Goal: Task Accomplishment & Management: Manage account settings

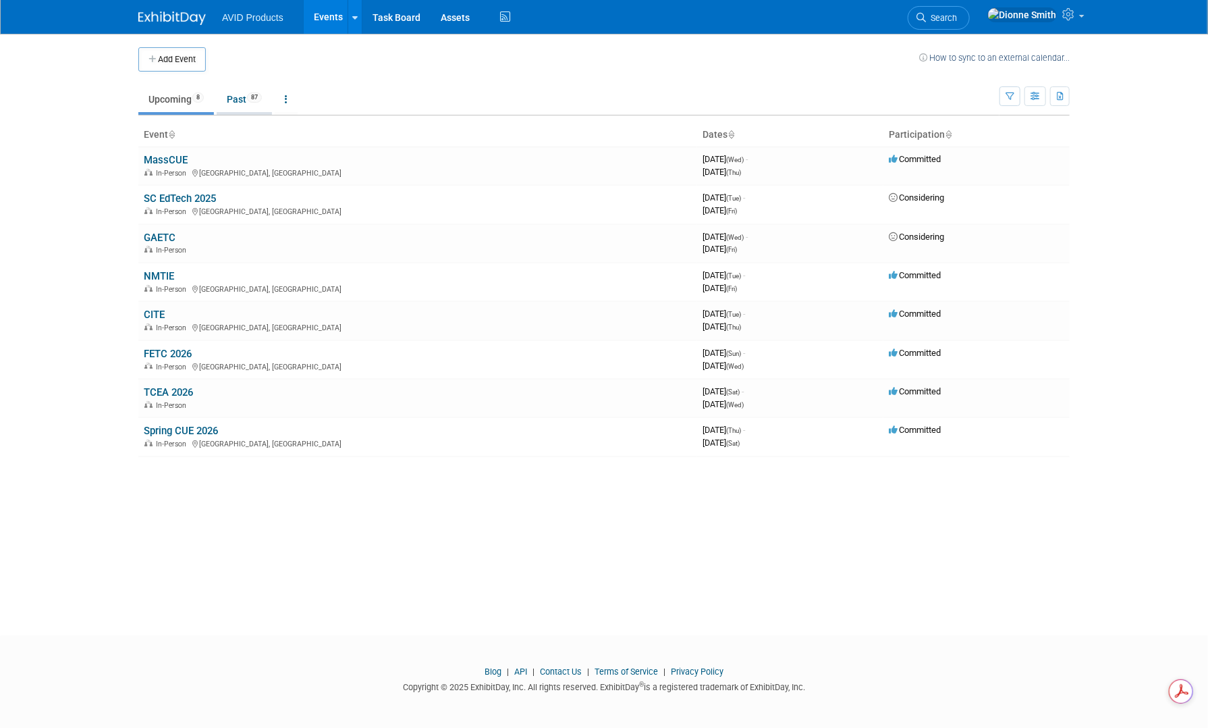
click at [250, 100] on link "Past 87" at bounding box center [244, 99] width 55 height 26
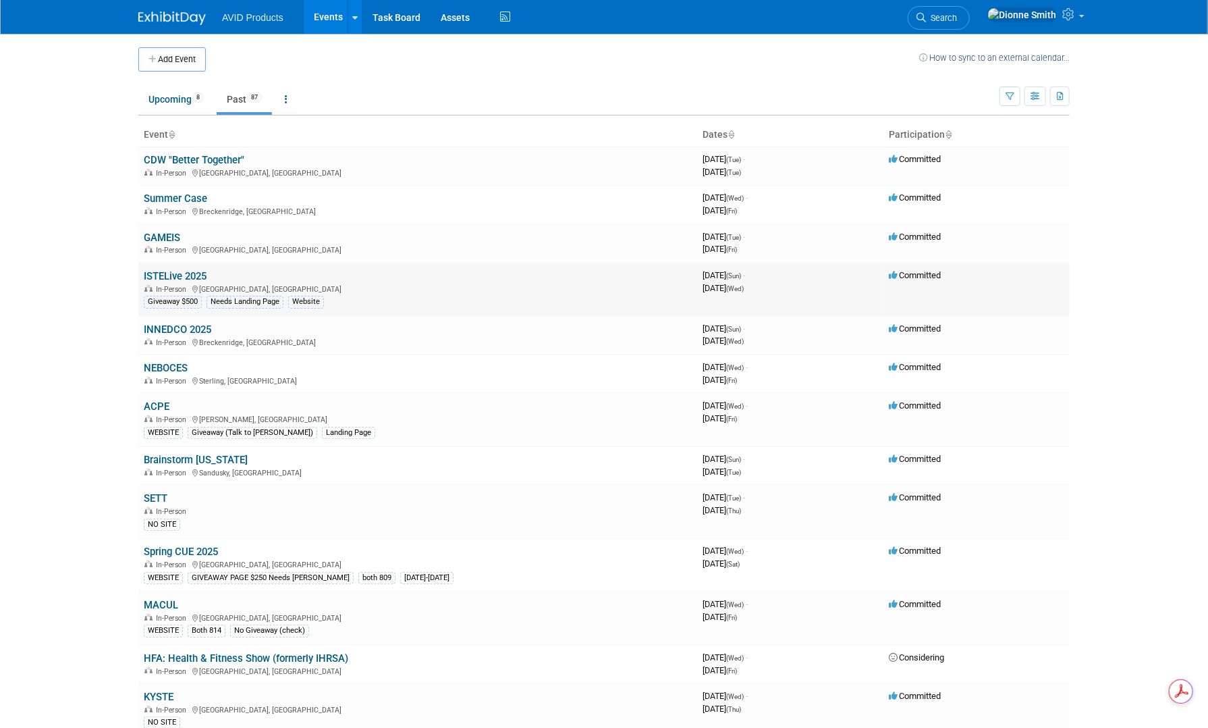
click at [176, 272] on link "ISTELive 2025" at bounding box center [175, 276] width 63 height 12
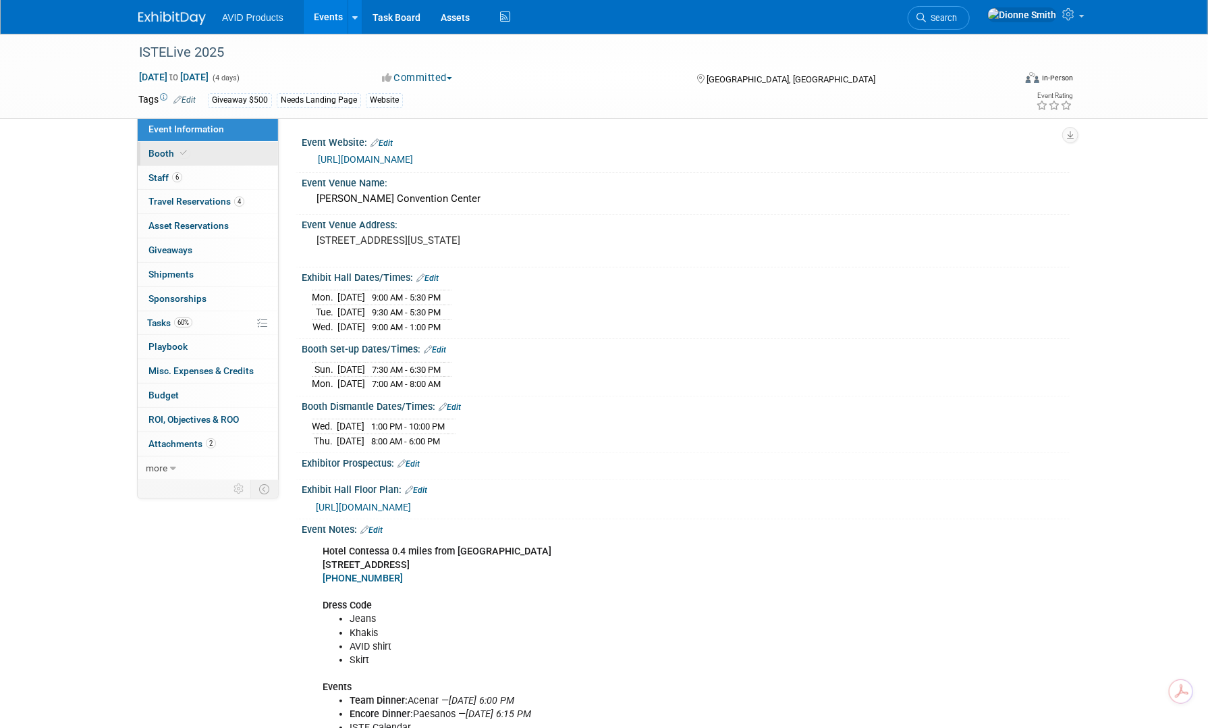
click at [184, 155] on icon at bounding box center [183, 152] width 7 height 7
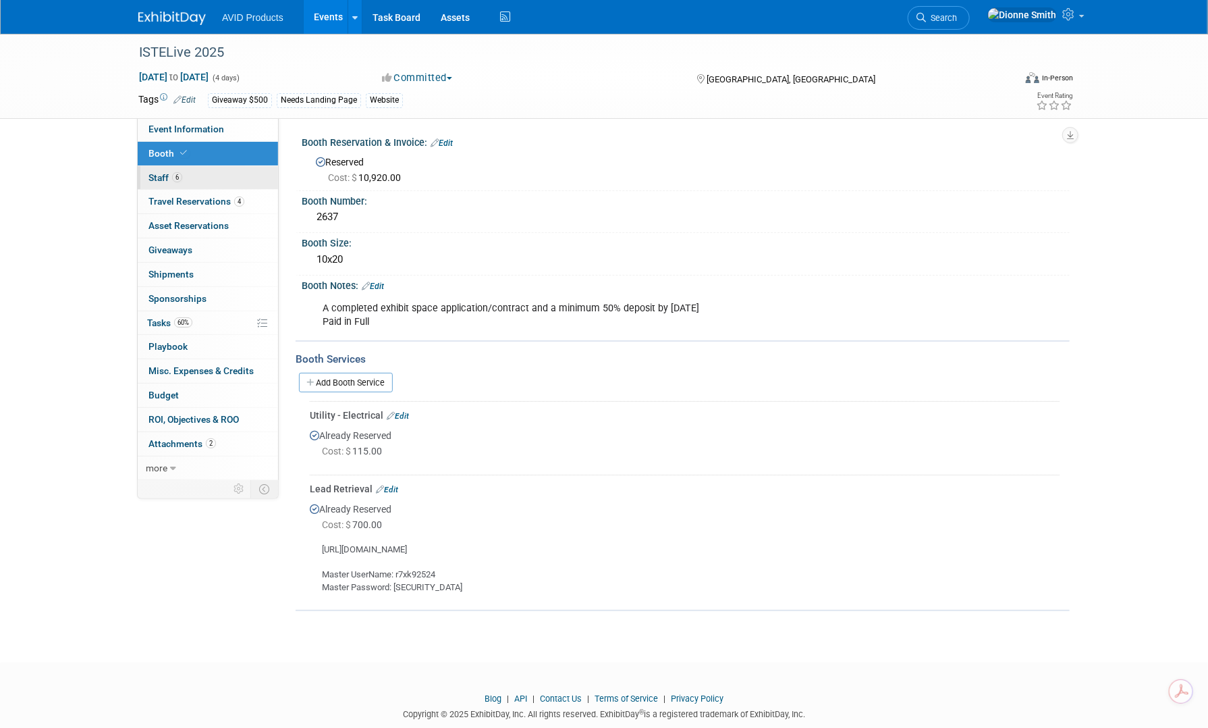
click at [178, 179] on span "6" at bounding box center [177, 177] width 10 height 10
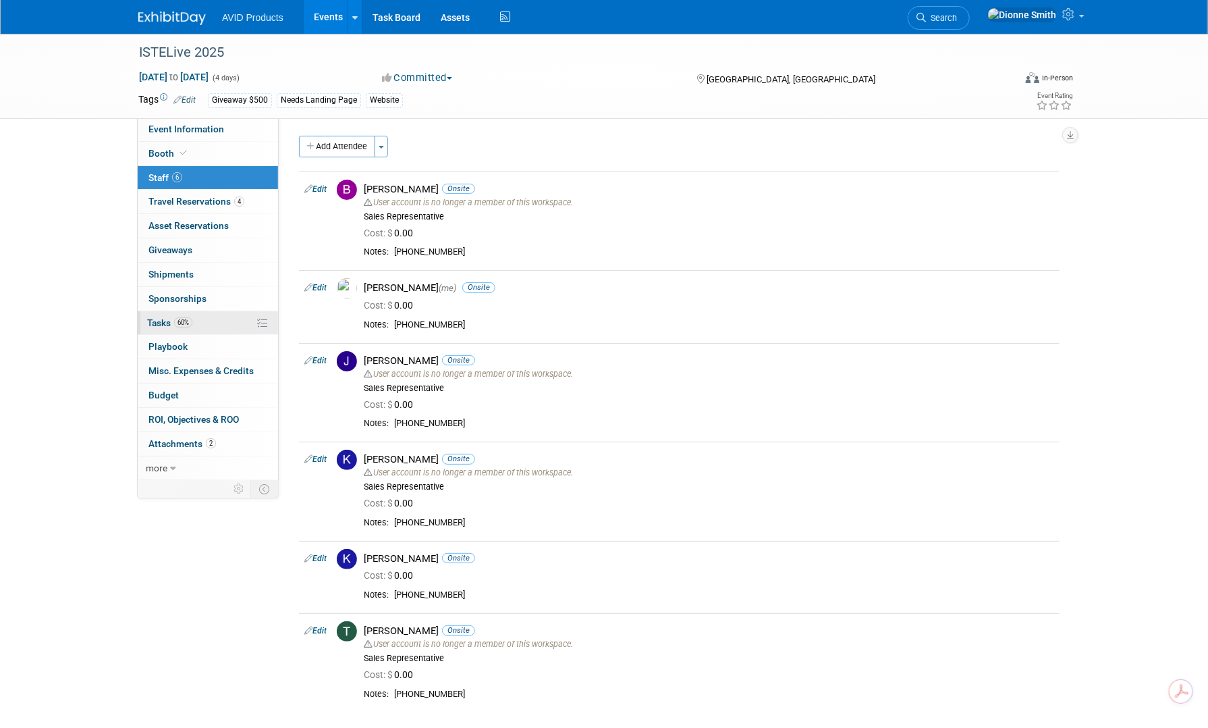
click at [162, 323] on span "Tasks 60%" at bounding box center [169, 322] width 45 height 11
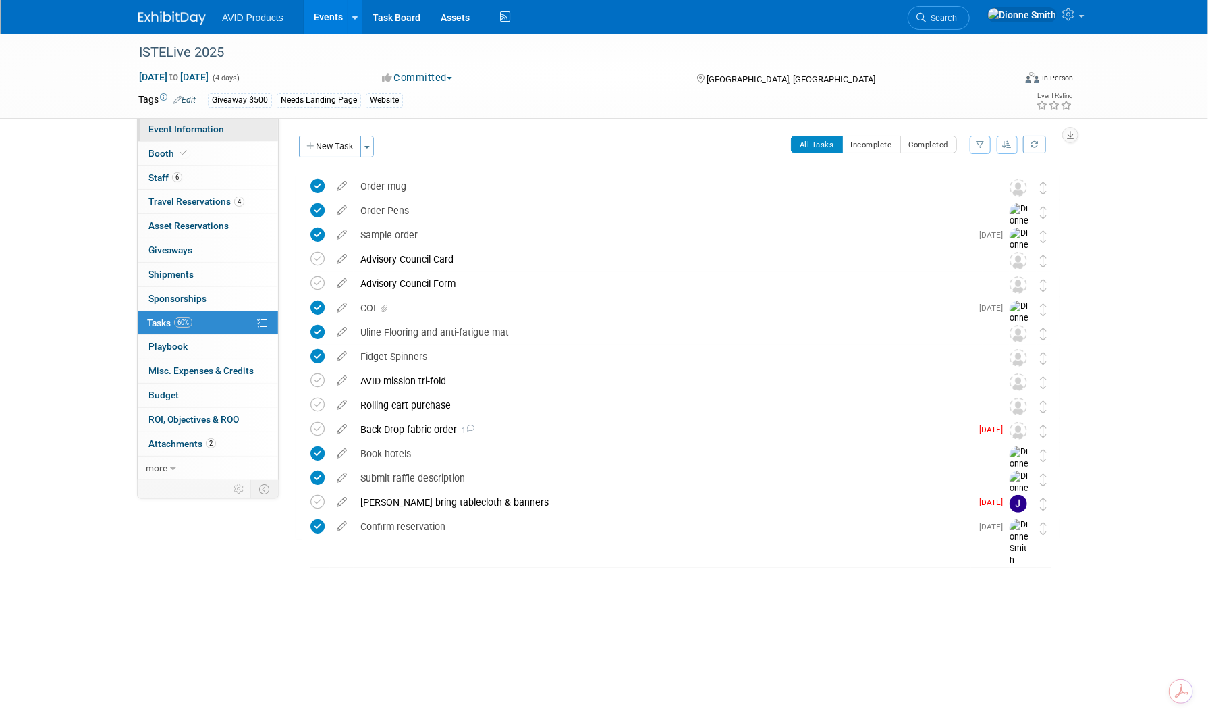
click at [214, 124] on span "Event Information" at bounding box center [187, 129] width 76 height 11
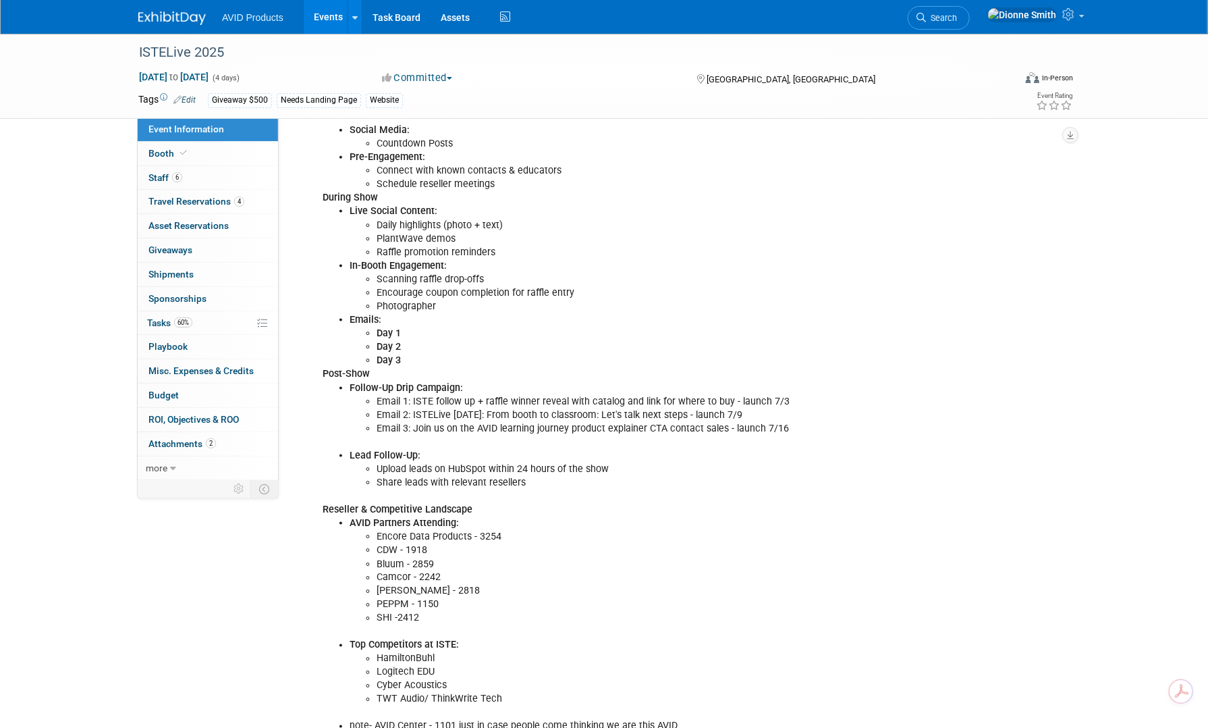
scroll to position [772, 0]
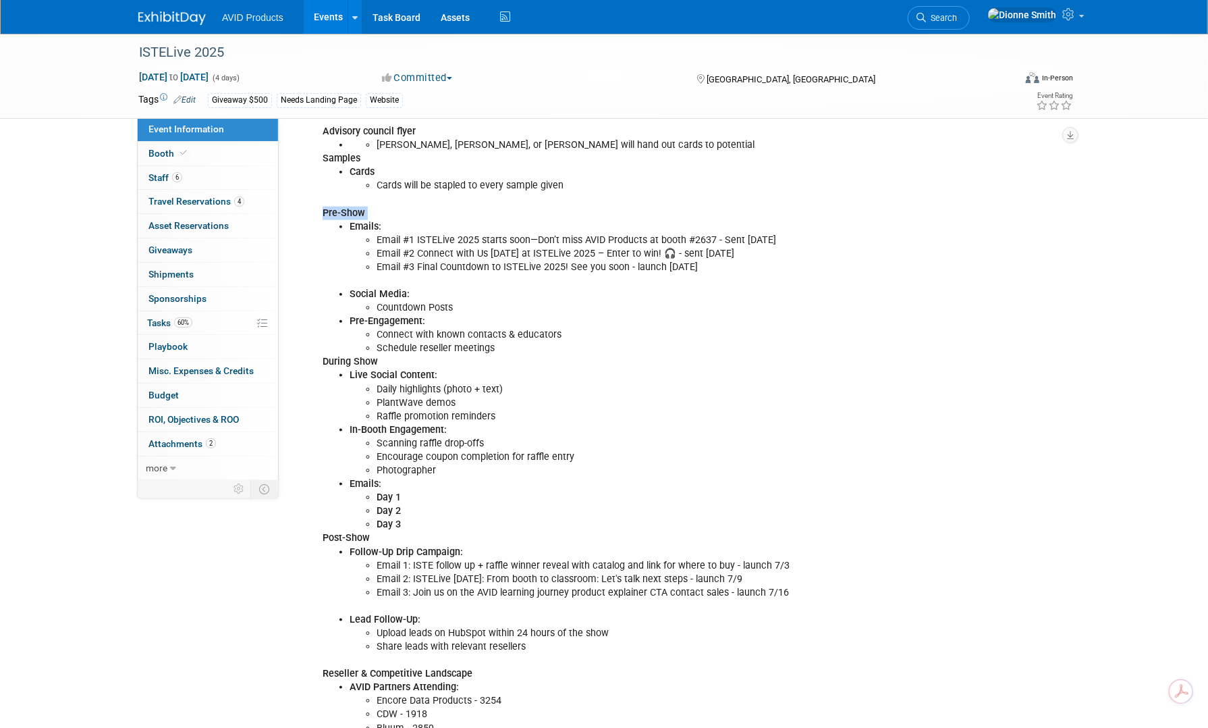
drag, startPoint x: 313, startPoint y: 208, endPoint x: 381, endPoint y: 223, distance: 69.8
click at [381, 223] on div "Hotel Contessa 0.4 miles from convention center 306 W Market St, San Antonio, T…" at bounding box center [617, 335] width 608 height 1138
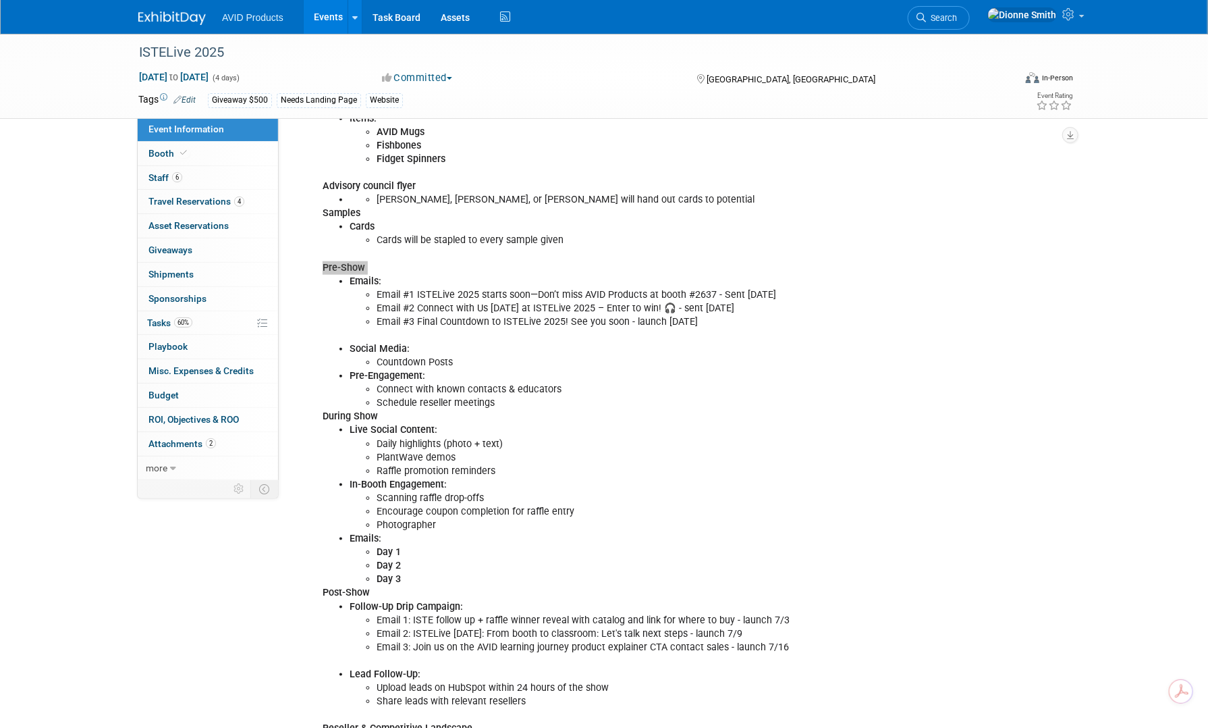
scroll to position [637, 0]
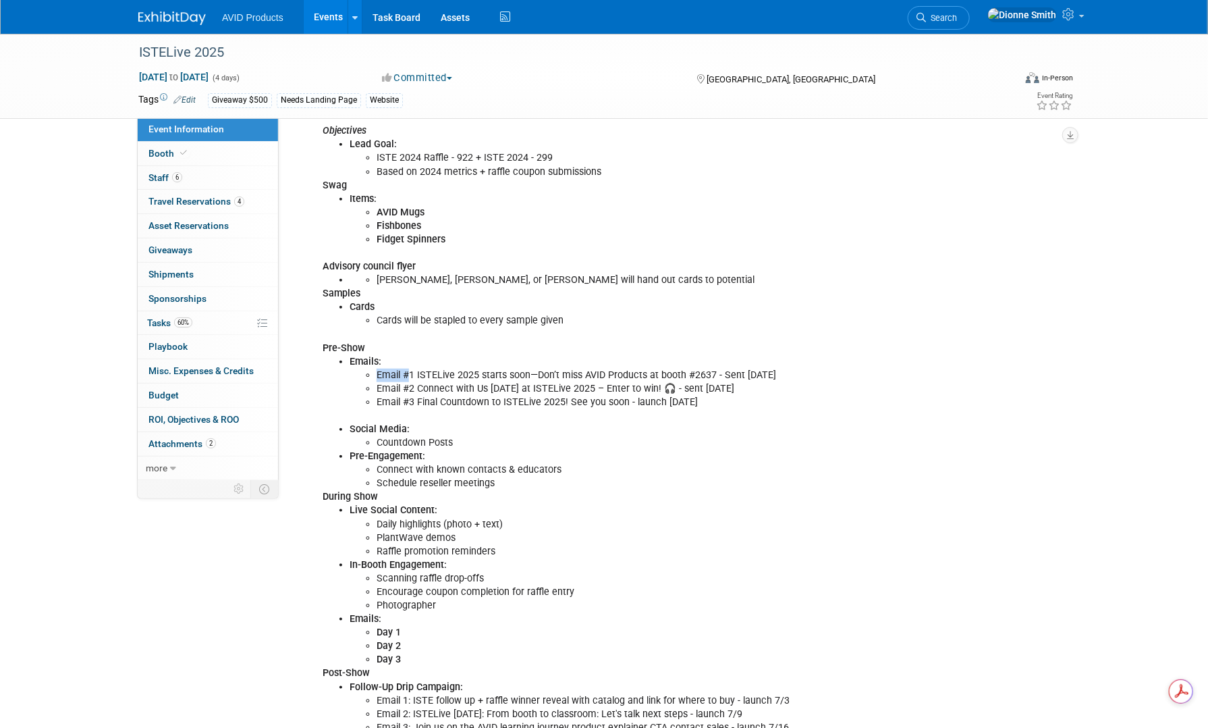
drag, startPoint x: 360, startPoint y: 367, endPoint x: 409, endPoint y: 379, distance: 50.6
click at [409, 378] on ul "Email #1 ISTELive 2025 starts soon—Don’t miss AVID Products at booth #2637 - Se…" at bounding box center [632, 389] width 564 height 41
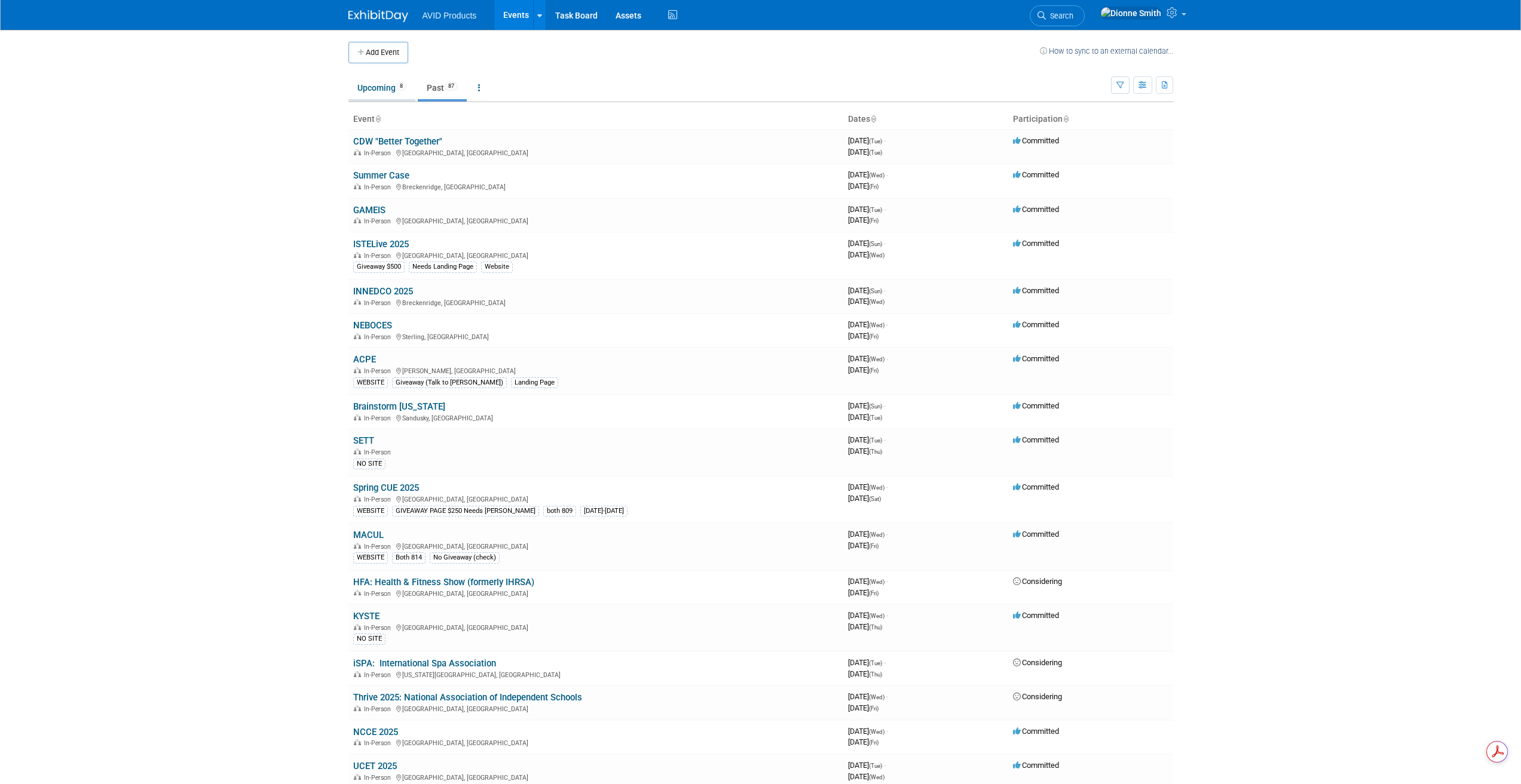
click at [392, 91] on link "Upcoming 8" at bounding box center [382, 88] width 67 height 23
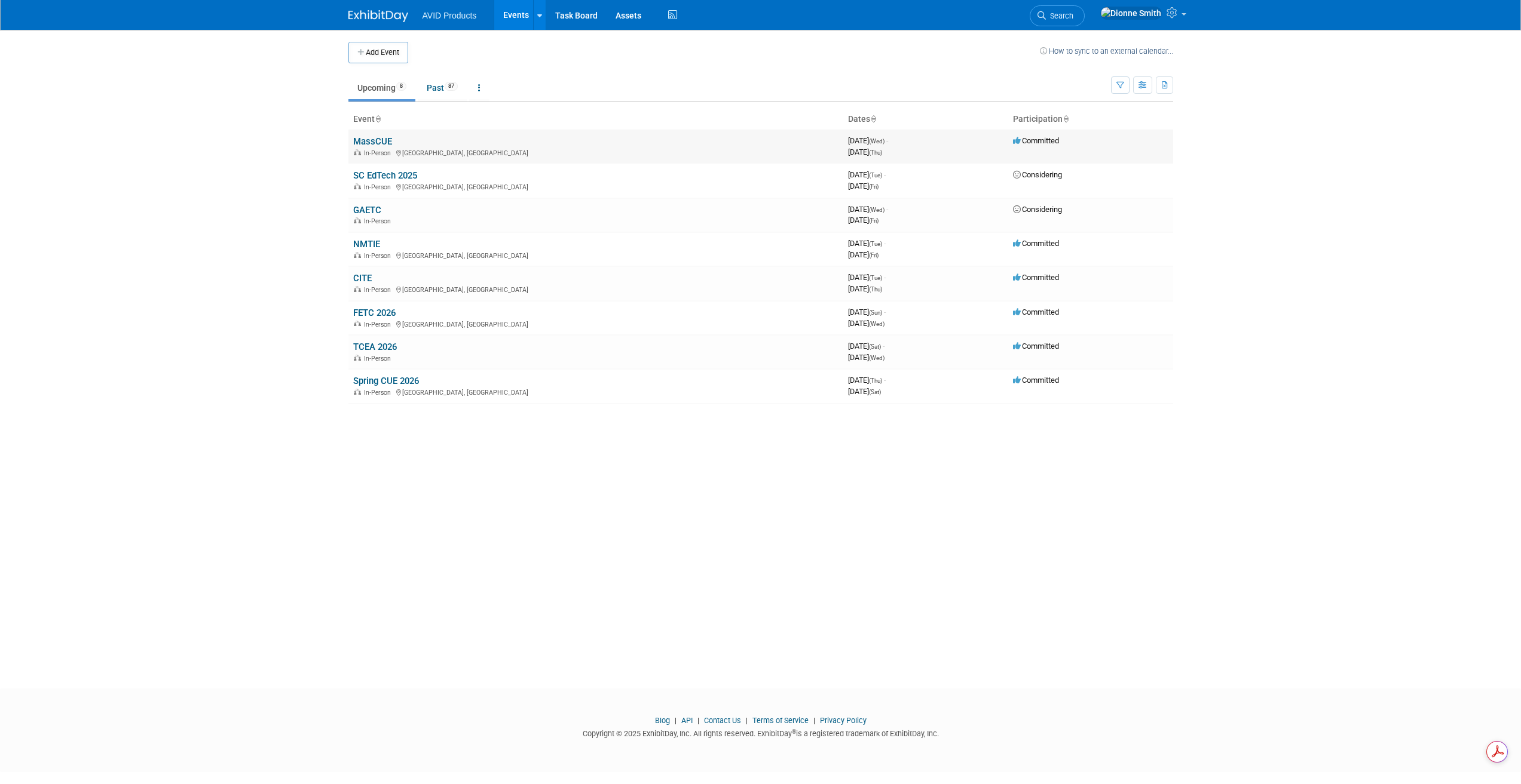
click at [350, 143] on td "MassCUE In-Person Foxborough, MA" at bounding box center [596, 146] width 495 height 34
click at [363, 142] on link "MassCUE" at bounding box center [373, 142] width 39 height 11
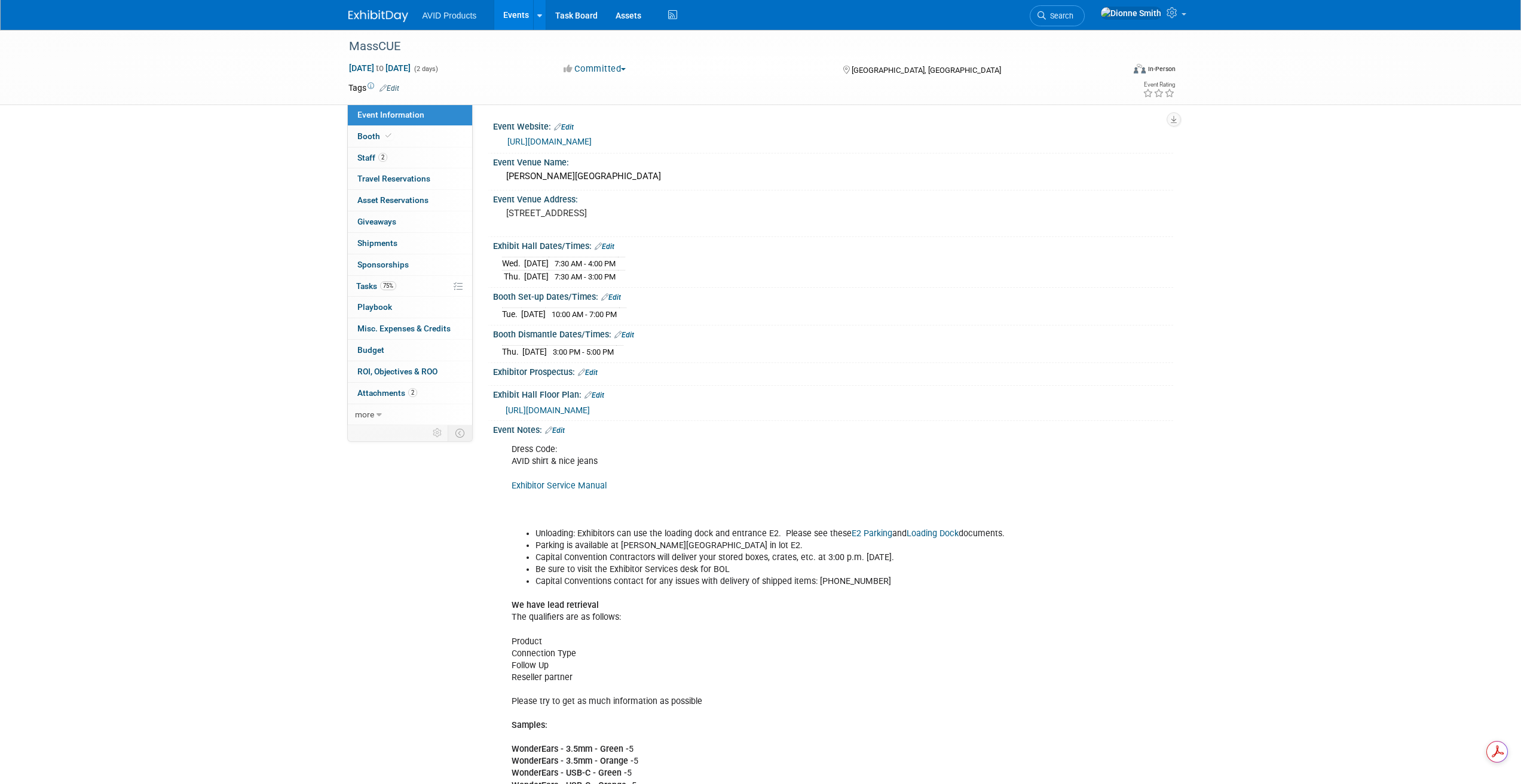
click at [560, 429] on link "Edit" at bounding box center [555, 430] width 19 height 8
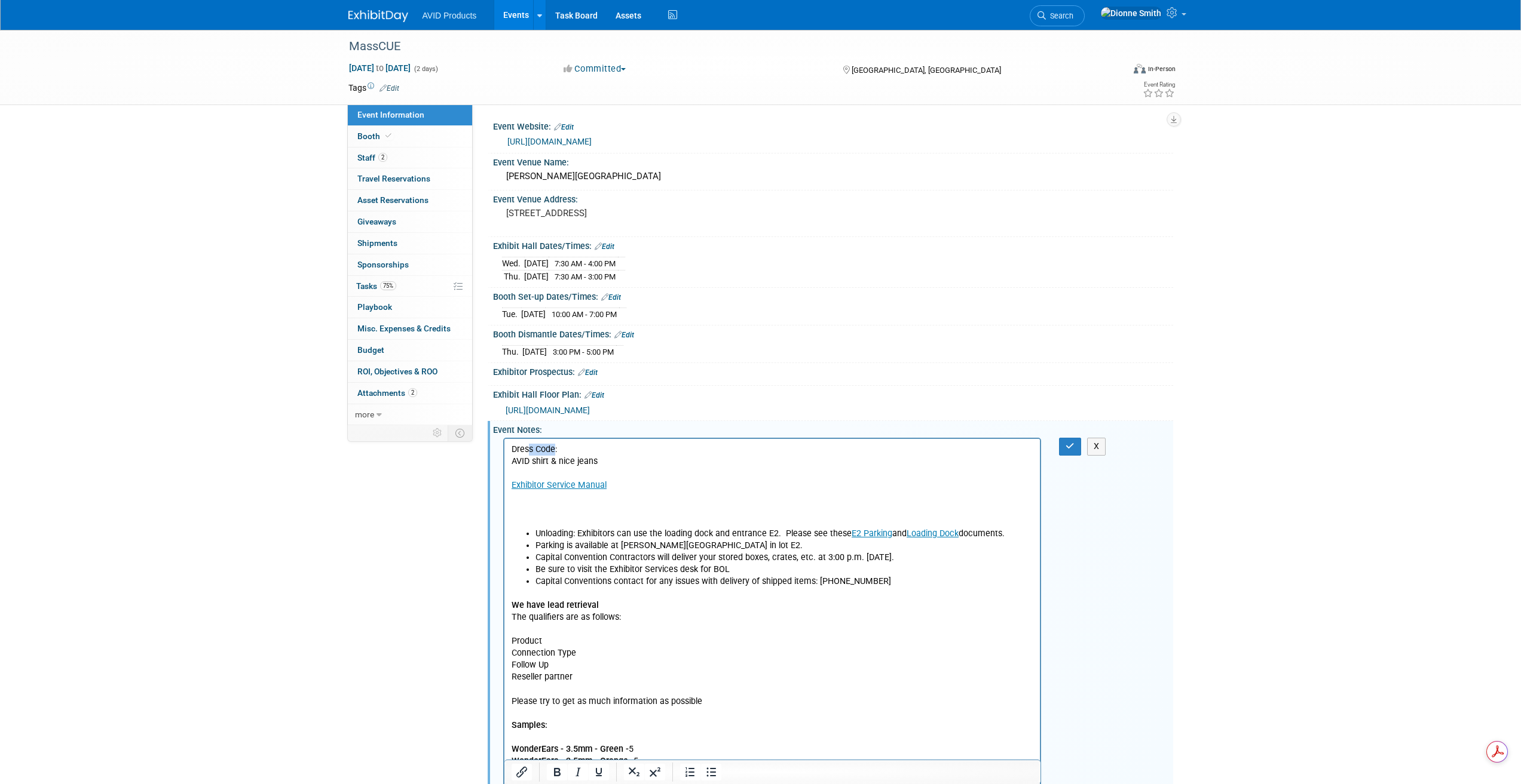
drag, startPoint x: 552, startPoint y: 450, endPoint x: 518, endPoint y: 450, distance: 34.0
click at [518, 450] on p "Dress Code: AVID shirt & nice jeans Exhibitor Service Manual" at bounding box center [772, 486] width 522 height 84
click at [569, 451] on p "Dress Code: AVID shirt & nice jeans Exhibitor Service Manual" at bounding box center [772, 486] width 522 height 84
drag, startPoint x: 564, startPoint y: 451, endPoint x: 993, endPoint y: 887, distance: 611.7
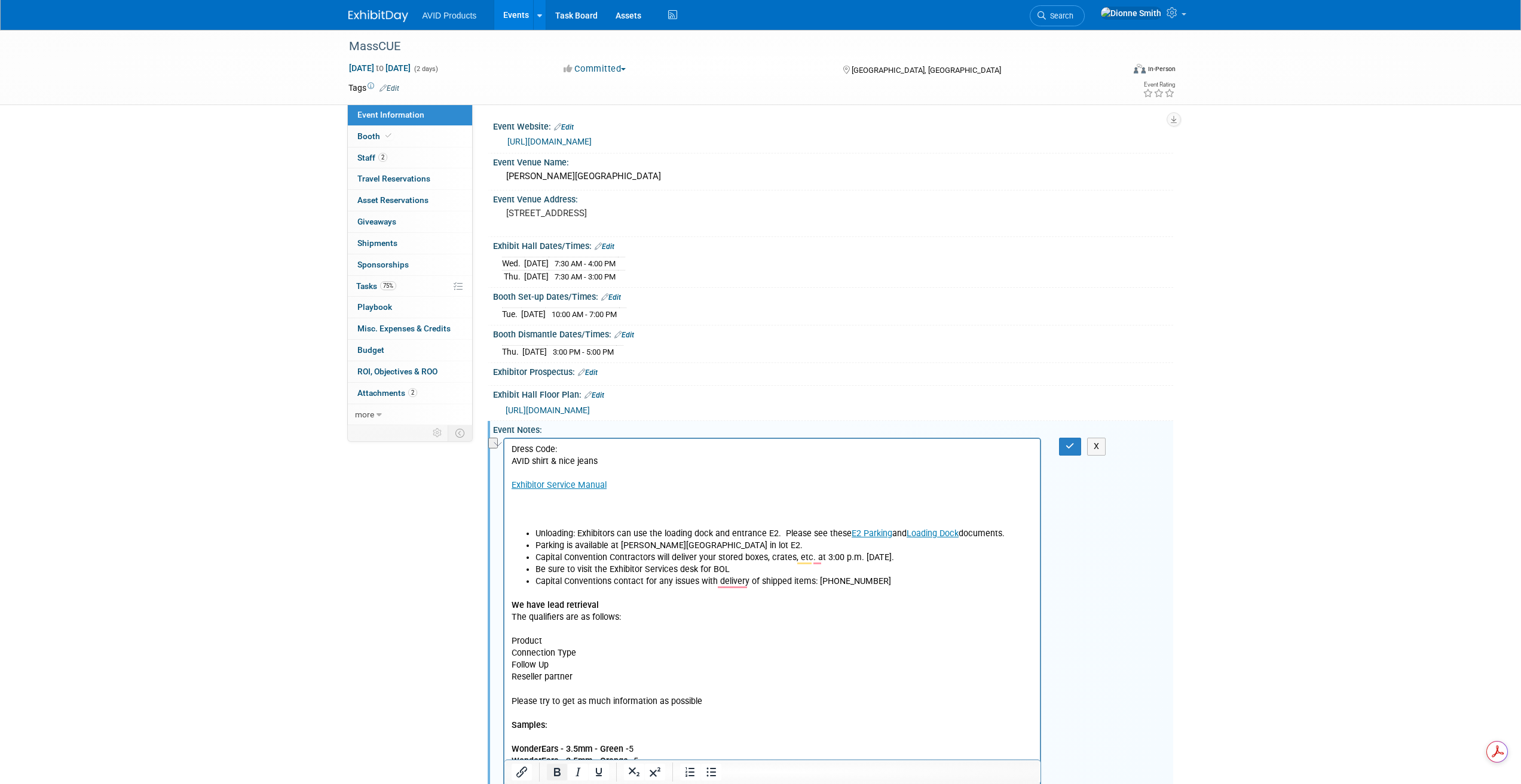
click at [551, 769] on icon "Bold" at bounding box center [557, 772] width 14 height 14
drag, startPoint x: 522, startPoint y: 514, endPoint x: 554, endPoint y: 511, distance: 32.1
click at [529, 513] on p "Dress Code: AVID shirt & nice jeans Exhibitor Service Manual" at bounding box center [772, 486] width 522 height 84
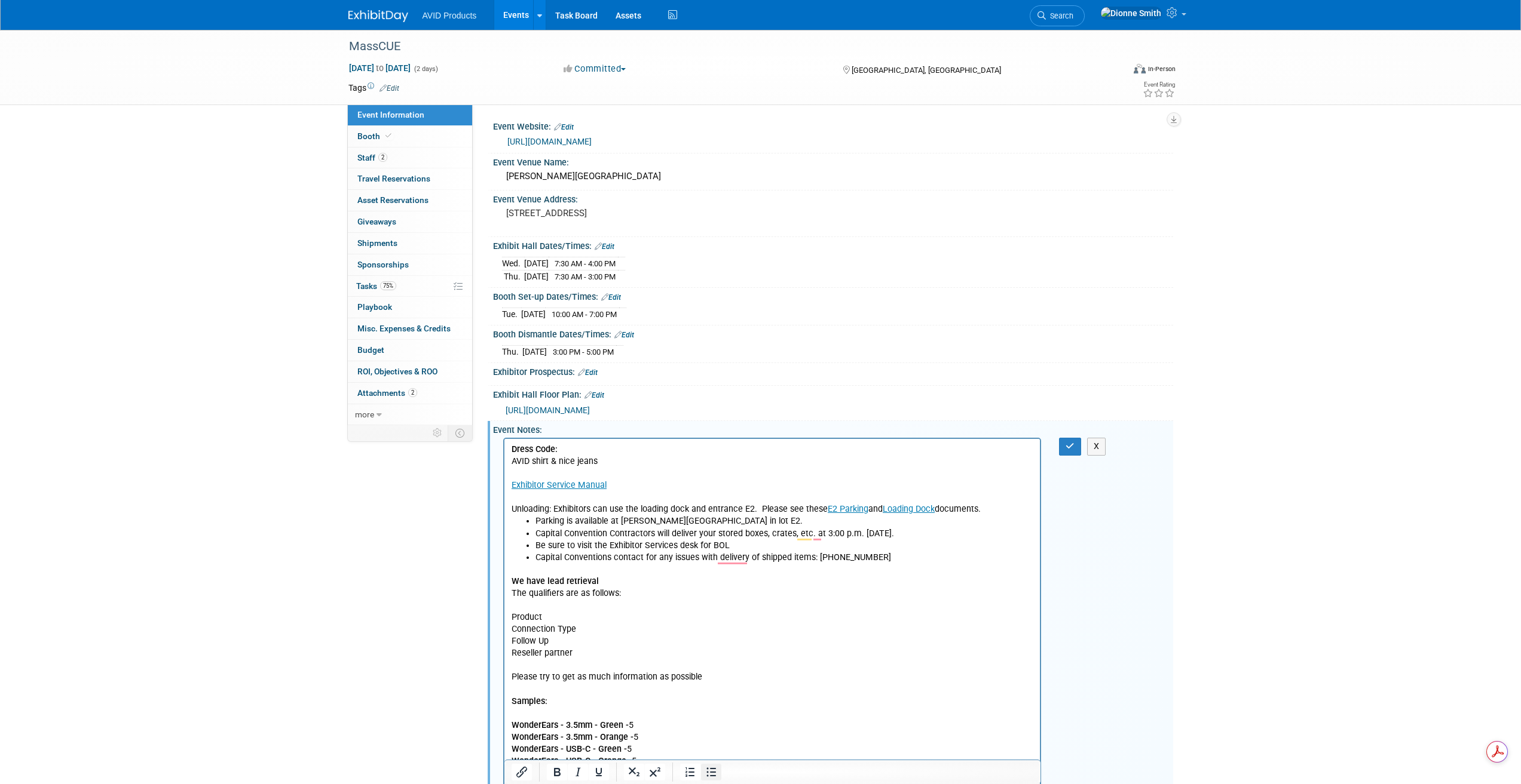
click at [709, 771] on icon "Bullet list" at bounding box center [711, 772] width 14 height 14
click at [716, 772] on icon "Bullet list" at bounding box center [711, 772] width 14 height 14
click at [512, 511] on p "Dress Code: AVID shirt & nice jeans Exhibitor Service Manual Unloading: Exhibit…" at bounding box center [772, 480] width 522 height 72
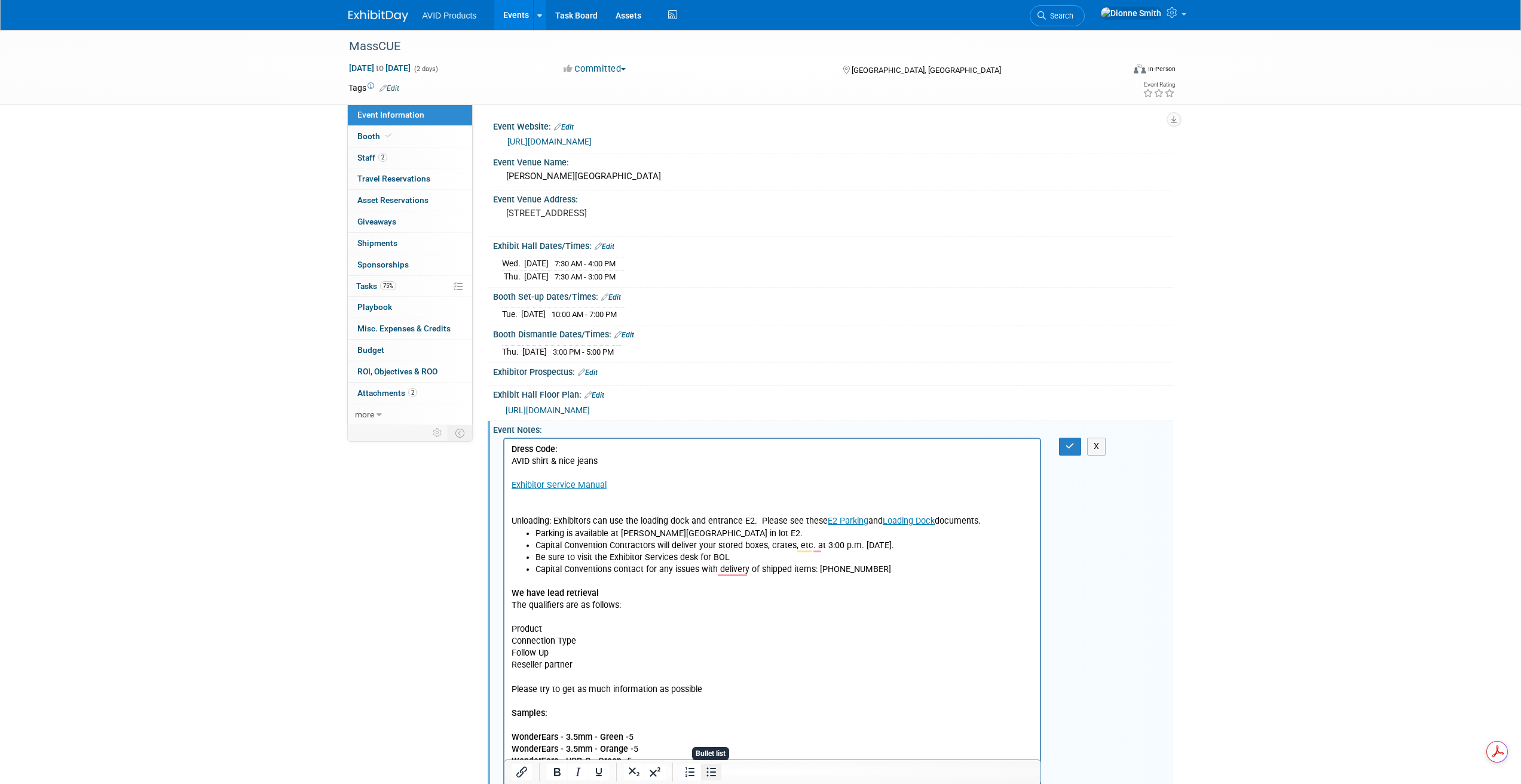
click at [711, 768] on icon "Bullet list" at bounding box center [711, 772] width 10 height 9
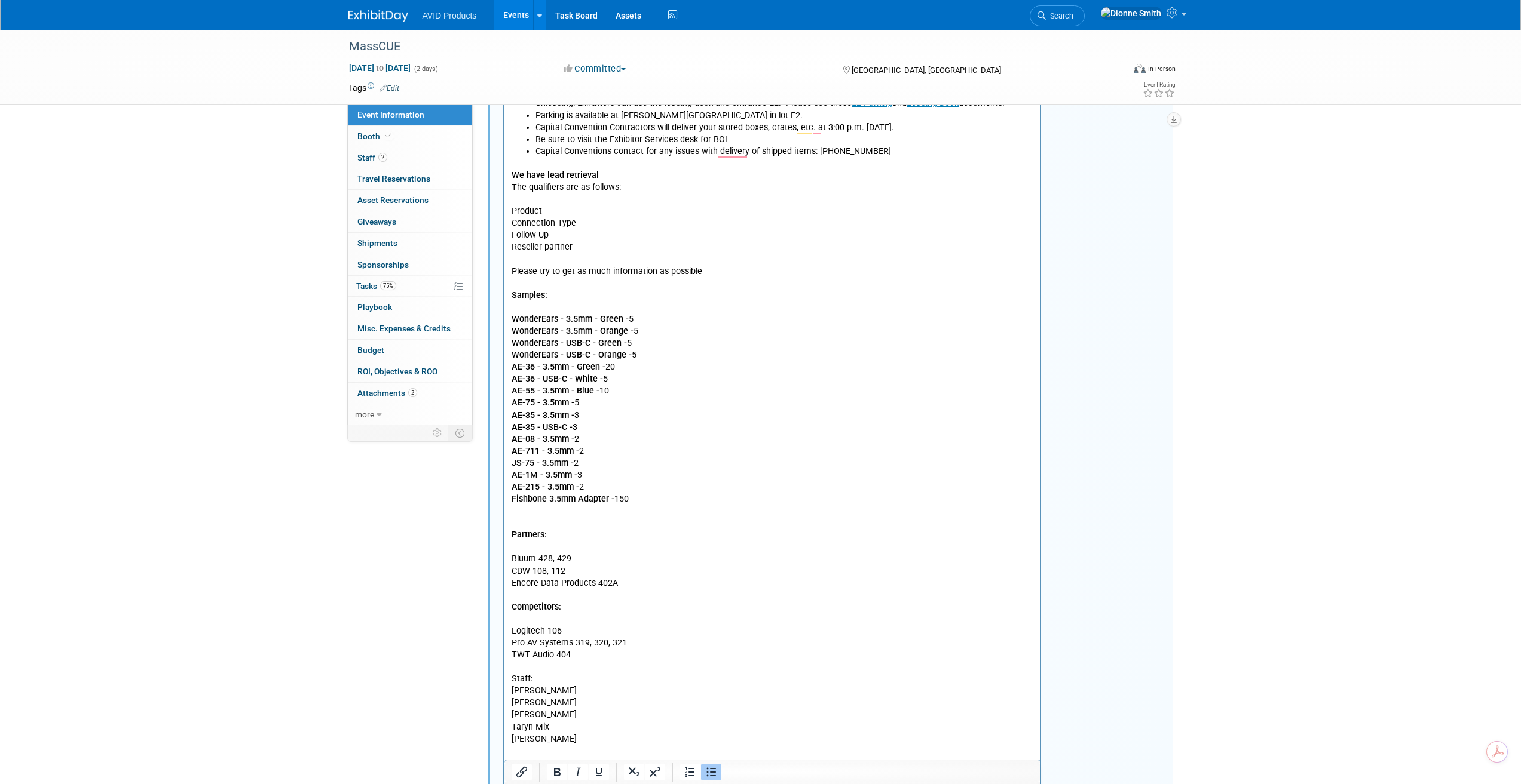
scroll to position [597, 0]
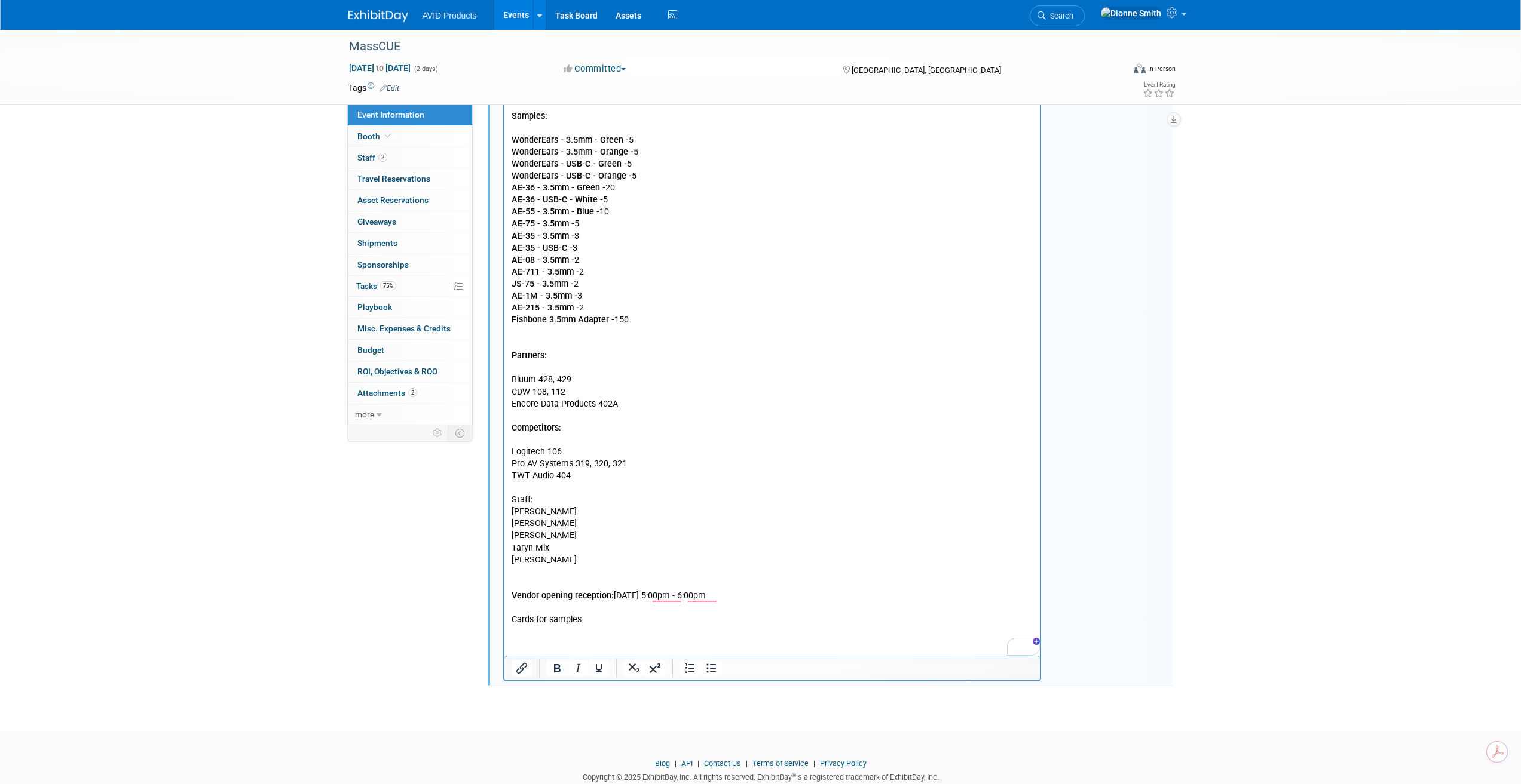
drag, startPoint x: 542, startPoint y: 499, endPoint x: 481, endPoint y: 501, distance: 61.0
click at [504, 501] on html "Dress Code: AVID shirt & nice jeans Exhibitor Service Manual Unloading: Exhibit…" at bounding box center [771, 234] width 536 height 784
click at [556, 665] on icon "Bold" at bounding box center [557, 668] width 6 height 8
drag, startPoint x: 521, startPoint y: 363, endPoint x: 632, endPoint y: 412, distance: 121.3
click at [532, 367] on p "We have lead retrieval The qualifiers are as follows: Product Connection Type F…" at bounding box center [772, 303] width 522 height 648
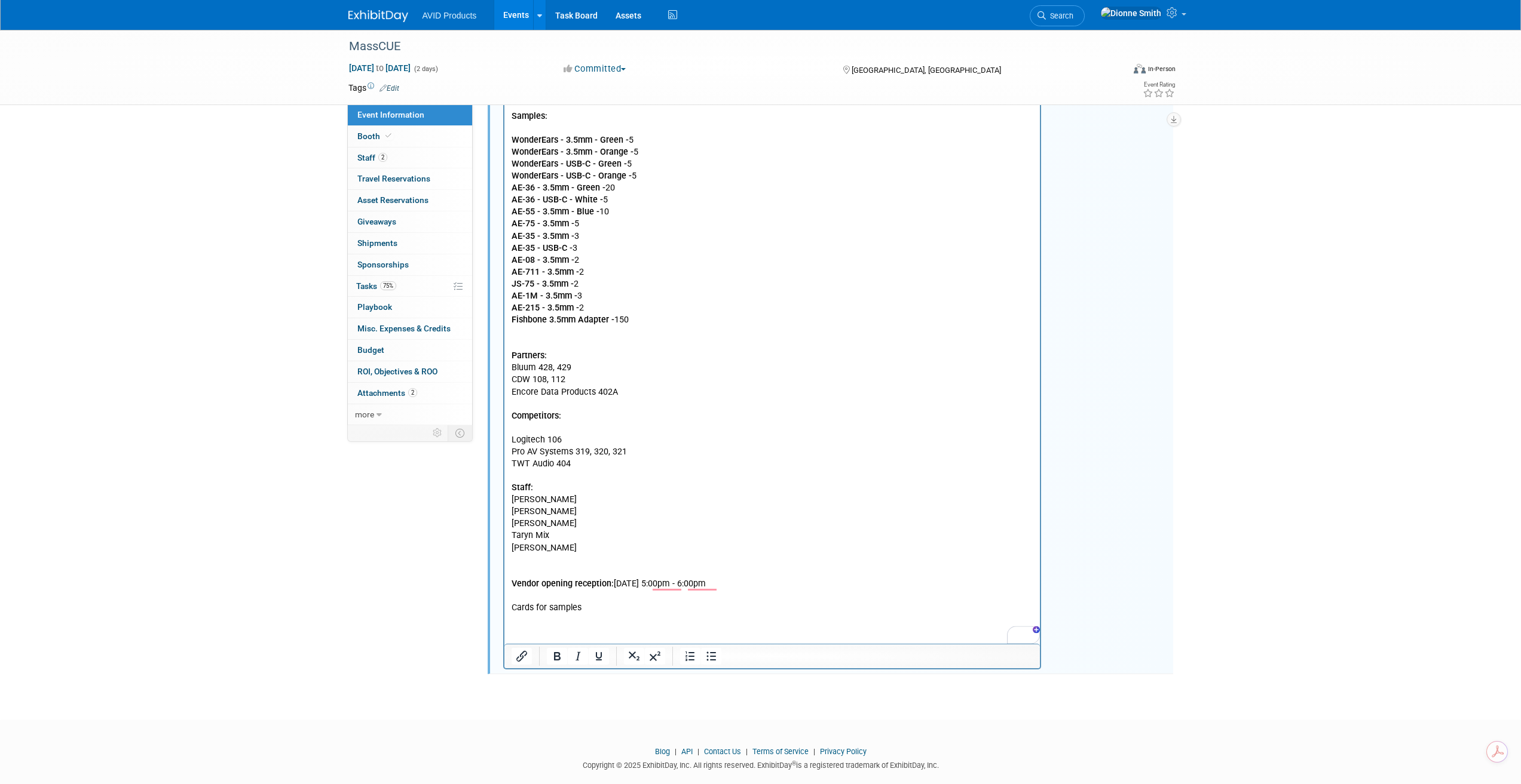
click at [524, 427] on p "We have lead retrieval The qualifiers are as follows: Product Connection Type F…" at bounding box center [772, 296] width 522 height 635
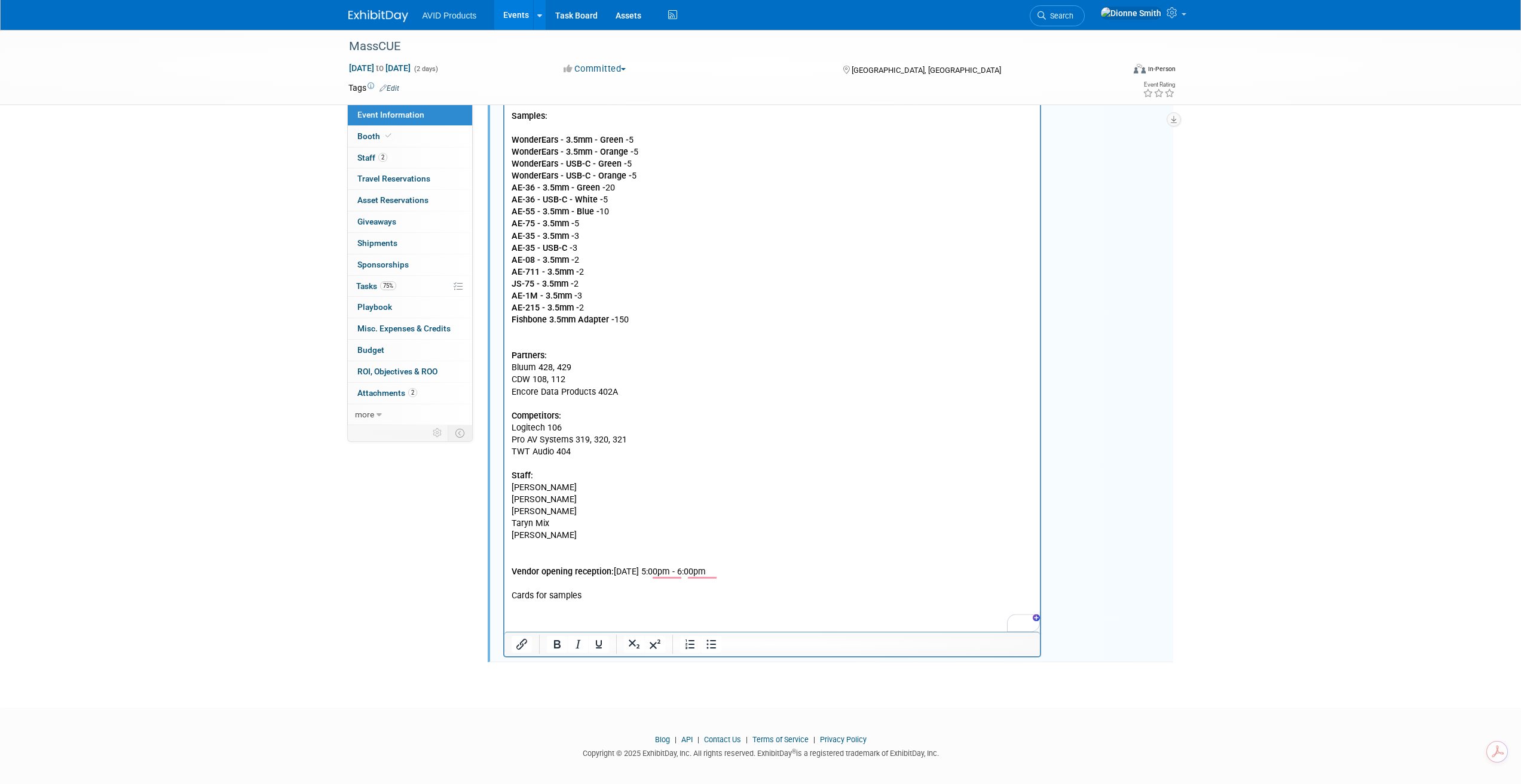
click at [511, 335] on p "We have lead retrieval The qualifiers are as follows: Product Connection Type F…" at bounding box center [772, 290] width 522 height 624
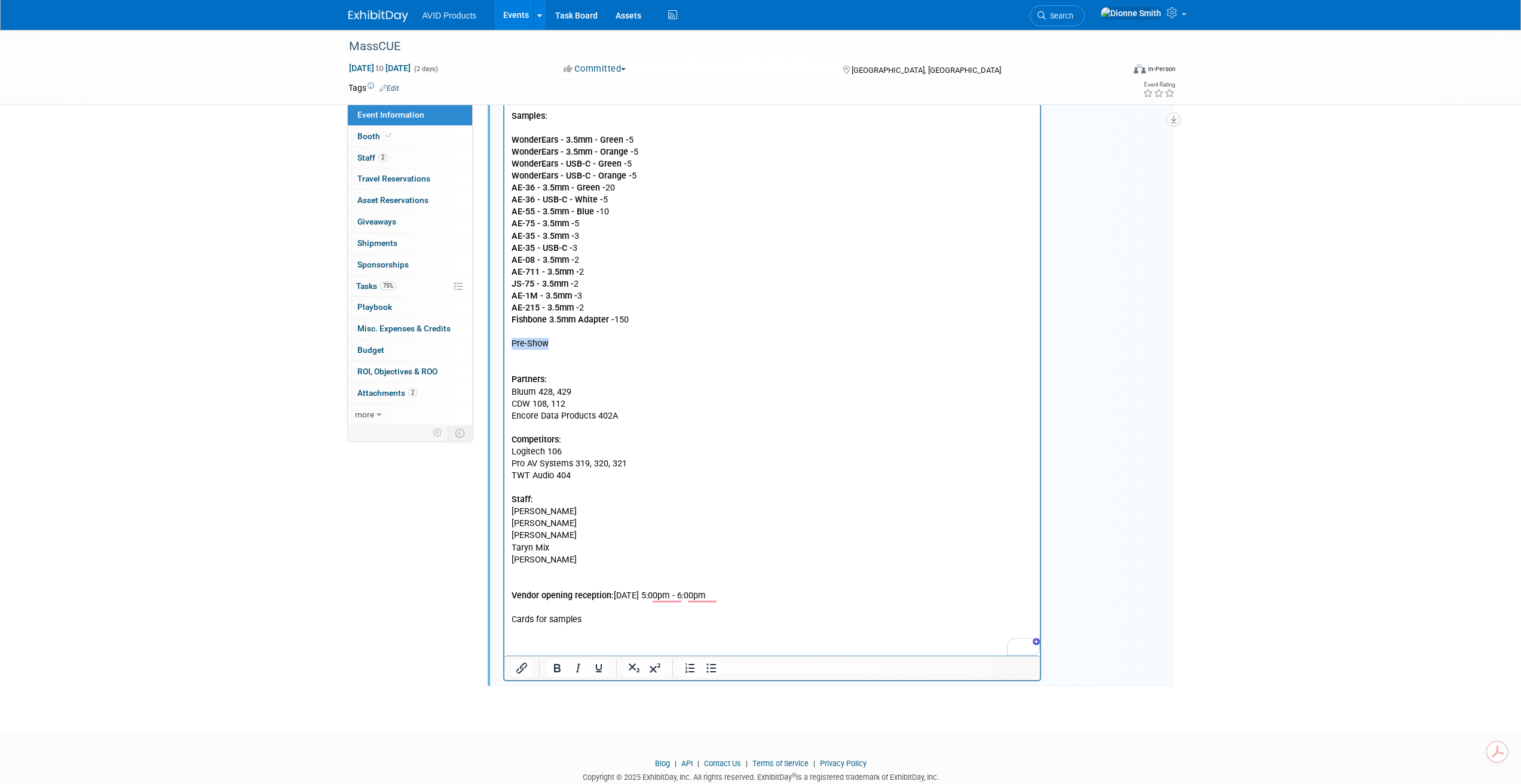
drag, startPoint x: 554, startPoint y: 348, endPoint x: 450, endPoint y: 348, distance: 104.0
click at [504, 348] on html "Dress Code: AVID shirt & nice jeans Exhibitor Service Manual Unloading: Exhibit…" at bounding box center [771, 234] width 536 height 784
click at [557, 665] on icon "Bold" at bounding box center [557, 668] width 14 height 14
click at [559, 332] on p "To enrich screen reader interactions, please activate Accessibility in Grammarl…" at bounding box center [772, 333] width 522 height 12
click at [564, 347] on p "Pre-Show" at bounding box center [772, 345] width 522 height 12
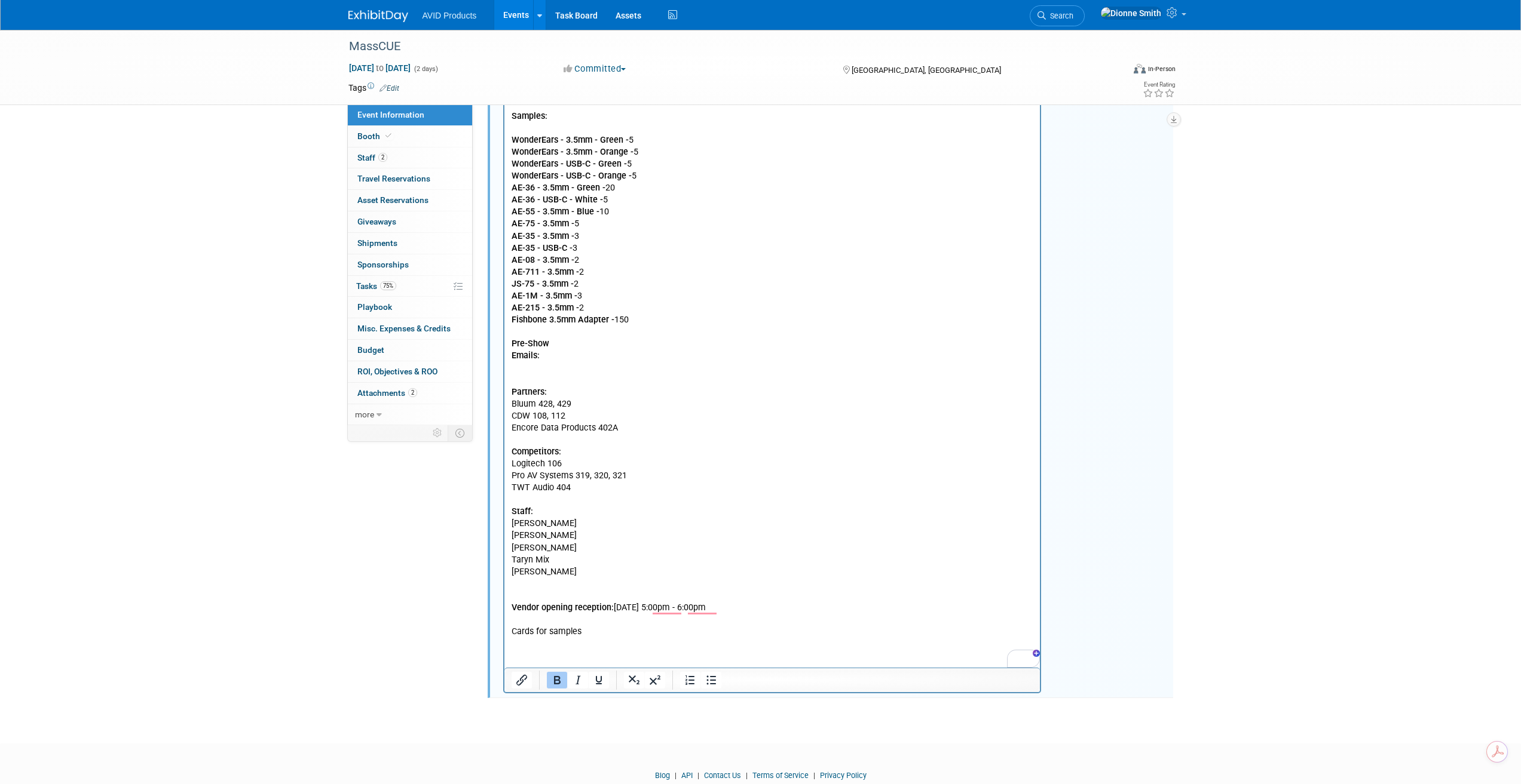
click at [513, 356] on b "Emails:" at bounding box center [525, 356] width 28 height 10
click at [716, 679] on icon "Bullet list" at bounding box center [711, 680] width 14 height 14
click at [544, 369] on p "Partners: Bluum 428, 429 CDW 108, 112 Encore Data Products 402A Competitors: Lo…" at bounding box center [772, 501] width 522 height 276
click at [575, 357] on li "Emails:" at bounding box center [784, 357] width 498 height 12
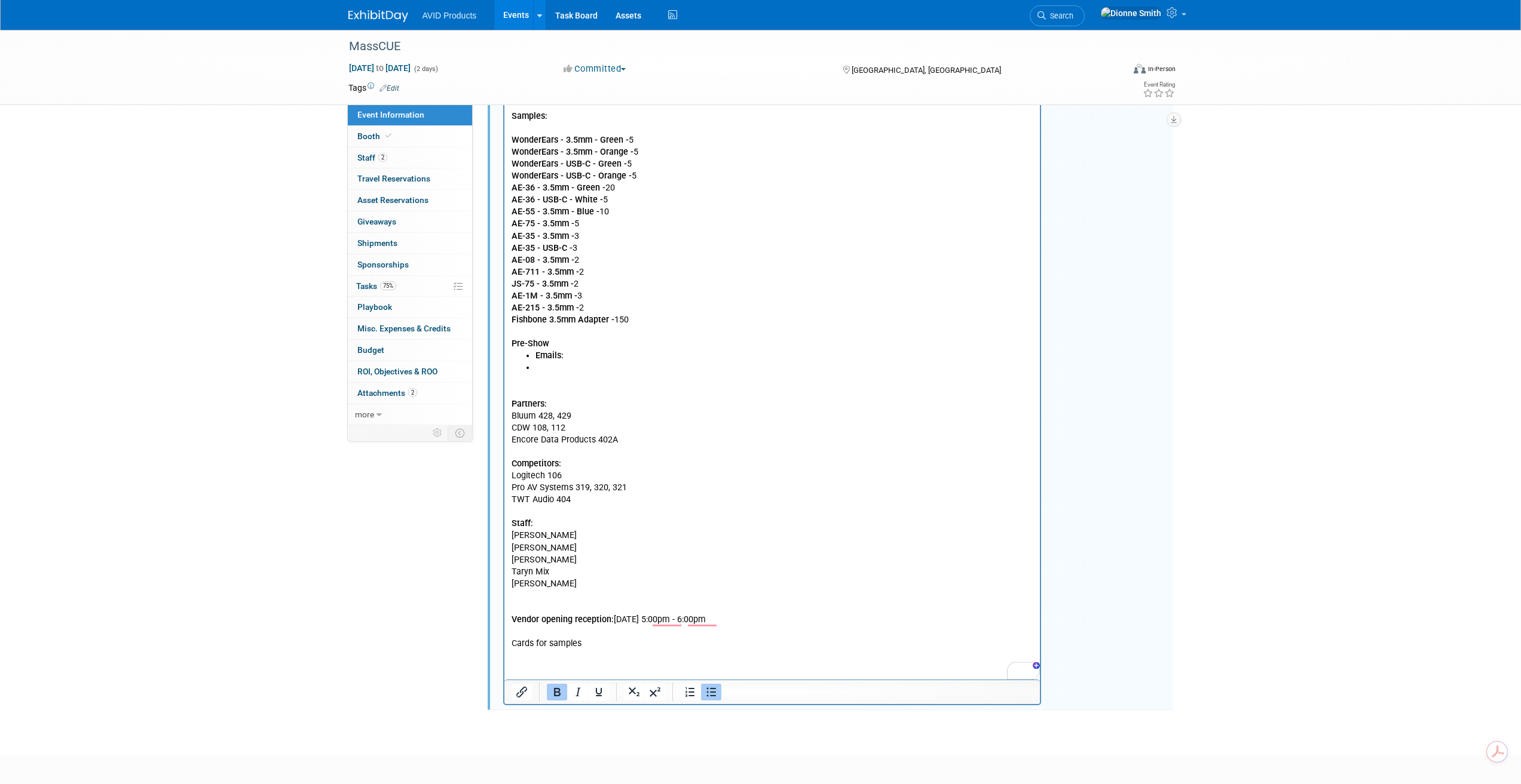
click at [713, 696] on icon "Bullet list" at bounding box center [711, 692] width 14 height 14
click at [713, 694] on icon "Bullet list" at bounding box center [711, 693] width 10 height 9
click at [540, 365] on li "To enrich screen reader interactions, please activate Accessibility in Grammarl…" at bounding box center [784, 369] width 498 height 12
click at [716, 695] on icon "Bullet list" at bounding box center [711, 693] width 10 height 9
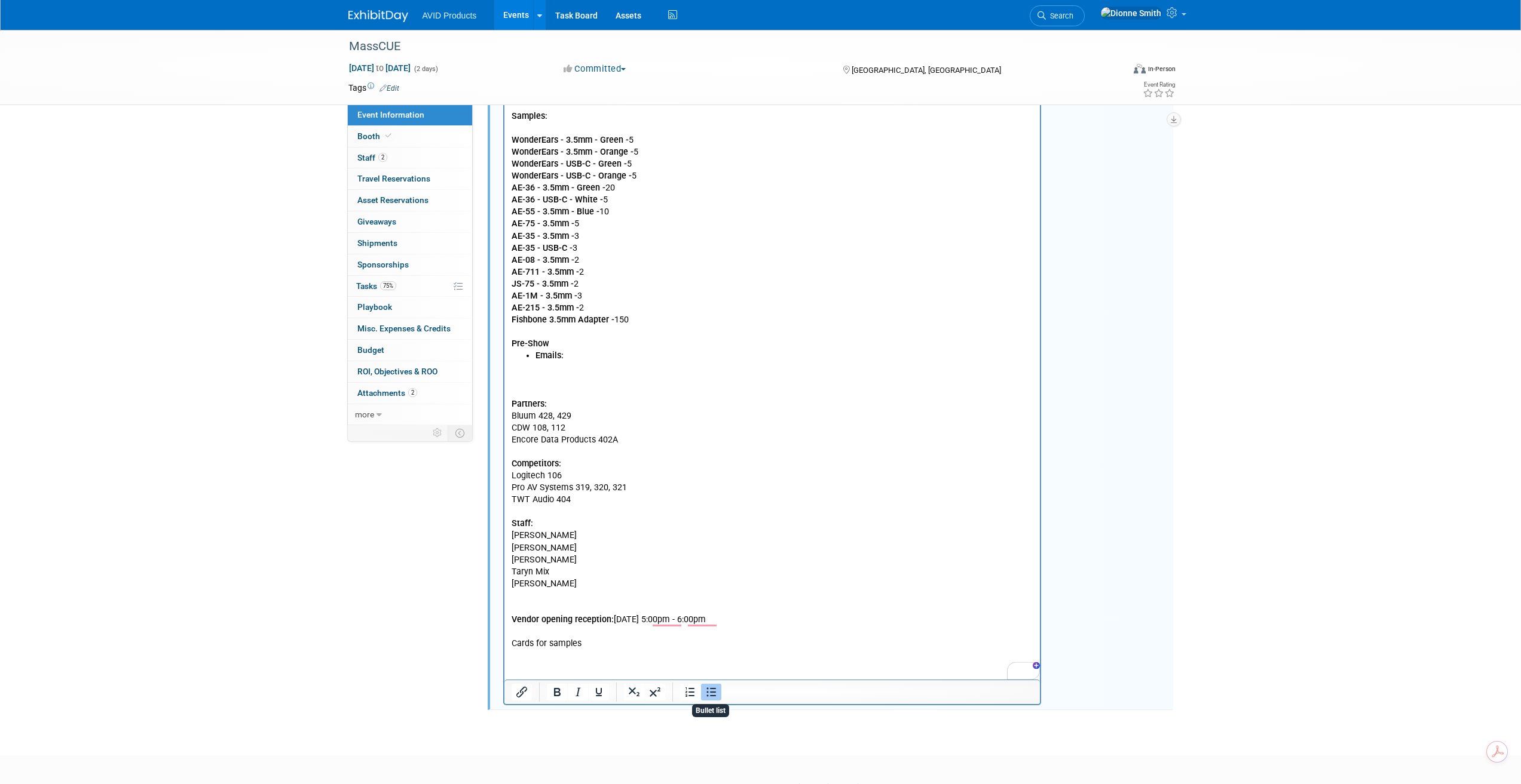
click at [716, 695] on icon "Bullet list" at bounding box center [711, 693] width 10 height 9
drag, startPoint x: 564, startPoint y: 352, endPoint x: 637, endPoint y: 380, distance: 78.2
click at [575, 352] on li "Emails:" at bounding box center [784, 362] width 498 height 24
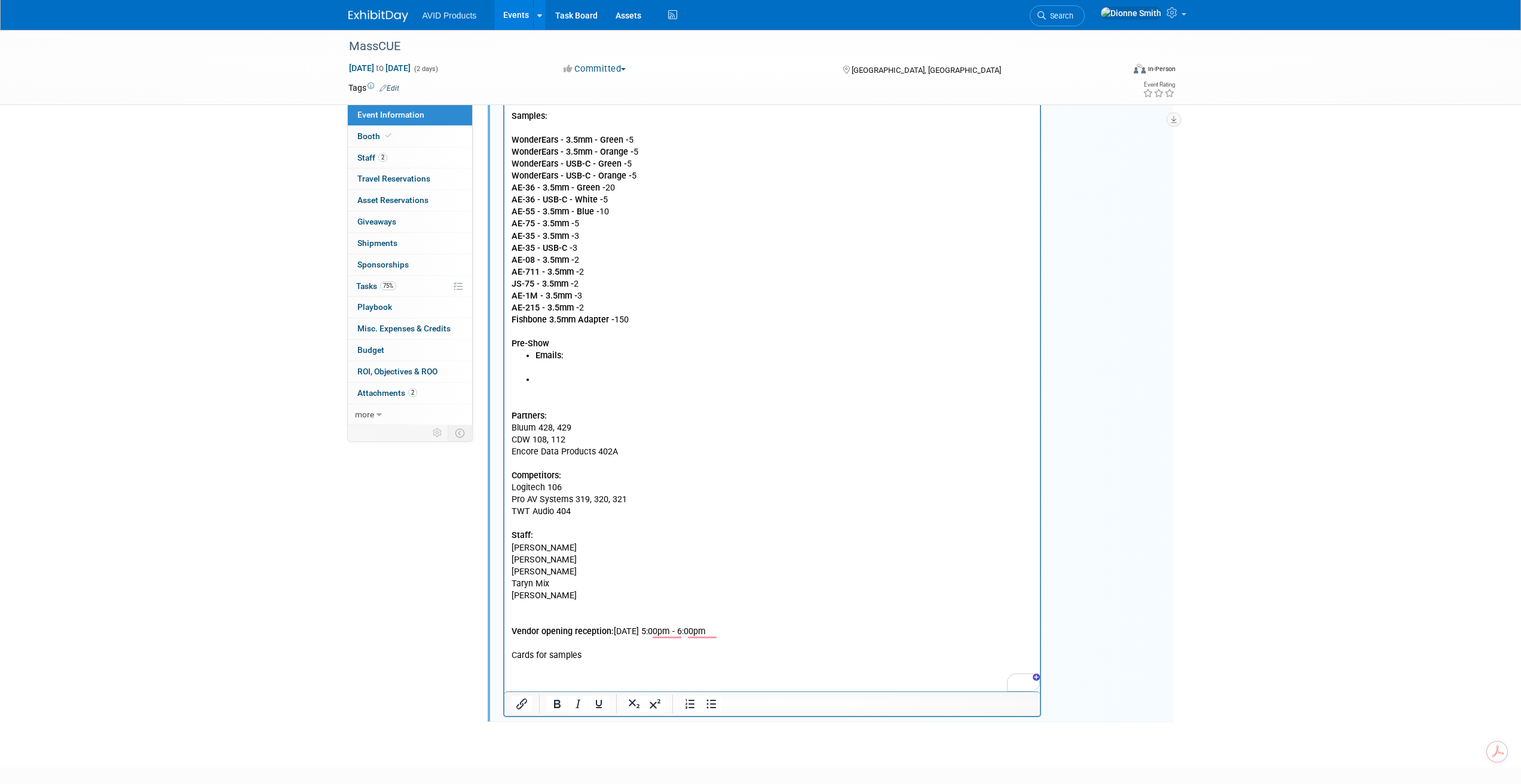
click at [547, 387] on p "Partners: Bluum 428, 429 CDW 108, 112 Encore Data Products 402A Competitors: Lo…" at bounding box center [772, 525] width 522 height 276
drag, startPoint x: 537, startPoint y: 374, endPoint x: 560, endPoint y: 404, distance: 37.8
click at [537, 376] on li "To enrich screen reader interactions, please activate Accessibility in Grammarl…" at bounding box center [784, 380] width 498 height 12
click at [538, 385] on li "To enrich screen reader interactions, please activate Accessibility in Grammarl…" at bounding box center [784, 380] width 498 height 12
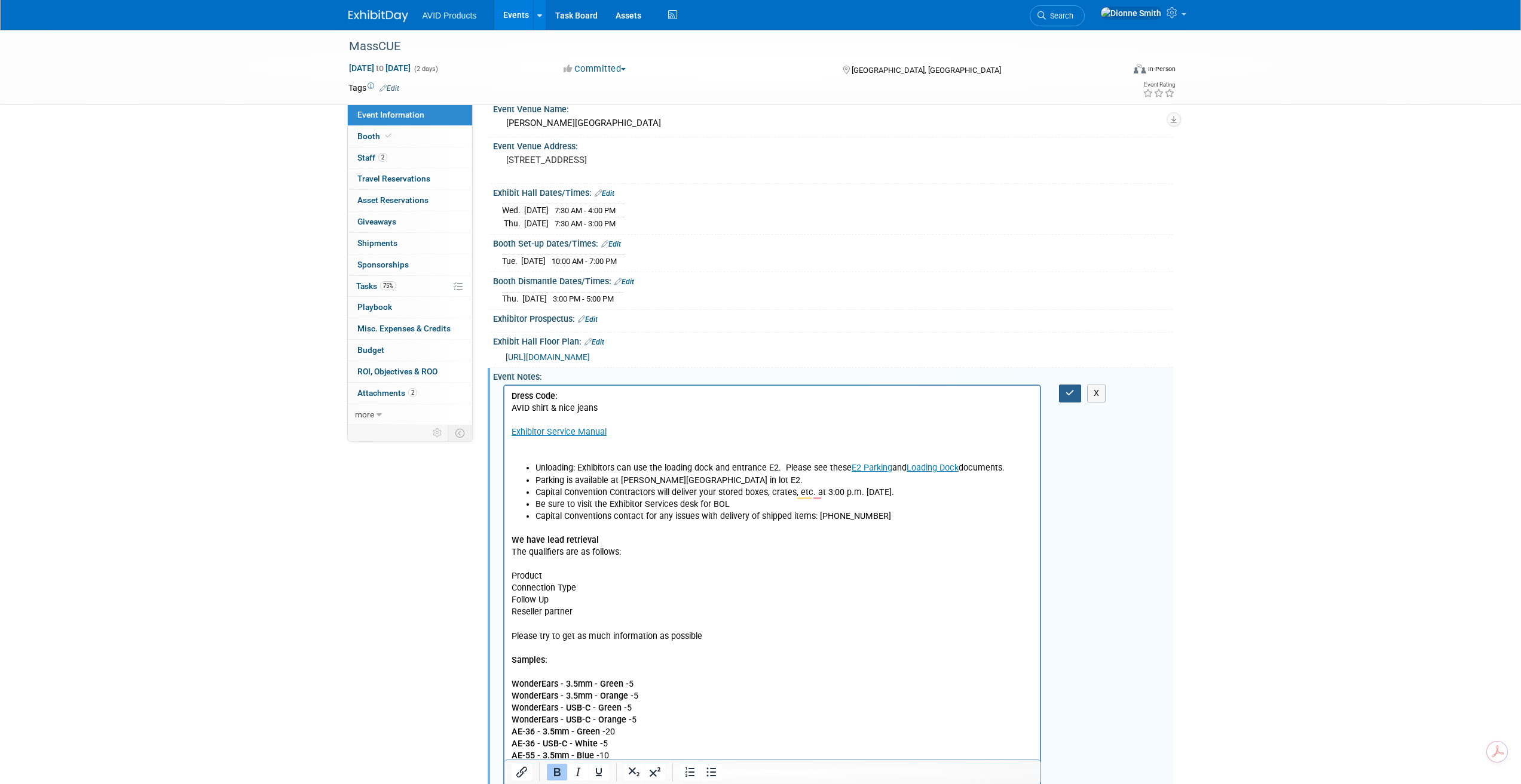
scroll to position [411, 0]
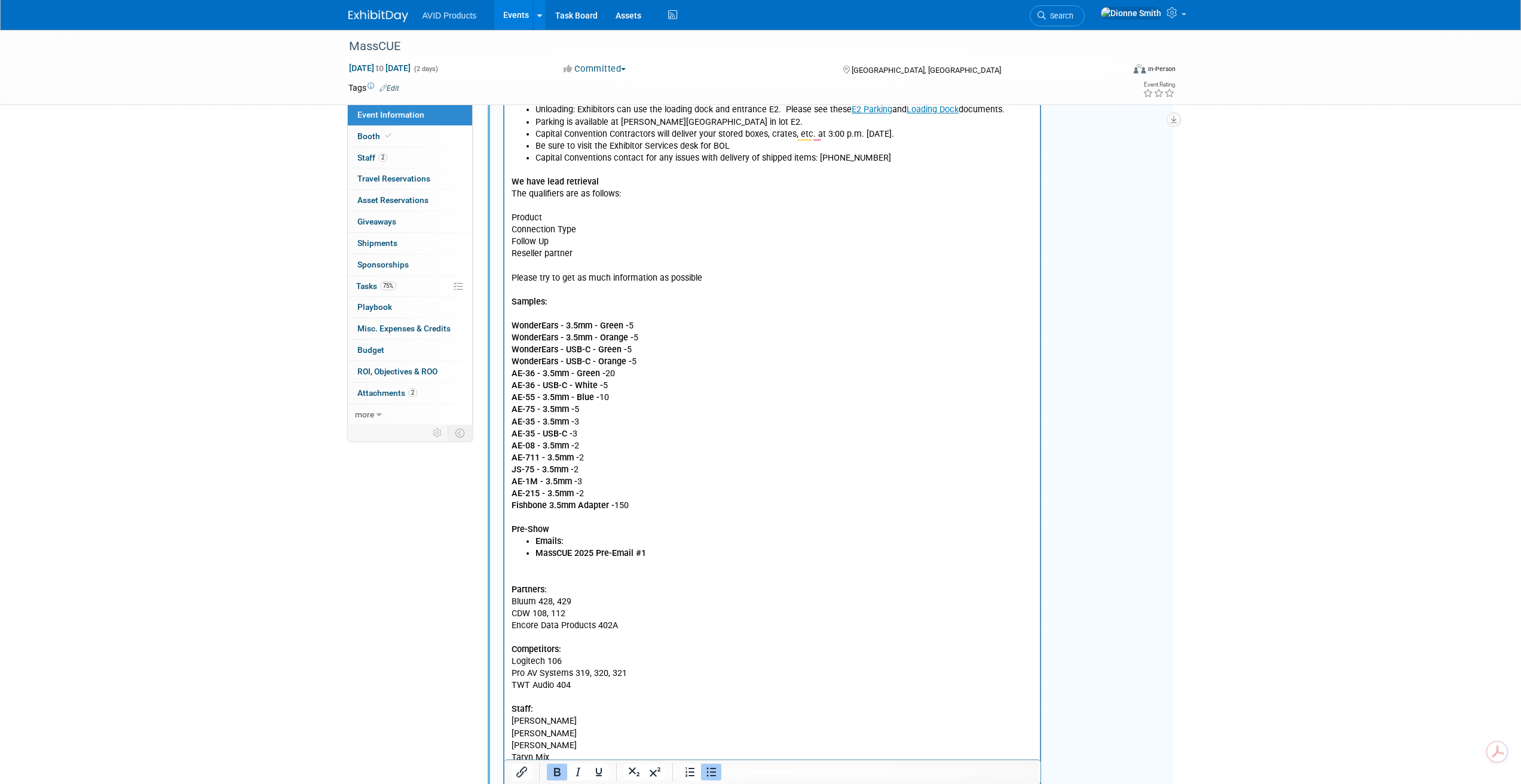
click at [530, 553] on ul "Emails: MassCUE 2025 Pre-Email #1" at bounding box center [772, 547] width 522 height 24
click at [691, 547] on li "Emails:" at bounding box center [784, 542] width 498 height 12
click at [670, 554] on li "MassCUE 2025 Pre-Email #1" at bounding box center [784, 554] width 498 height 12
click at [615, 570] on b "MassCUE 2025 Day 1 Email #2﻿" at bounding box center [594, 565] width 119 height 10
click at [691, 566] on li "MassCUE 2025 Day 1 Recap Email #2﻿" at bounding box center [784, 565] width 498 height 12
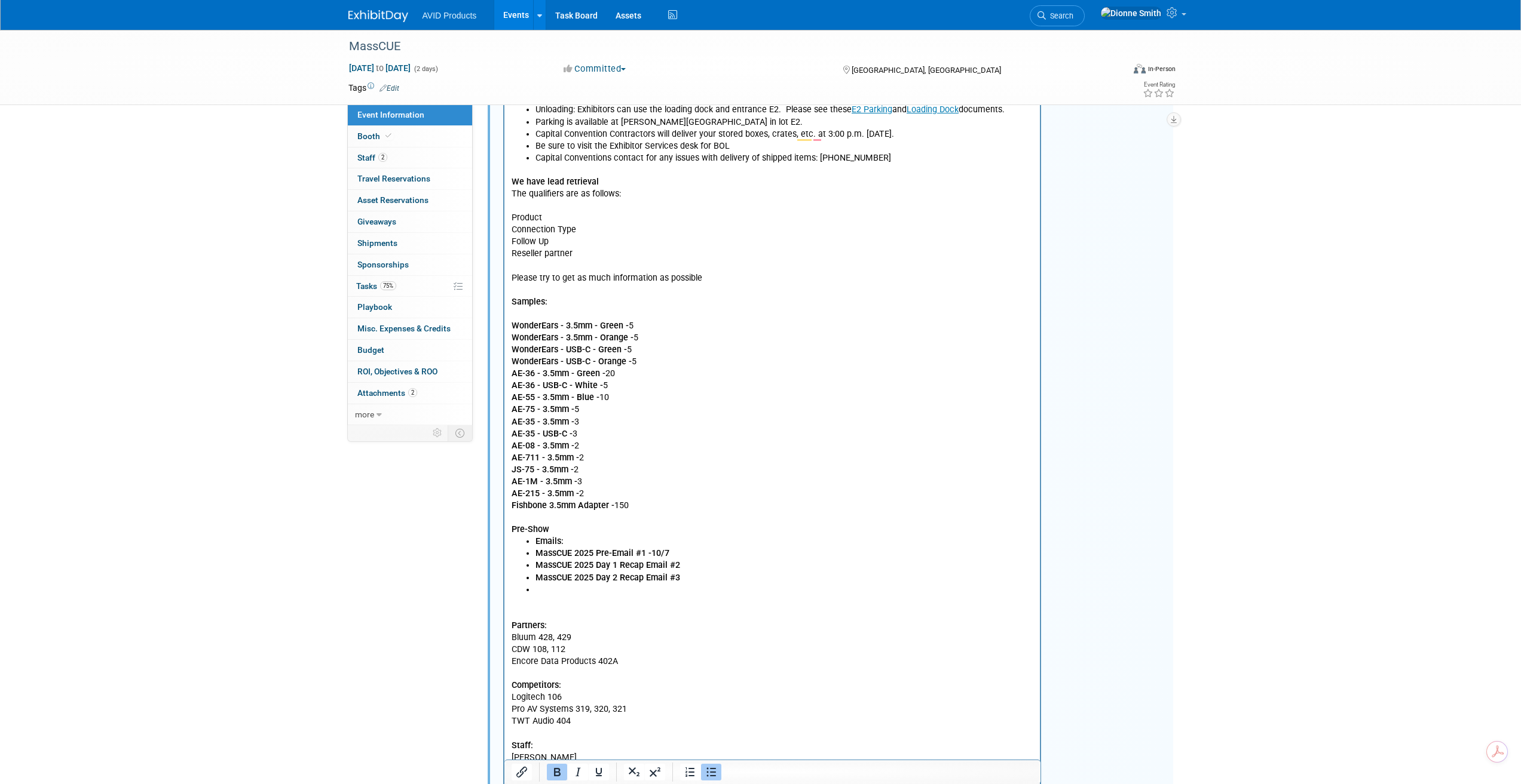
click at [536, 540] on b "Emails:" at bounding box center [549, 541] width 28 height 10
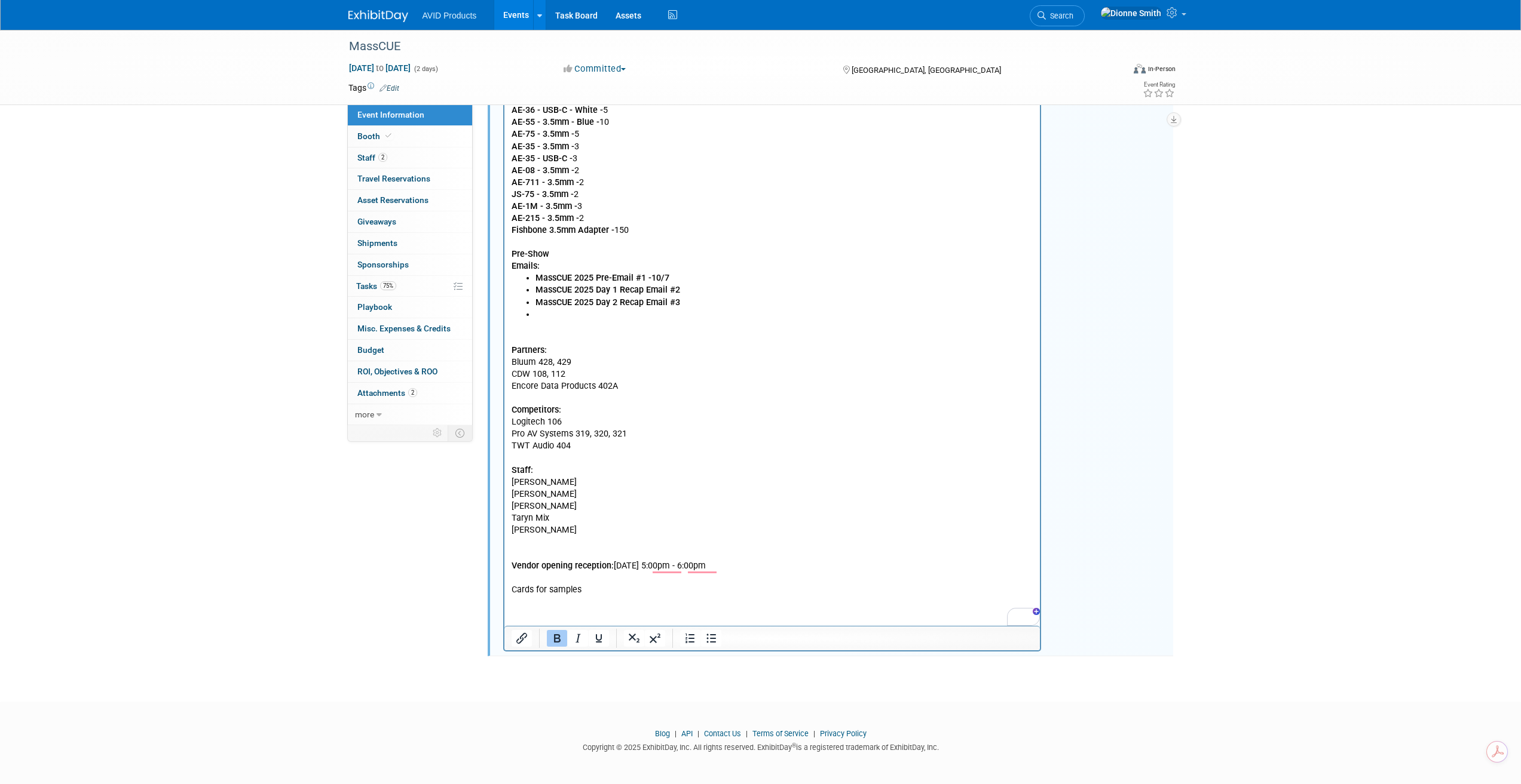
click at [509, 269] on html "Dress Code: AVID shirt & nice jeans Exhibitor Service Manual Unloading: Exhibit…" at bounding box center [771, 175] width 536 height 844
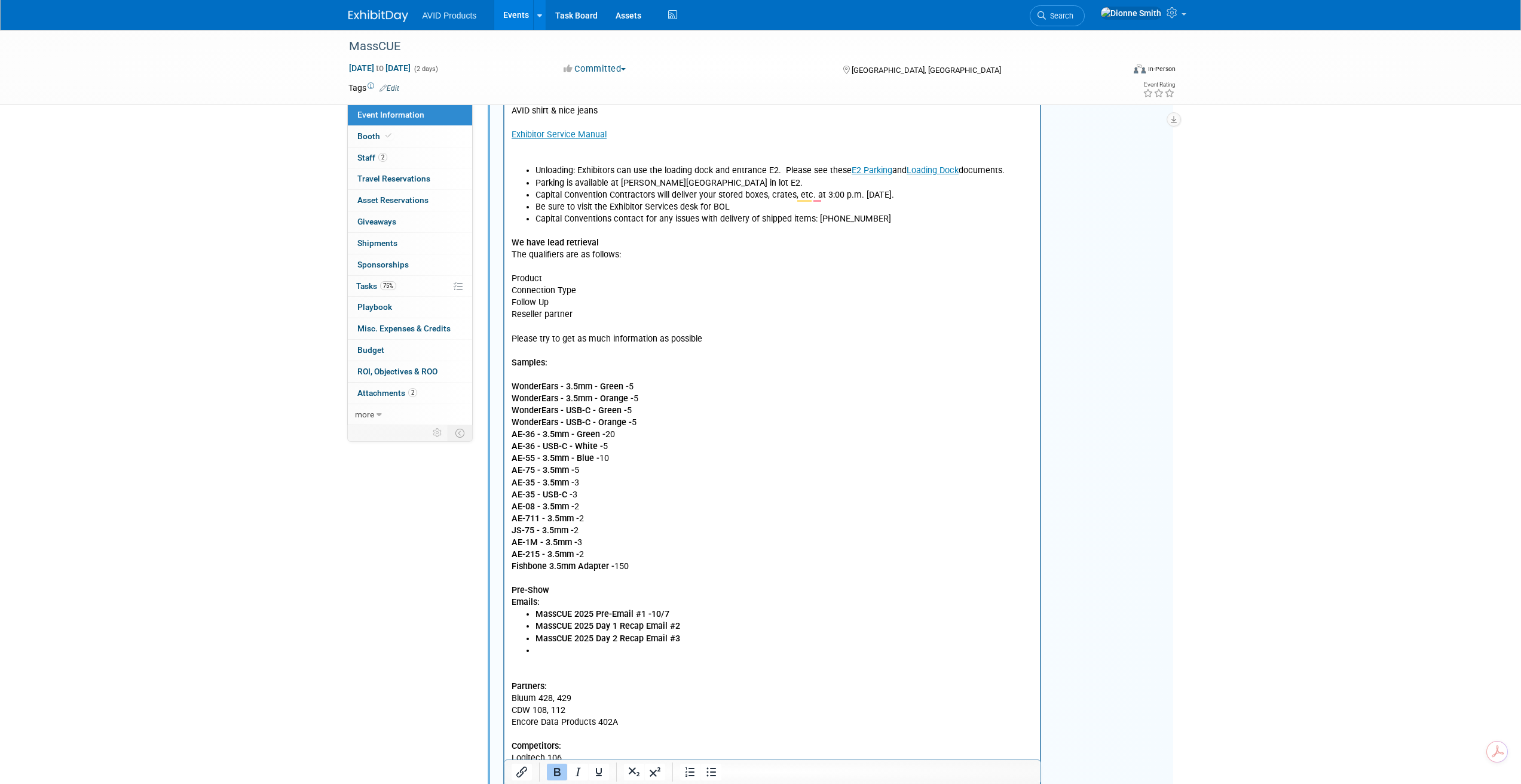
scroll to position [352, 0]
click at [546, 653] on li "To enrich screen reader interactions, please activate Accessibility in Grammarl…" at bounding box center [784, 650] width 498 height 12
click at [557, 594] on p "Pre-Show" at bounding box center [772, 589] width 522 height 12
click at [542, 664] on li "To enrich screen reader interactions, please activate Accessibility in Grammarl…" at bounding box center [784, 662] width 498 height 12
drag, startPoint x: 666, startPoint y: 663, endPoint x: 654, endPoint y: 662, distance: 12.0
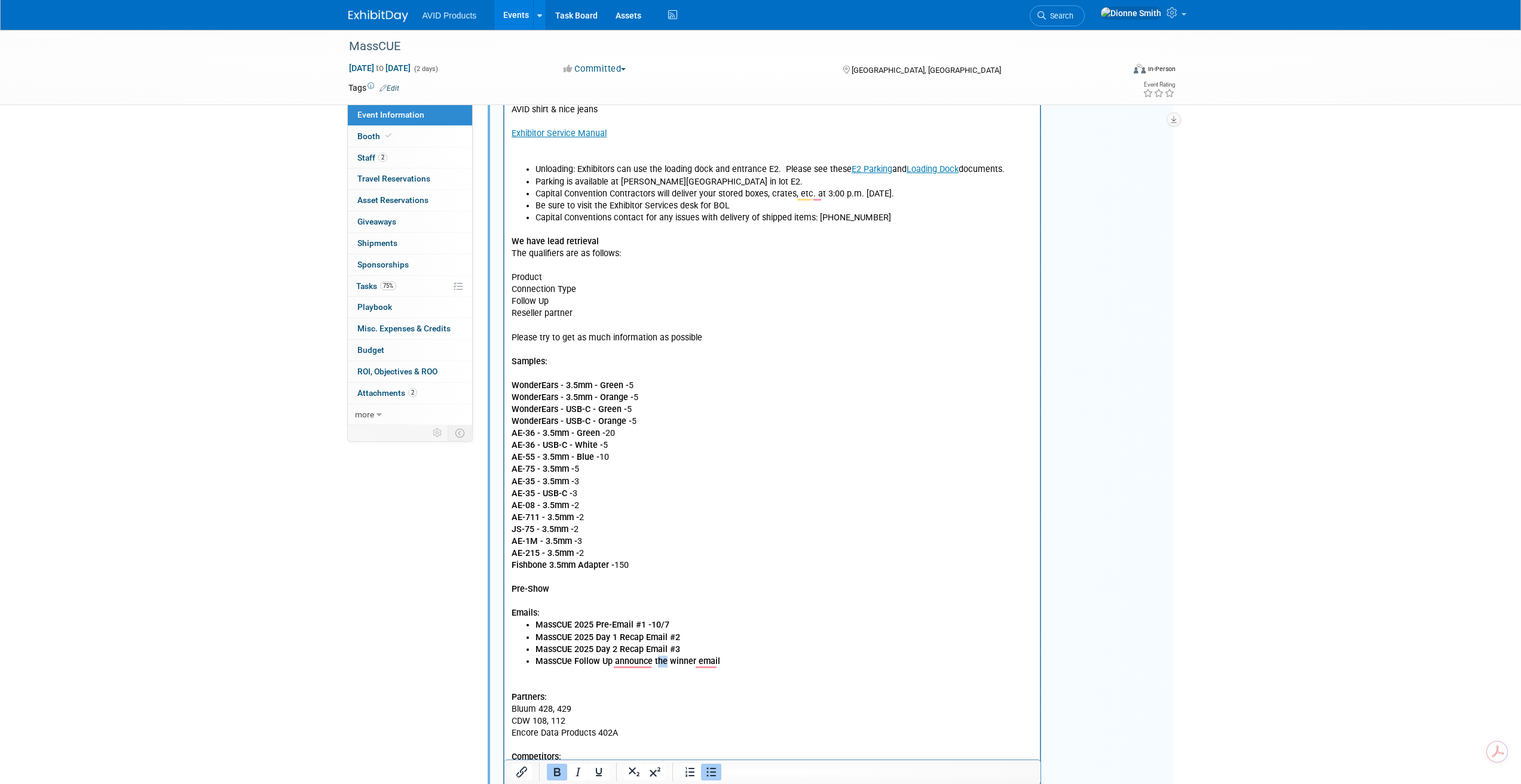
click at [654, 662] on b "MassCUe Follow Up announce the winner email" at bounding box center [627, 661] width 185 height 10
click at [685, 663] on b "MassCUe Follow Up announce winner email" at bounding box center [620, 661] width 170 height 10
drag, startPoint x: 713, startPoint y: 663, endPoint x: 720, endPoint y: 671, distance: 10.6
click at [714, 663] on li "MassCUe Follow Up announce winner Email" at bounding box center [784, 662] width 498 height 12
click at [690, 638] on li "MassCUE 2025 Day 1 Recap Email #2﻿" at bounding box center [784, 638] width 498 height 12
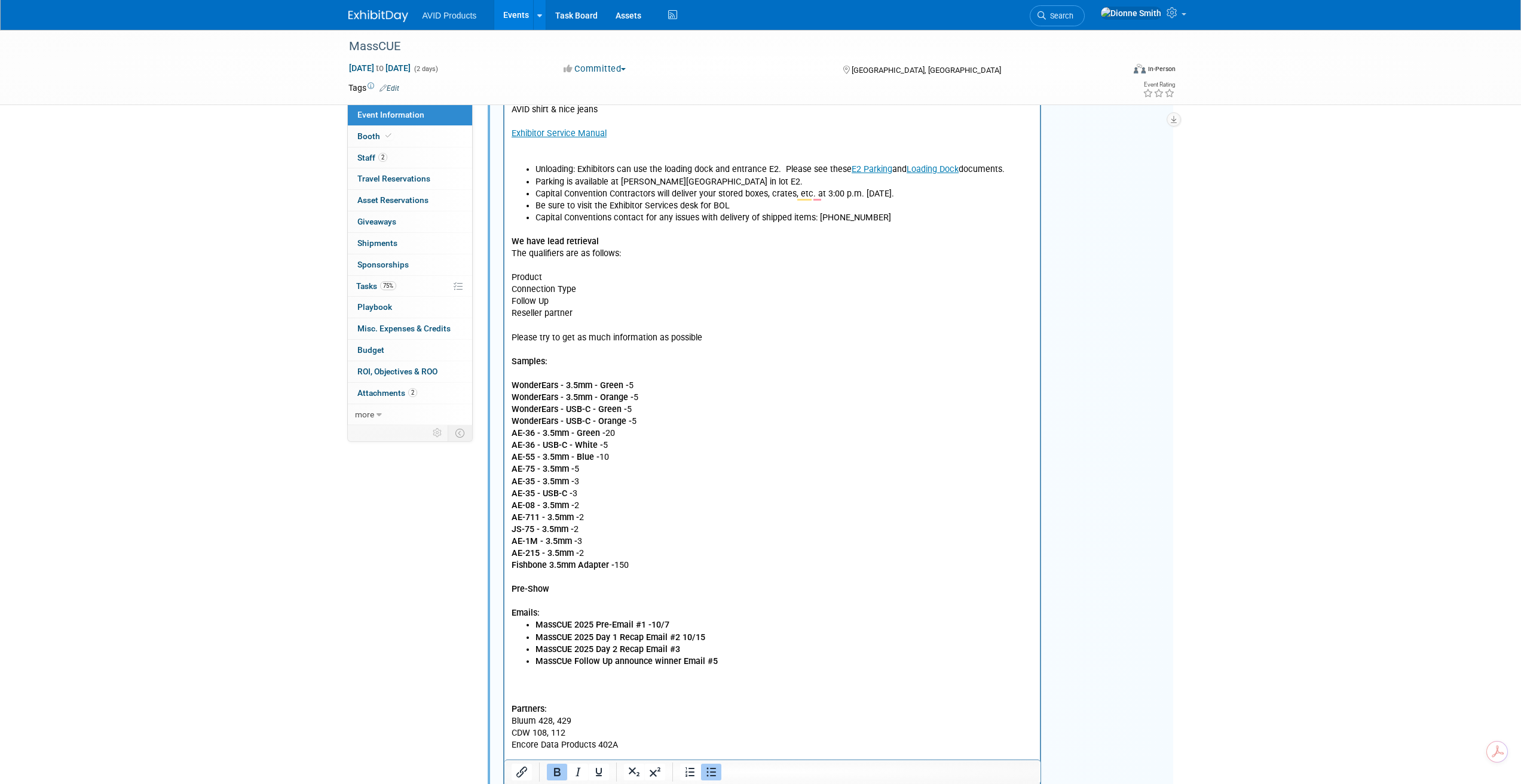
click at [691, 645] on li "MassCUE 2025 Day 2 Recap Email #3" at bounding box center [784, 650] width 498 height 12
click at [741, 665] on li "MassCUe Follow Up announce winner Email #5" at bounding box center [784, 662] width 498 height 12
click at [610, 662] on b "MassCUe Follow Up announce winner Email #5" at bounding box center [626, 661] width 182 height 10
drag, startPoint x: 625, startPoint y: 661, endPoint x: 687, endPoint y: 660, distance: 62.0
click at [687, 660] on b "MassCUe Follow Up 1 announce winner Email #5" at bounding box center [629, 661] width 189 height 10
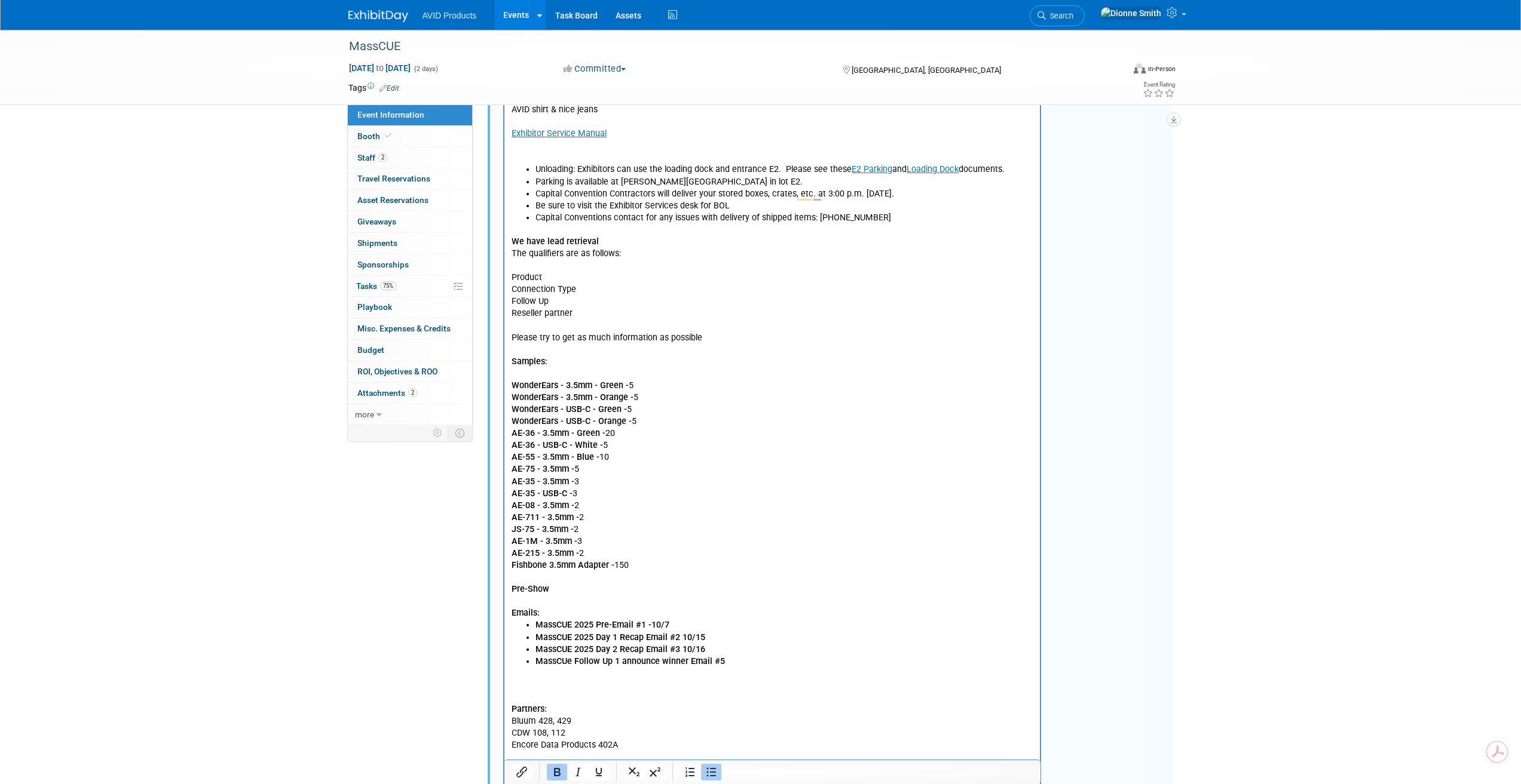
drag, startPoint x: 655, startPoint y: 631, endPoint x: 660, endPoint y: 628, distance: 5.8
click at [655, 632] on li "MassCUE 2025 Day 1 Recap Email #2﻿ 10/15" at bounding box center [784, 638] width 498 height 12
drag, startPoint x: 619, startPoint y: 662, endPoint x: 690, endPoint y: 663, distance: 71.0
click at [690, 663] on b "MassCUe Follow Up 1 announce winner Email #5" at bounding box center [629, 661] width 189 height 10
click at [709, 659] on li "MassCUe Follow Up 1 Thank you Email #5" at bounding box center [784, 662] width 498 height 12
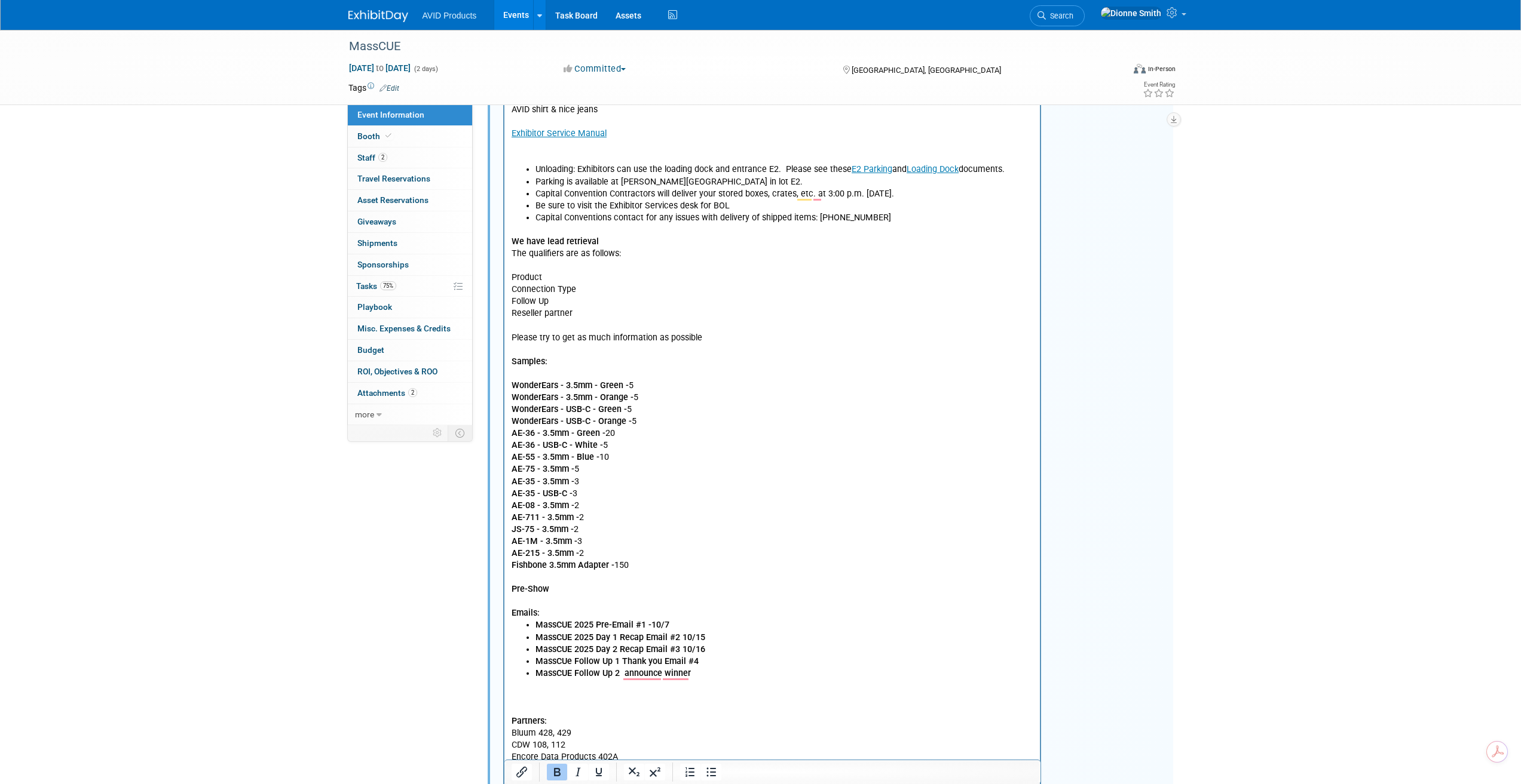
click at [695, 683] on p "To enrich screen reader interactions, please activate Accessibility in Grammarl…" at bounding box center [772, 686] width 522 height 12
click at [701, 676] on li "MassCUE Follow Up 2 announce winner" at bounding box center [784, 674] width 498 height 12
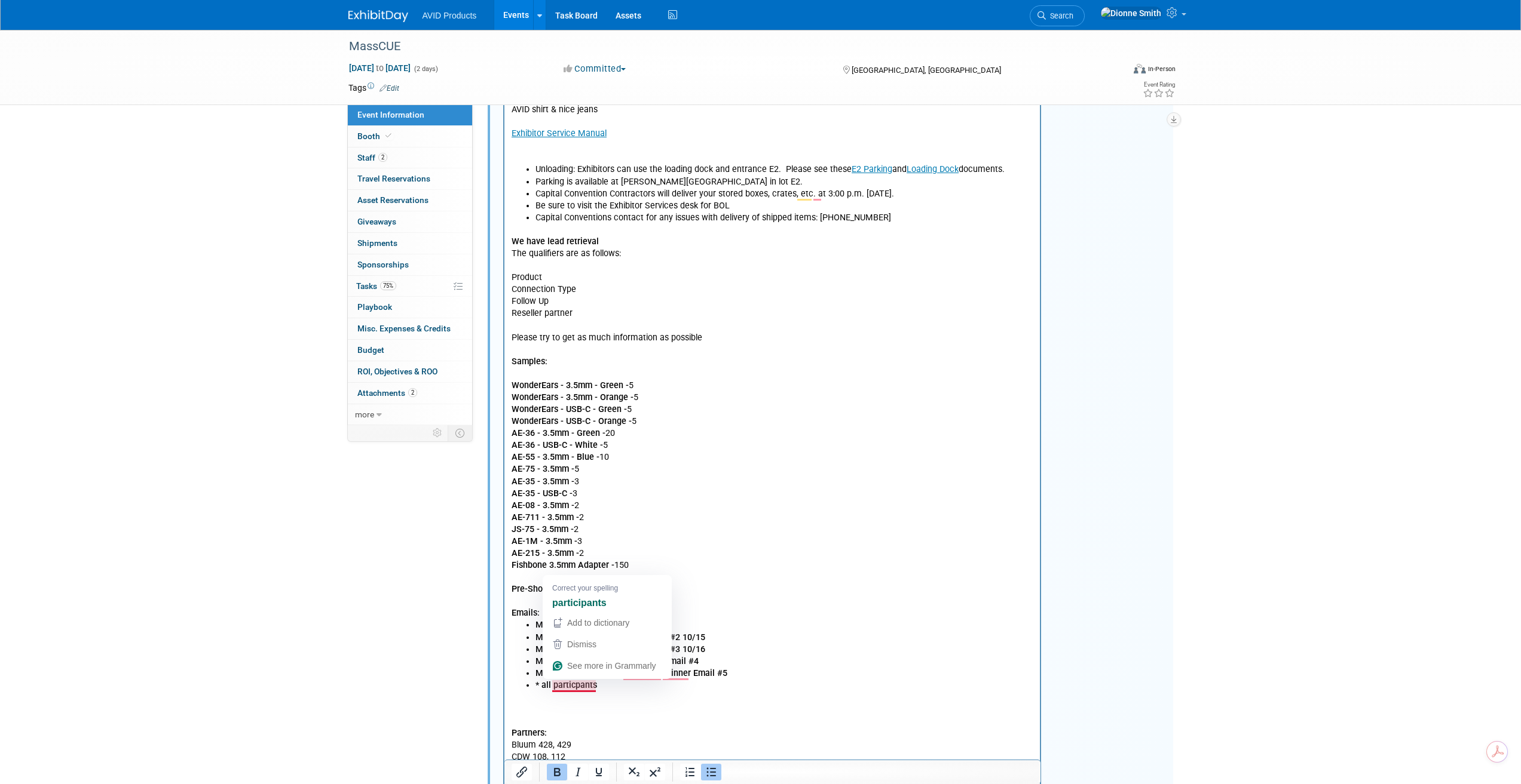
click at [583, 687] on b "* all particpants" at bounding box center [566, 685] width 62 height 10
click at [614, 692] on p "To enrich screen reader interactions, please activate Accessibility in Grammarl…" at bounding box center [772, 698] width 522 height 12
click at [614, 685] on li "* all participants" at bounding box center [784, 686] width 498 height 12
click at [597, 686] on b "* all participants will enter Tradeshow flow post show" at bounding box center [639, 685] width 209 height 10
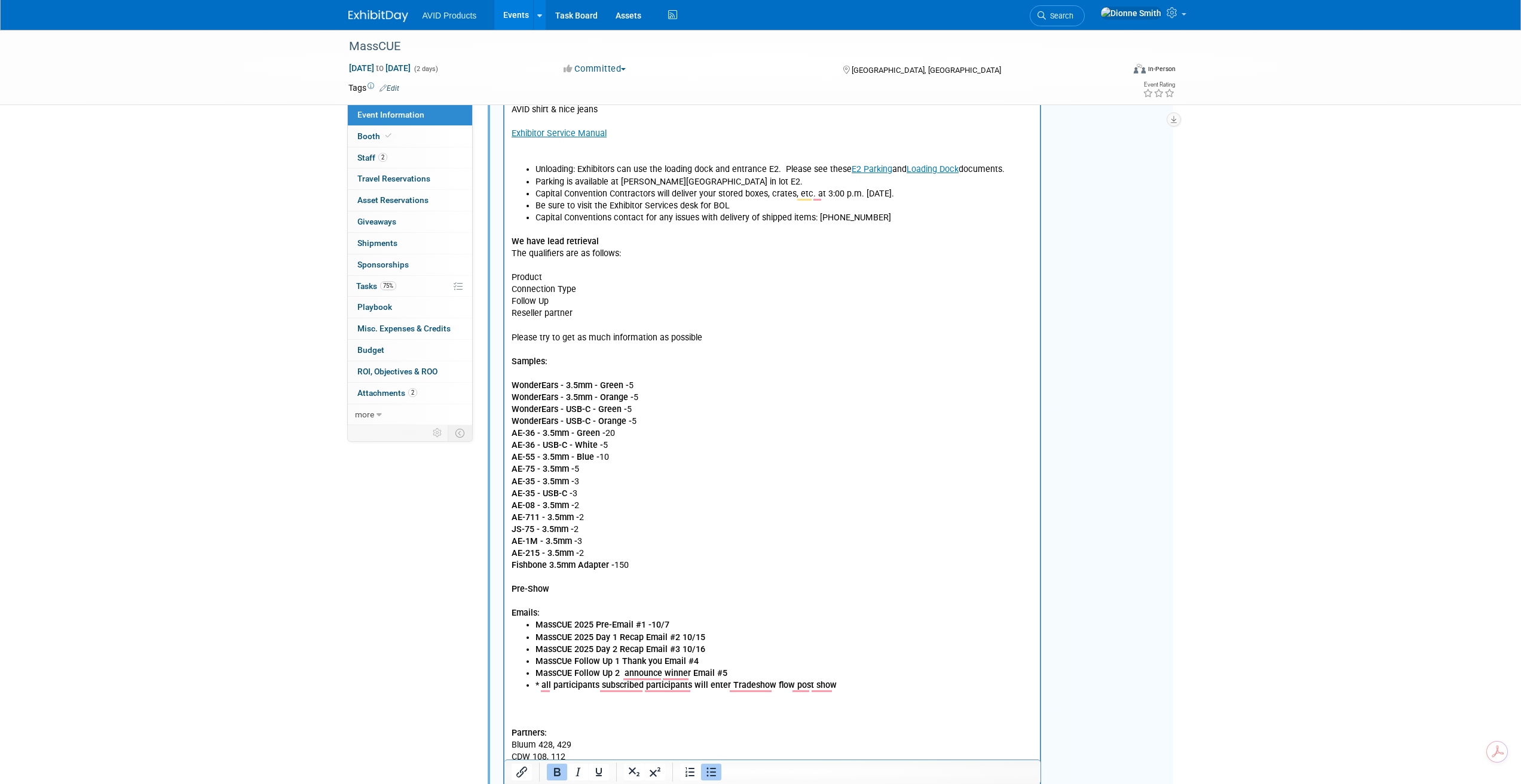
click at [712, 661] on li "MassCUe Follow Up 1 Thank you Email #4" at bounding box center [784, 662] width 498 height 12
click at [737, 673] on li "MassCUE Follow Up 2 announce winner Email #5" at bounding box center [784, 674] width 498 height 12
drag, startPoint x: 832, startPoint y: 685, endPoint x: 521, endPoint y: 622, distance: 317.3
click at [521, 622] on ul "MassCUE 2025 Pre-Email #1 -10/7 MassCUE 2025 Day 1 Recap Email #2 10/15 MassCUE…" at bounding box center [772, 655] width 522 height 72
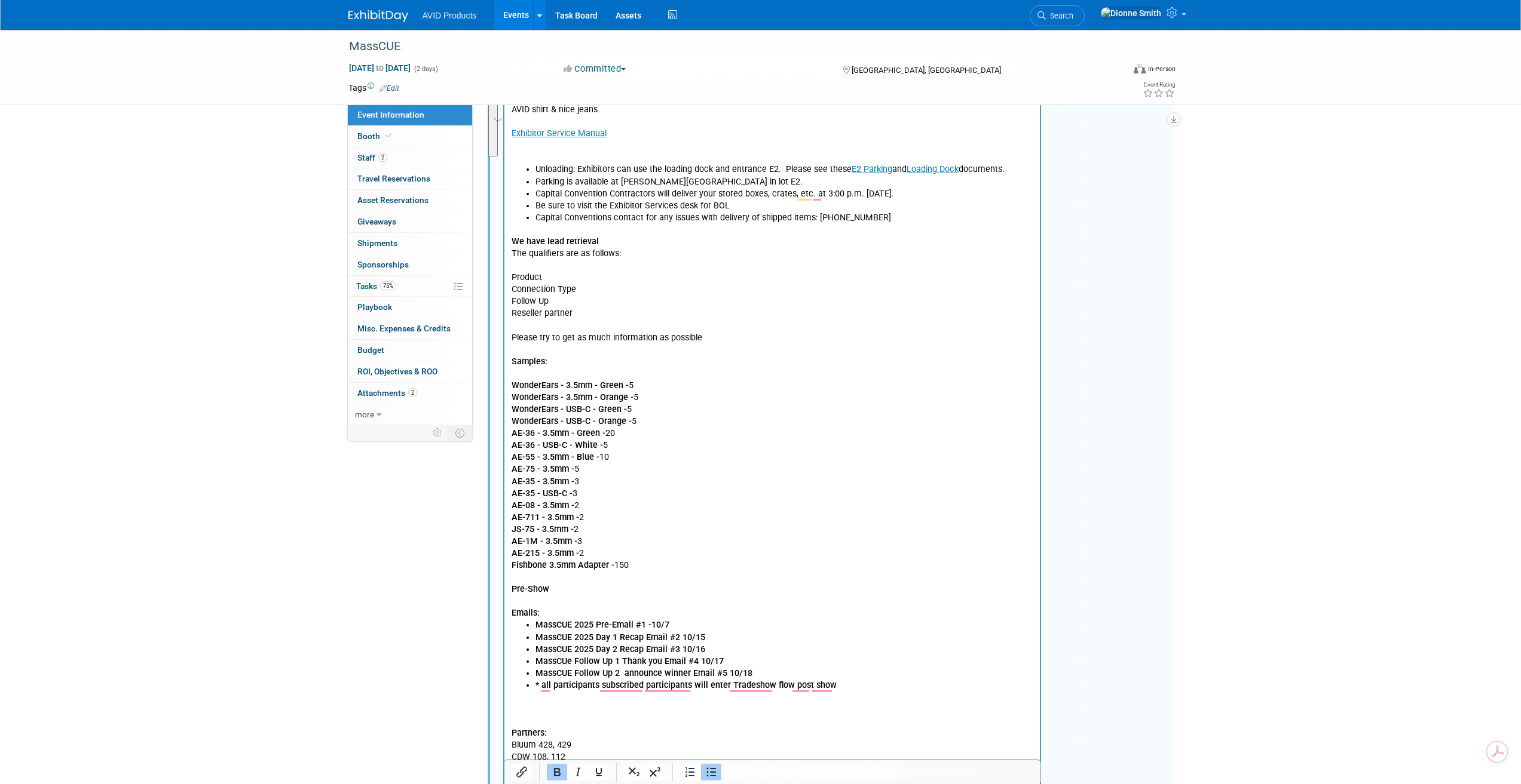
drag, startPoint x: 844, startPoint y: 690, endPoint x: 513, endPoint y: 626, distance: 337.1
click at [513, 626] on ul "MassCUE 2025 Pre-Email #1 -10/7 MassCUE 2025 Day 1 Recap Email #2 10/15 MassCUE…" at bounding box center [772, 655] width 522 height 72
click at [554, 774] on icon "Bold" at bounding box center [557, 772] width 14 height 14
click at [775, 593] on p "Pre-Show" at bounding box center [772, 589] width 522 height 12
click at [543, 685] on li "* all participants subscribed participants will enter Tradeshow flow post show" at bounding box center [784, 686] width 498 height 12
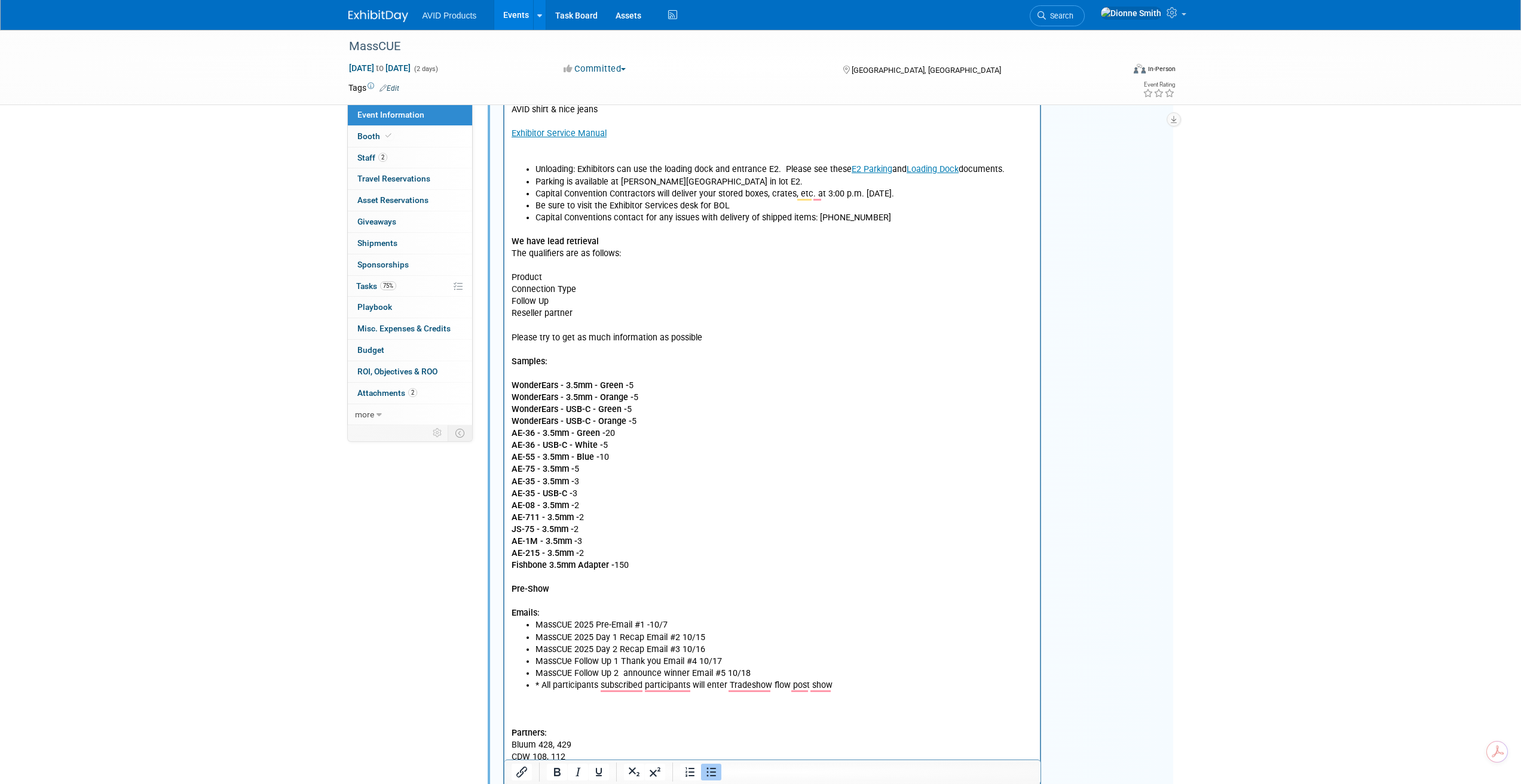
click at [854, 690] on li "* All participants subscribed participants will enter Tradeshow flow post show" at bounding box center [784, 686] width 498 height 12
drag, startPoint x: 536, startPoint y: 713, endPoint x: 498, endPoint y: 711, distance: 38.1
click at [504, 711] on html "EmDress Code: AVID shirt & nice jeans Exhibitor Service Manual Unloading: Exhib…" at bounding box center [771, 545] width 536 height 916
click at [558, 772] on icon "Bold" at bounding box center [557, 772] width 6 height 8
click at [540, 710] on p "Social" at bounding box center [772, 710] width 522 height 12
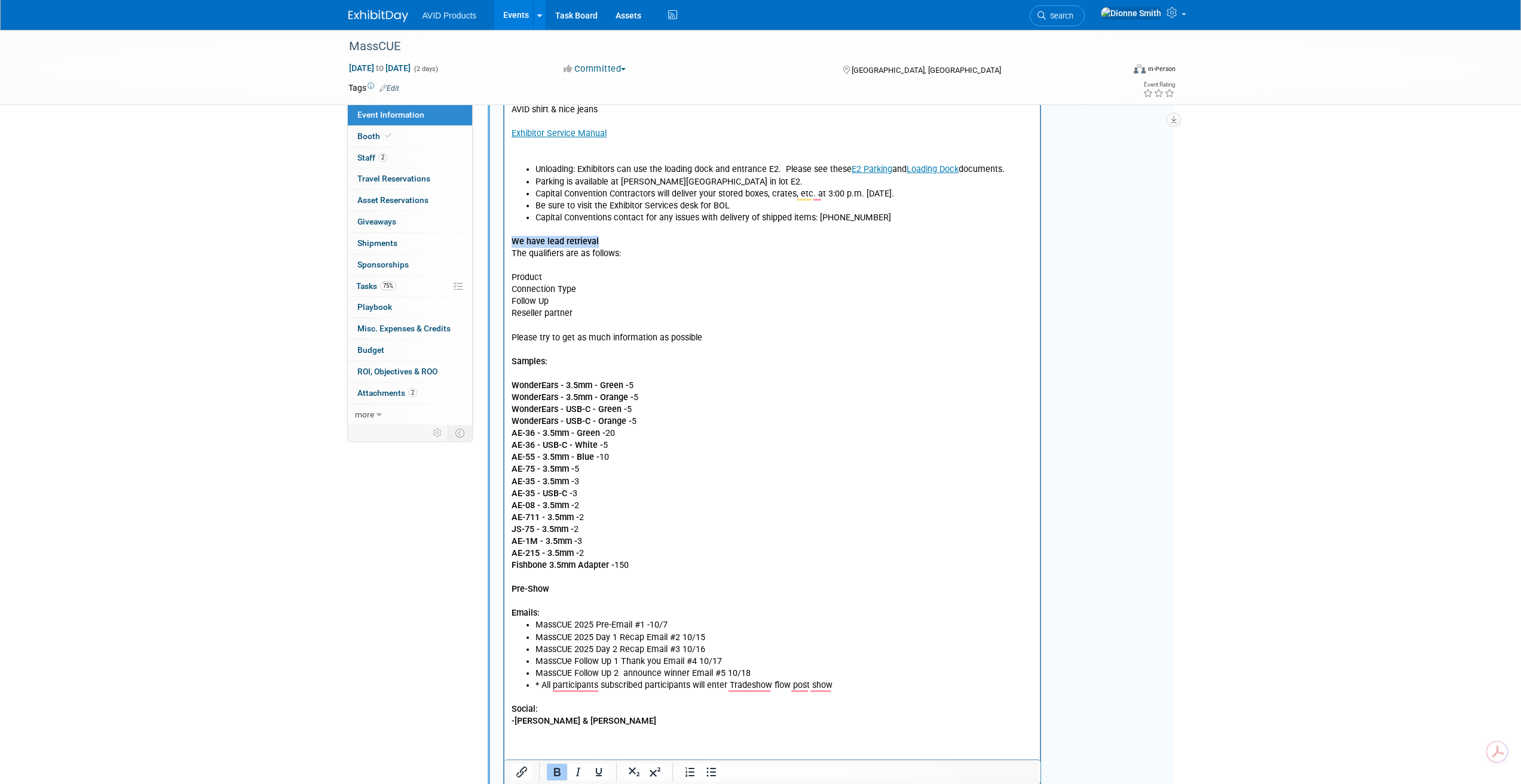
drag, startPoint x: 602, startPoint y: 240, endPoint x: 506, endPoint y: 237, distance: 96.0
click at [506, 237] on html "EmDress Code: AVID shirt & nice jeans Exhibitor Service Manual Unloading: Exhib…" at bounding box center [771, 551] width 536 height 928
click at [573, 239] on p "Lead Retrieval The qualifiers are as follows: Product Connection Type Follow Up…" at bounding box center [772, 397] width 522 height 348
click at [586, 243] on p "Lead Retrieval The qualifiers are as follows: Product Connection Type Follow Up…" at bounding box center [772, 397] width 522 height 348
click at [567, 242] on b "Lead Retrieval 1stSales" at bounding box center [557, 241] width 92 height 10
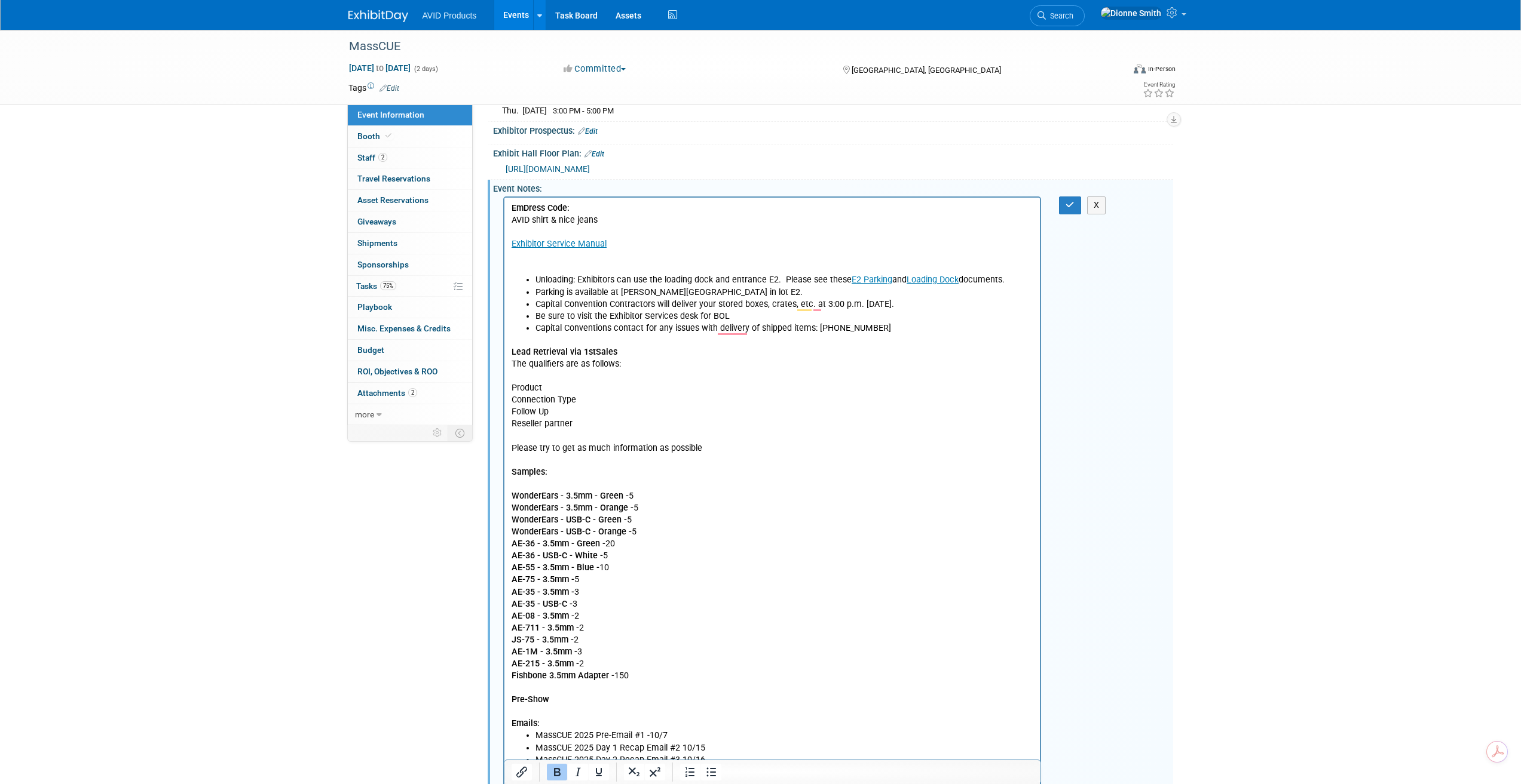
scroll to position [0, 0]
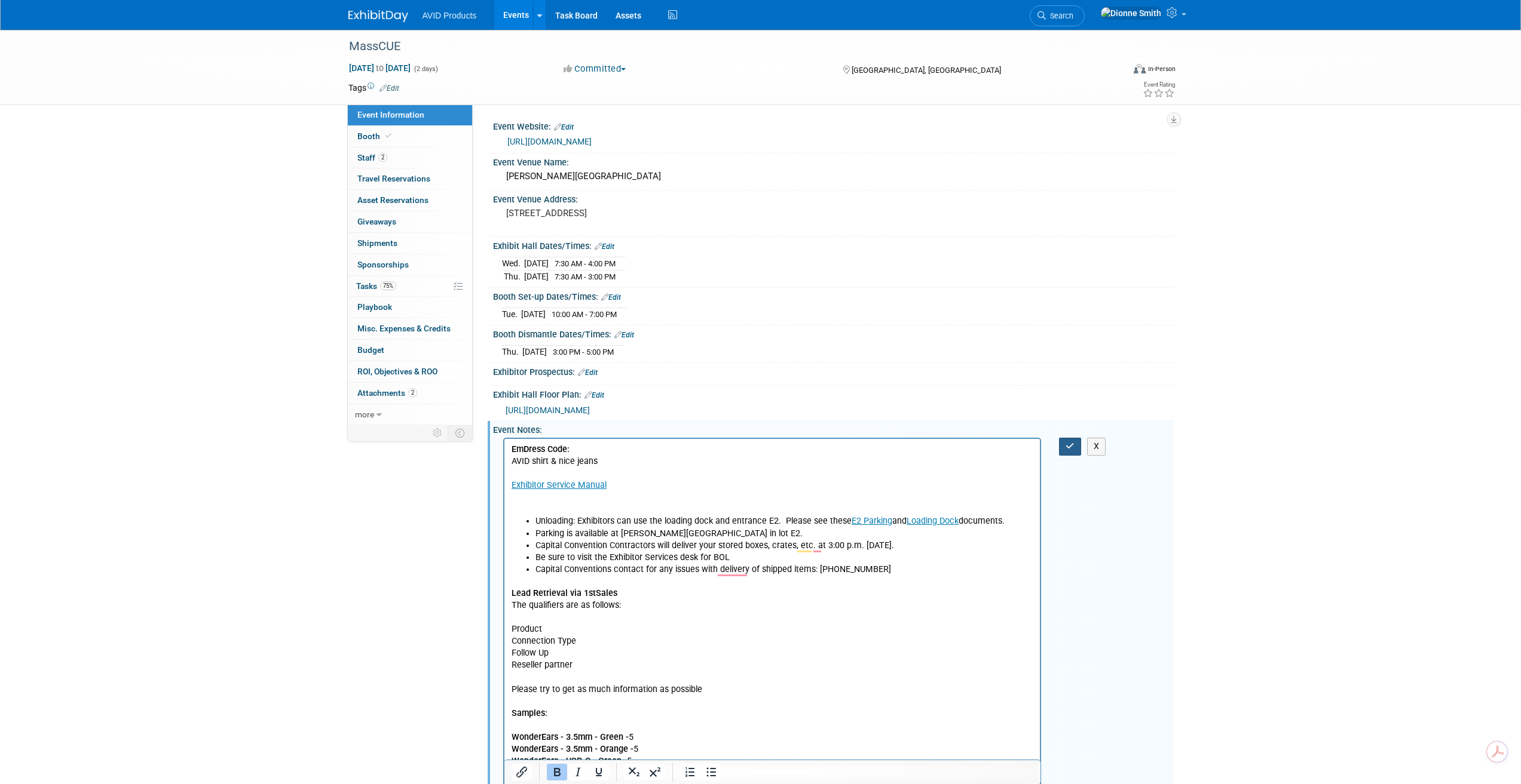
click at [1069, 446] on icon "button" at bounding box center [1070, 446] width 9 height 8
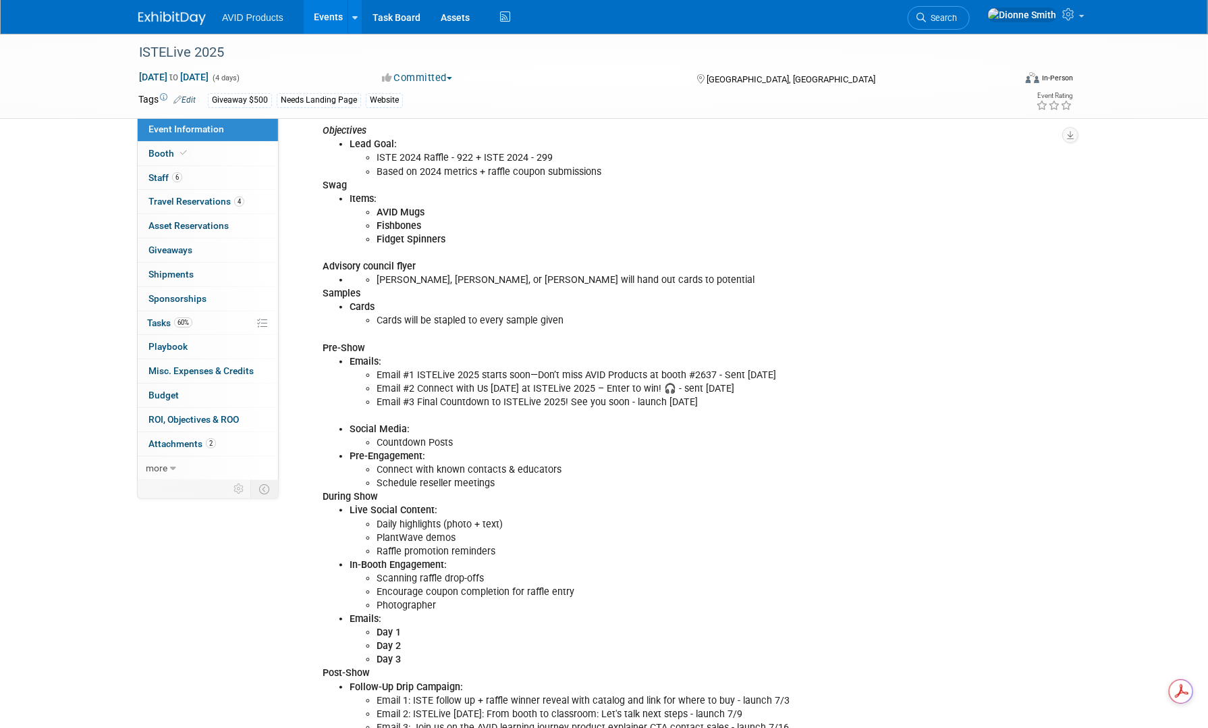
click at [531, 452] on li "Pre-Engagement: Connect with known contacts & educators Schedule reseller meeti…" at bounding box center [632, 470] width 564 height 41
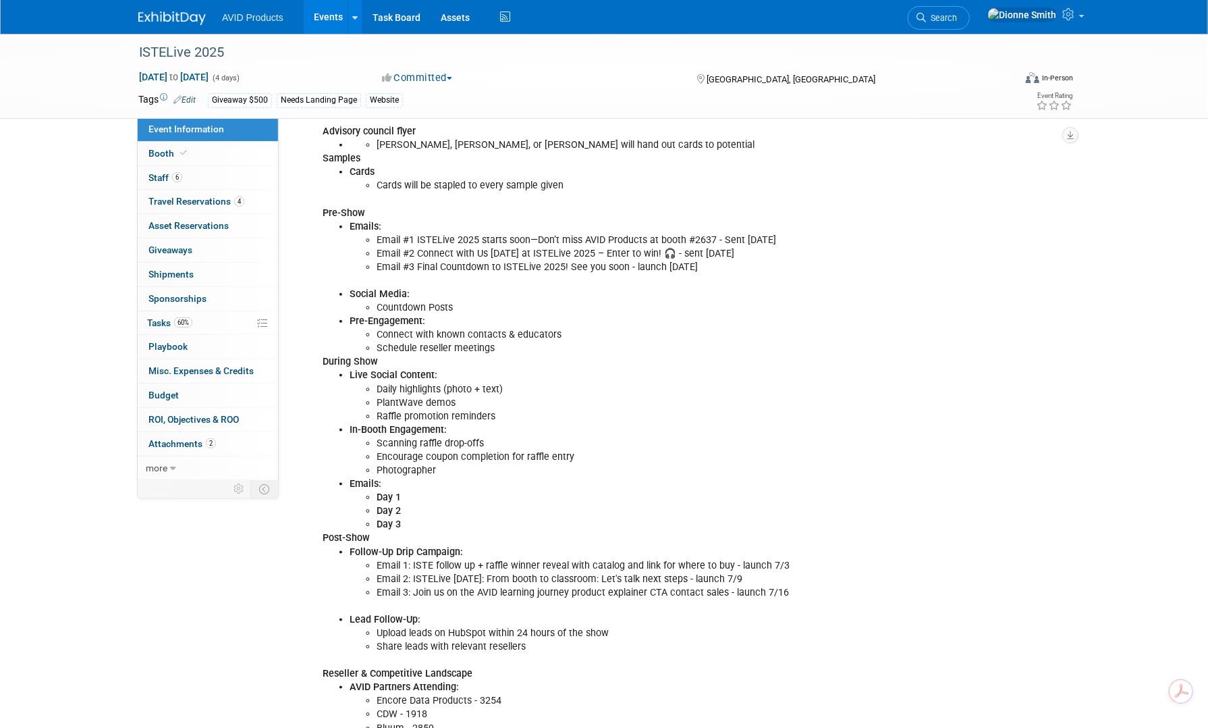
scroll to position [840, 0]
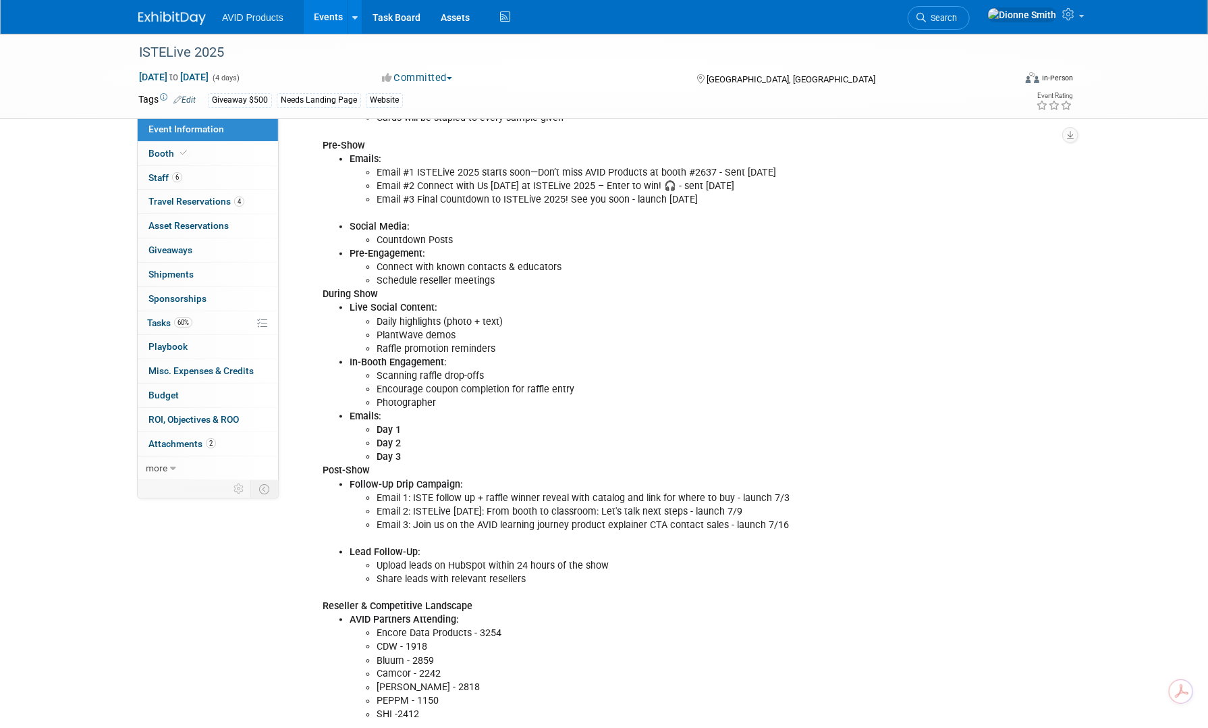
drag, startPoint x: 448, startPoint y: 356, endPoint x: 369, endPoint y: 349, distance: 79.9
click at [369, 356] on li "In-Booth Engagement: Scanning raffle drop-offs Encourage coupon completion for …" at bounding box center [632, 383] width 564 height 54
drag, startPoint x: 348, startPoint y: 354, endPoint x: 449, endPoint y: 358, distance: 100.7
click at [449, 358] on ul "Live Social Content: Daily highlights (photo + text) PlantWave demos Raffle pro…" at bounding box center [618, 382] width 591 height 163
click at [449, 358] on li "In-Booth Engagement: Scanning raffle drop-offs Encourage coupon completion for …" at bounding box center [632, 383] width 564 height 54
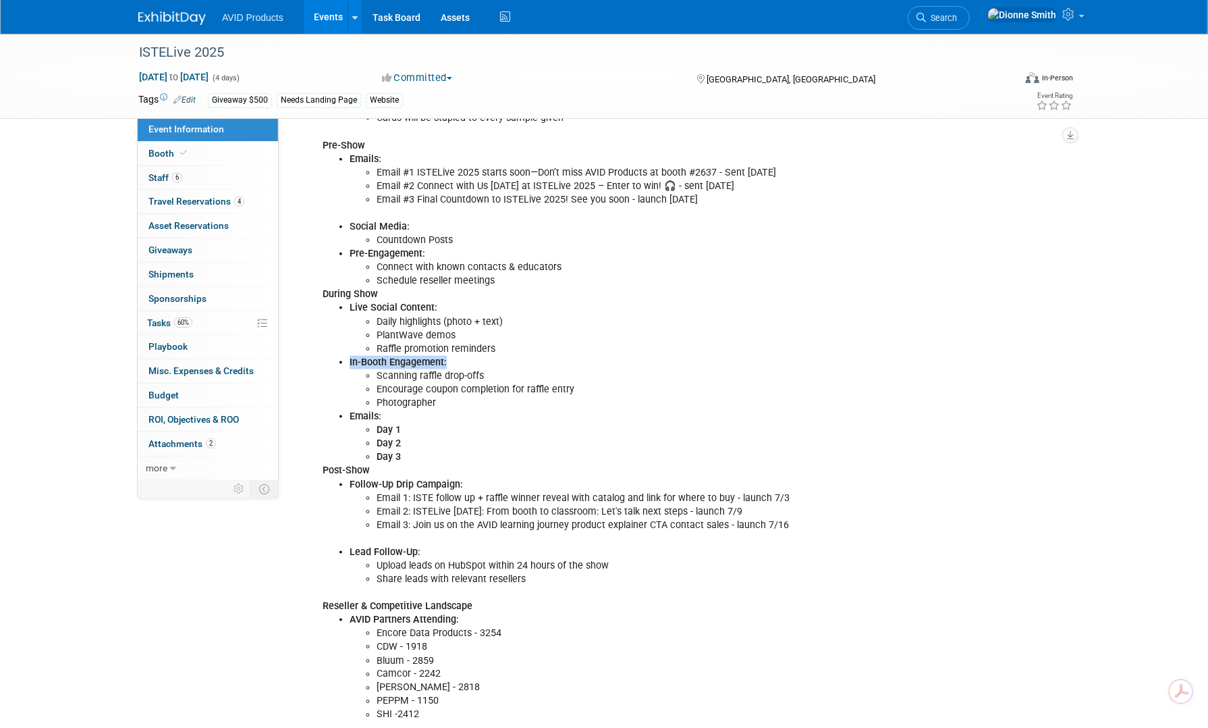
drag, startPoint x: 449, startPoint y: 358, endPoint x: 443, endPoint y: 354, distance: 7.7
click at [443, 356] on li "In-Booth Engagement: Scanning raffle drop-offs Encourage coupon completion for …" at bounding box center [632, 383] width 564 height 54
copy b "In-Booth Engagement:"
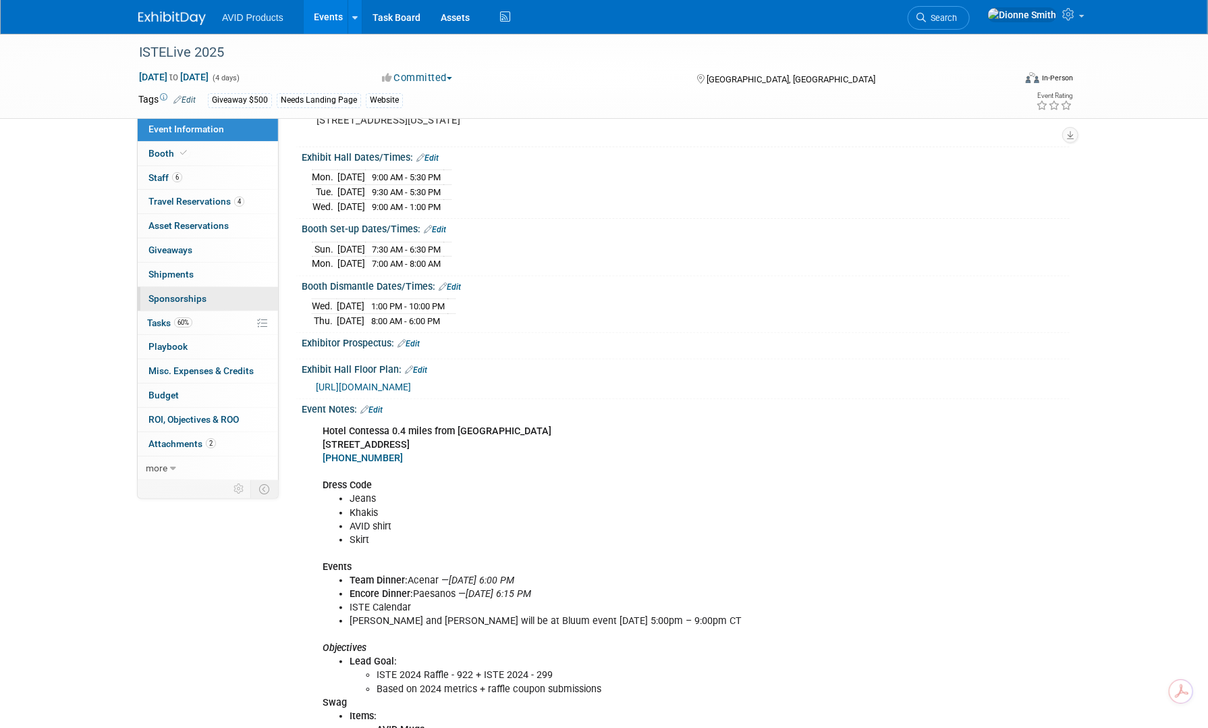
scroll to position [0, 0]
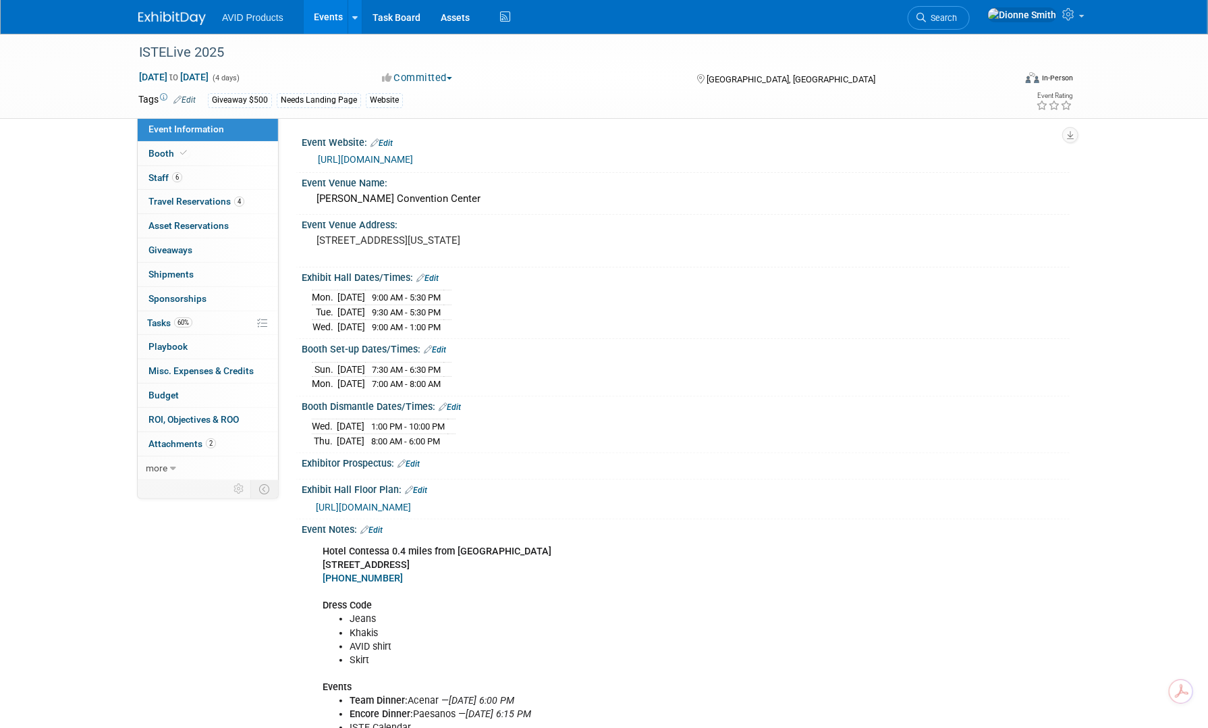
click at [173, 18] on img at bounding box center [172, 18] width 68 height 14
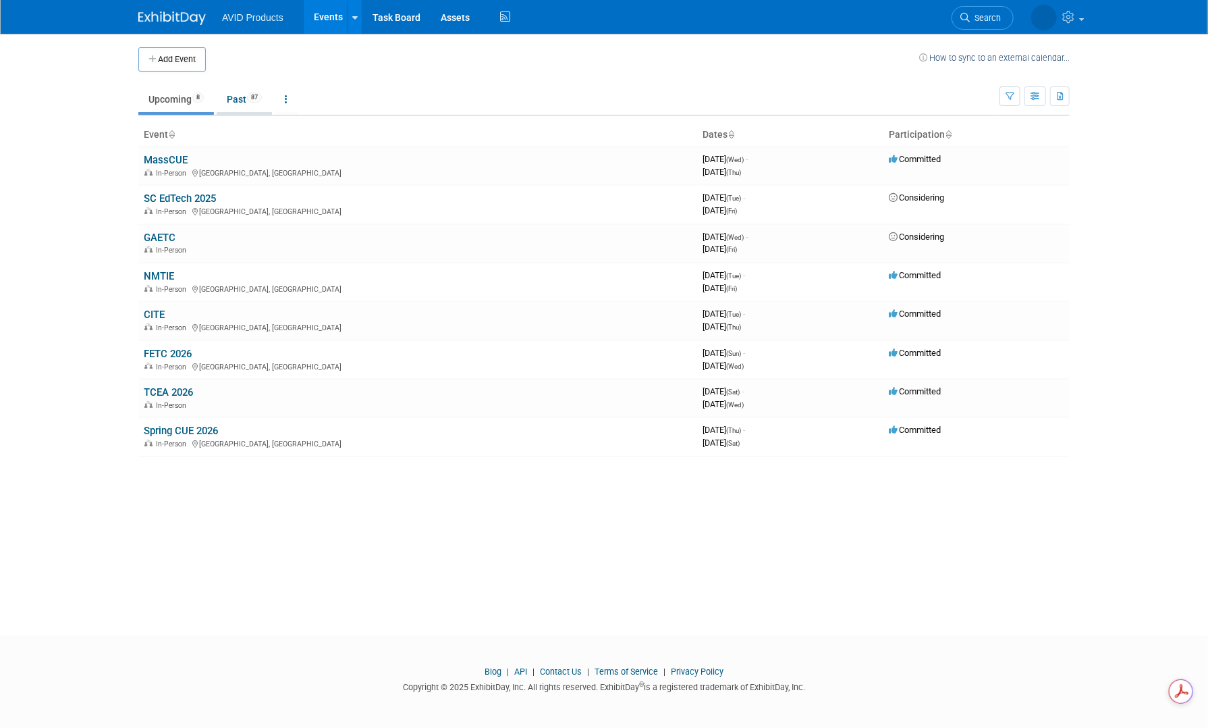
click at [239, 99] on link "Past 87" at bounding box center [244, 99] width 55 height 26
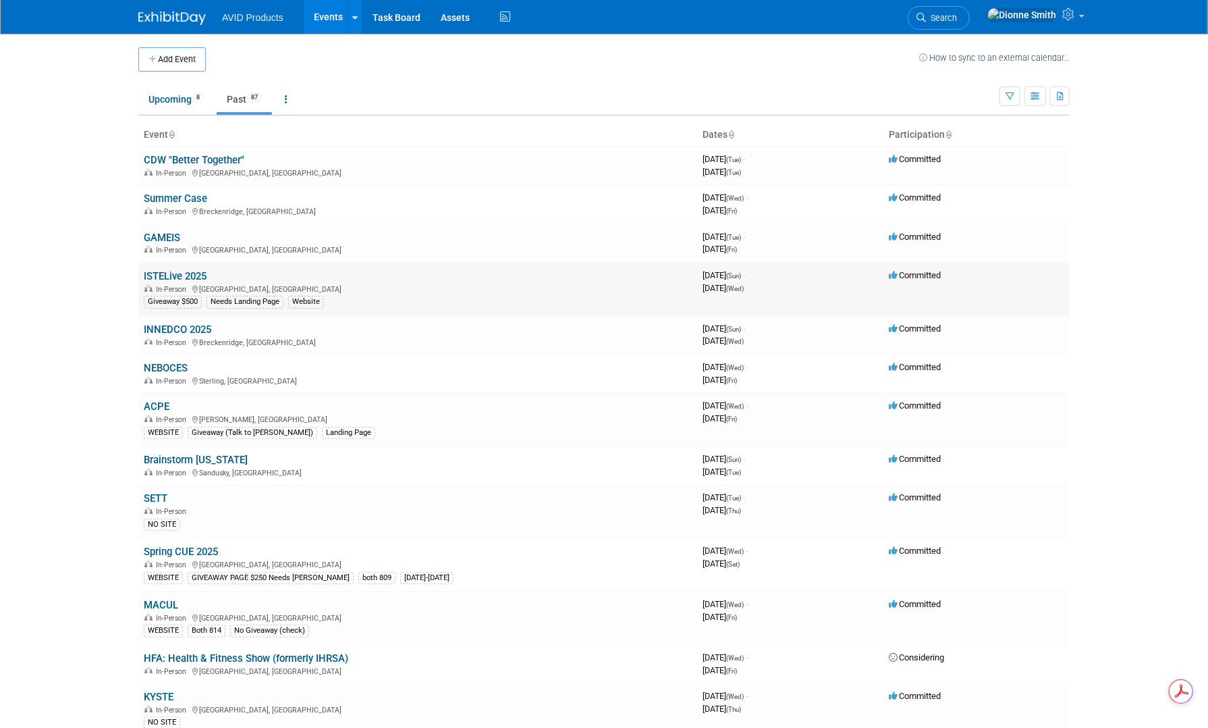
click at [195, 273] on link "ISTELive 2025" at bounding box center [175, 276] width 63 height 12
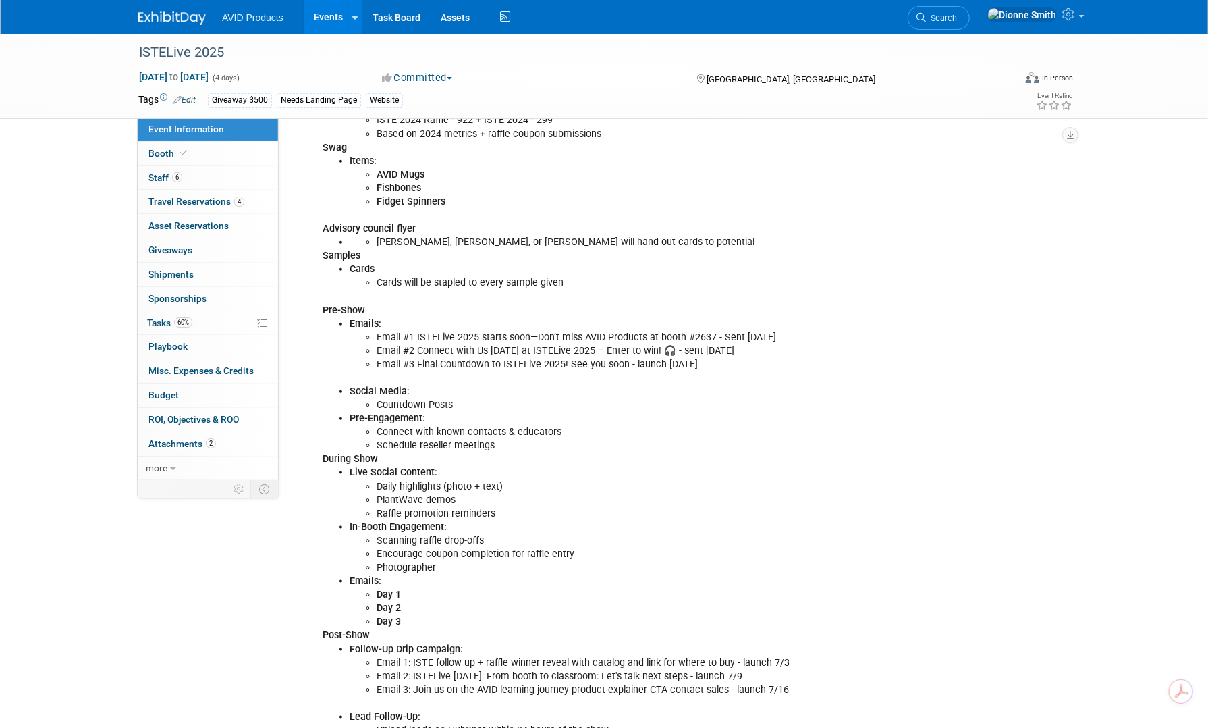
scroll to position [675, 0]
click at [171, 176] on span "Staff 6" at bounding box center [166, 177] width 34 height 11
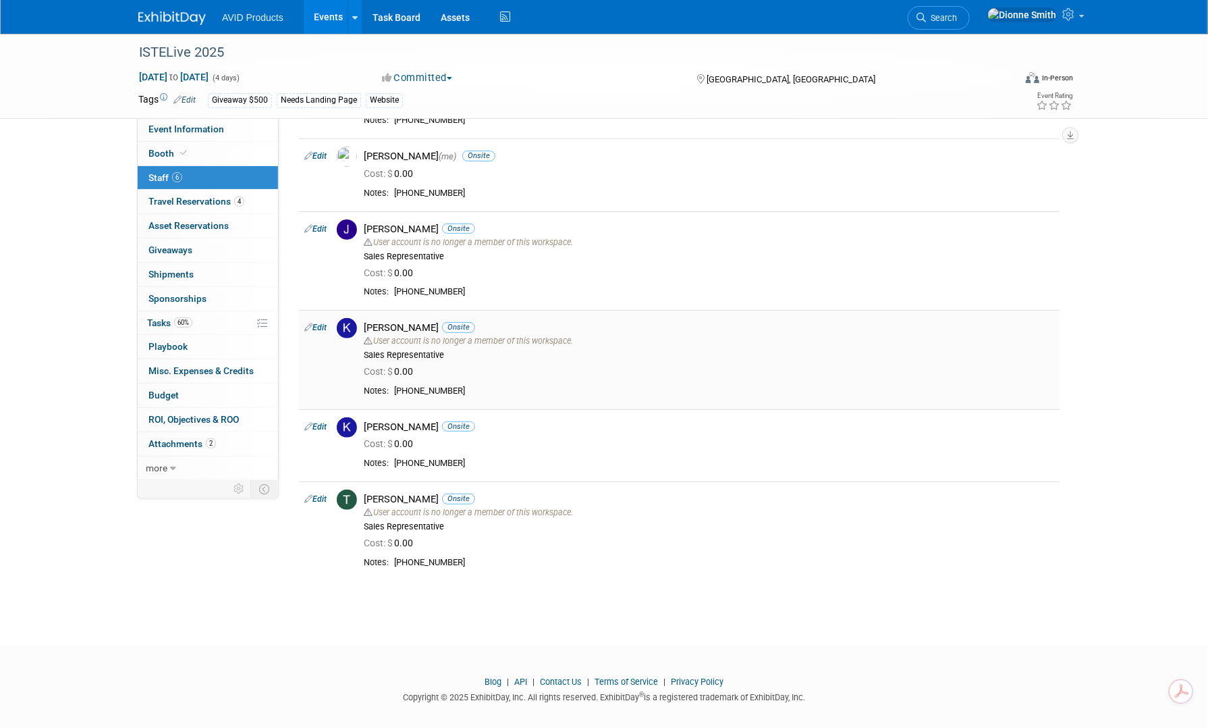
scroll to position [142, 0]
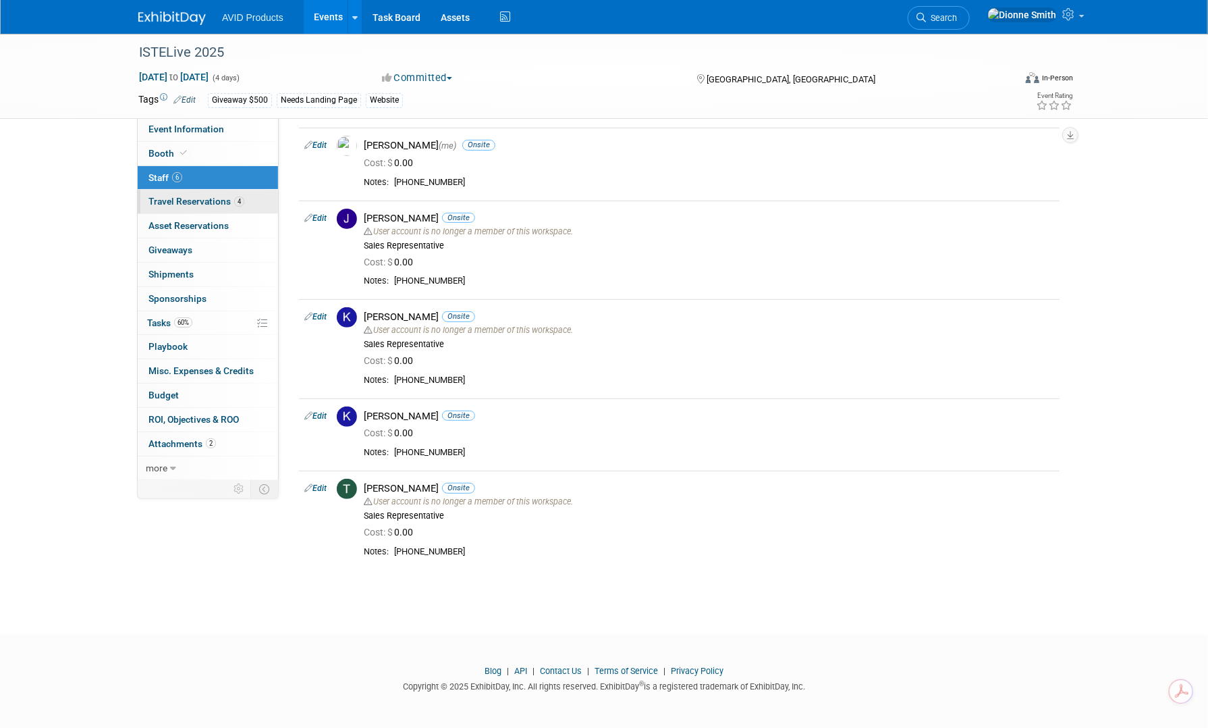
click at [198, 198] on span "Travel Reservations 4" at bounding box center [197, 201] width 96 height 11
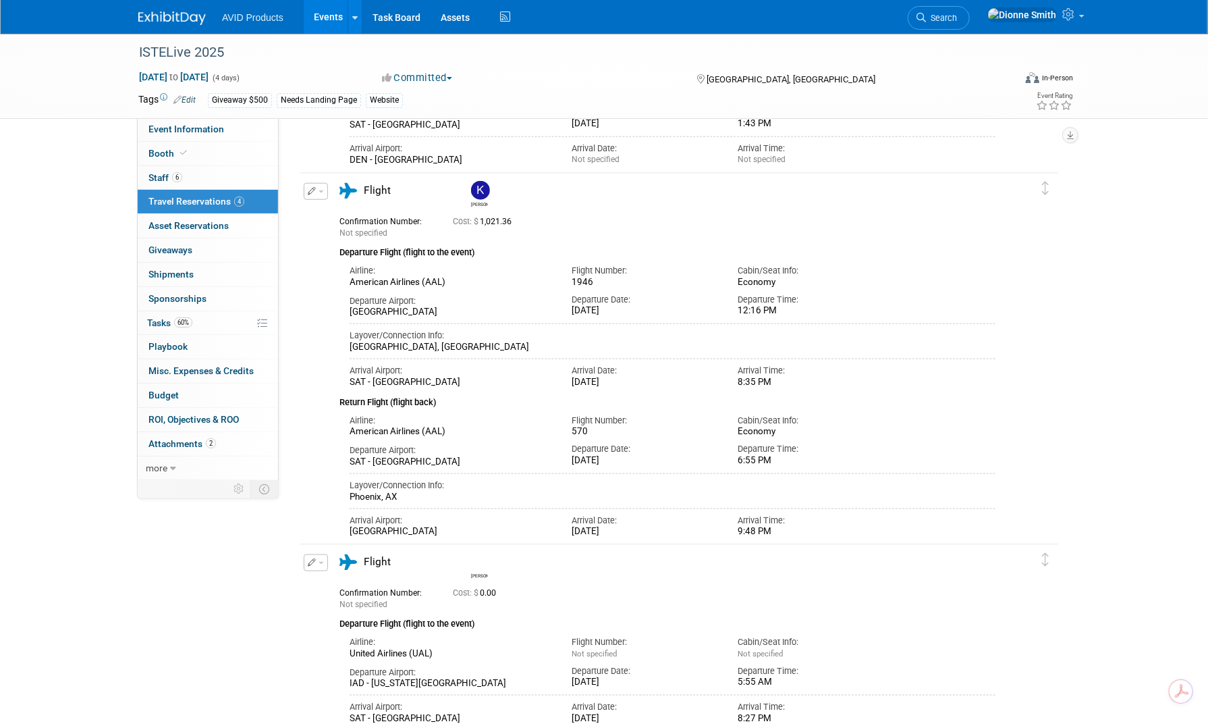
scroll to position [810, 0]
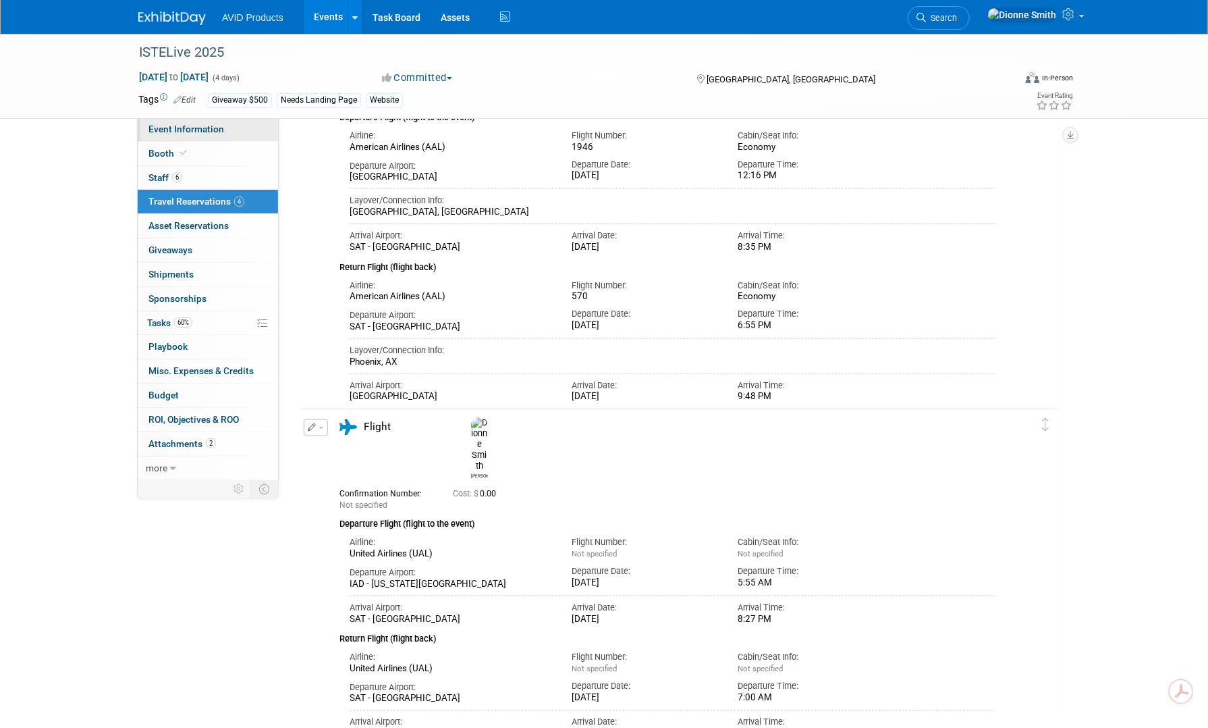
click at [190, 128] on span "Event Information" at bounding box center [187, 129] width 76 height 11
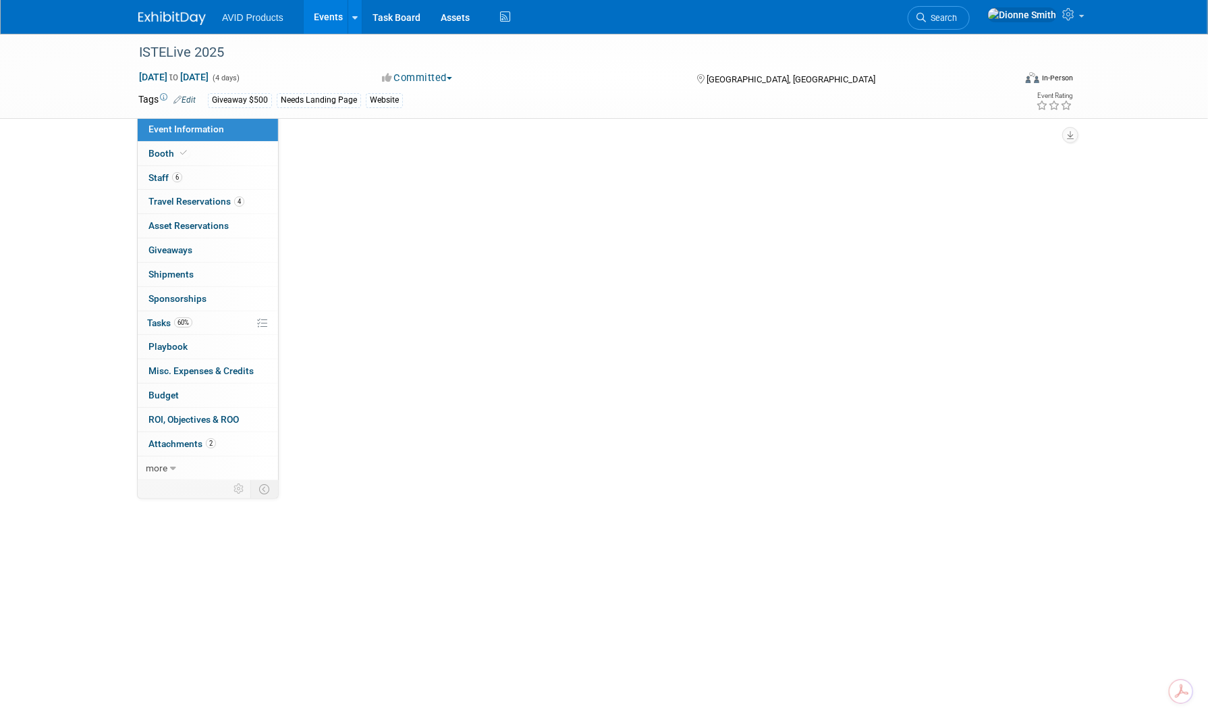
scroll to position [0, 0]
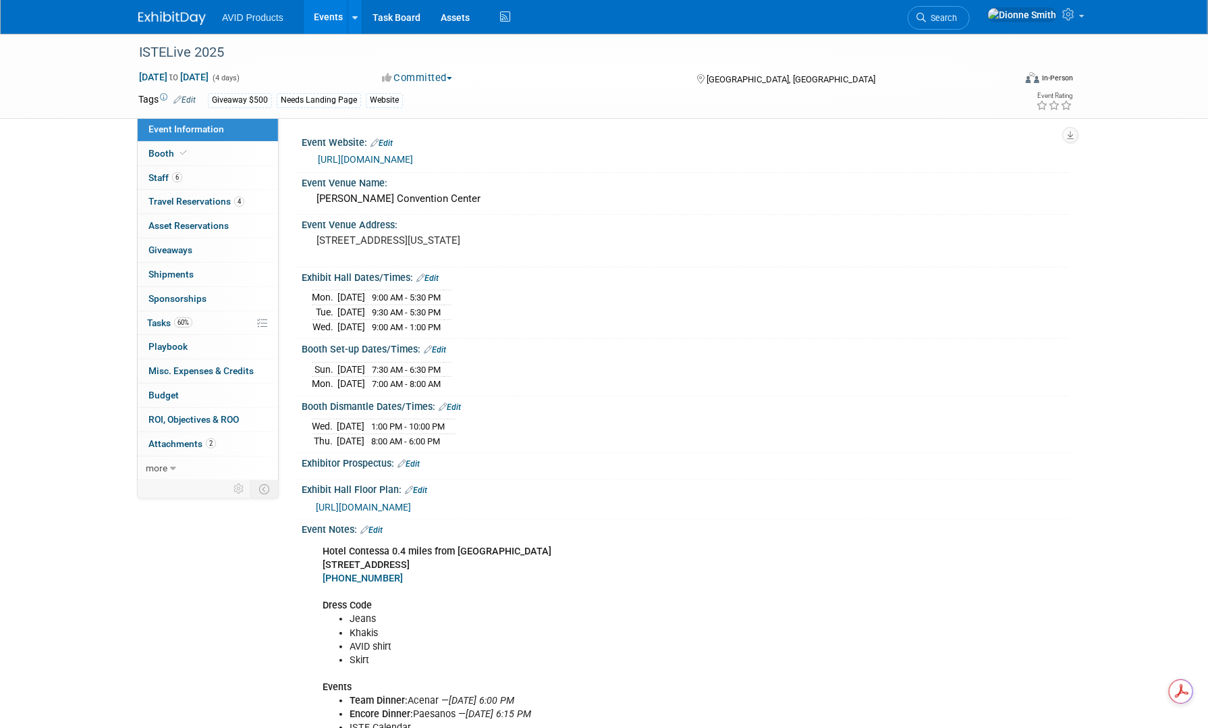
drag, startPoint x: 173, startPoint y: 17, endPoint x: 173, endPoint y: 32, distance: 14.9
click at [173, 17] on img at bounding box center [172, 18] width 68 height 14
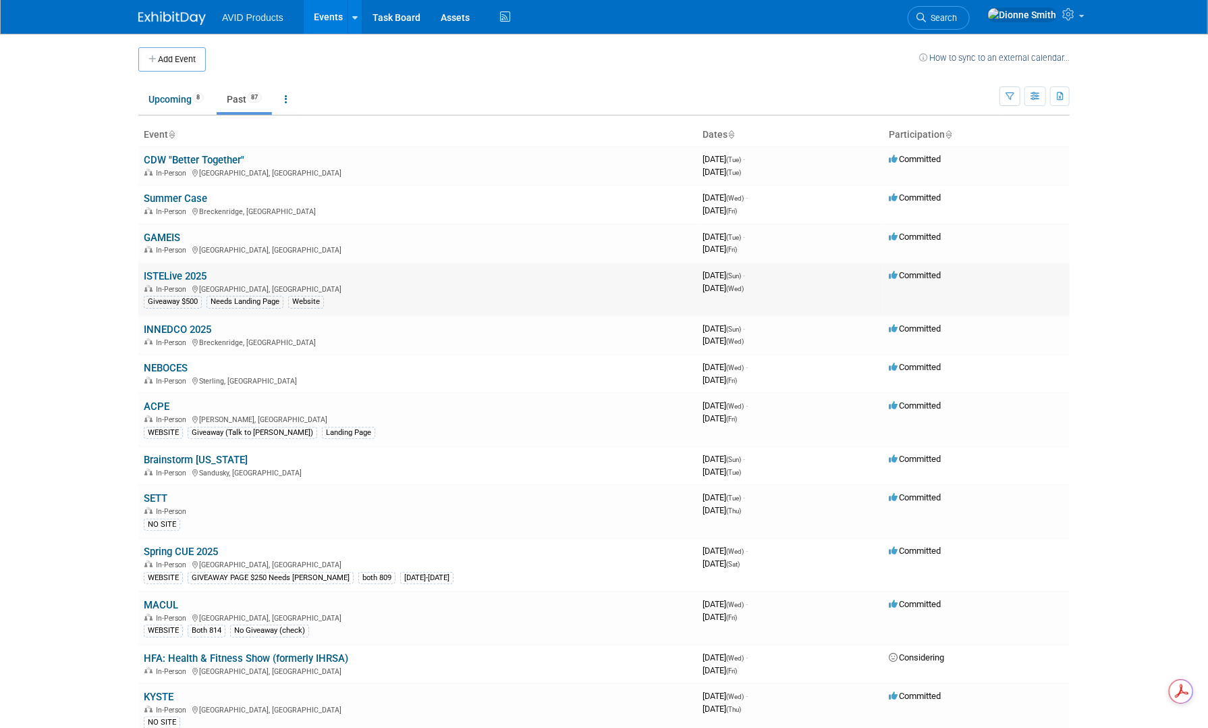
click at [176, 273] on link "ISTELive 2025" at bounding box center [175, 276] width 63 height 12
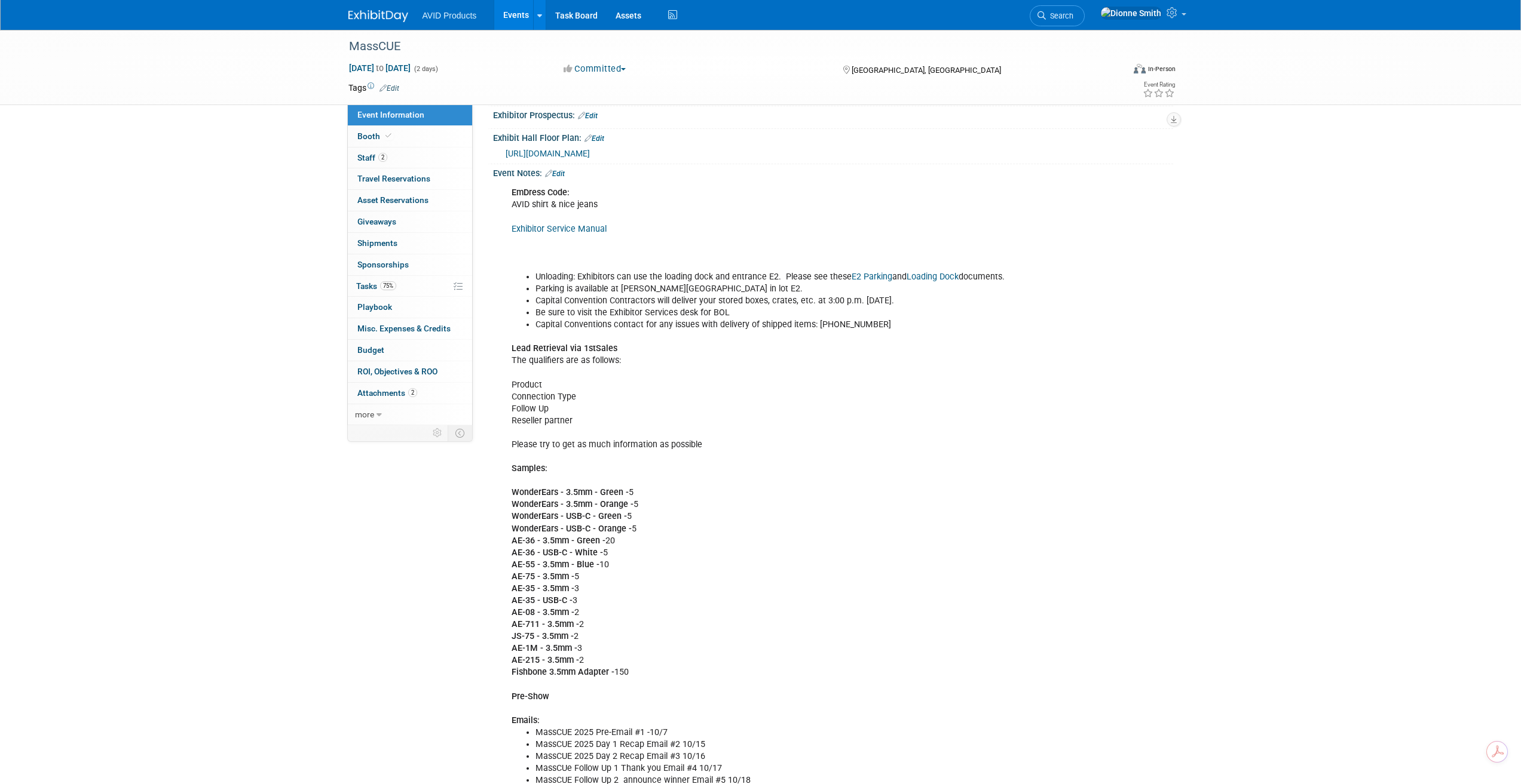
scroll to position [256, 0]
click at [560, 172] on link "Edit" at bounding box center [555, 174] width 19 height 8
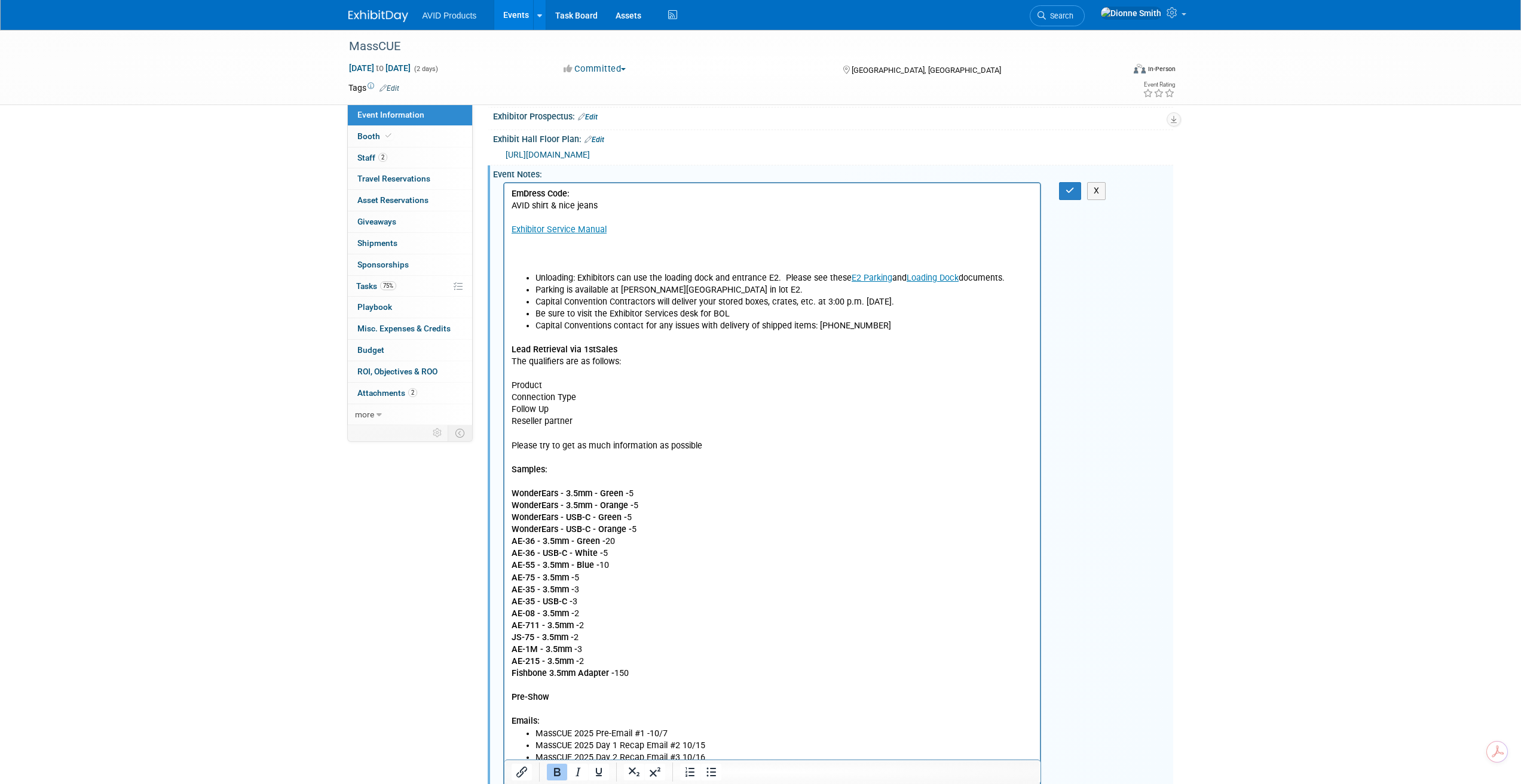
scroll to position [0, 0]
drag, startPoint x: 526, startPoint y: 193, endPoint x: 453, endPoint y: 191, distance: 73.0
click at [504, 191] on html "EmDress Code: AVID shirt & nice jeans Exhibitor Service Manual Unloading: Exhib…" at bounding box center [771, 653] width 536 height 940
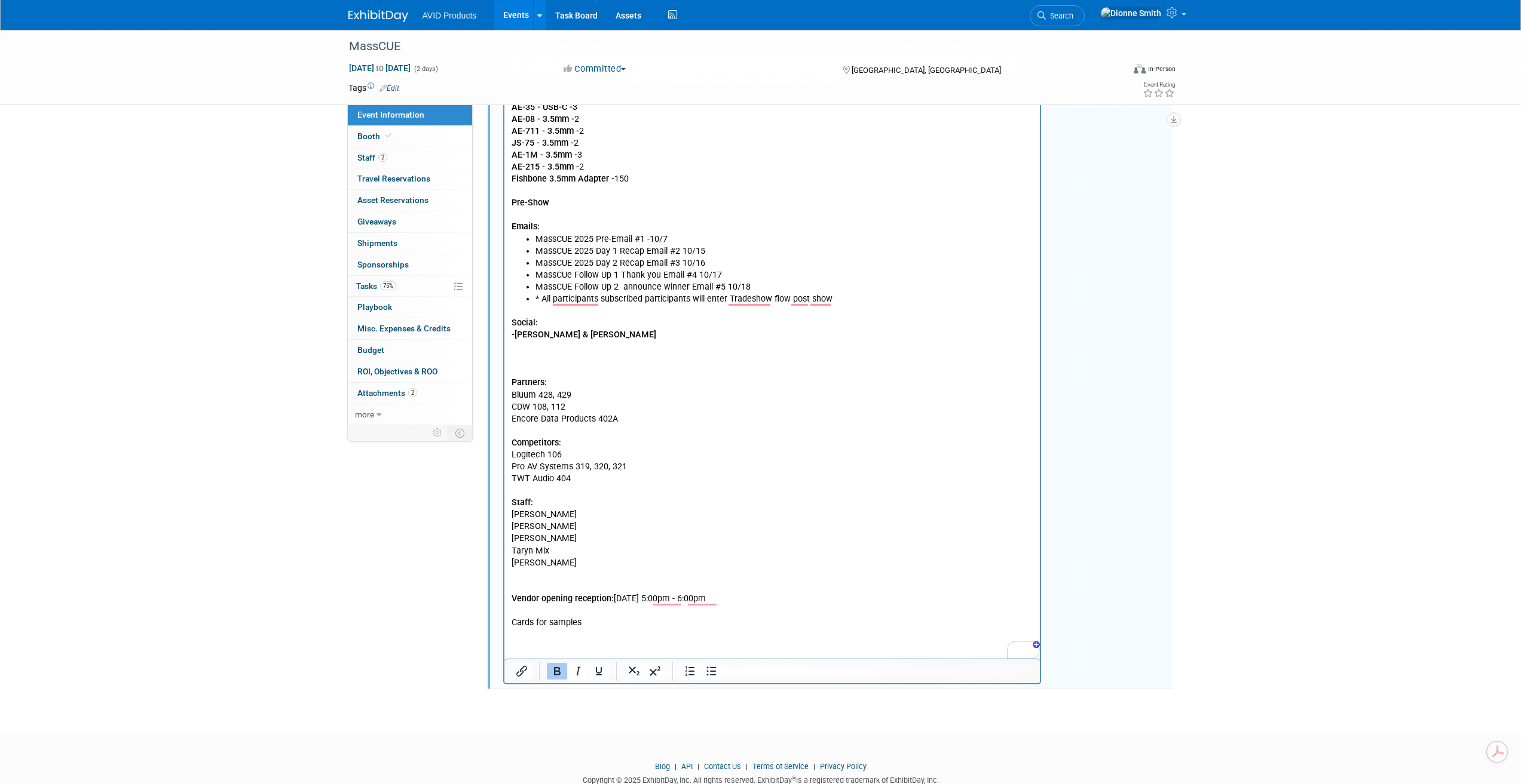
scroll to position [764, 0]
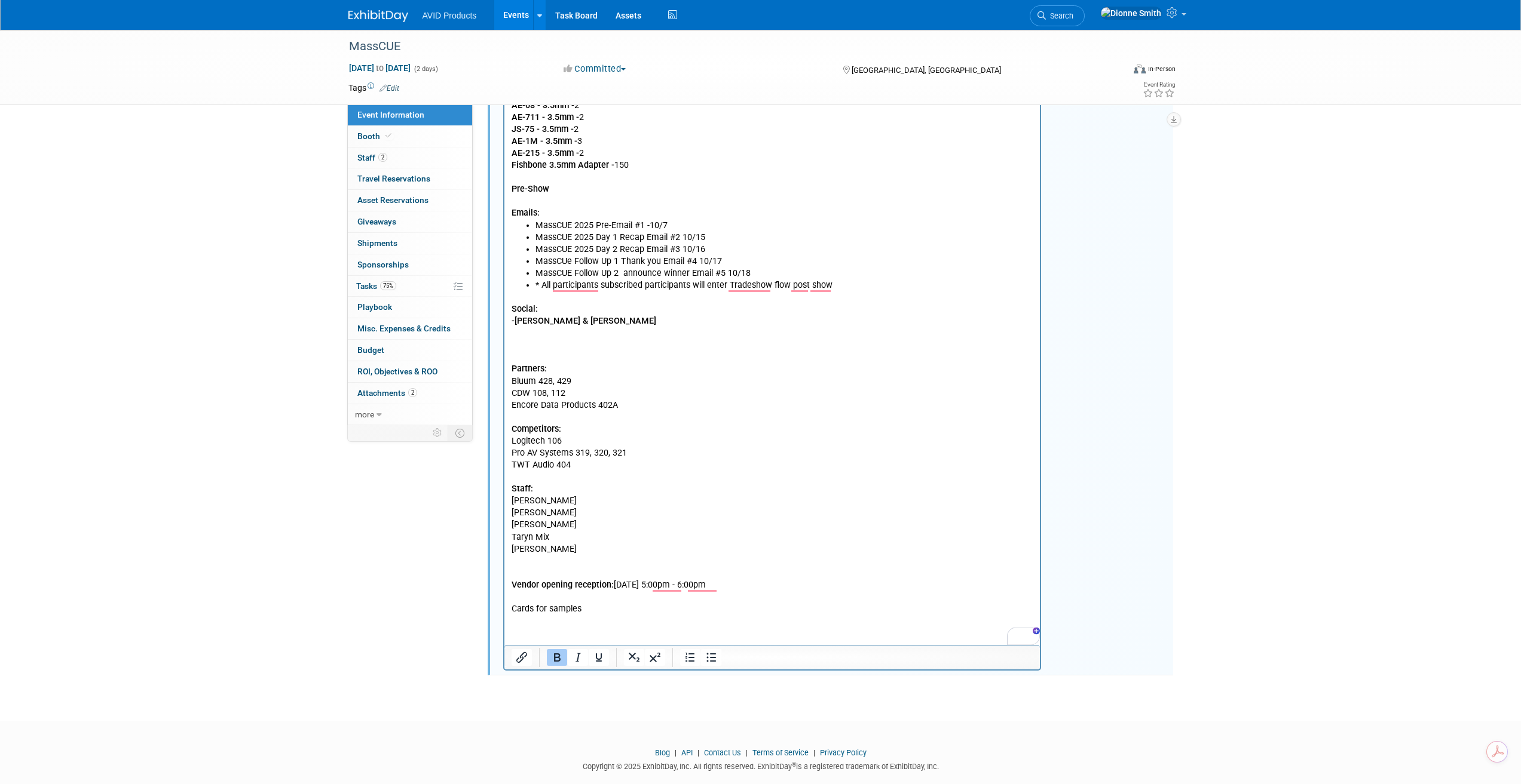
click at [529, 349] on p "Social: -Kadria & Michelle Partners: Bluum 428, 429 CDW 108, 112 Encore Data Pr…" at bounding box center [772, 454] width 522 height 324
click at [859, 287] on li "* All participants subscribed participants will enter Tradeshow flow post show" at bounding box center [784, 287] width 498 height 12
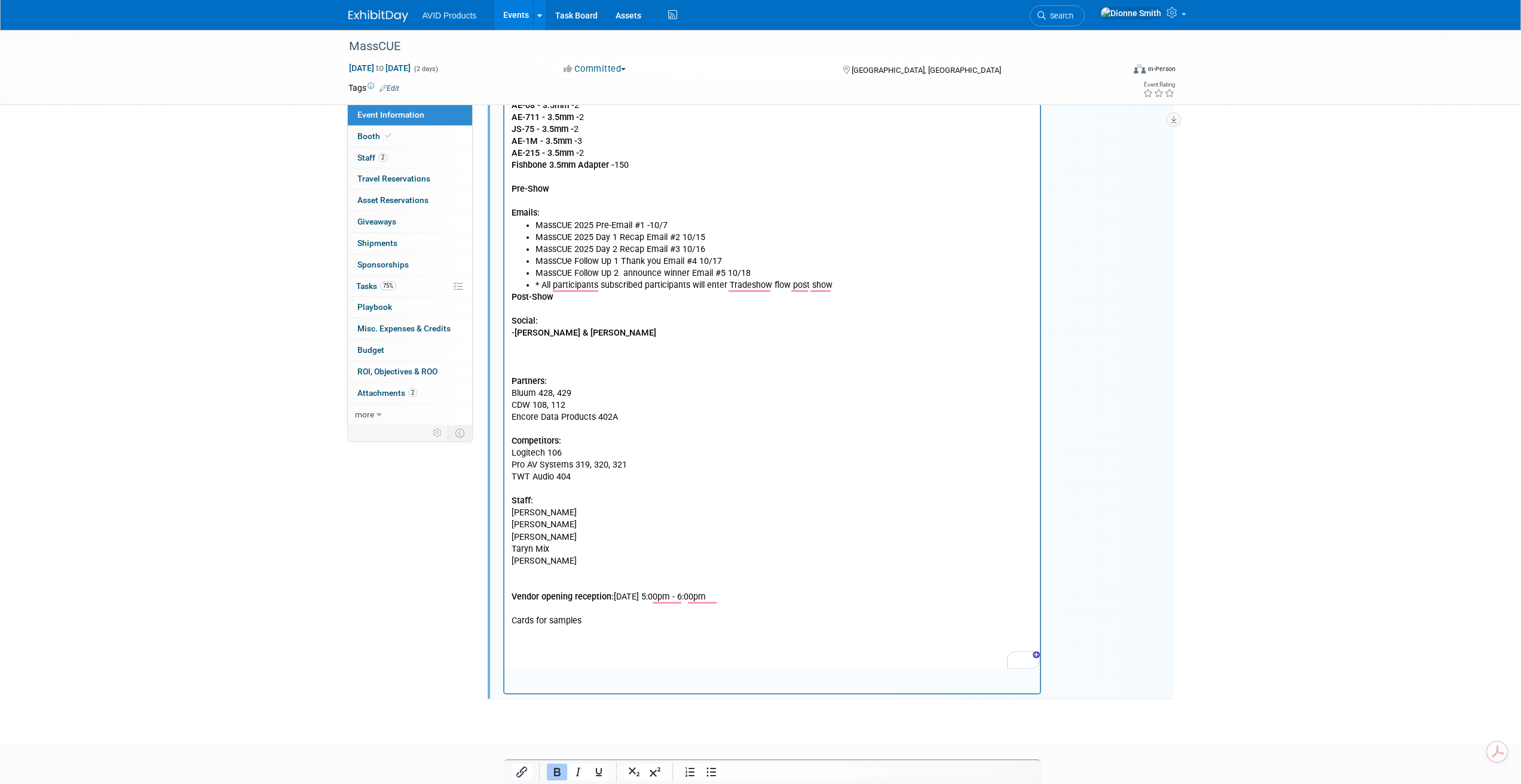
scroll to position [455, 0]
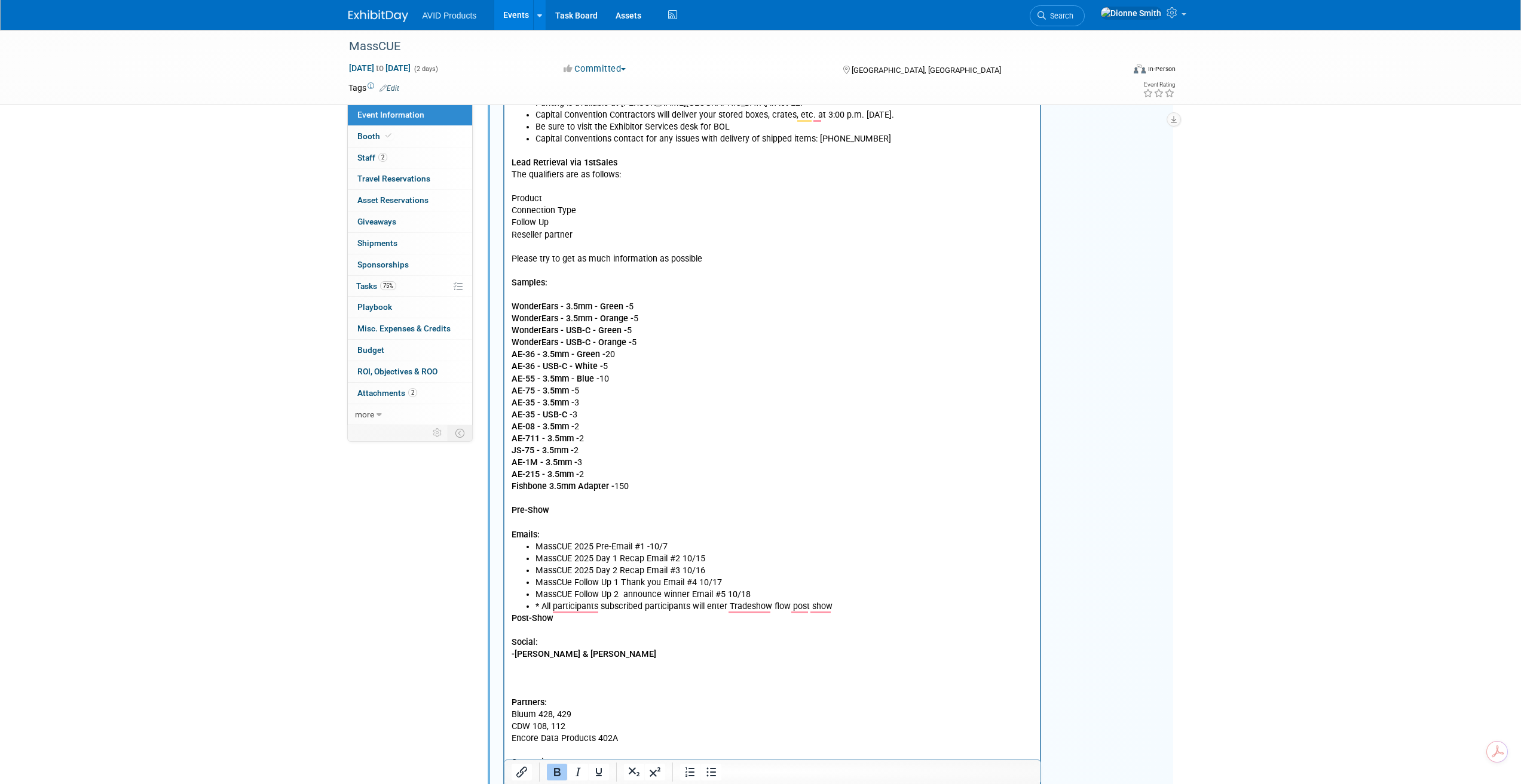
click at [512, 618] on b "Post-Show" at bounding box center [531, 619] width 42 height 10
click at [562, 636] on p "To enrich screen reader interactions, please activate Accessibility in Grammarl…" at bounding box center [772, 632] width 522 height 12
click at [566, 638] on p "Post-Show" at bounding box center [772, 643] width 522 height 12
click at [560, 658] on p "Post-Show" at bounding box center [772, 656] width 522 height 12
drag, startPoint x: 560, startPoint y: 658, endPoint x: 429, endPoint y: 655, distance: 131.0
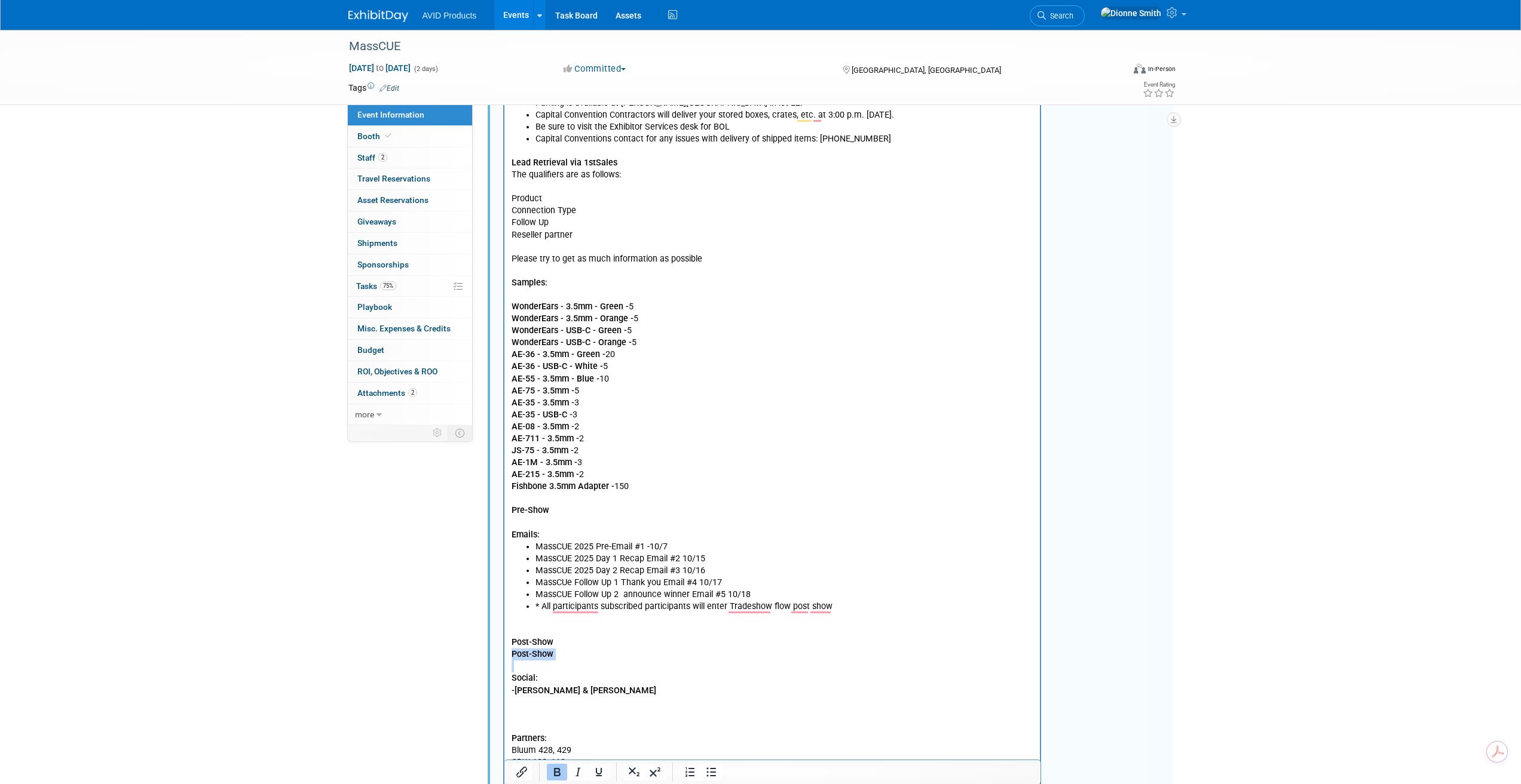
click at [504, 655] on html "Dress Code: AVID shirt & nice jeans Exhibitor Service Manual Unloading: Exhibit…" at bounding box center [771, 485] width 536 height 1000
click at [575, 655] on b "Lead Follow-UpSocial:" at bounding box center [554, 654] width 87 height 10
drag, startPoint x: 590, startPoint y: 697, endPoint x: 509, endPoint y: 677, distance: 83.4
click at [509, 677] on html "Dress Code: AVID shirt & nice jeans Exhibitor Service Manual Unloading: Exhibit…" at bounding box center [771, 485] width 536 height 1000
copy p "Social: -Kadria & Michelle"
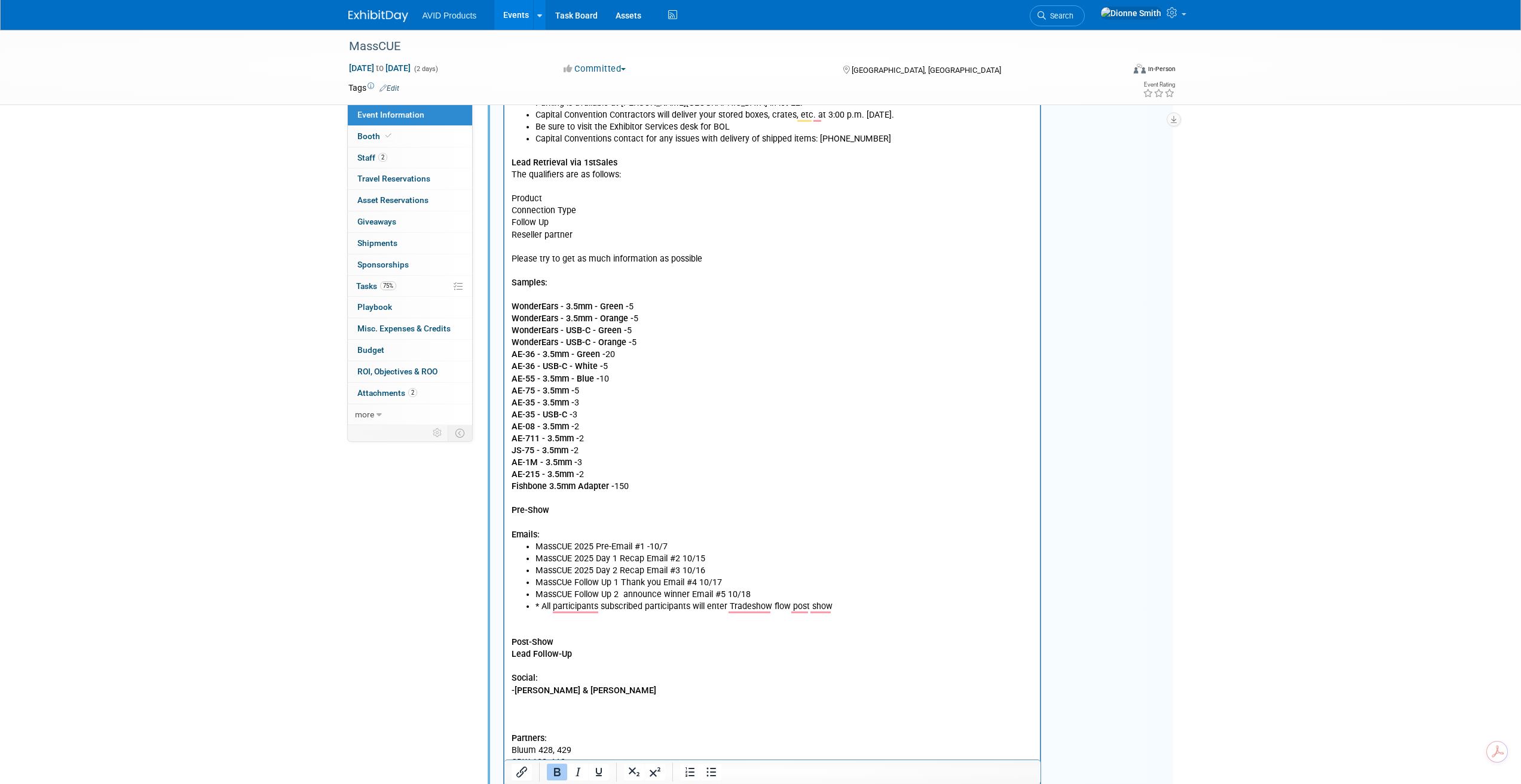
click at [562, 513] on p "Lead Retrieval via 1stSales The qualifiers are as follows: Product Connection T…" at bounding box center [772, 344] width 522 height 396
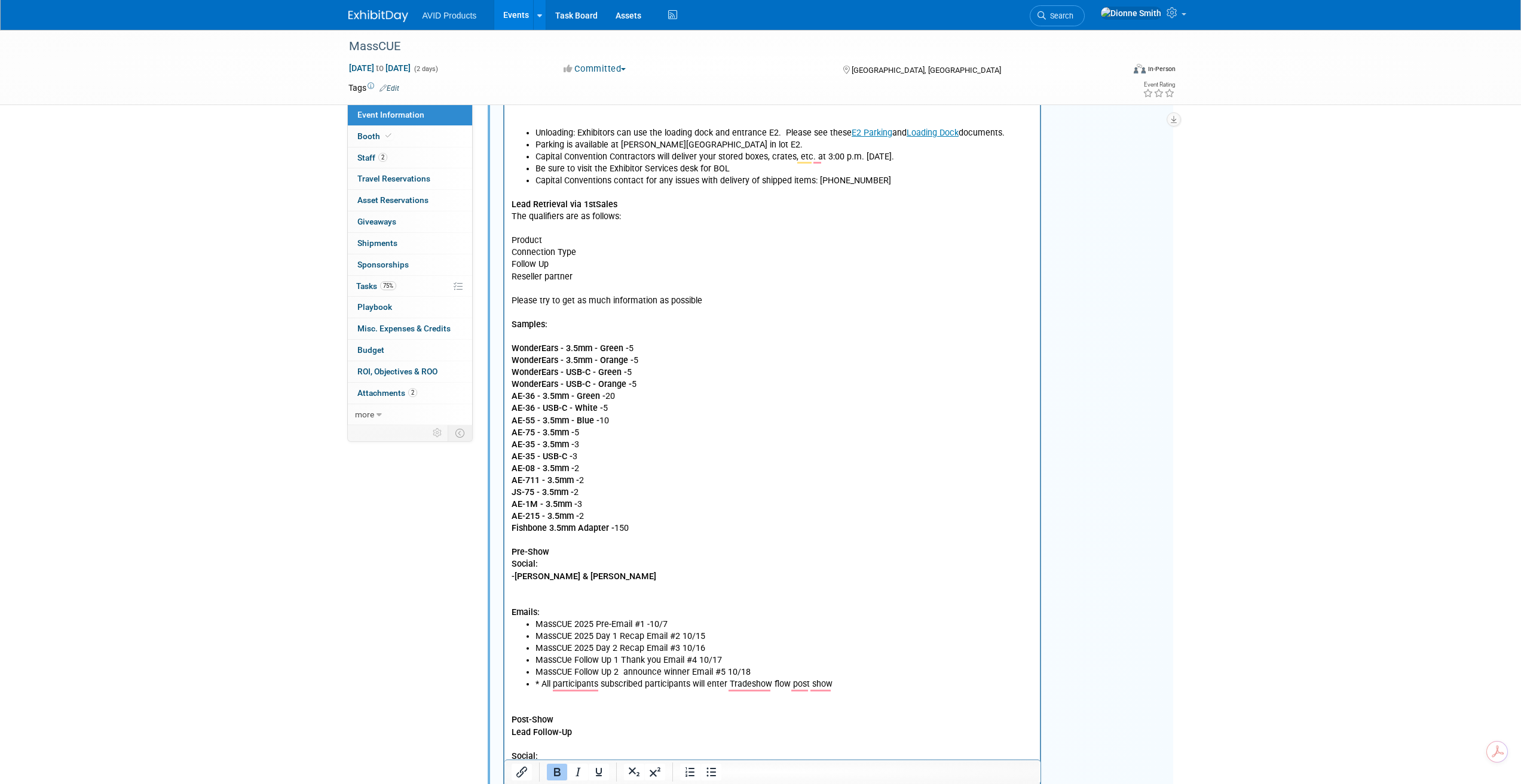
scroll to position [395, 0]
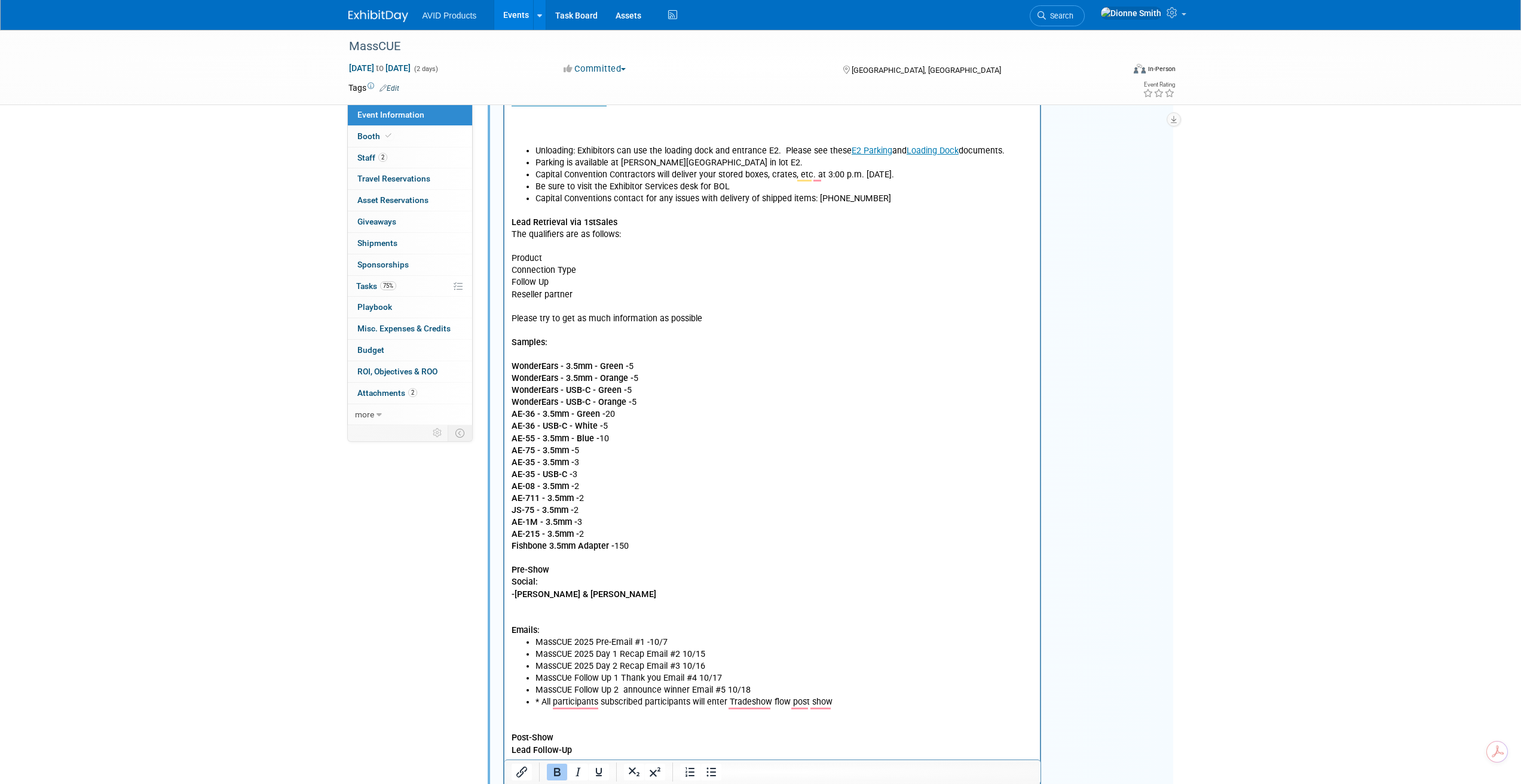
click at [562, 571] on p "Lead Retrieval via 1stSales The qualifiers are as follows: Product Connection T…" at bounding box center [772, 391] width 522 height 372
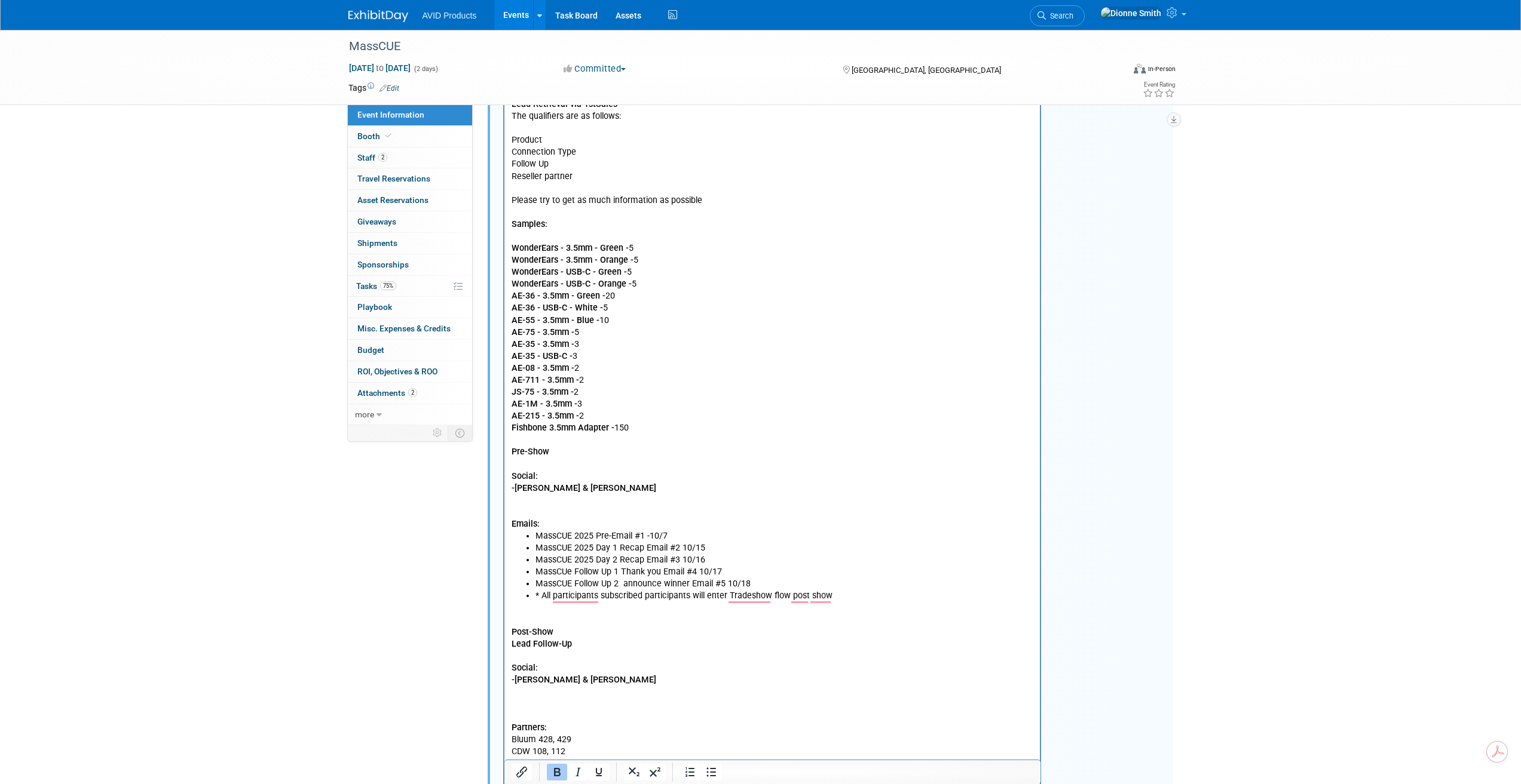
scroll to position [514, 0]
click at [578, 649] on p "To enrich screen reader interactions, please activate Accessibility in Grammarl…" at bounding box center [772, 656] width 522 height 12
click at [508, 653] on html "Dress Code: AVID shirt & nice jeans Exhibitor Service Manual Unloading: Exhibit…" at bounding box center [771, 450] width 536 height 1049
click at [712, 774] on icon "Bullet list" at bounding box center [711, 772] width 14 height 14
click at [639, 656] on li "Upload leads on HubSpot" at bounding box center [784, 656] width 498 height 12
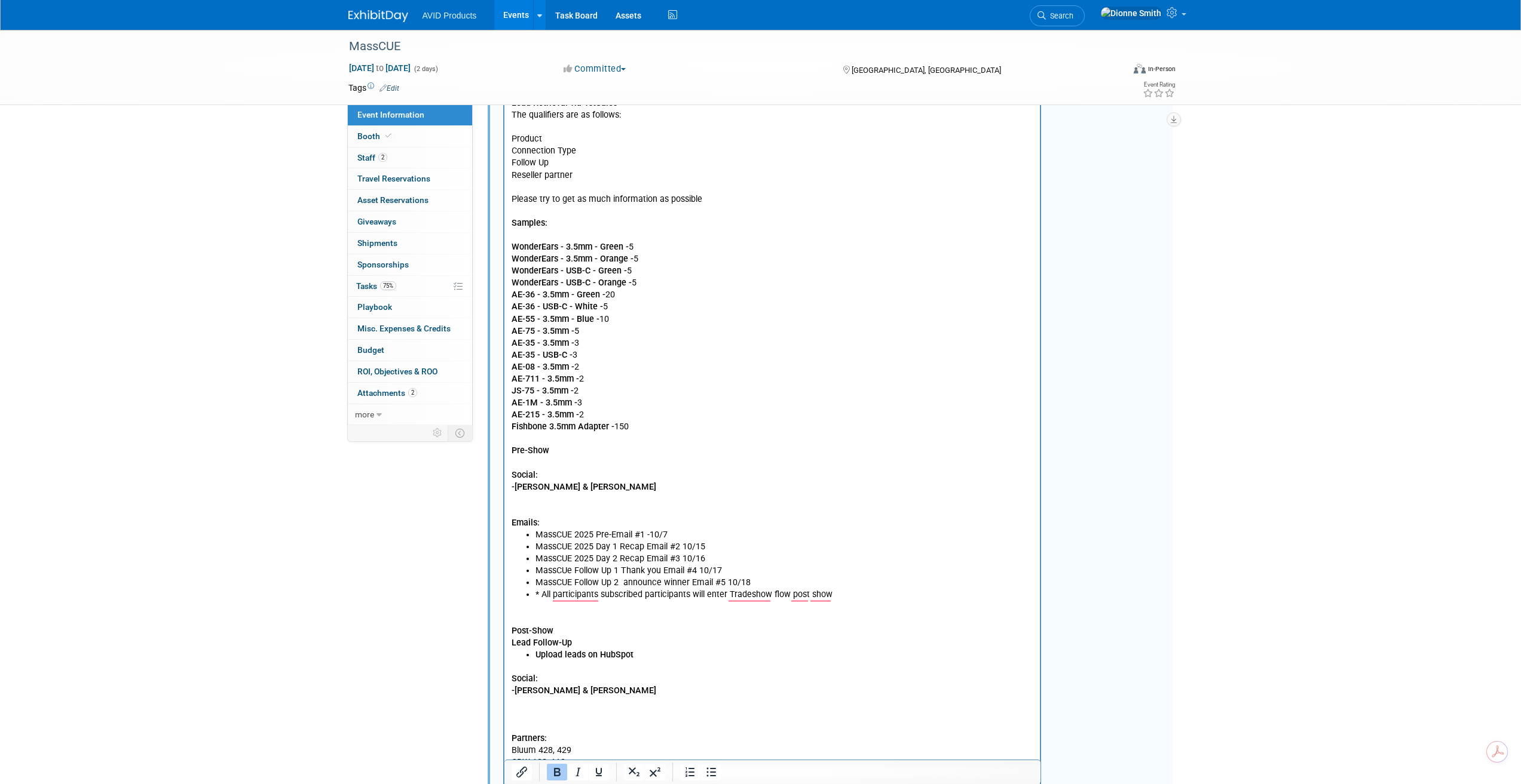
click at [557, 628] on p "Post-Show" at bounding box center [772, 632] width 522 height 12
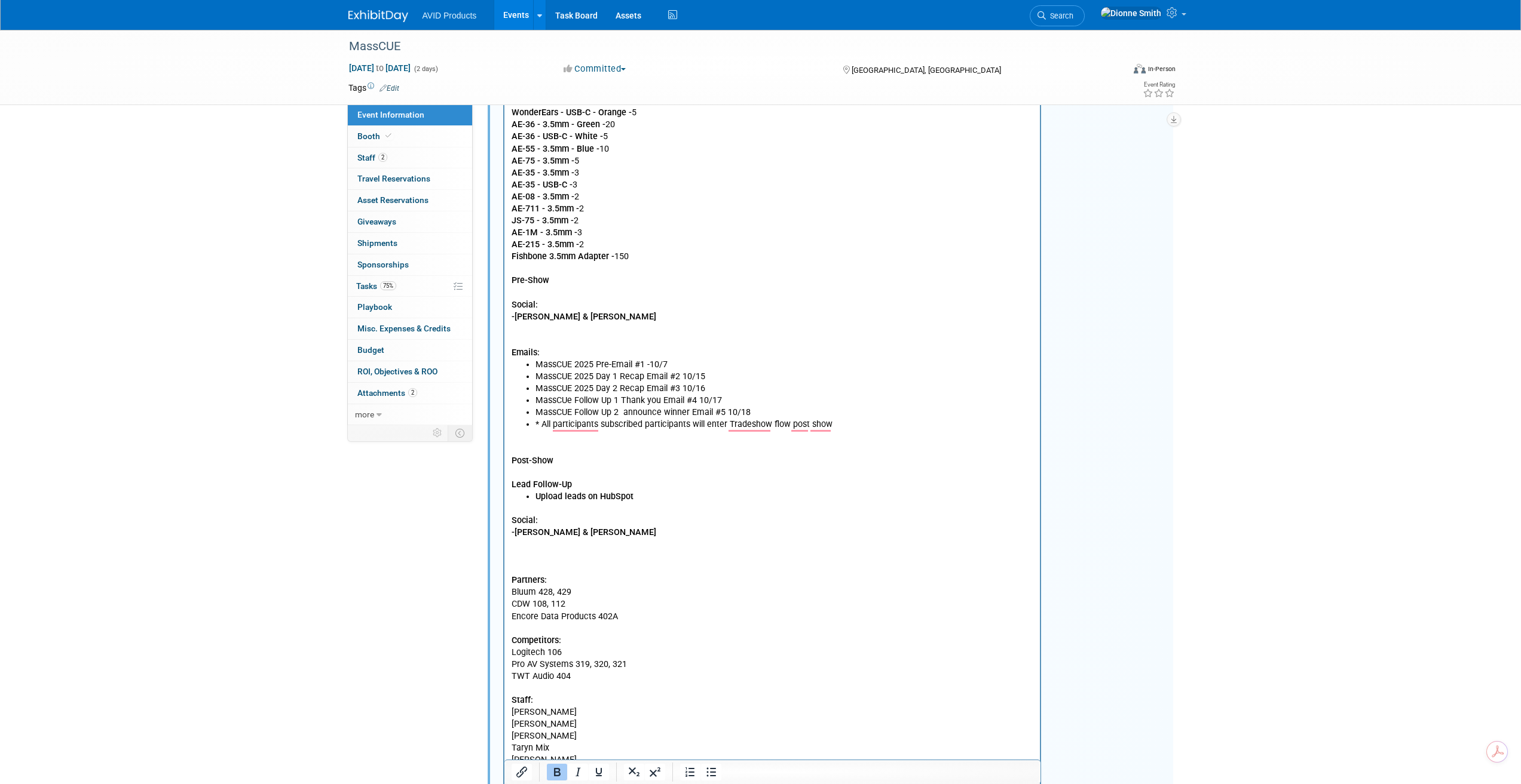
scroll to position [694, 0]
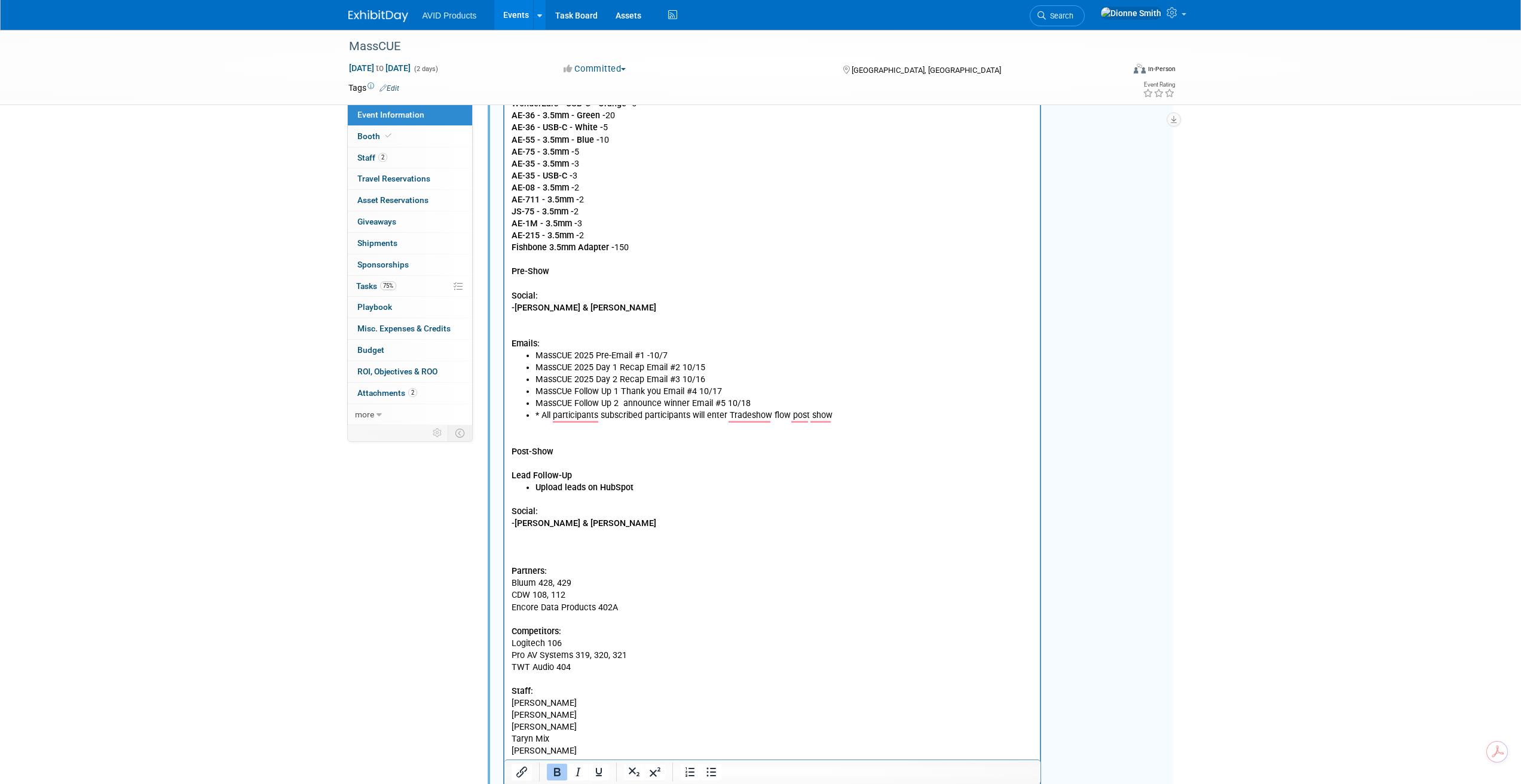
click at [544, 556] on p "Social: -Kadria & Michelle Partners: Bluum 428, 429 CDW 108, 112 Encore Data Pr…" at bounding box center [772, 662] width 522 height 311
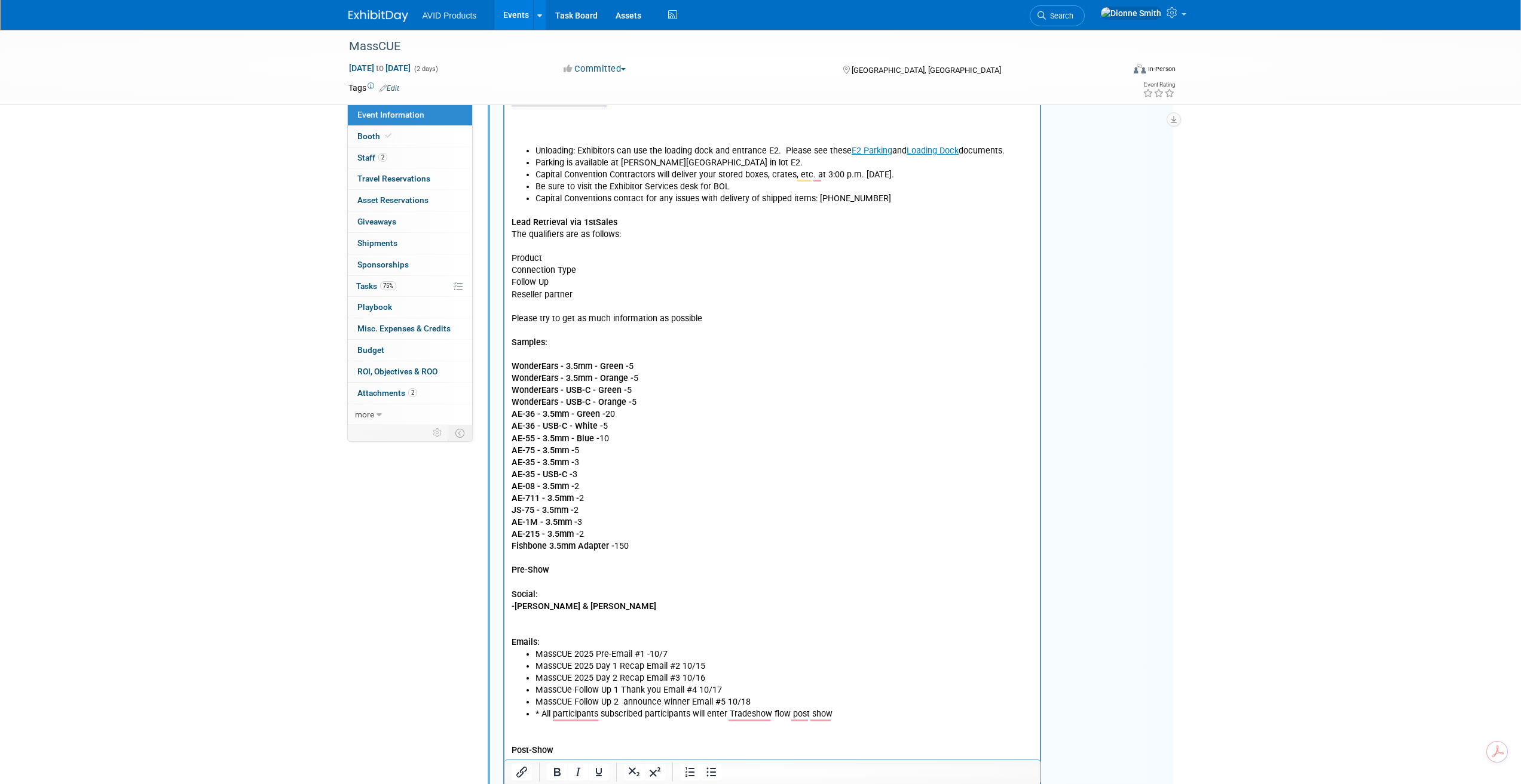
scroll to position [36, 0]
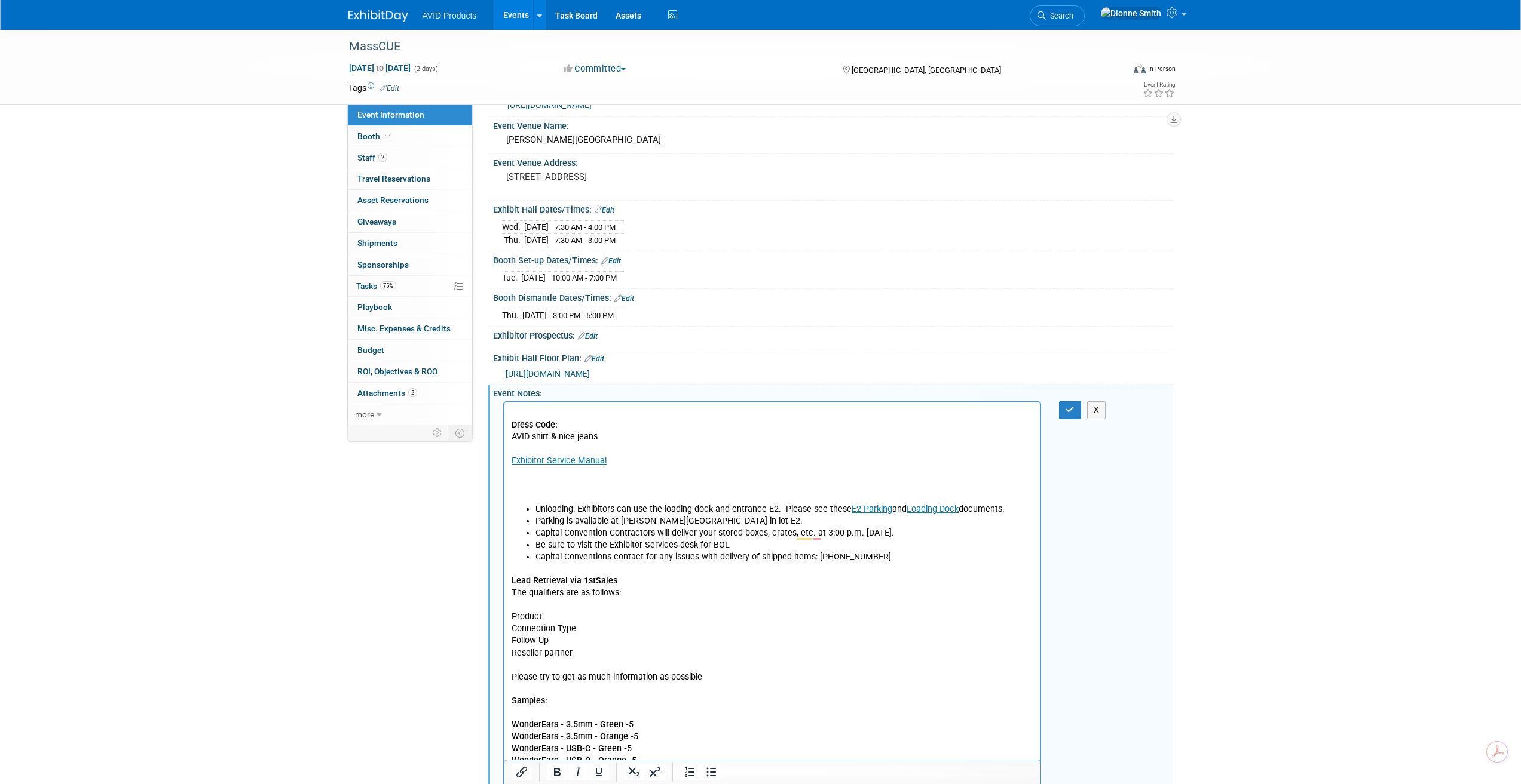
click at [587, 486] on p "Dress Code: AVID shirt & nice jeans Exhibitor Service Manual" at bounding box center [772, 461] width 522 height 84
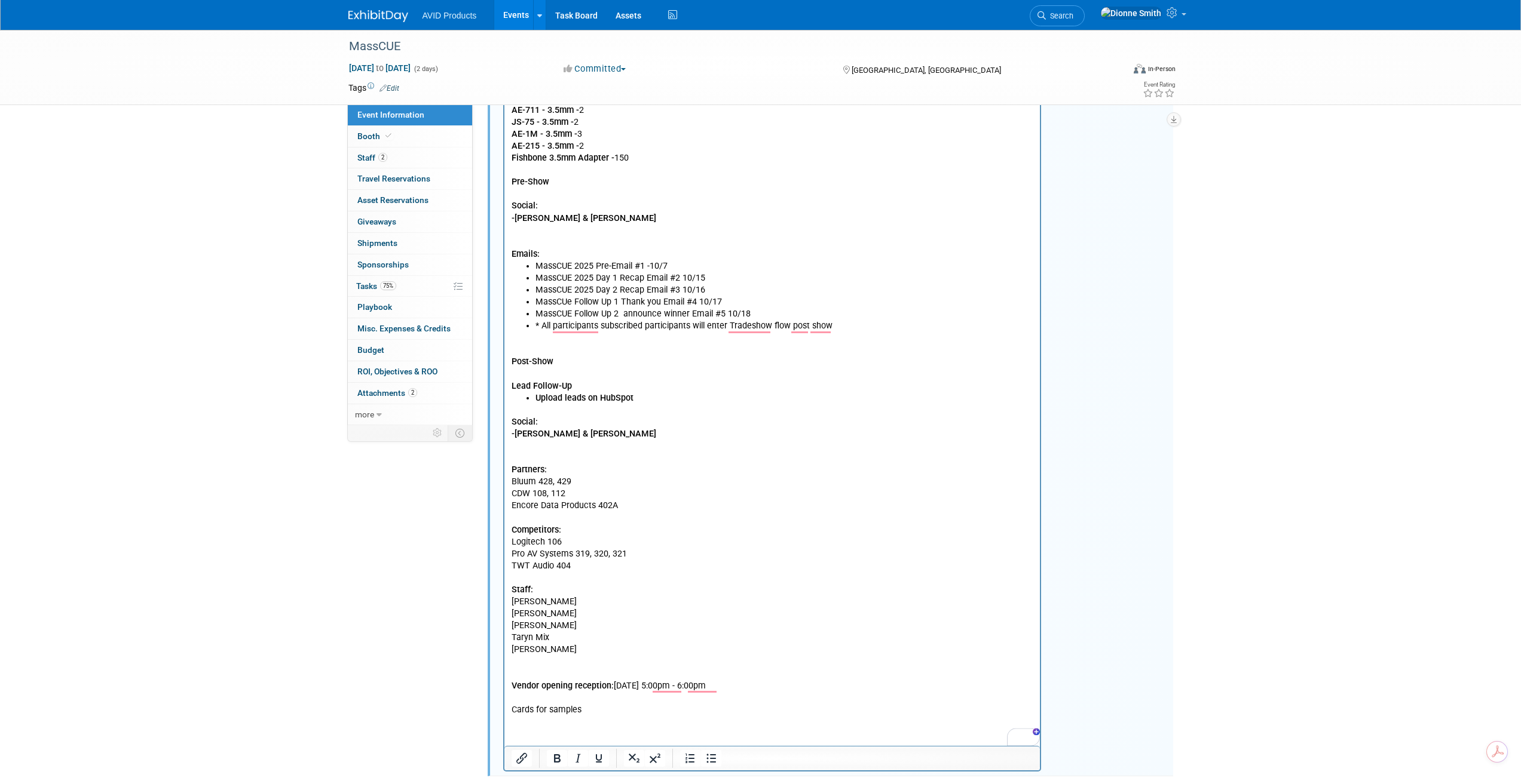
scroll to position [891, 0]
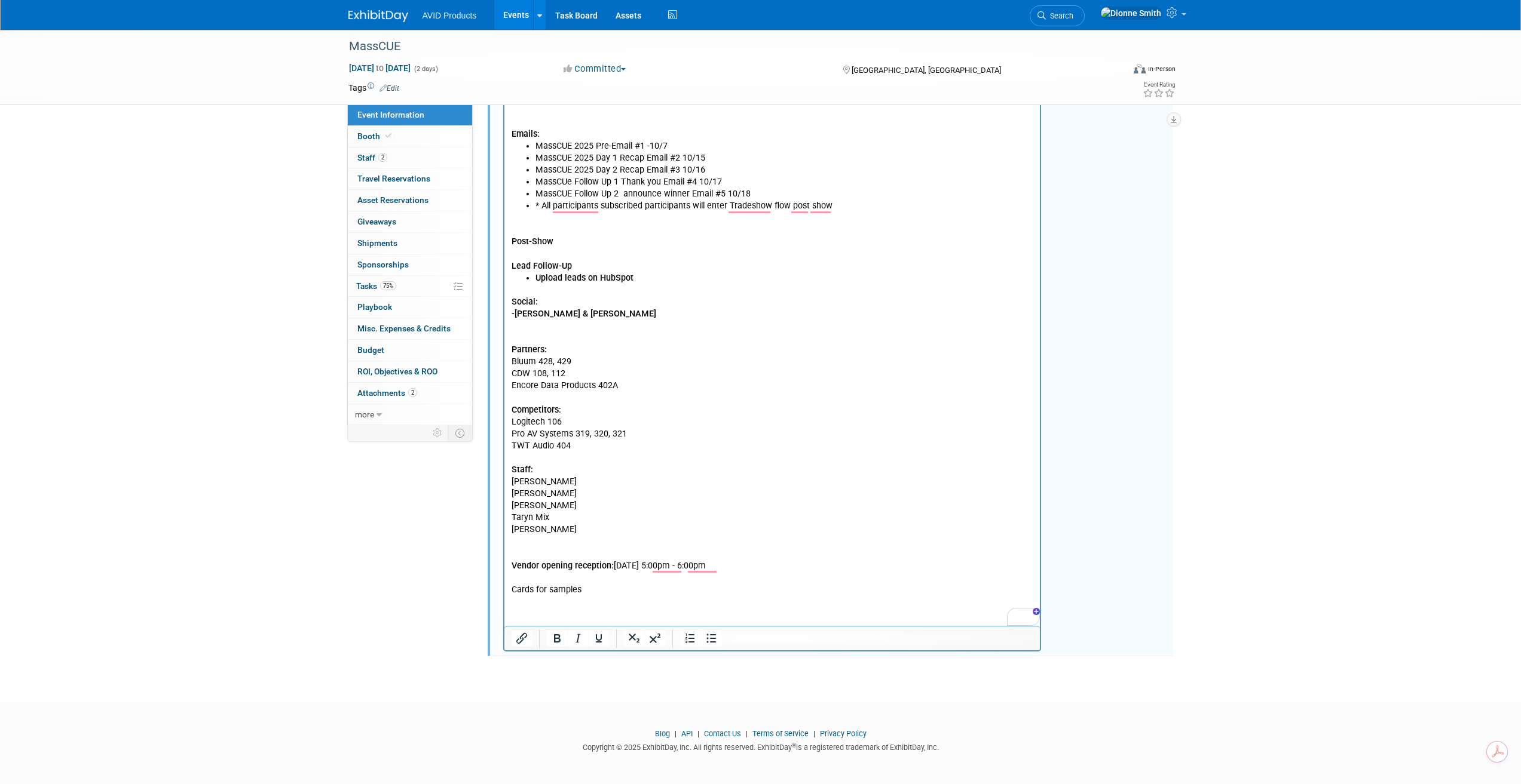
click at [534, 550] on p "Social: -Kadria & Michelle Partners: Bluum 428, 429 CDW 108, 112 Encore Data Pr…" at bounding box center [772, 446] width 522 height 300
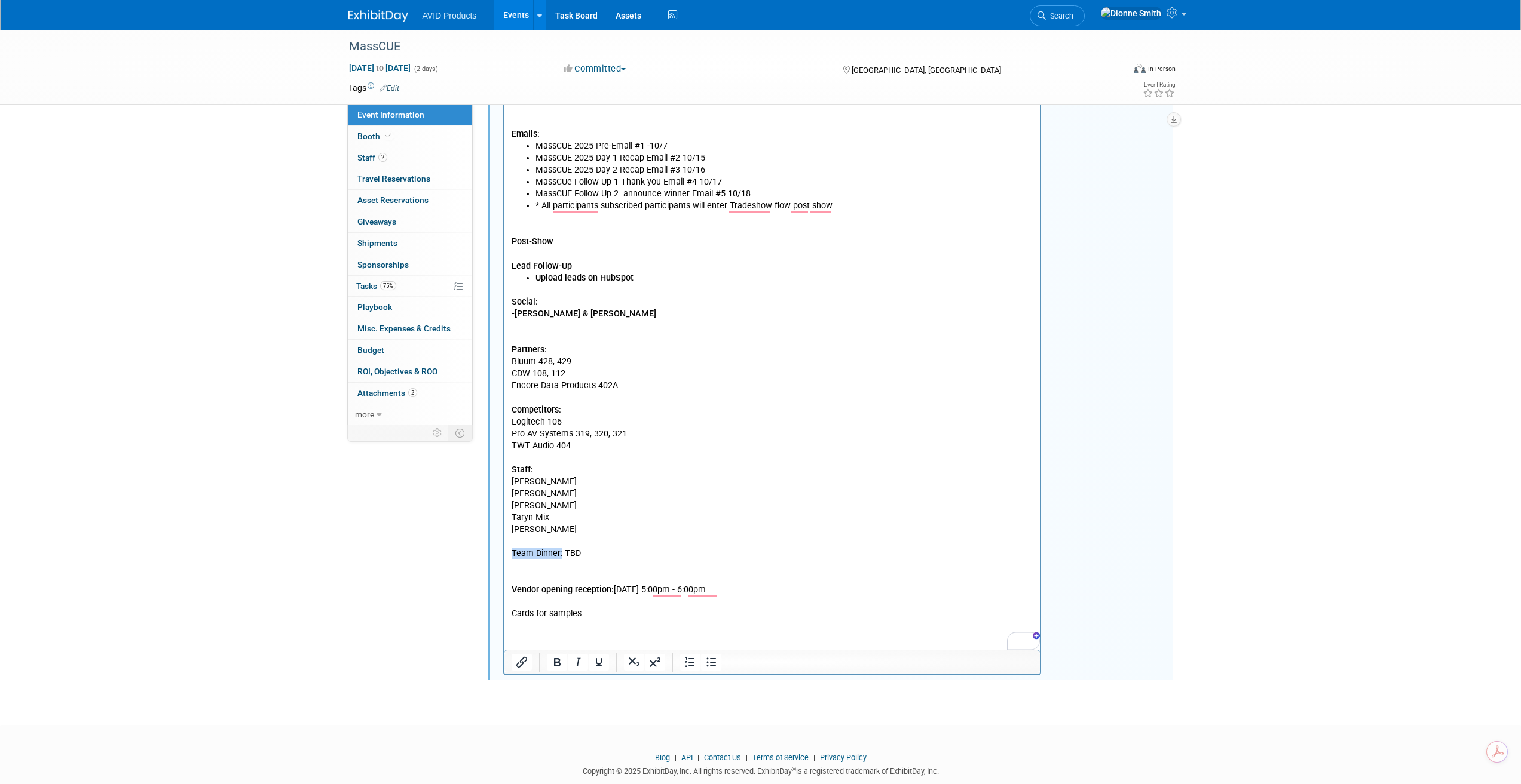
drag, startPoint x: 560, startPoint y: 552, endPoint x: 1008, endPoint y: 105, distance: 632.9
click at [504, 558] on html "Dress Code: AVID shirt & nice jeans Exhibitor Service Manual Unloading: Exhibit…" at bounding box center [771, 85] width 536 height 1072
click at [557, 659] on icon "Bold" at bounding box center [557, 662] width 14 height 14
click at [530, 572] on p "To enrich screen reader interactions, please activate Accessibility in Grammarl…" at bounding box center [772, 567] width 522 height 12
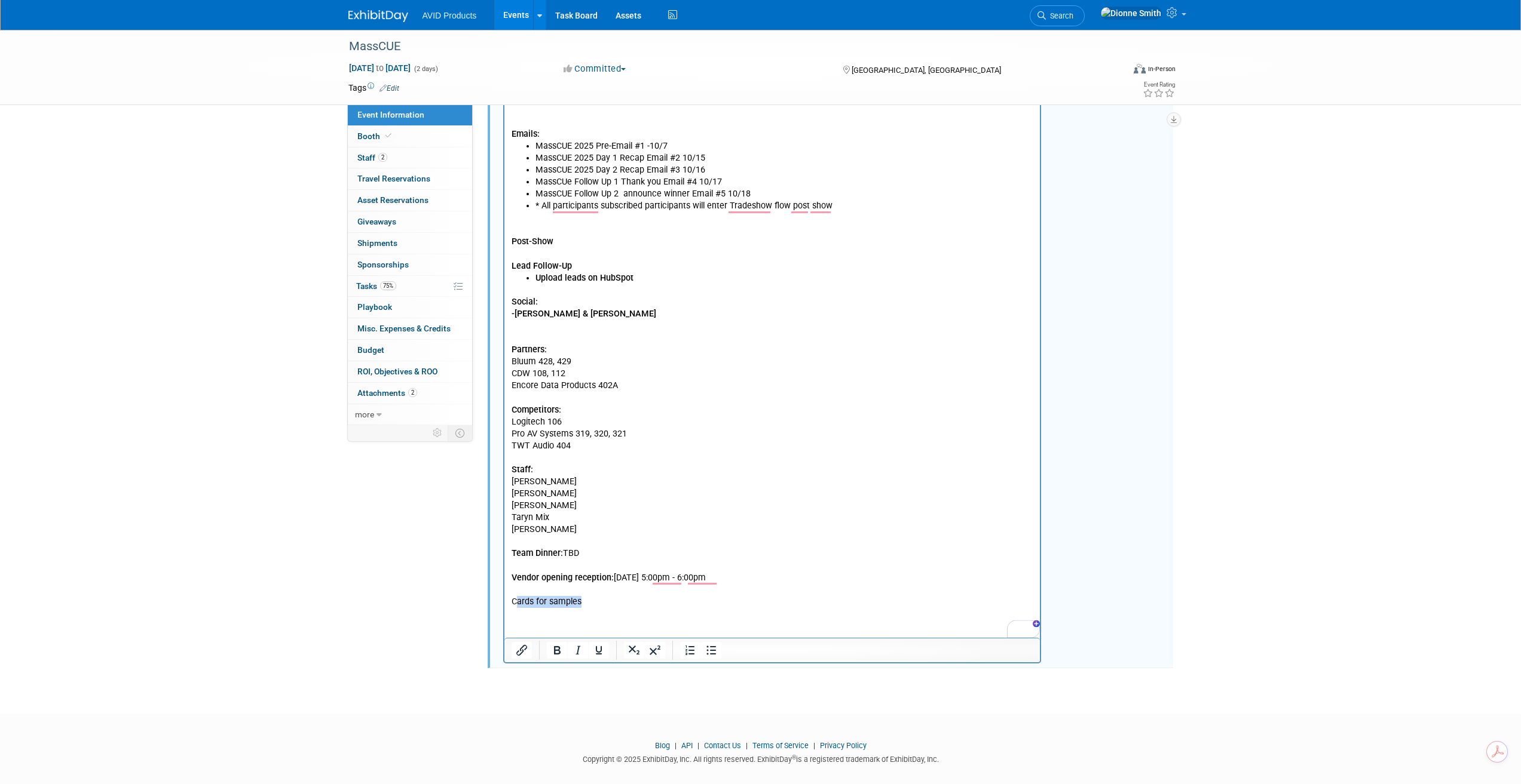
drag, startPoint x: 582, startPoint y: 605, endPoint x: 517, endPoint y: 605, distance: 65.0
click at [517, 605] on p "Vendor opening reception: 10/14/25 5:00pm - 6:00pm Cards for samples" at bounding box center [772, 590] width 522 height 36
drag, startPoint x: 537, startPoint y: 604, endPoint x: 969, endPoint y: 161, distance: 618.8
click at [504, 605] on html "Dress Code: AVID shirt & nice jeans Exhibitor Service Manual Unloading: Exhibit…" at bounding box center [771, 79] width 536 height 1060
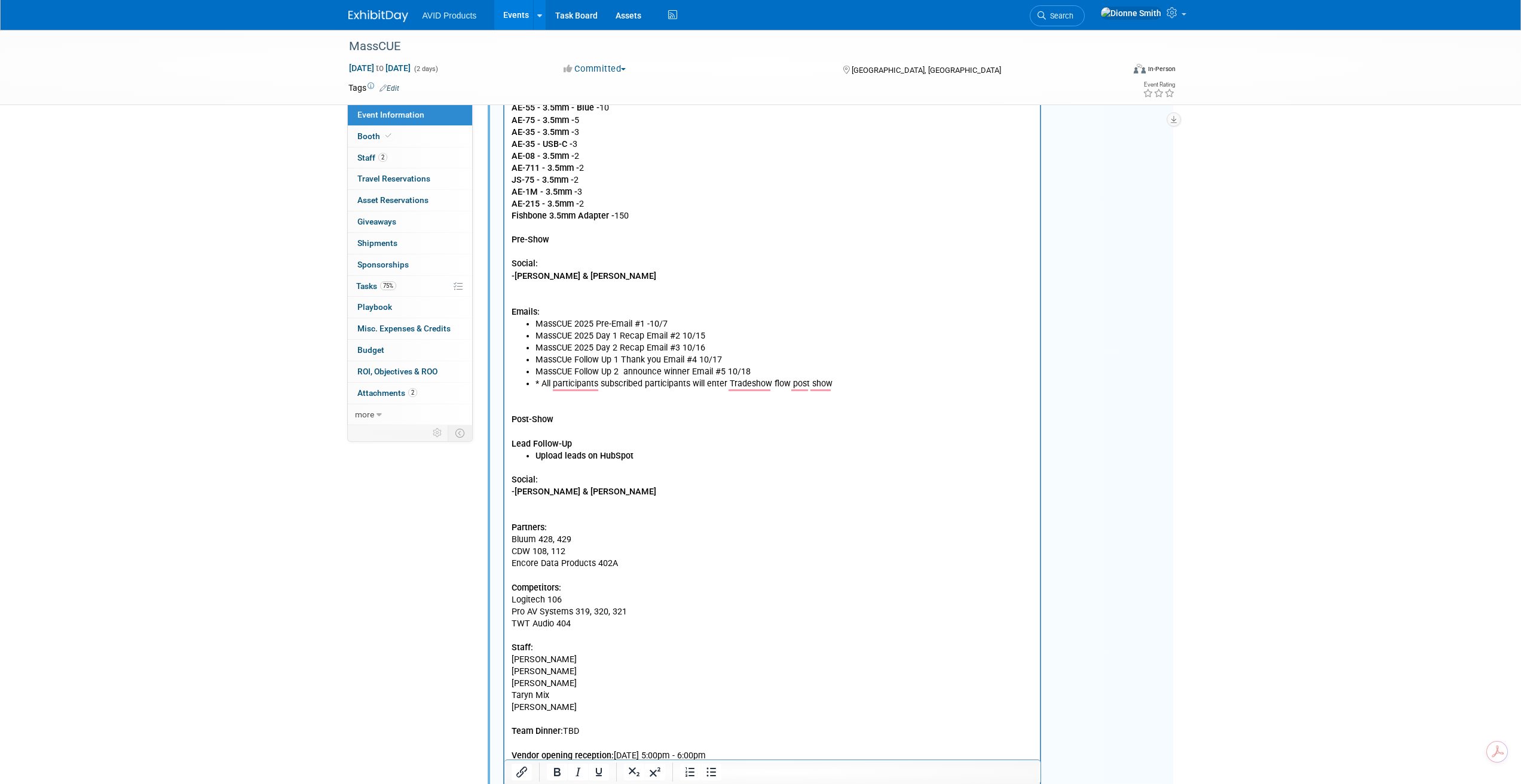
scroll to position [712, 0]
click at [646, 216] on p "Lead Retrieval via 1stSales The qualifiers are as follows: Product Connection T…" at bounding box center [772, 62] width 522 height 372
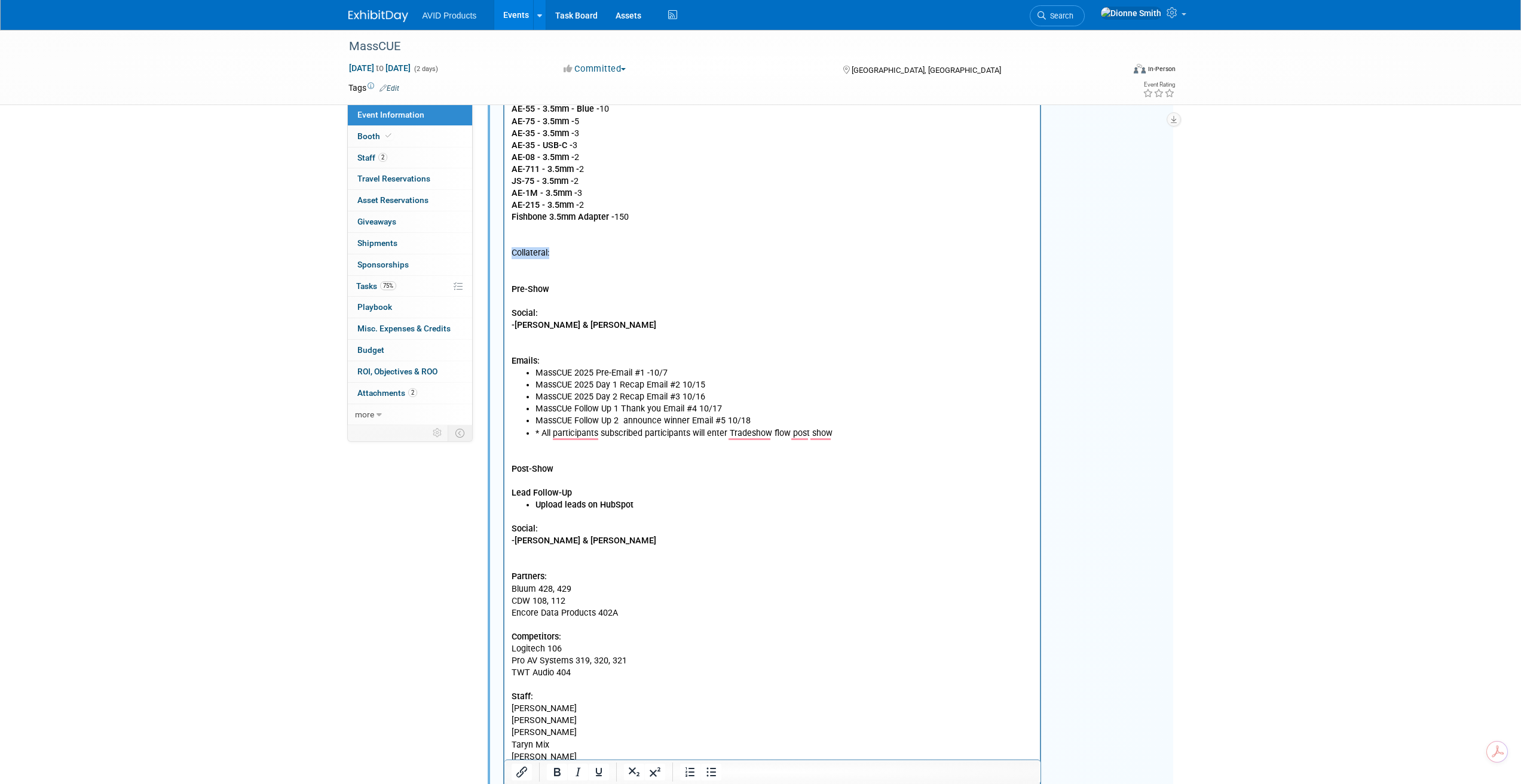
drag, startPoint x: 553, startPoint y: 255, endPoint x: 991, endPoint y: -21, distance: 517.7
click at [504, 250] on html "Dress Code: AVID shirt & nice jeans Exhibitor Service Manual Unloading: Exhibit…" at bounding box center [771, 281] width 536 height 1108
click at [554, 254] on p "Collateral:" at bounding box center [772, 254] width 522 height 12
click at [512, 240] on p "To enrich screen reader interactions, please activate Accessibility in Grammarl…" at bounding box center [772, 242] width 522 height 12
drag, startPoint x: 553, startPoint y: 257, endPoint x: 481, endPoint y: 256, distance: 72.0
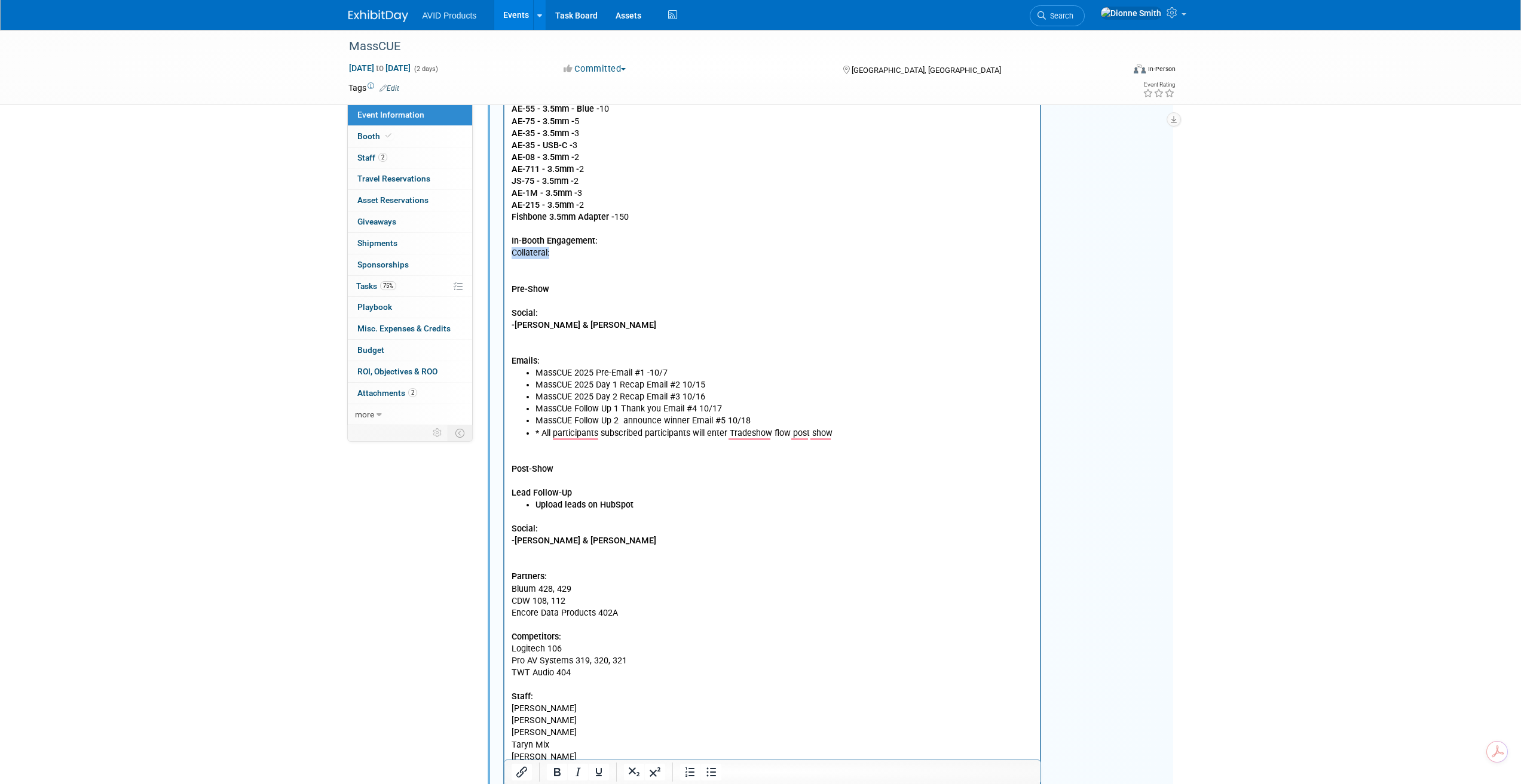
click at [504, 256] on html "Dress Code: AVID shirt & nice jeans Exhibitor Service Manual Unloading: Exhibit…" at bounding box center [771, 281] width 536 height 1108
click at [541, 264] on p "Pre-Show" at bounding box center [772, 278] width 522 height 36
drag, startPoint x: 549, startPoint y: 255, endPoint x: 536, endPoint y: 256, distance: 13.0
click at [536, 256] on p "Collateral:" at bounding box center [772, 254] width 522 height 12
click at [564, 256] on p "Collateral:" at bounding box center [772, 254] width 522 height 12
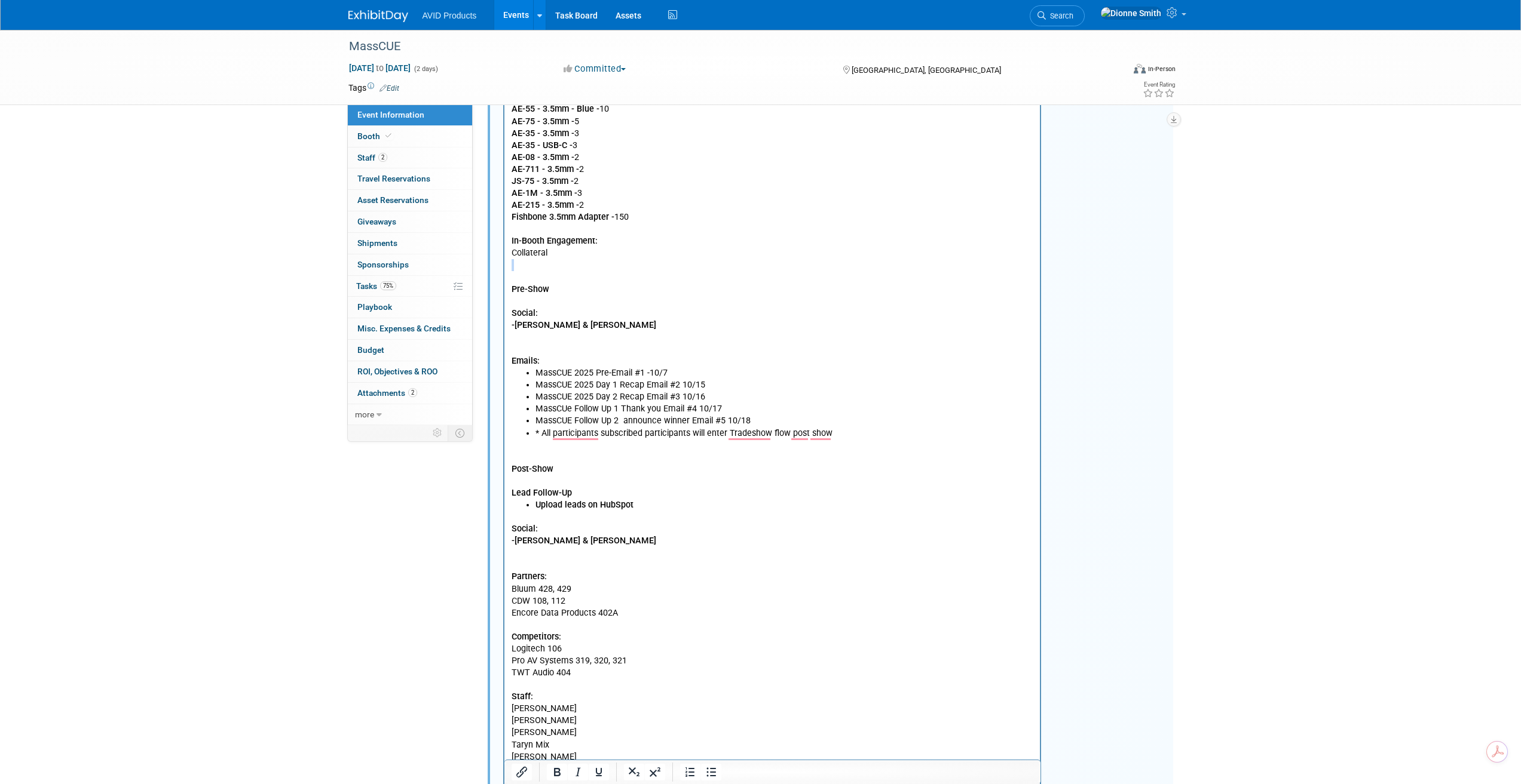
drag, startPoint x: 575, startPoint y: 257, endPoint x: 499, endPoint y: 260, distance: 76.1
click at [504, 260] on html "Dress Code: AVID shirt & nice jeans Exhibitor Service Manual Unloading: Exhibit…" at bounding box center [771, 281] width 536 height 1108
click at [510, 256] on body "Dress Code: AVID shirt & nice jeans Exhibitor Service Manual Unloading: Exhibit…" at bounding box center [771, 284] width 523 height 1103
click at [715, 771] on icon "Bullet list" at bounding box center [711, 772] width 14 height 14
click at [580, 251] on li "Collateral" at bounding box center [784, 254] width 498 height 12
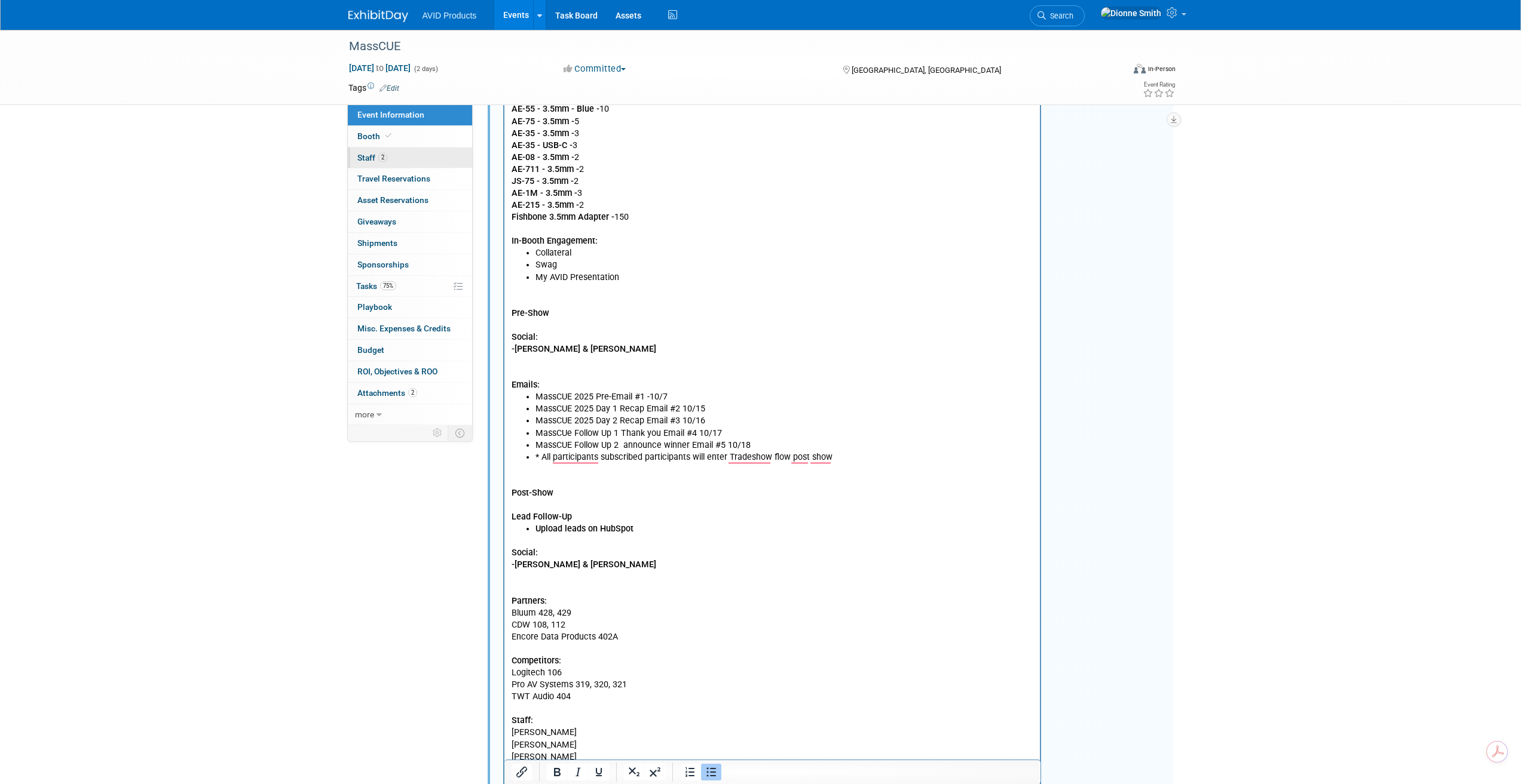
click at [379, 158] on span "2" at bounding box center [382, 158] width 9 height 9
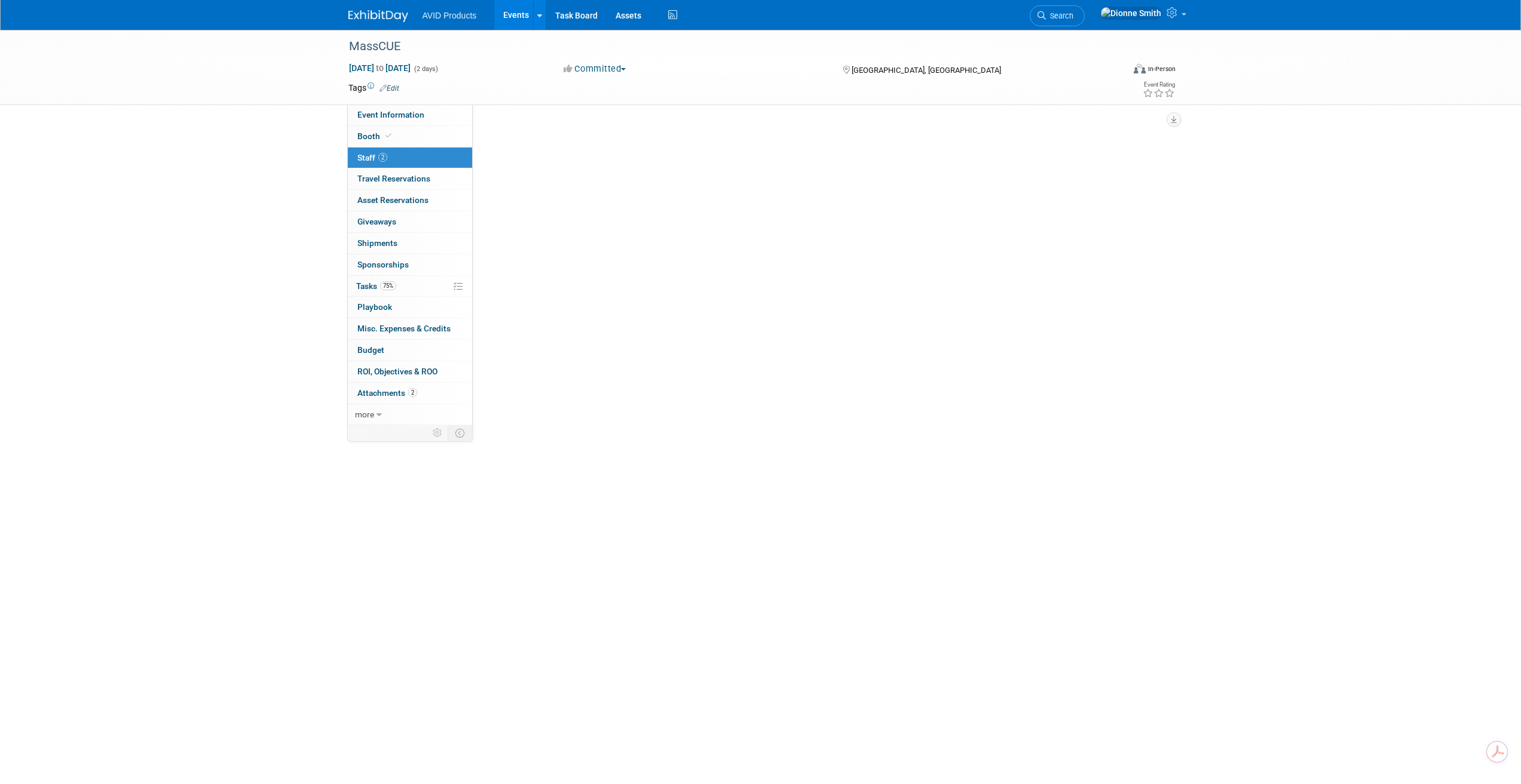
scroll to position [0, 0]
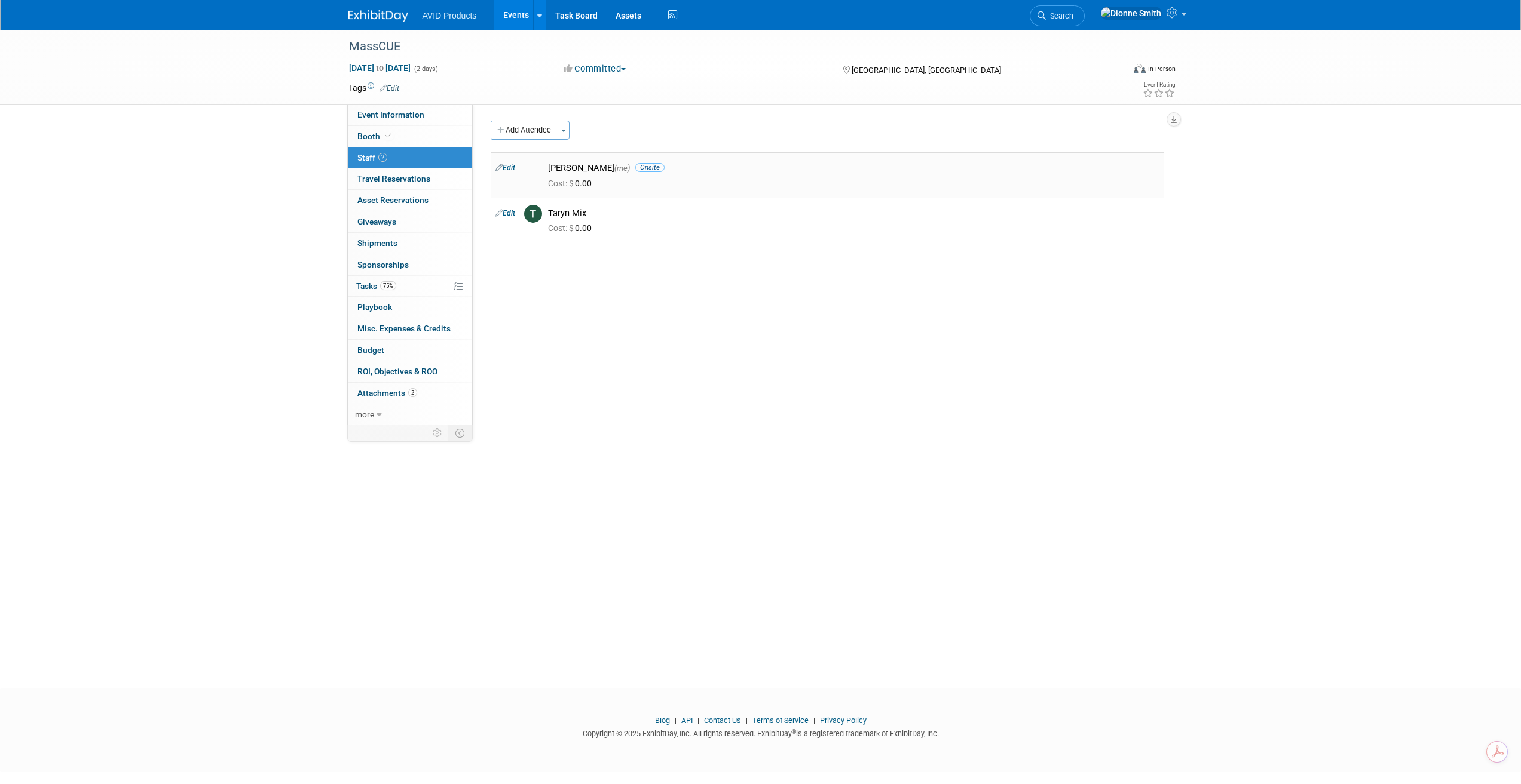
click at [512, 170] on link "Edit" at bounding box center [506, 167] width 19 height 8
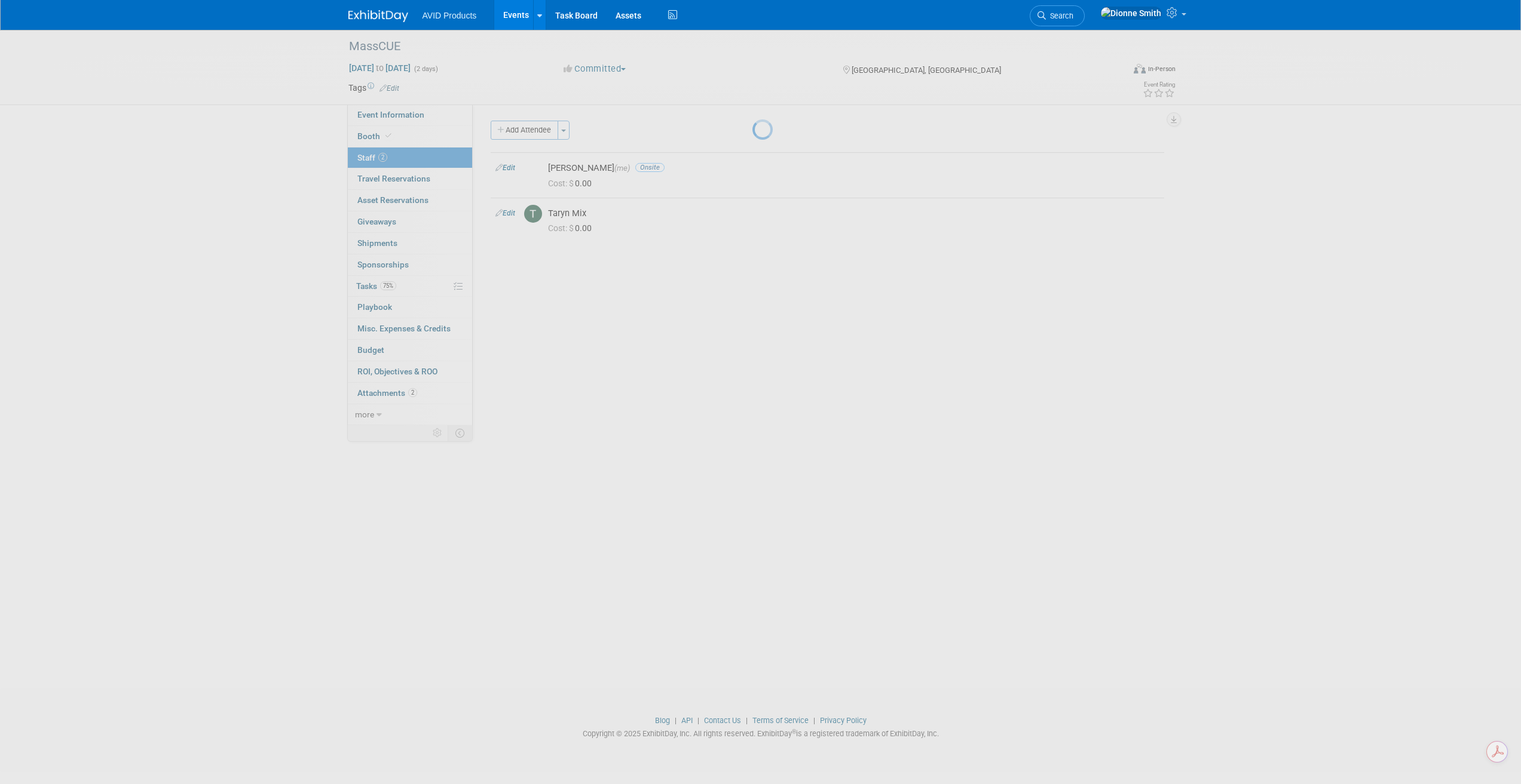
select select "3cb36690-44df-496c-adaa-869a7a0e6f02"
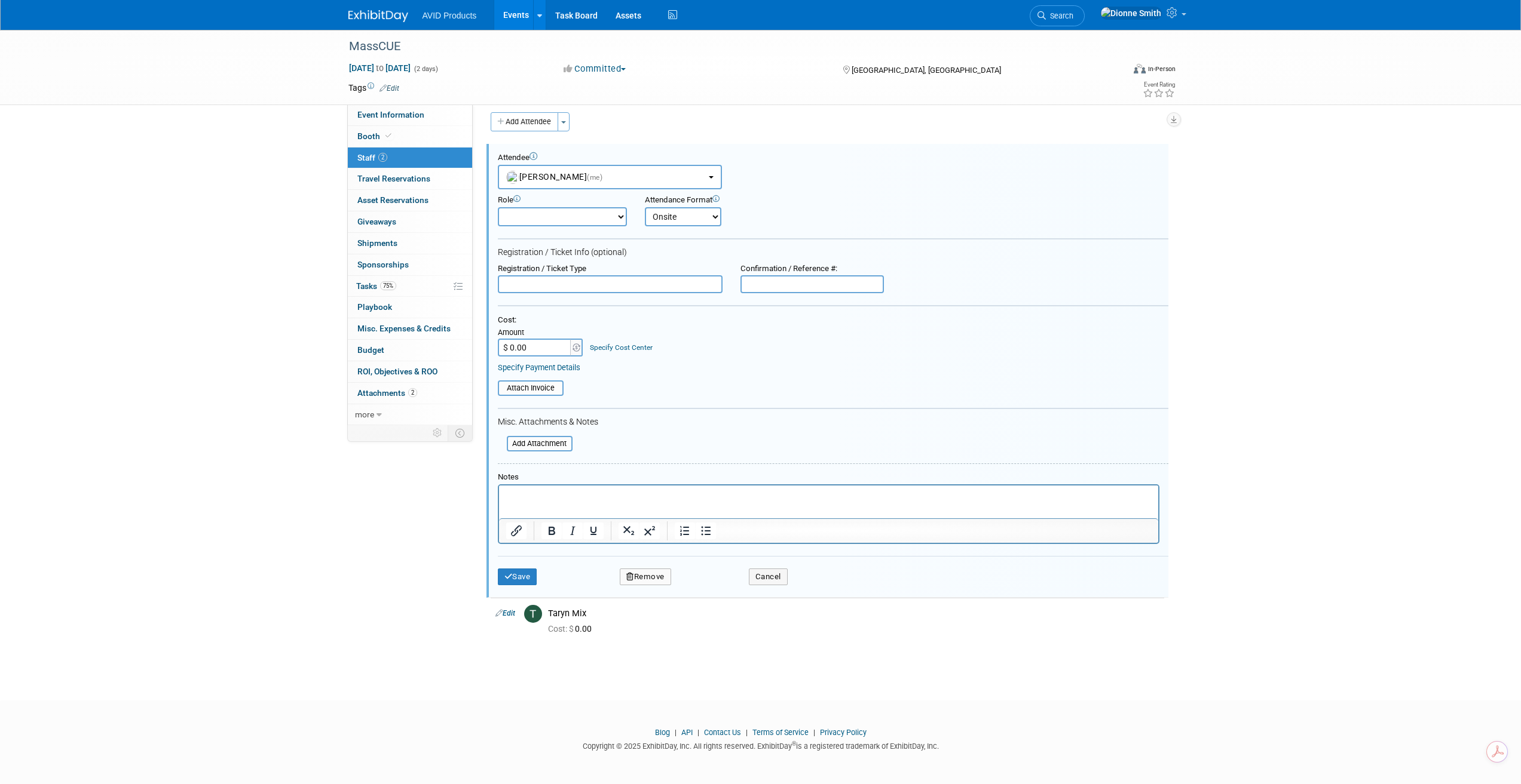
drag, startPoint x: 634, startPoint y: 575, endPoint x: 623, endPoint y: 569, distance: 12.5
click at [634, 575] on button "Remove" at bounding box center [645, 577] width 51 height 17
click at [714, 580] on link "Yes" at bounding box center [710, 588] width 35 height 19
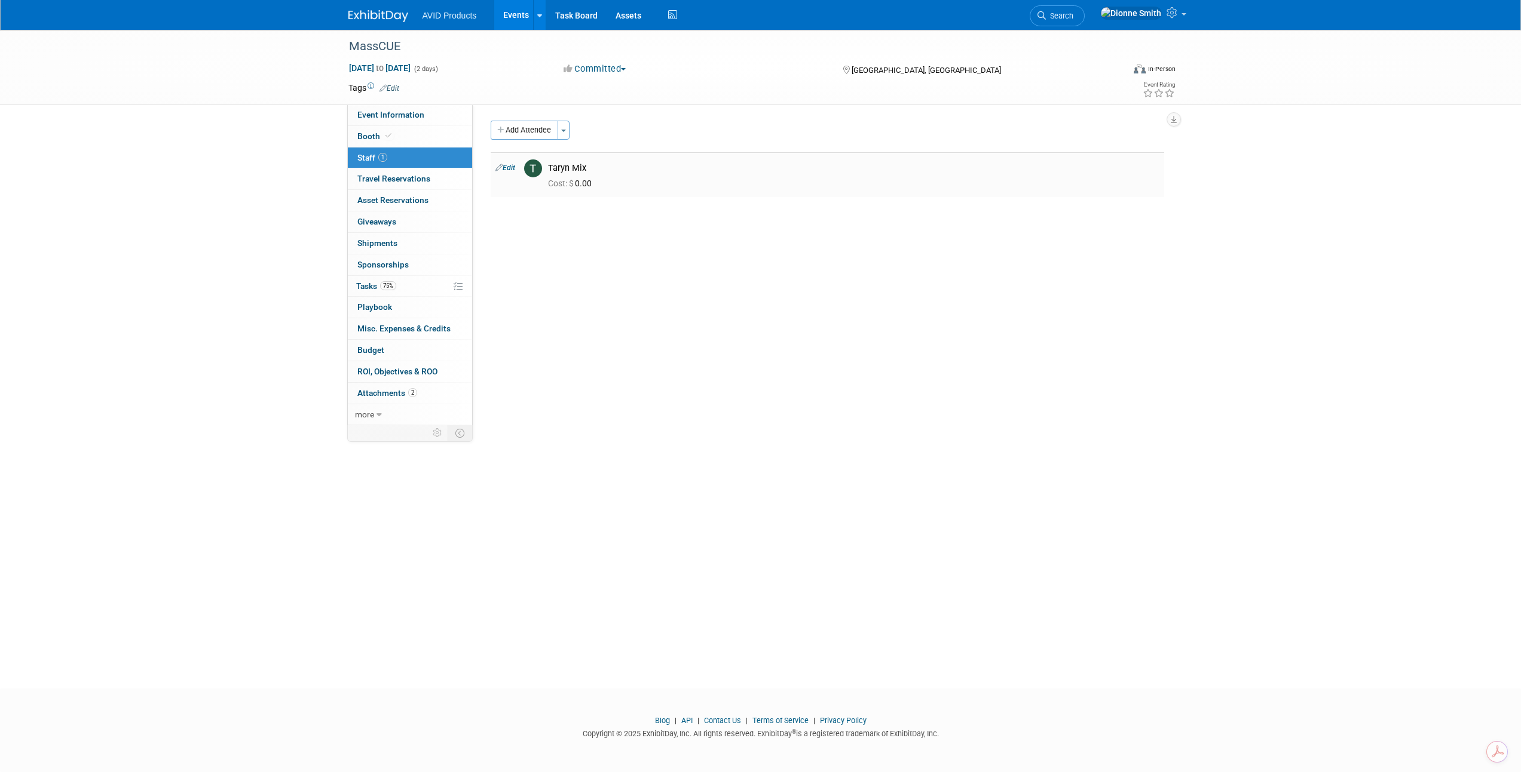
click at [507, 165] on link "Edit" at bounding box center [506, 167] width 19 height 8
select select "14008e8f-89f5-4c16-9f81-ab285870d016"
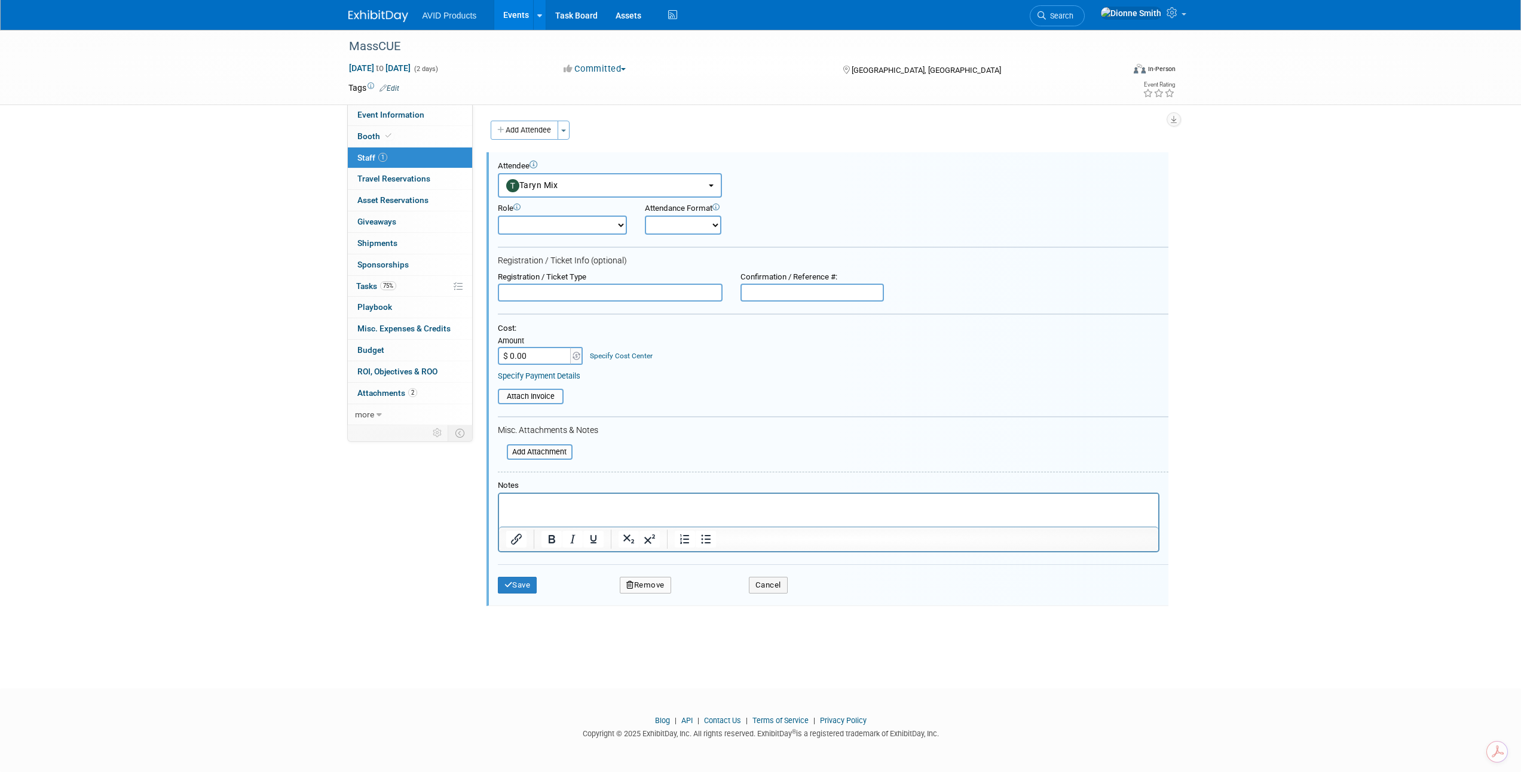
click at [644, 580] on button "Remove" at bounding box center [645, 585] width 51 height 17
click at [711, 599] on link "Yes" at bounding box center [710, 596] width 35 height 19
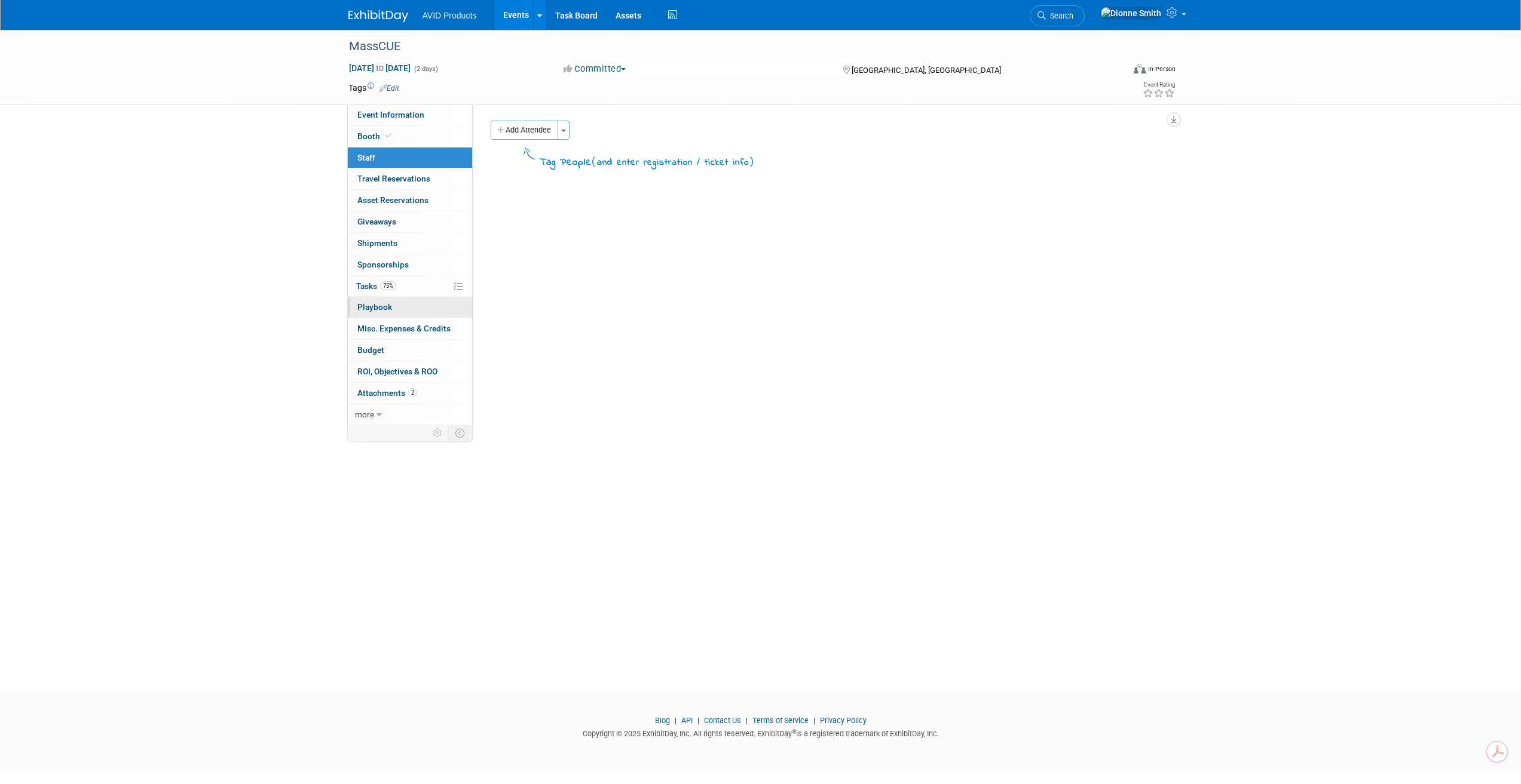
click at [377, 310] on span "Playbook 0" at bounding box center [374, 307] width 35 height 10
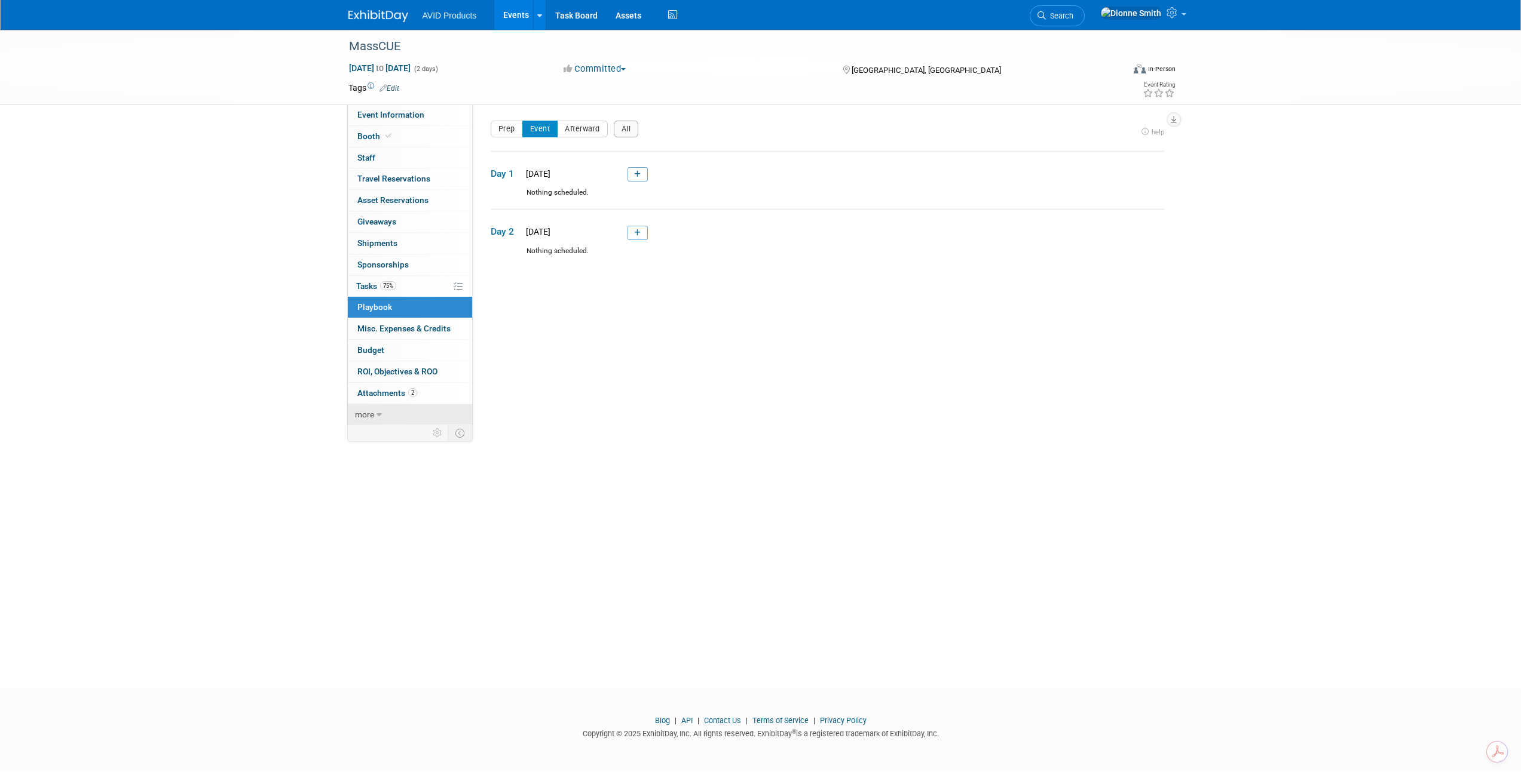
click at [380, 412] on icon at bounding box center [379, 414] width 5 height 8
click at [390, 440] on span "Event Binder (.pdf export)" at bounding box center [405, 435] width 96 height 10
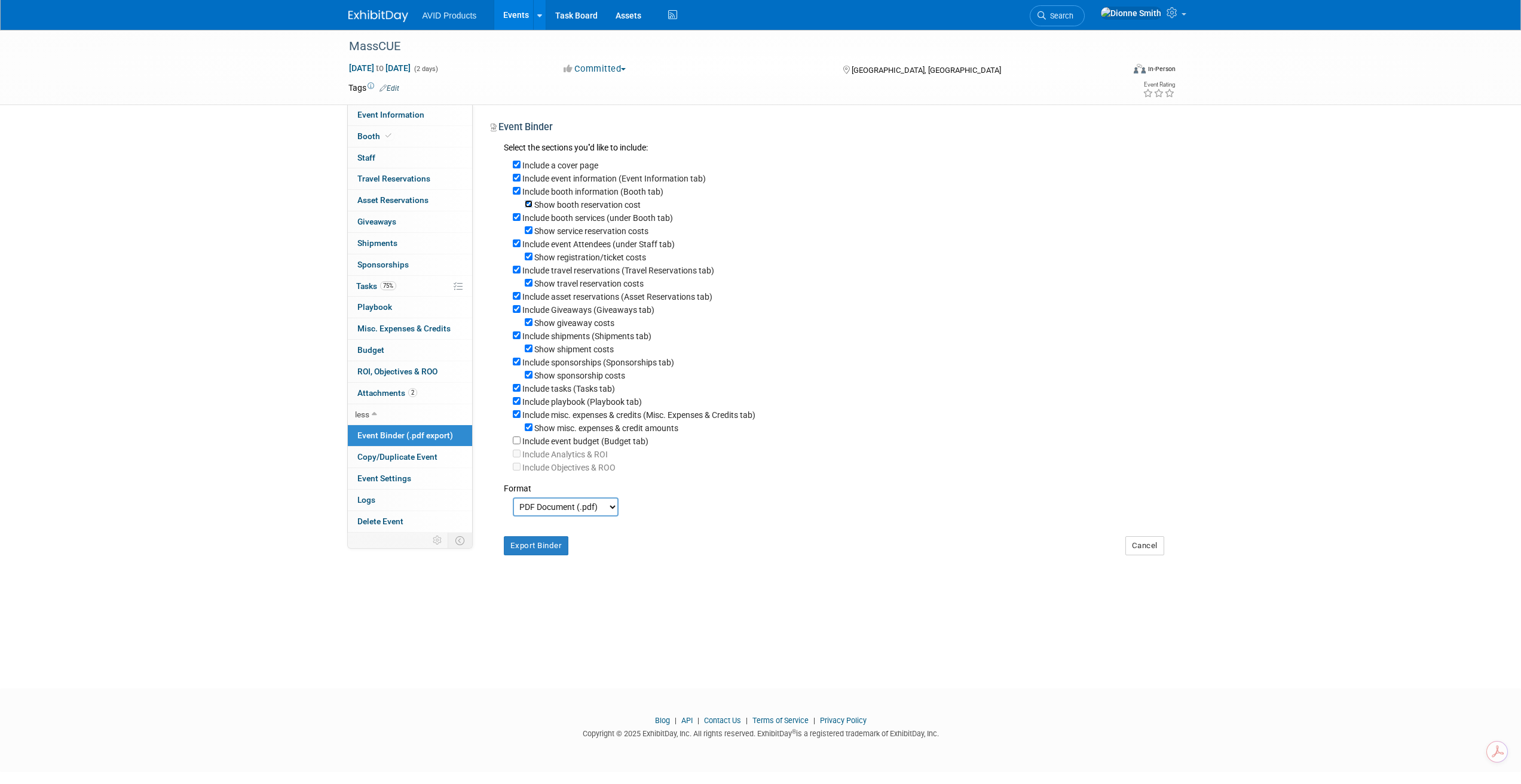
click at [526, 206] on input "Show booth reservation cost" at bounding box center [529, 204] width 8 height 8
checkbox input "false"
click at [536, 233] on label "Show service reservation costs" at bounding box center [591, 231] width 114 height 10
click at [532, 233] on input "Show service reservation costs" at bounding box center [529, 230] width 8 height 8
checkbox input "false"
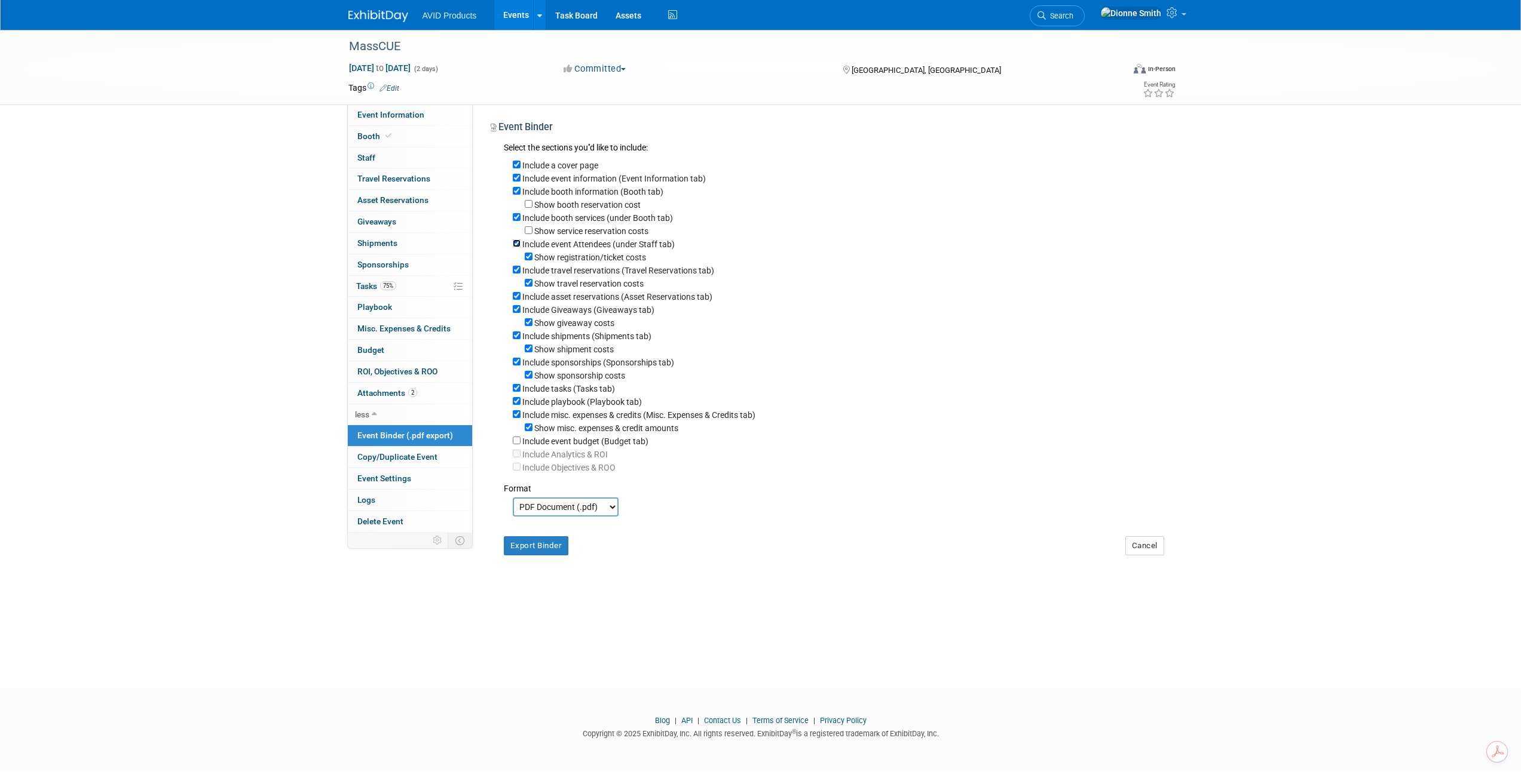
click at [515, 244] on input "Include event Attendees (under Staff tab)" at bounding box center [516, 243] width 8 height 8
checkbox input "false"
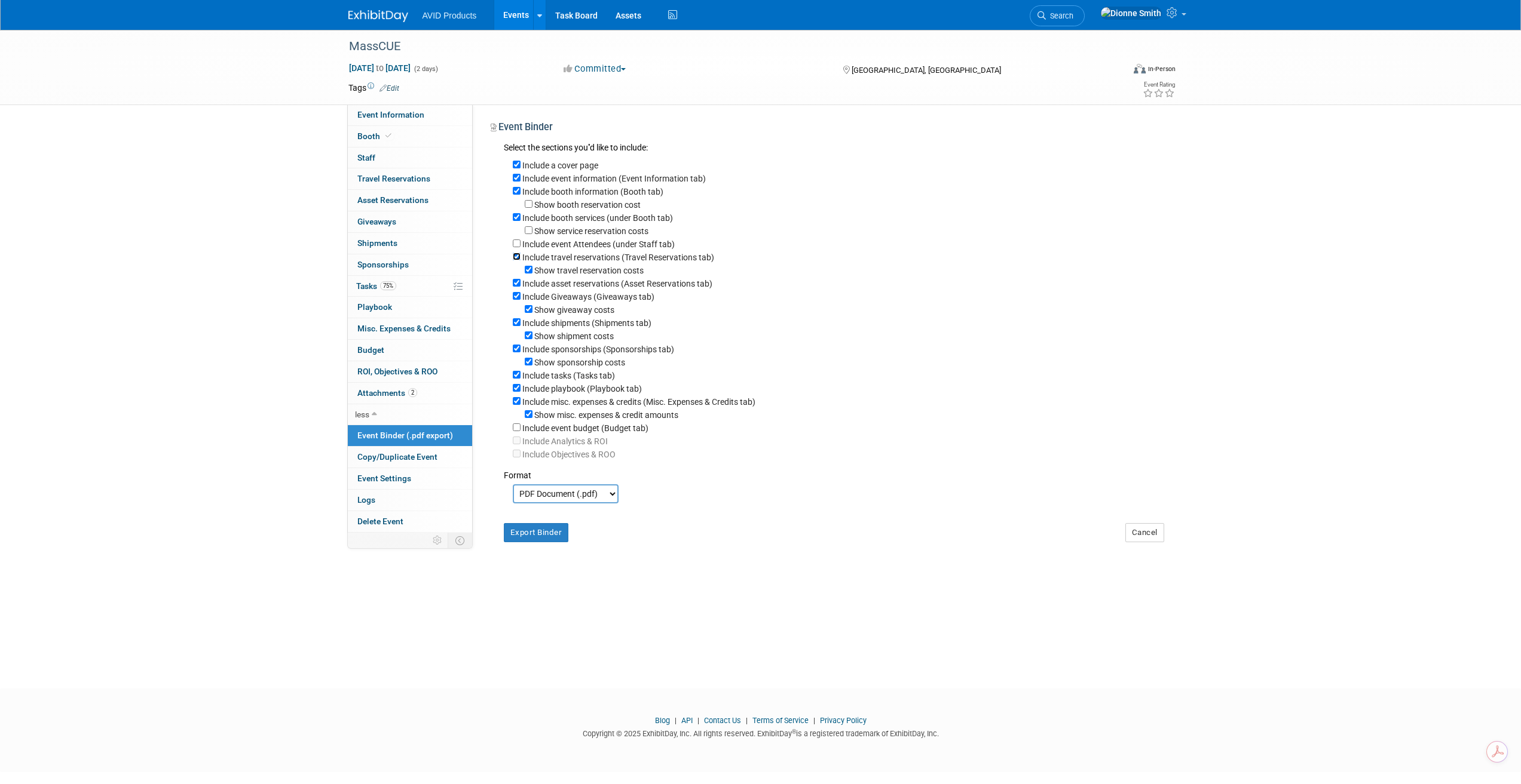
click at [514, 258] on input "Include travel reservations (Travel Reservations tab)" at bounding box center [516, 257] width 8 height 8
checkbox input "false"
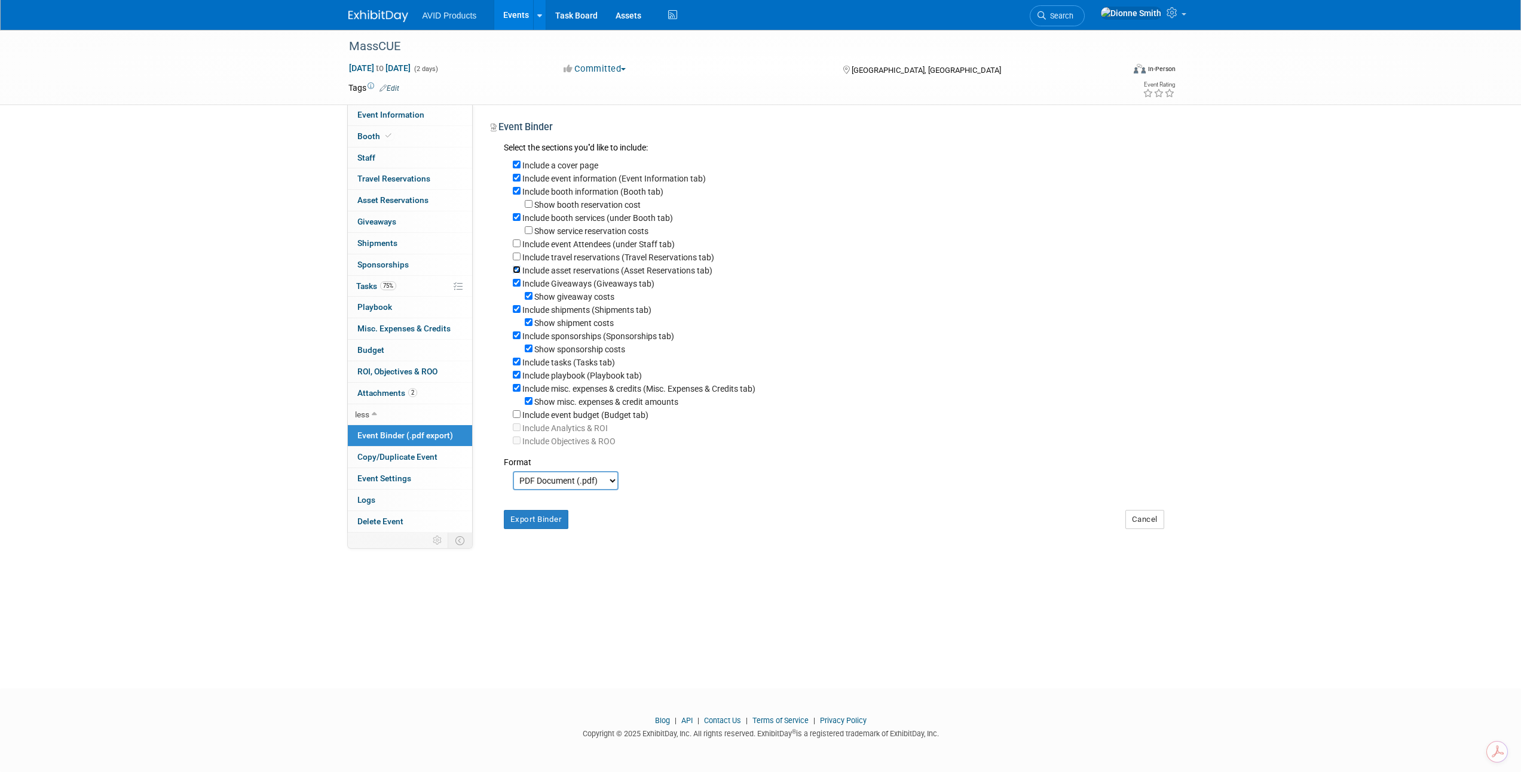
click at [520, 273] on input "Include asset reservations (Asset Reservations tab)" at bounding box center [516, 269] width 8 height 8
checkbox input "false"
click at [518, 283] on div "Include Giveaways (Giveaways tab)" at bounding box center [838, 283] width 652 height 13
click at [516, 287] on input "Include Giveaways (Giveaways tab)" at bounding box center [516, 282] width 8 height 8
checkbox input "false"
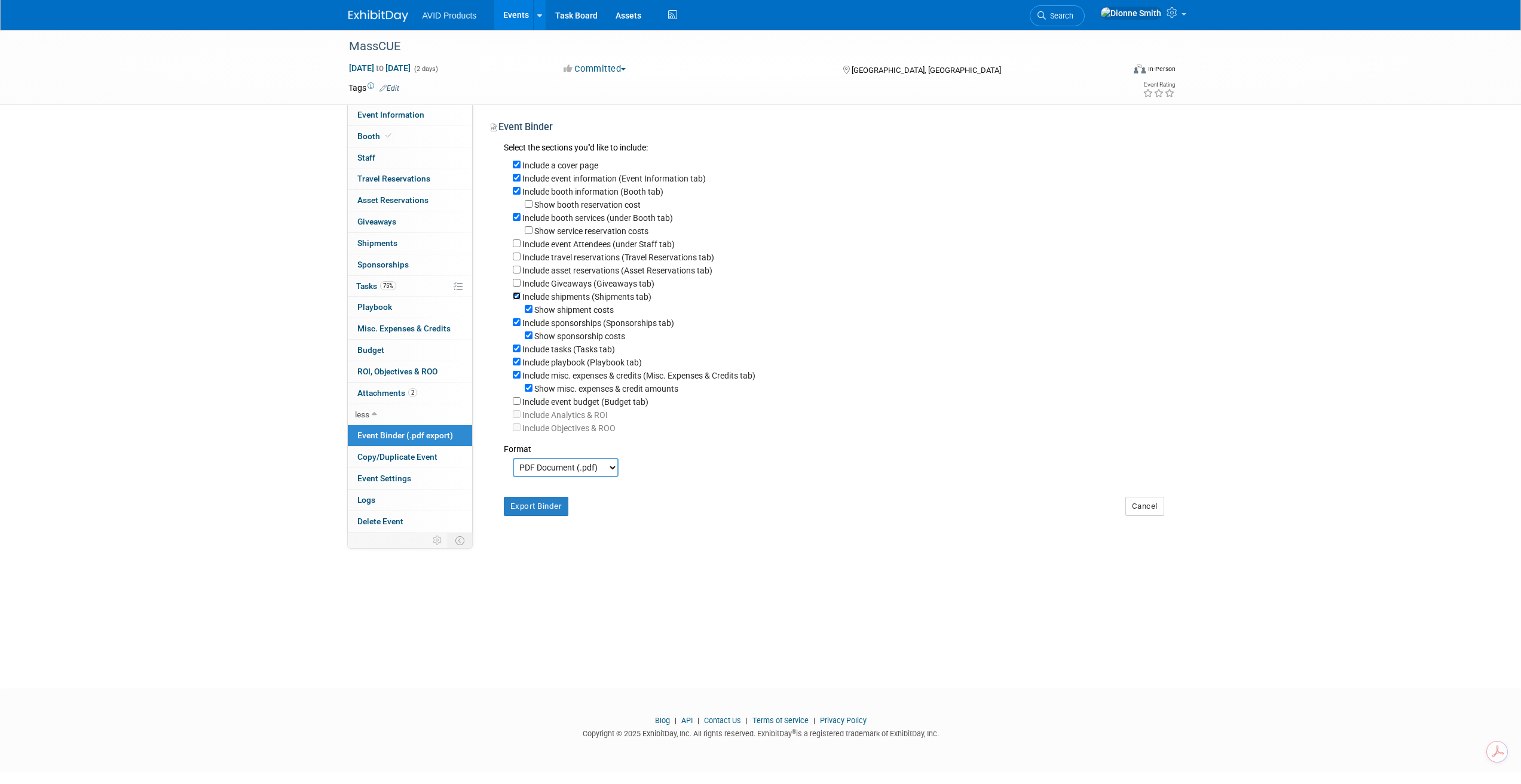
click at [517, 298] on input "Include shipments (Shipments tab)" at bounding box center [516, 296] width 8 height 8
checkbox input "false"
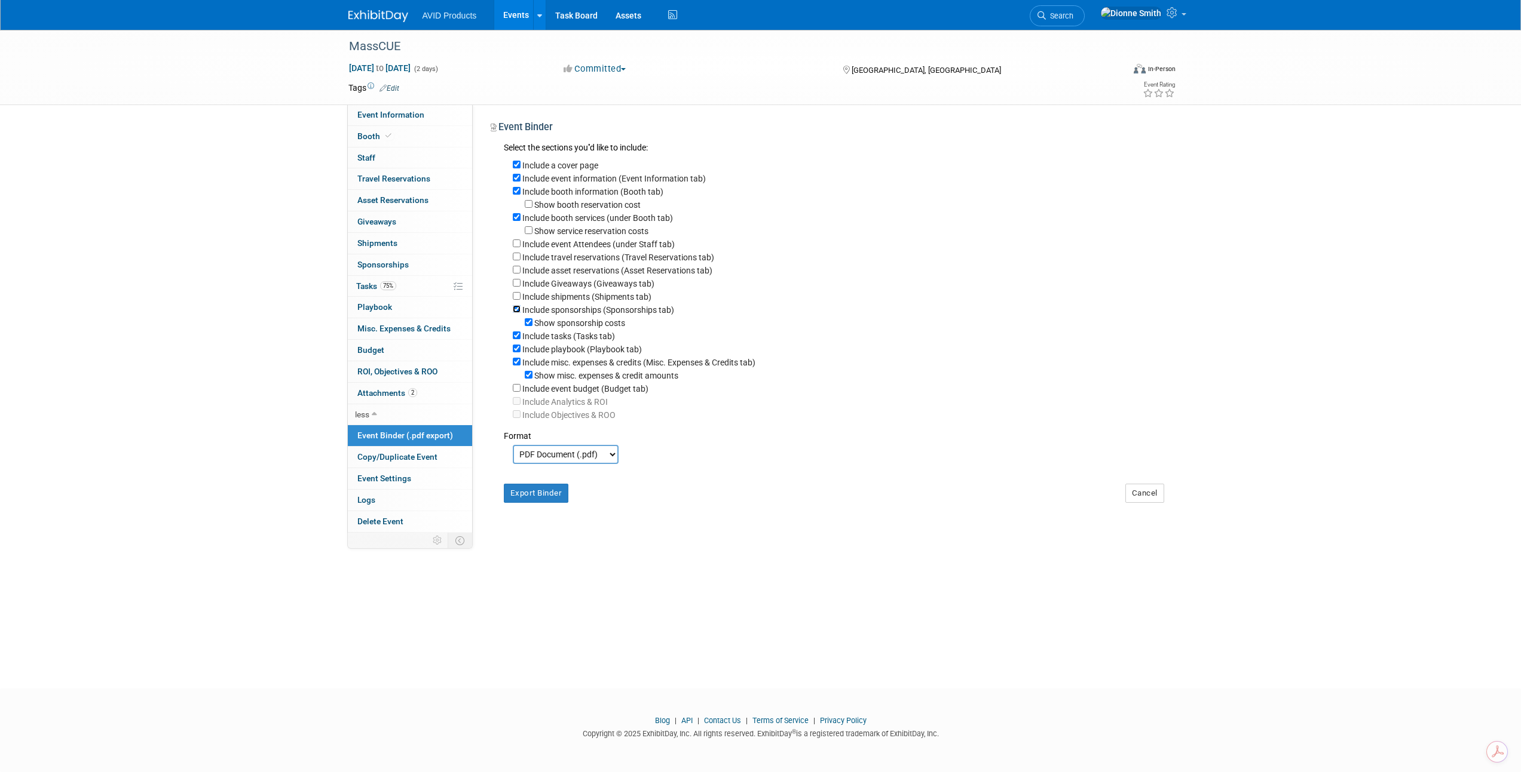
click at [518, 313] on input "Include sponsorships (Sponsorships tab)" at bounding box center [516, 309] width 8 height 8
checkbox input "false"
click at [517, 327] on input "Include tasks (Tasks tab)" at bounding box center [516, 322] width 8 height 8
checkbox input "false"
click at [514, 339] on input "Include playbook (Playbook tab)" at bounding box center [516, 335] width 8 height 8
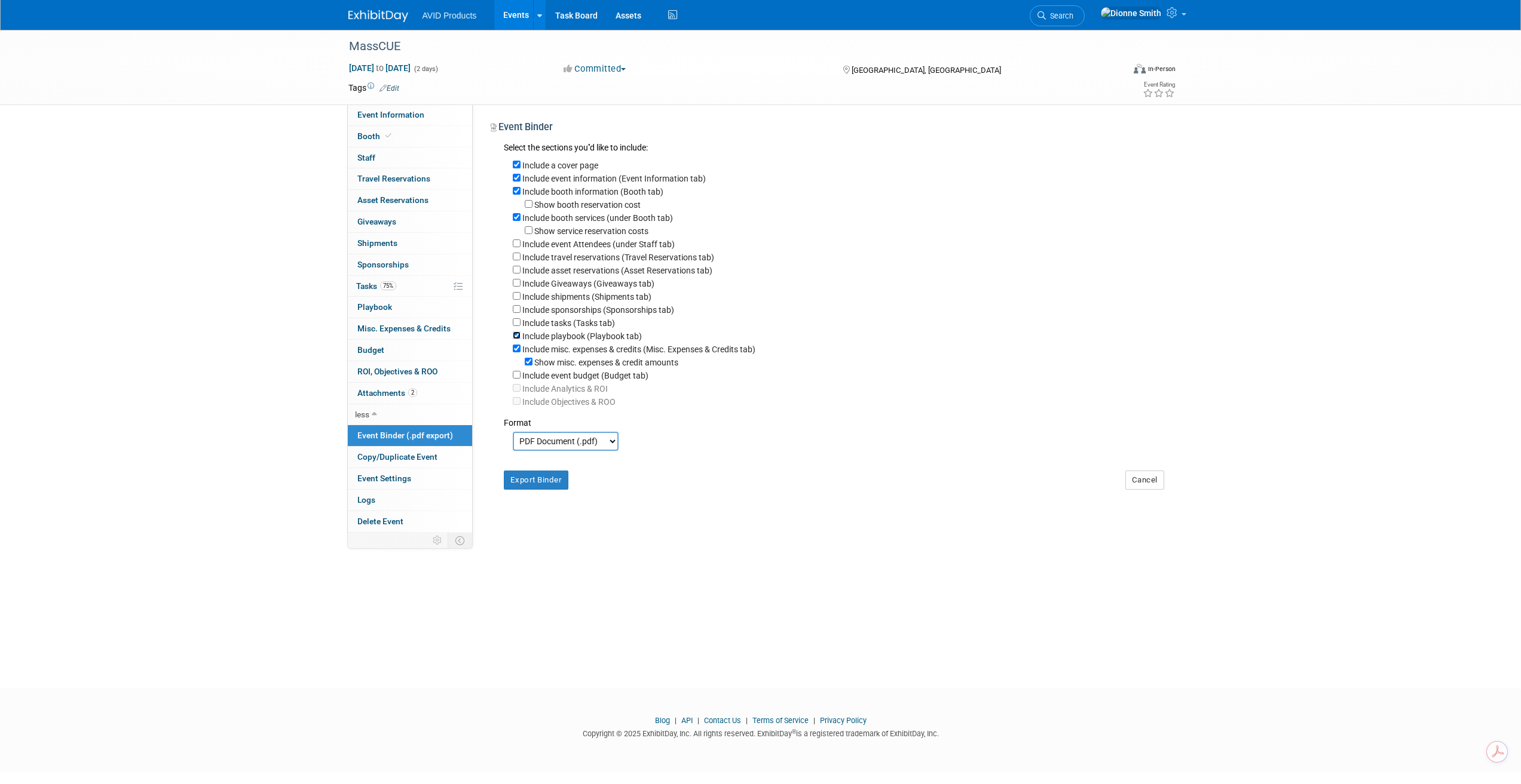
checkbox input "false"
click at [515, 352] on input "Include misc. expenses & credits (Misc. Expenses & Credits tab)" at bounding box center [516, 348] width 8 height 8
checkbox input "false"
click at [532, 473] on button "Export Binder" at bounding box center [537, 467] width 66 height 19
click at [374, 115] on span "Event Information" at bounding box center [391, 114] width 67 height 10
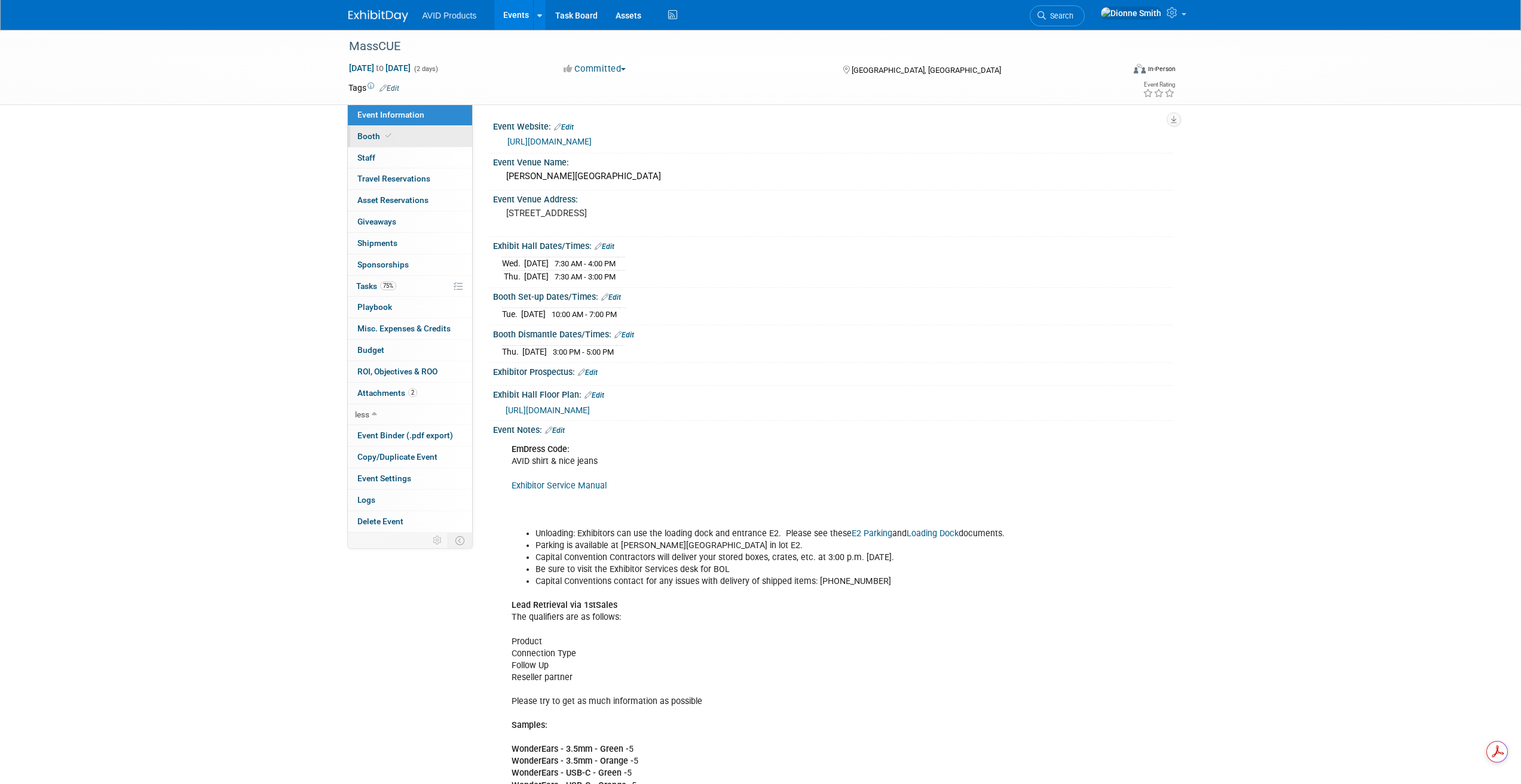
click at [389, 134] on icon at bounding box center [388, 135] width 6 height 6
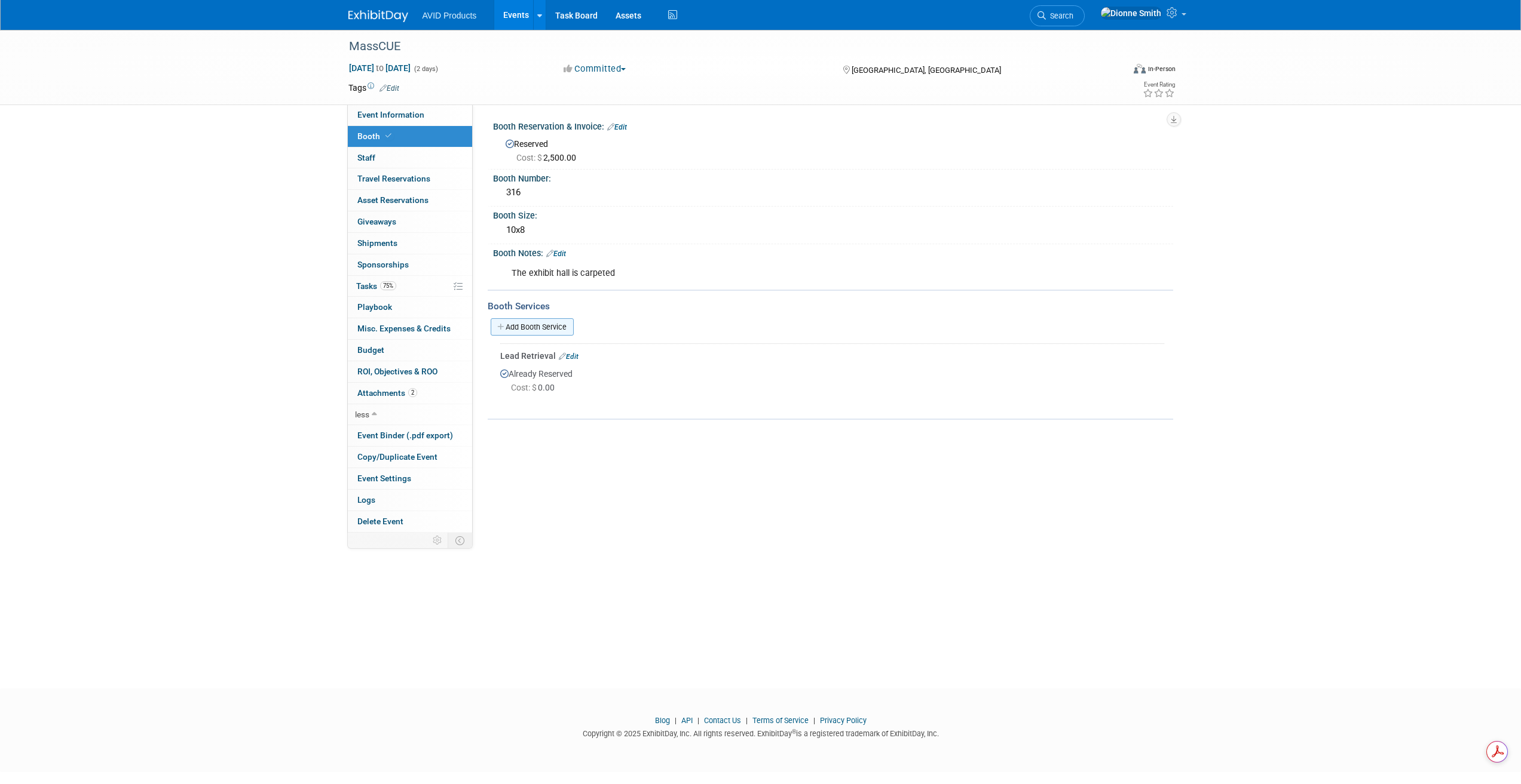
click at [567, 325] on link "Add Booth Service" at bounding box center [532, 327] width 83 height 18
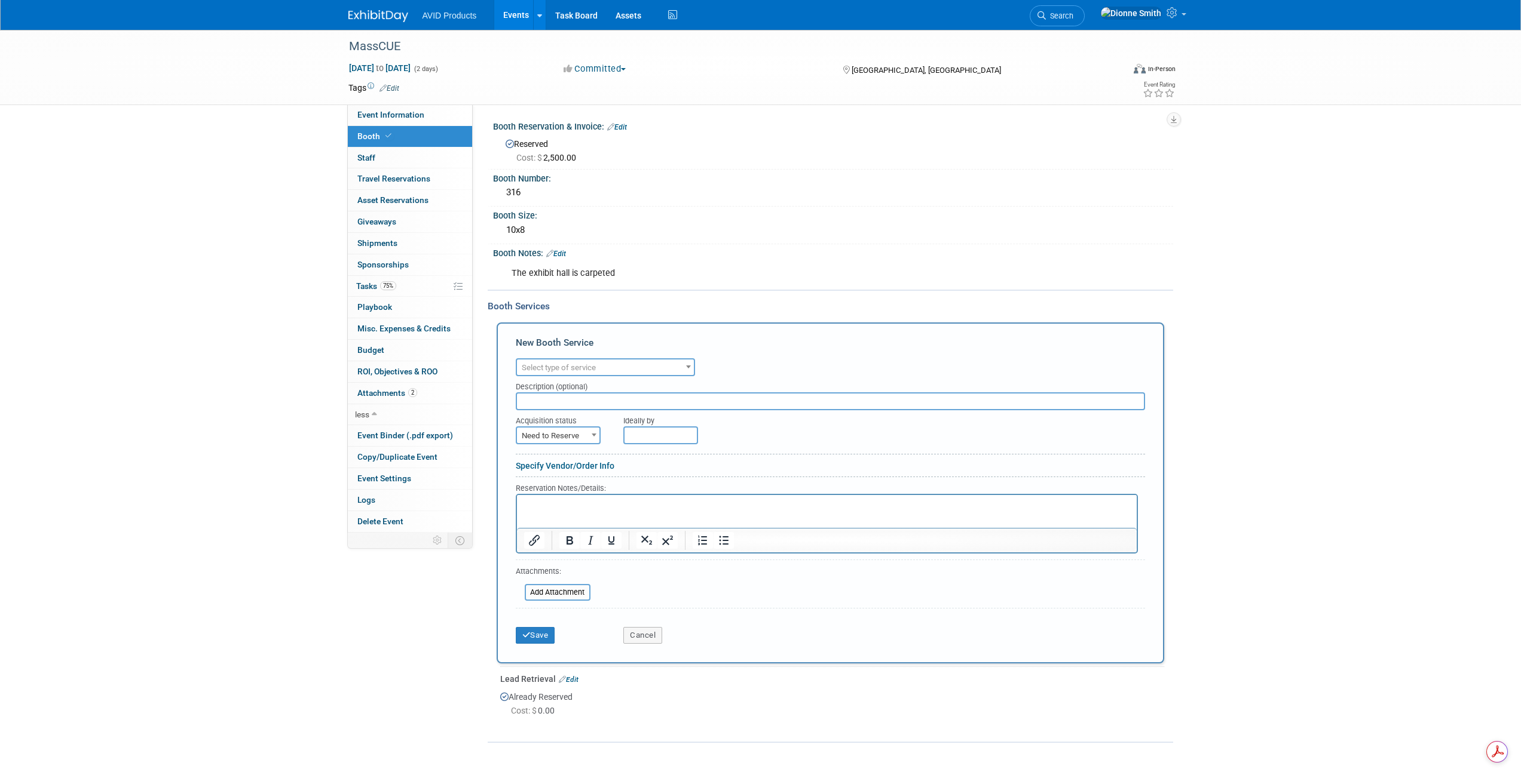
click at [591, 374] on span "Select type of service" at bounding box center [606, 367] width 177 height 17
select select "4"
click at [572, 511] on html at bounding box center [826, 503] width 620 height 16
click at [537, 629] on button "Save" at bounding box center [536, 635] width 40 height 17
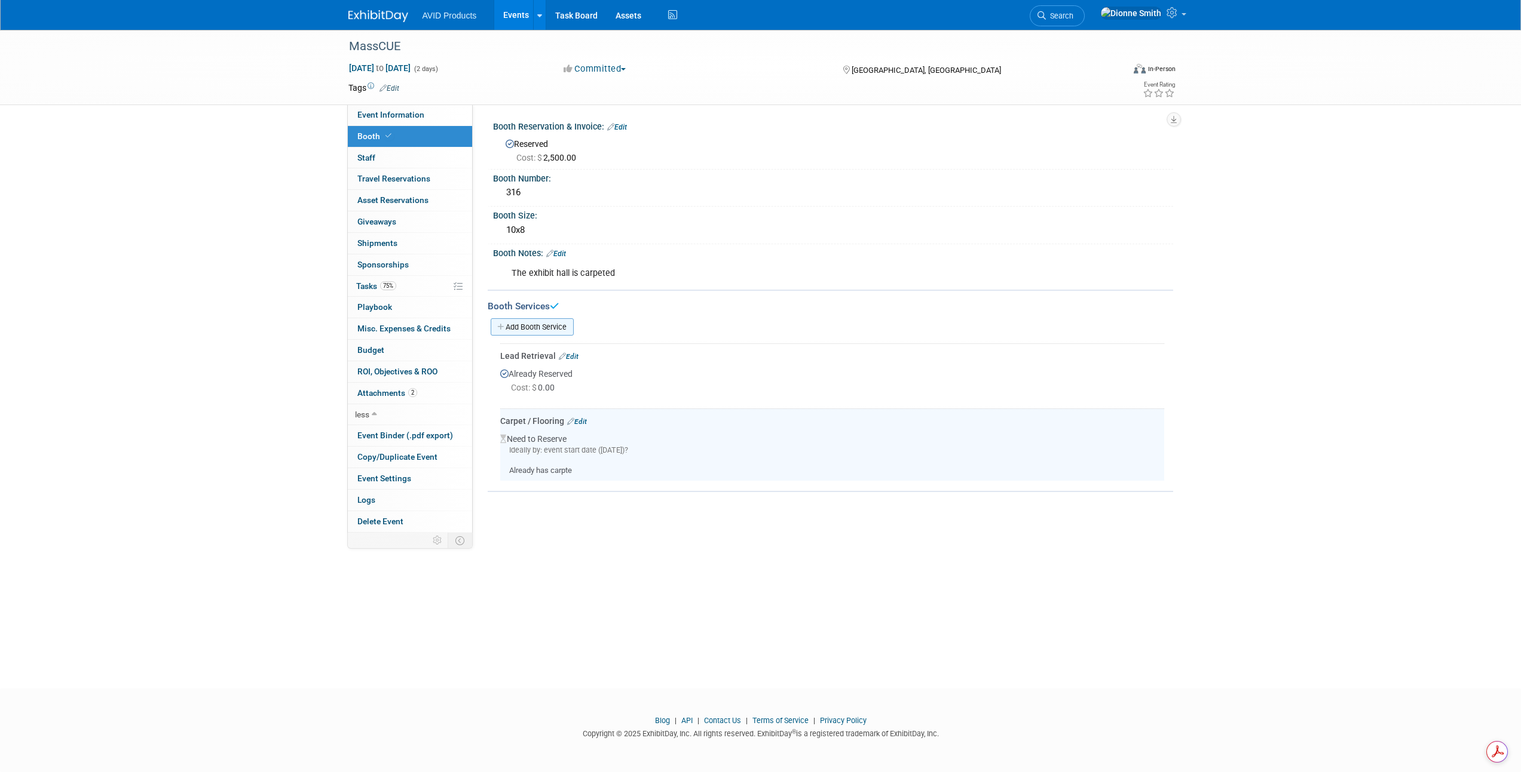
click at [550, 328] on link "Add Booth Service" at bounding box center [532, 327] width 83 height 18
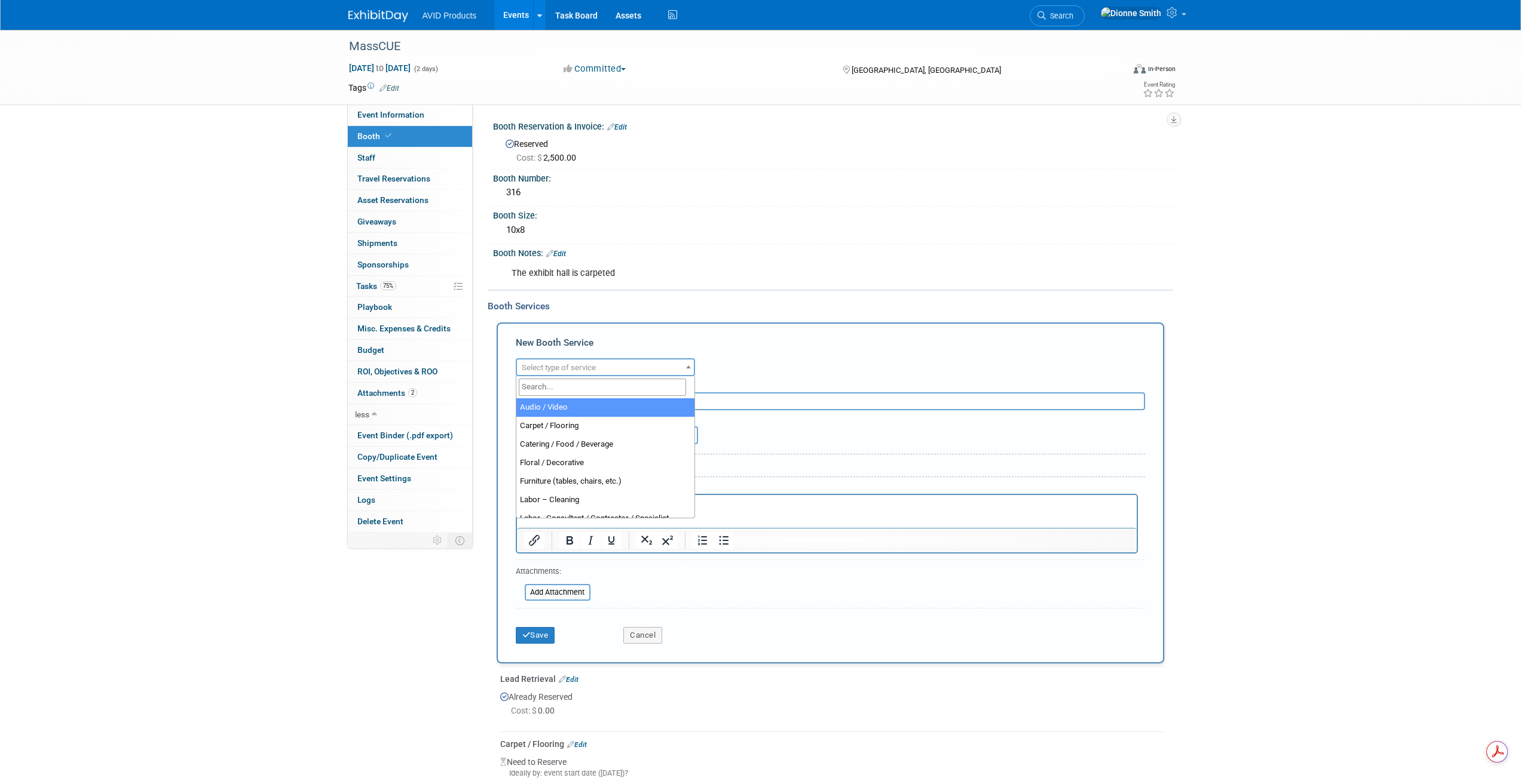
click at [597, 361] on span "Select type of service" at bounding box center [606, 367] width 177 height 17
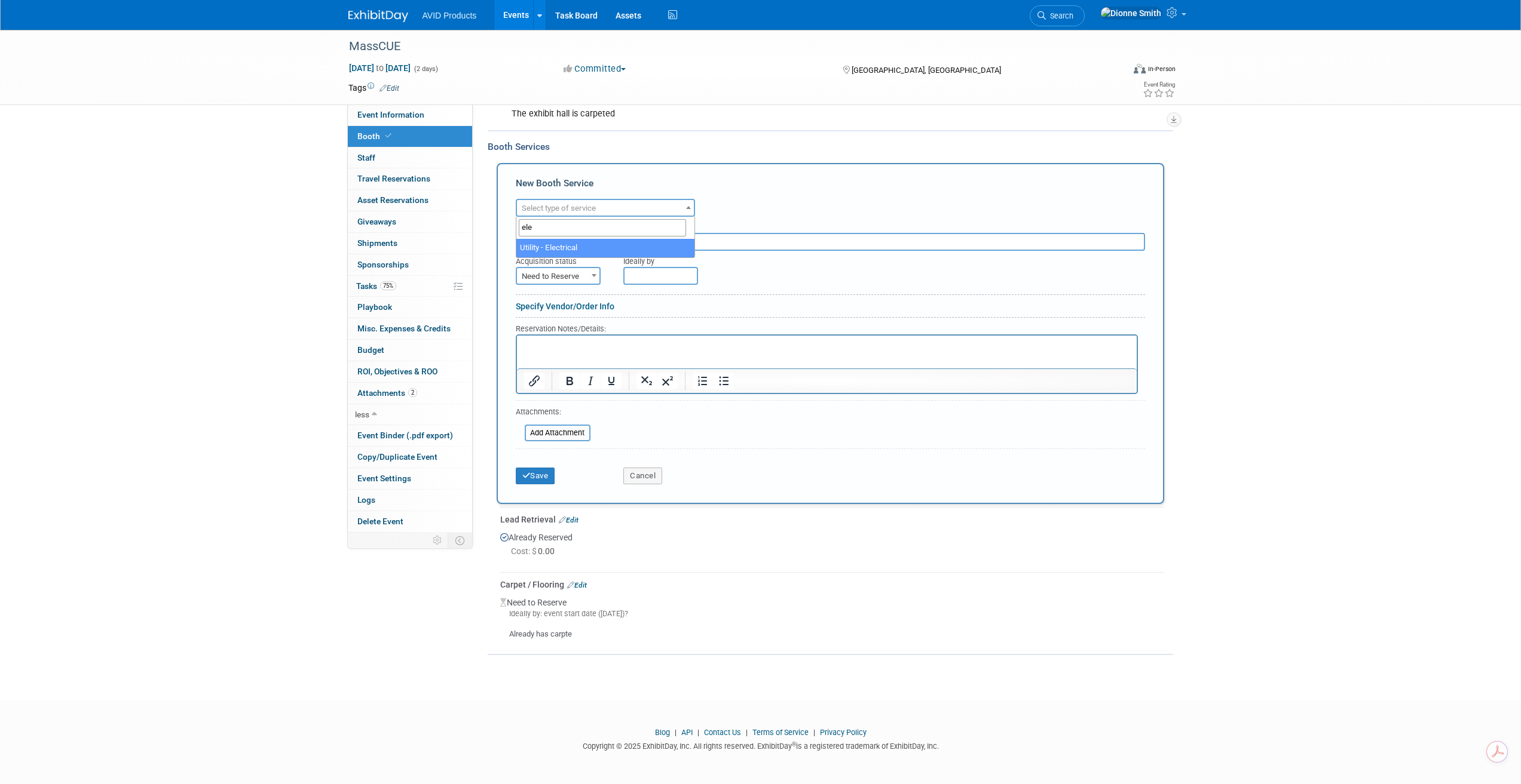
type input "ele"
select select "8"
click at [566, 279] on span "Need to Reserve" at bounding box center [558, 276] width 82 height 17
select select "2"
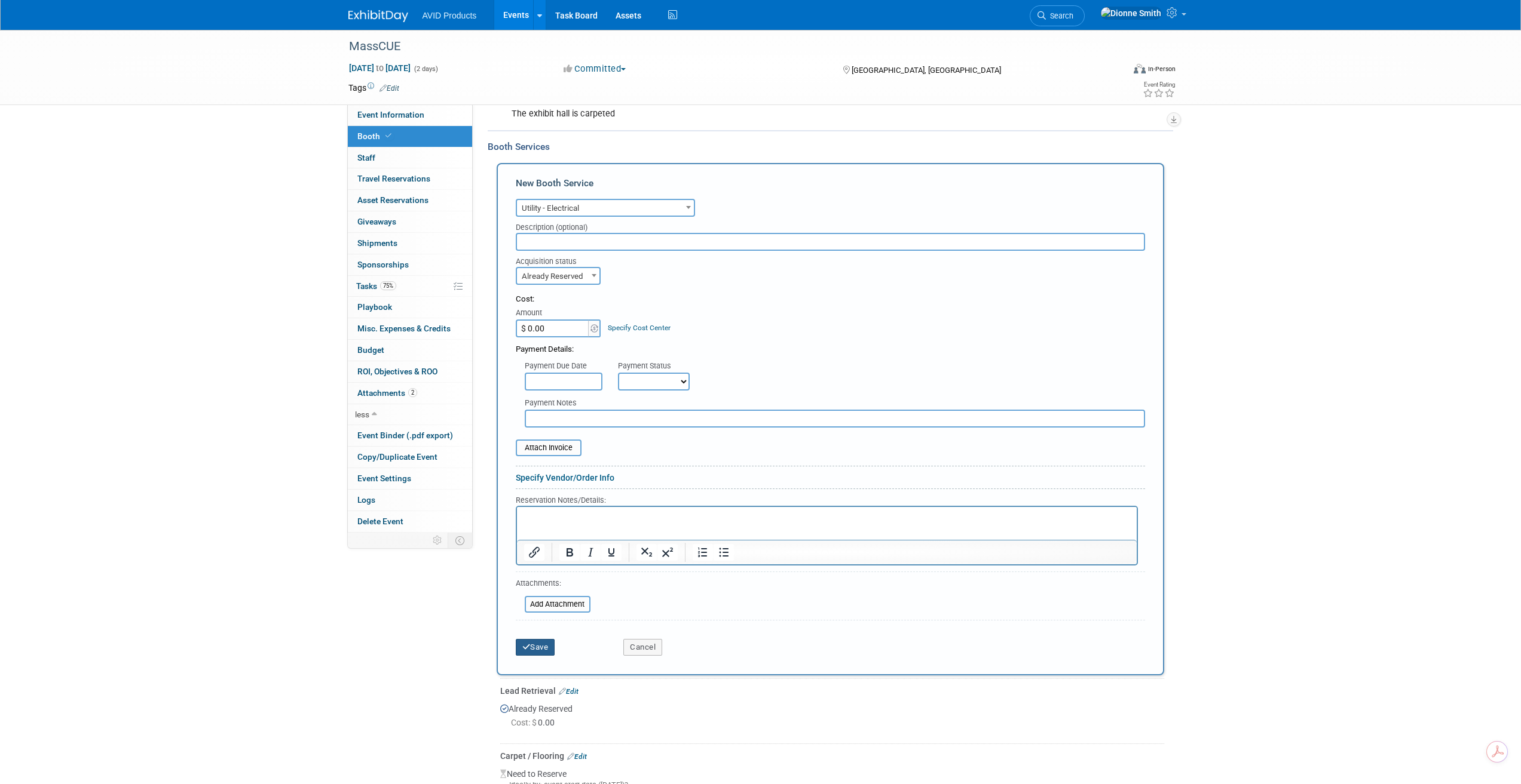
click at [544, 644] on button "Save" at bounding box center [536, 647] width 40 height 17
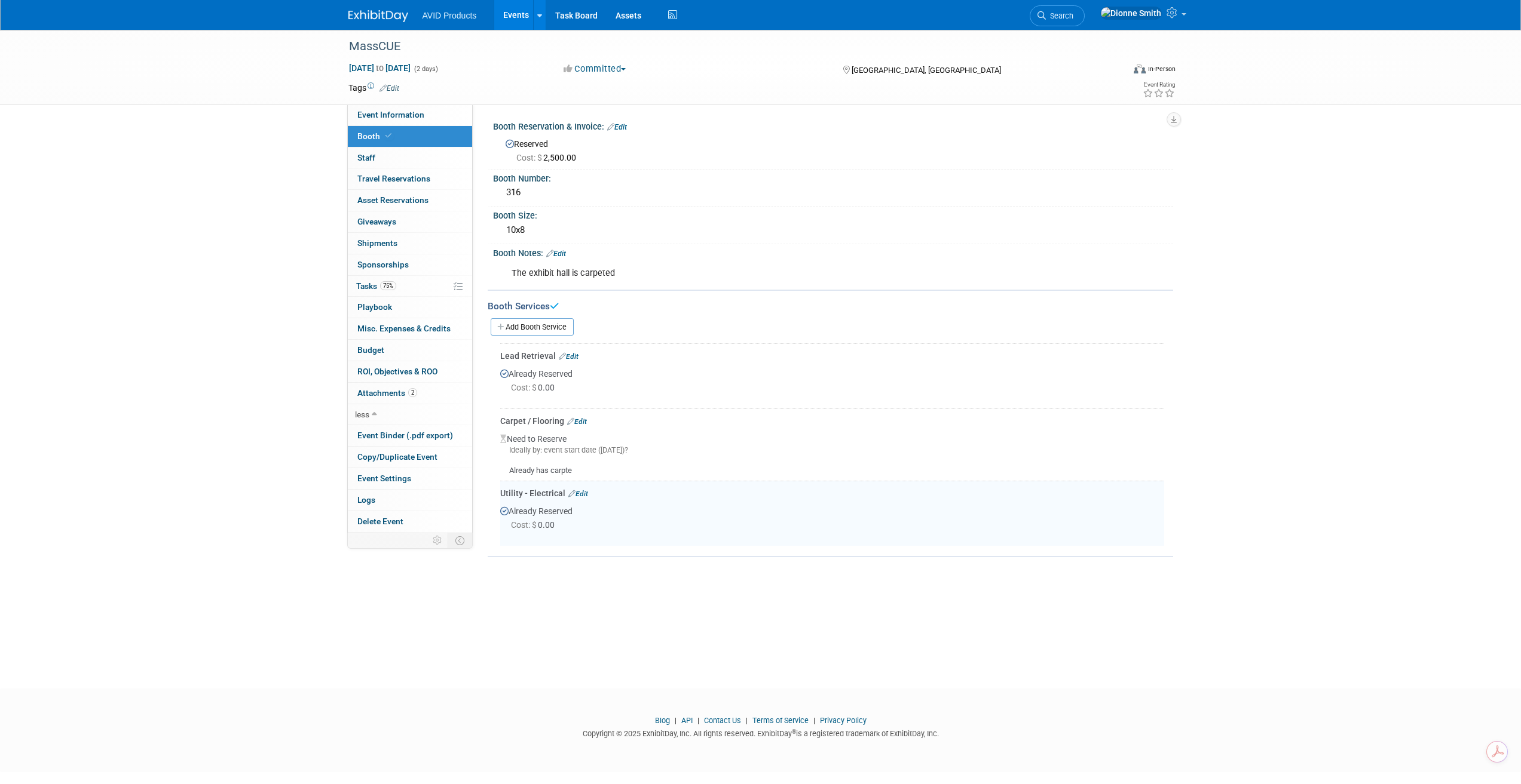
click at [587, 421] on link "Edit" at bounding box center [577, 421] width 19 height 8
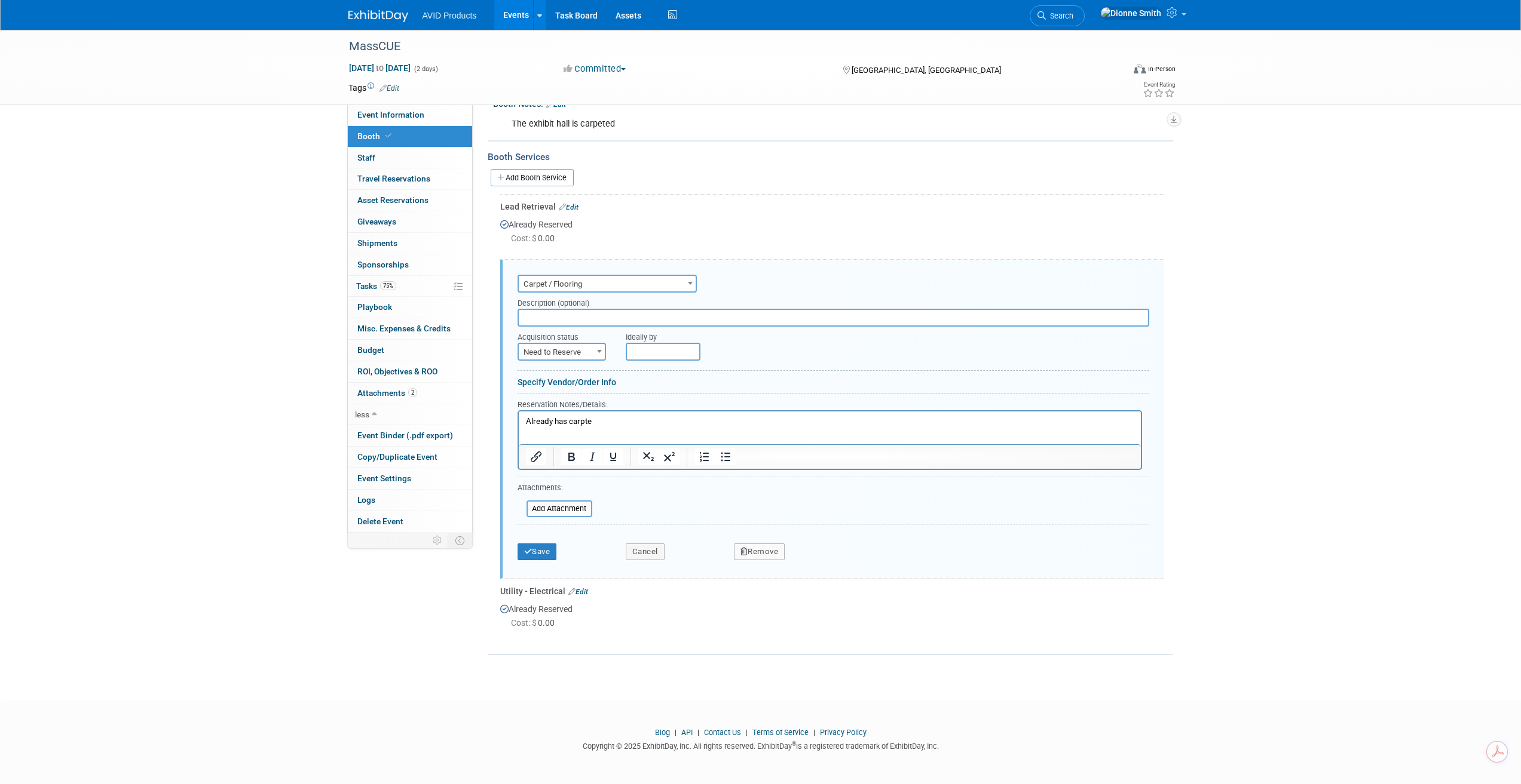
click at [577, 356] on span "Need to Reserve" at bounding box center [561, 352] width 86 height 17
select select "2"
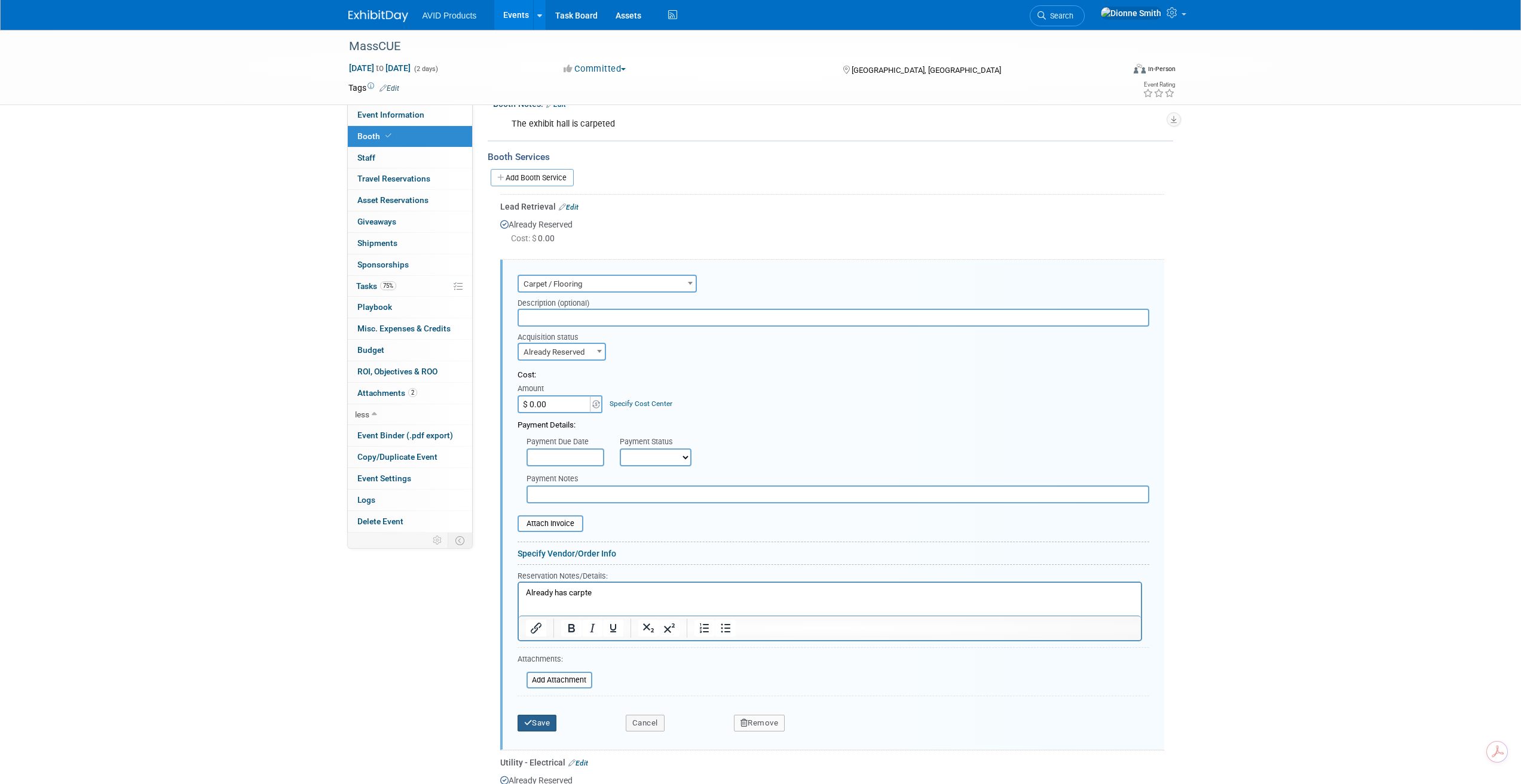
click at [548, 723] on button "Save" at bounding box center [537, 723] width 40 height 17
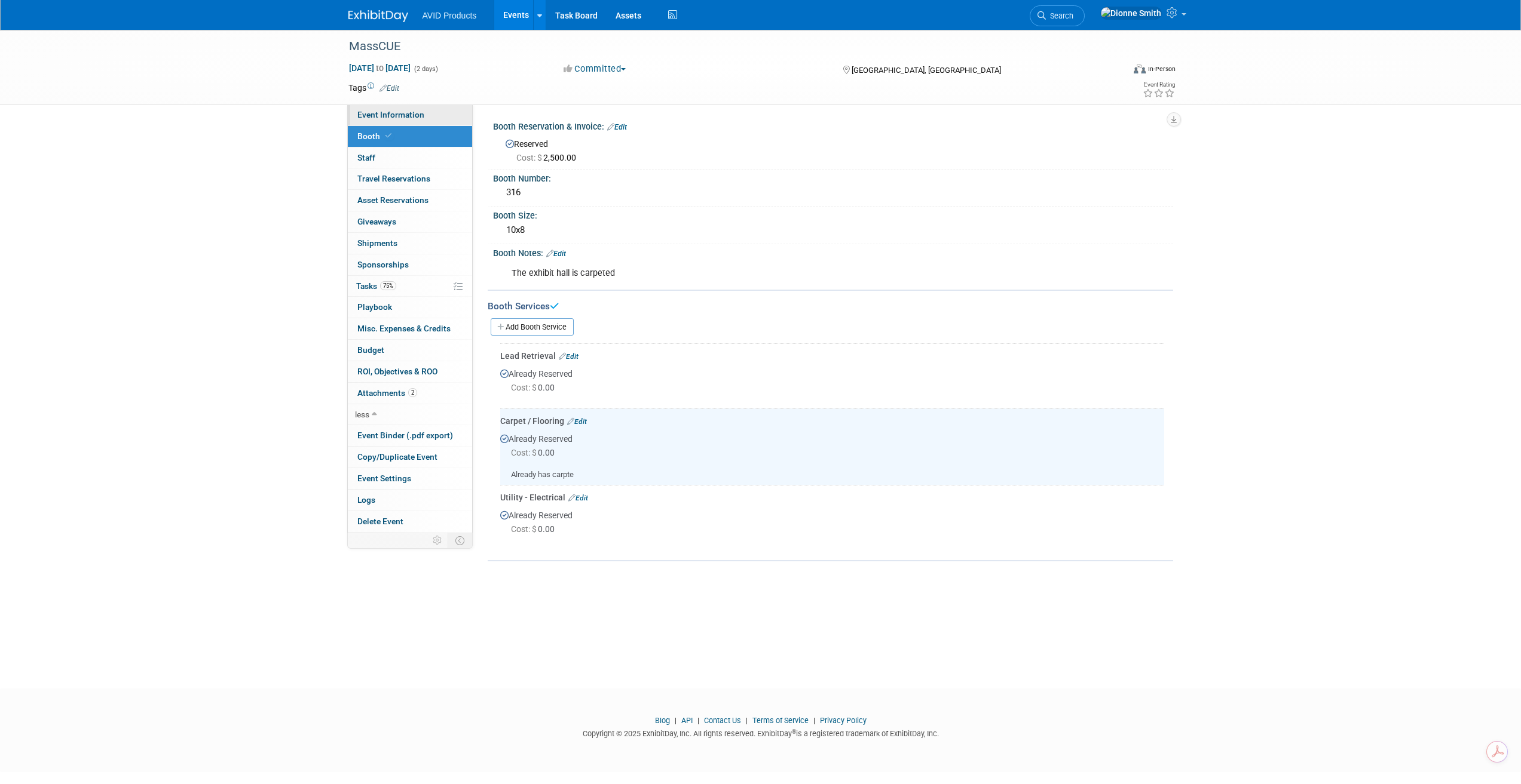
click at [395, 117] on span "Event Information" at bounding box center [391, 114] width 67 height 10
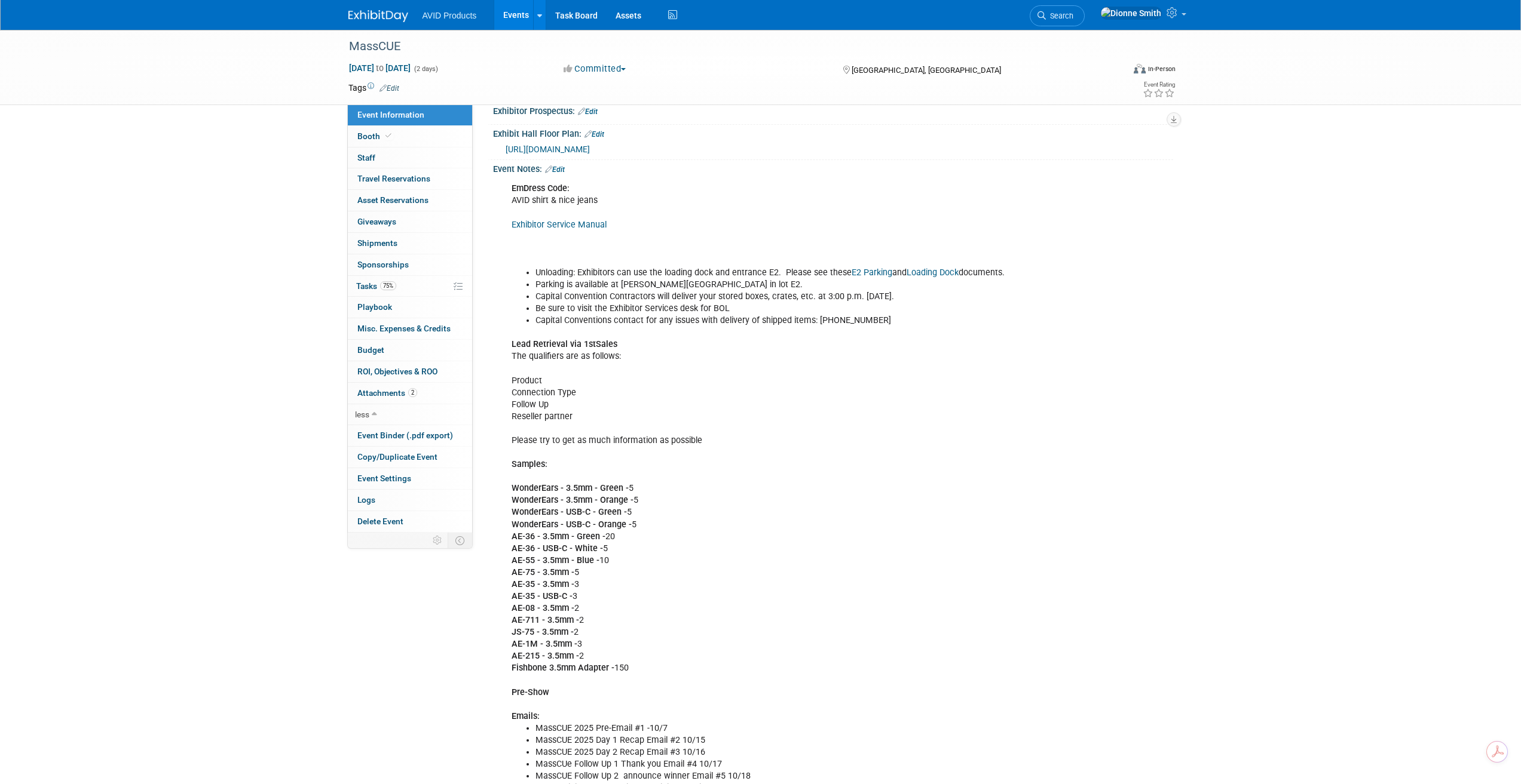
scroll to position [299, 0]
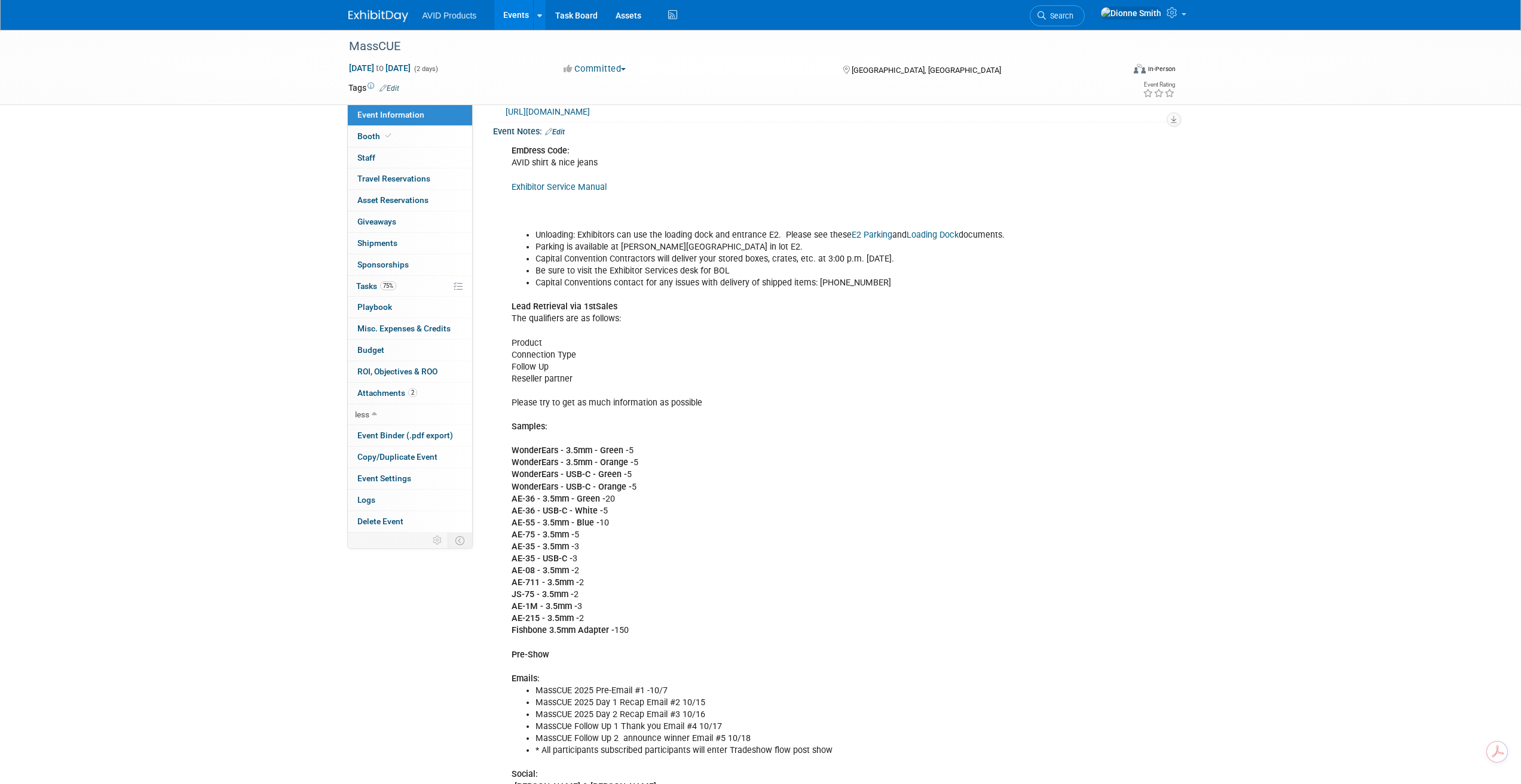
click at [564, 127] on link "Edit" at bounding box center [555, 131] width 19 height 8
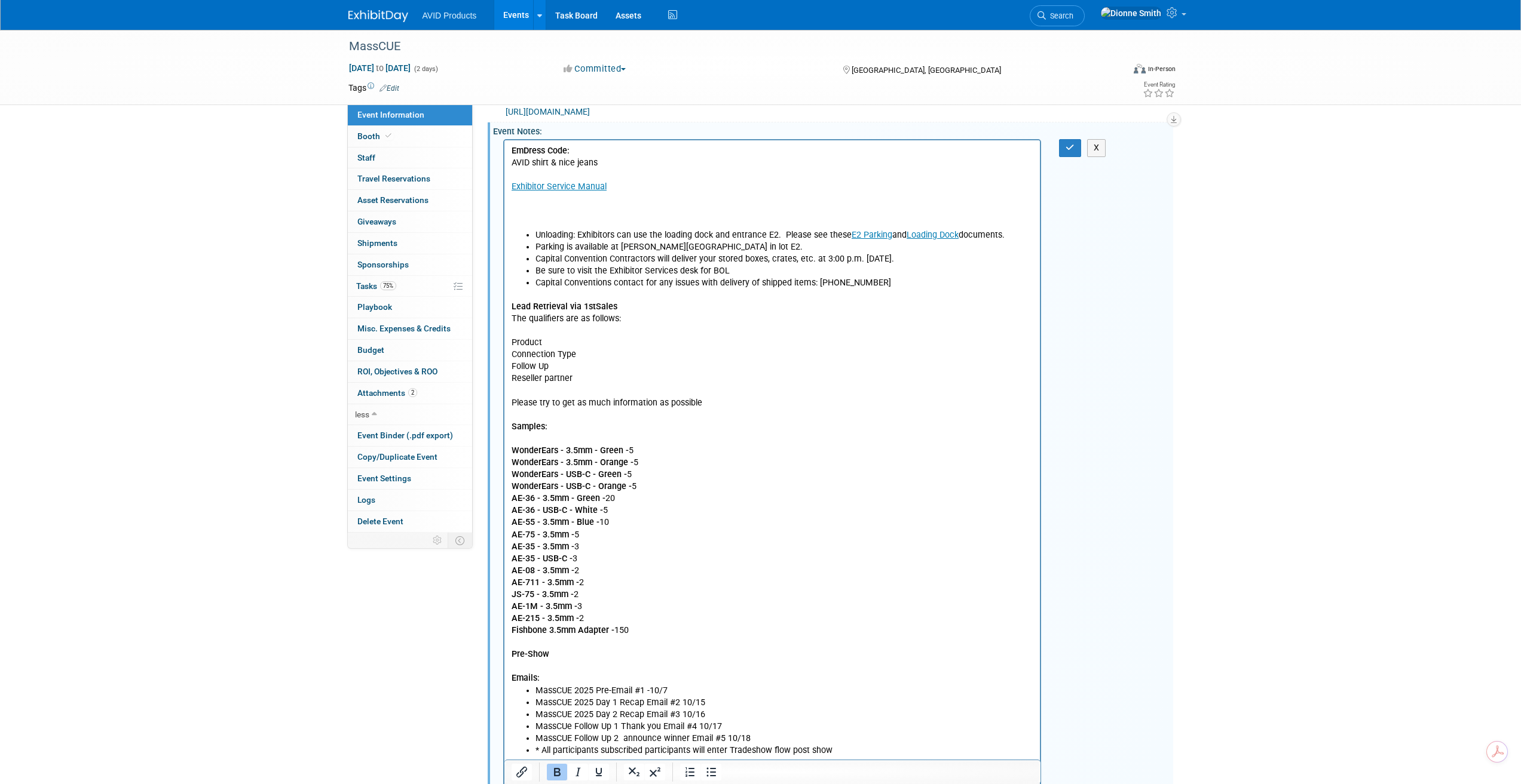
scroll to position [0, 0]
click at [557, 165] on p "EmDress Code: AVID shirt & nice jeans Exhibitor Service Manual" at bounding box center [772, 187] width 522 height 84
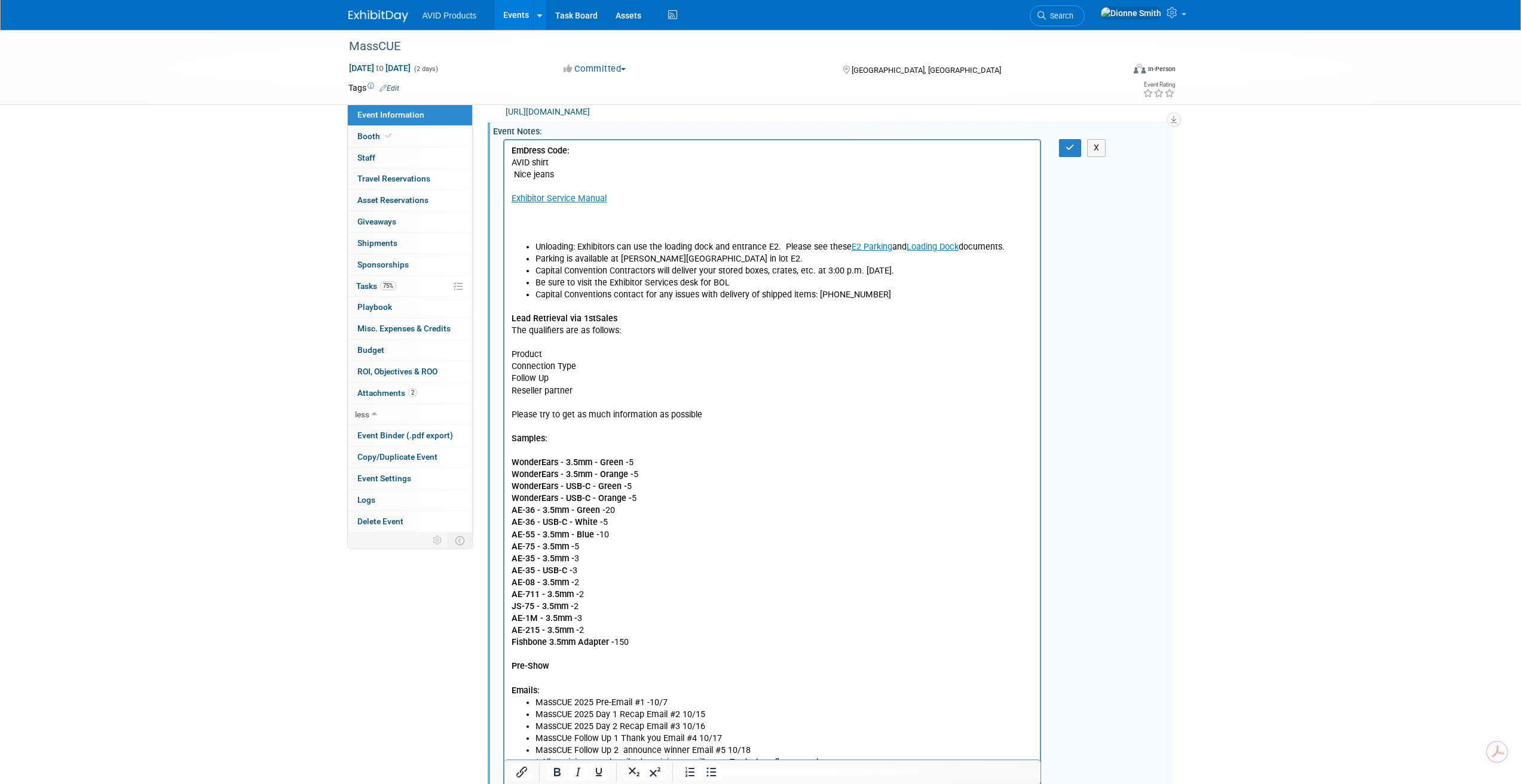
click at [560, 179] on p "Nice jeans Exhibitor Service Manual" at bounding box center [772, 204] width 522 height 72
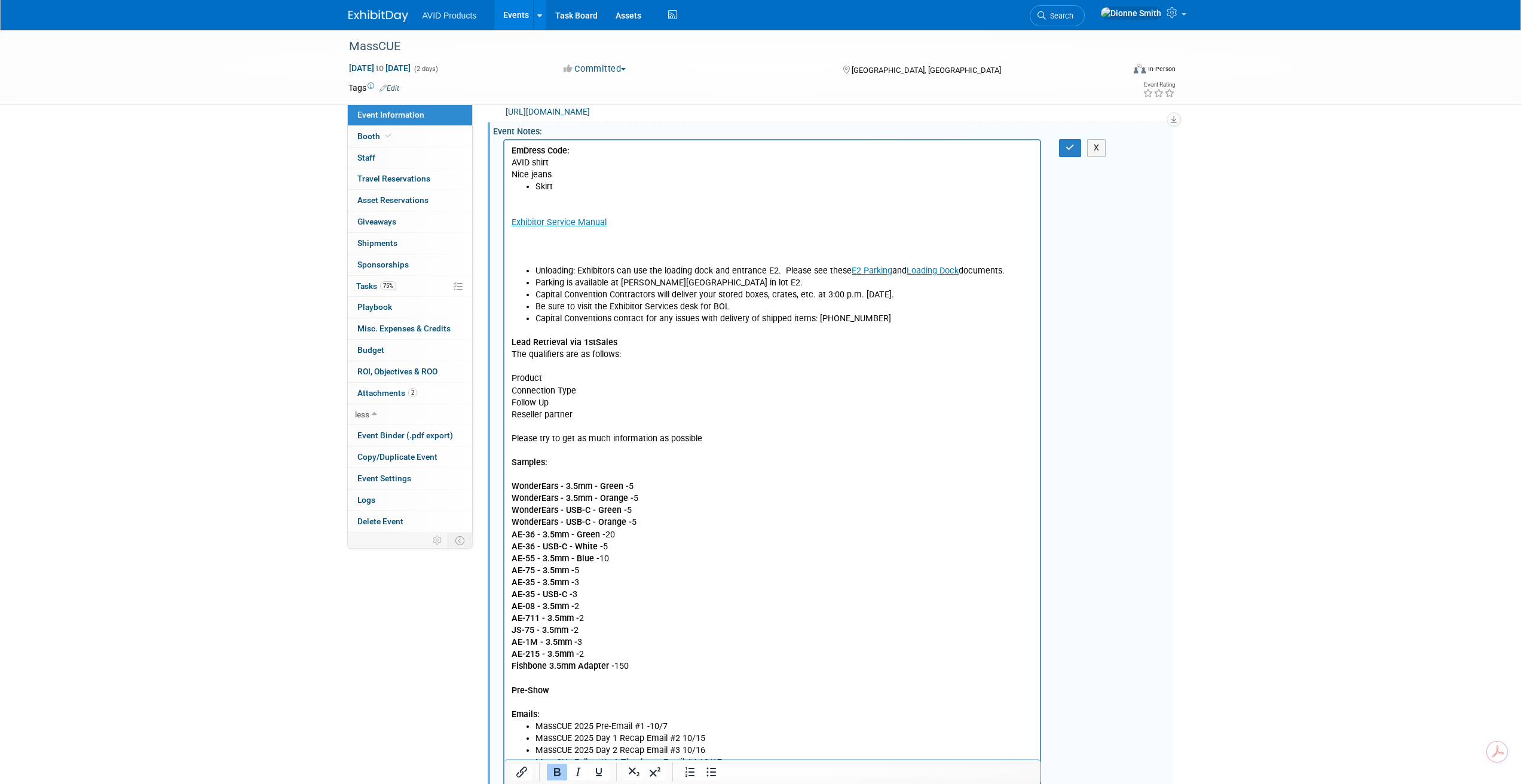
click at [506, 172] on html "EmDress Code: AVID shirt Nice jeans Skirt Exhibitor Service Manual Unloading: E…" at bounding box center [771, 628] width 536 height 976
click at [512, 180] on p "Nice jeans" at bounding box center [772, 175] width 522 height 12
click at [711, 769] on icon "Bullet list" at bounding box center [711, 772] width 10 height 9
click at [512, 160] on p "EmDress Code: AVID shirt" at bounding box center [772, 157] width 522 height 24
click at [711, 770] on icon "Bullet list" at bounding box center [711, 772] width 14 height 14
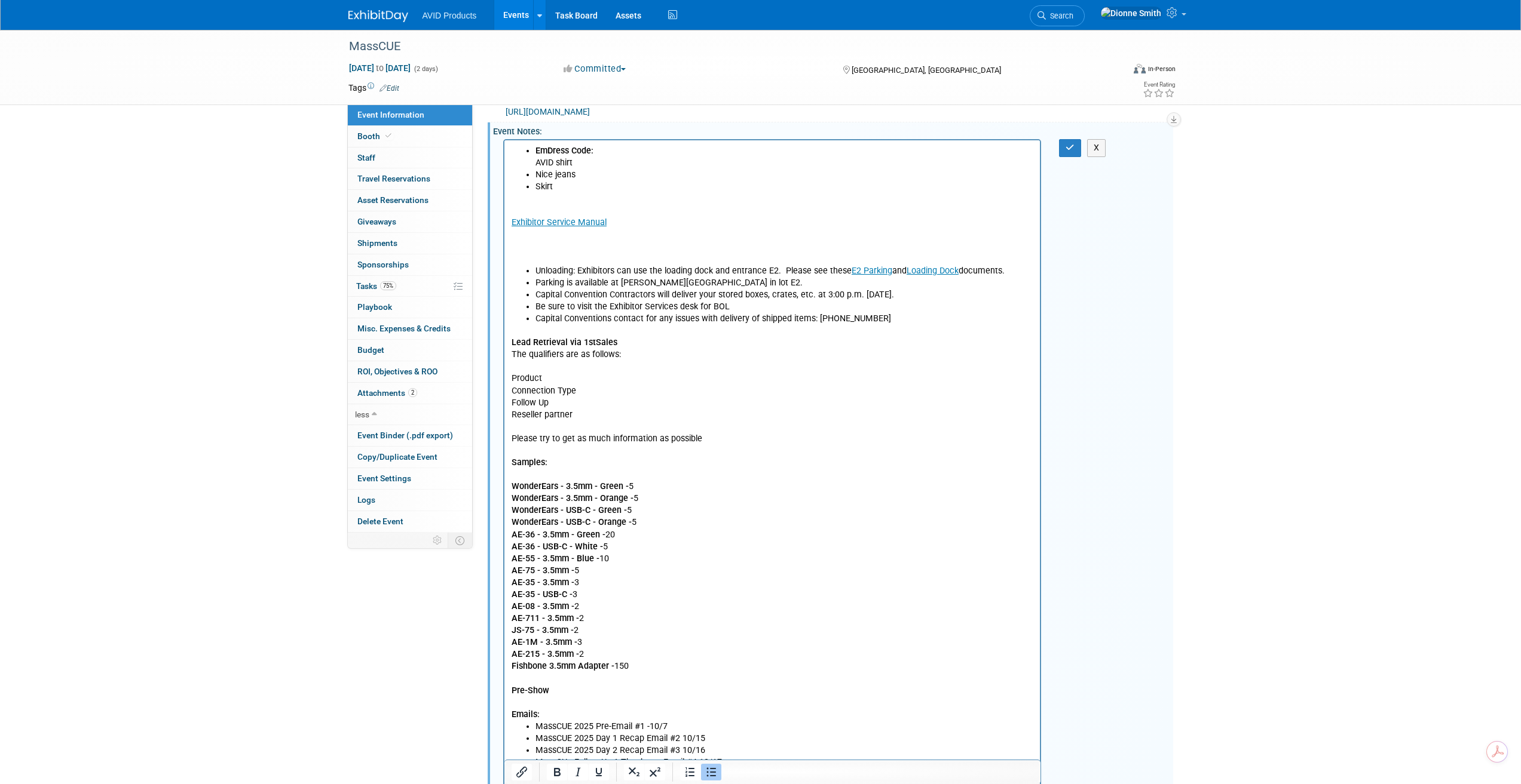
click at [716, 770] on icon "Bullet list" at bounding box center [711, 772] width 14 height 14
click at [569, 149] on b "EmDress Code:" at bounding box center [539, 150] width 58 height 10
click at [524, 151] on b "EmDress Code:" at bounding box center [539, 150] width 58 height 10
click at [512, 163] on p "Dress Code: AVID shirt" at bounding box center [772, 157] width 522 height 24
click at [710, 767] on icon "Bullet list" at bounding box center [711, 772] width 14 height 14
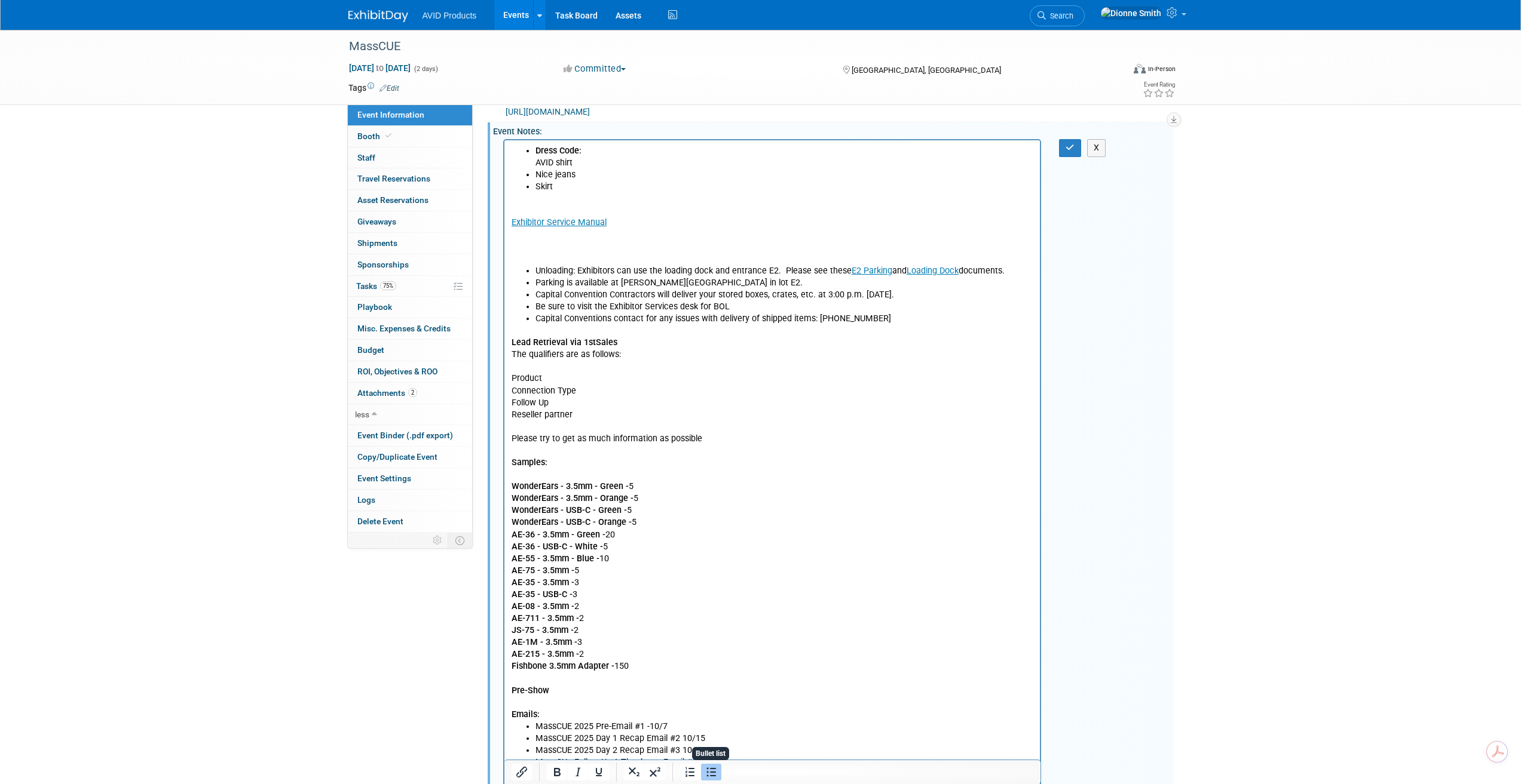
click at [710, 767] on icon "Bullet list" at bounding box center [711, 772] width 14 height 14
click at [582, 141] on html "Dress Code: AVID shirt Nice jeans Skirt Exhibitor Service Manual Unloading: Exh…" at bounding box center [771, 628] width 536 height 976
click at [583, 151] on p "Dress Code: AVID shirt" at bounding box center [772, 157] width 522 height 24
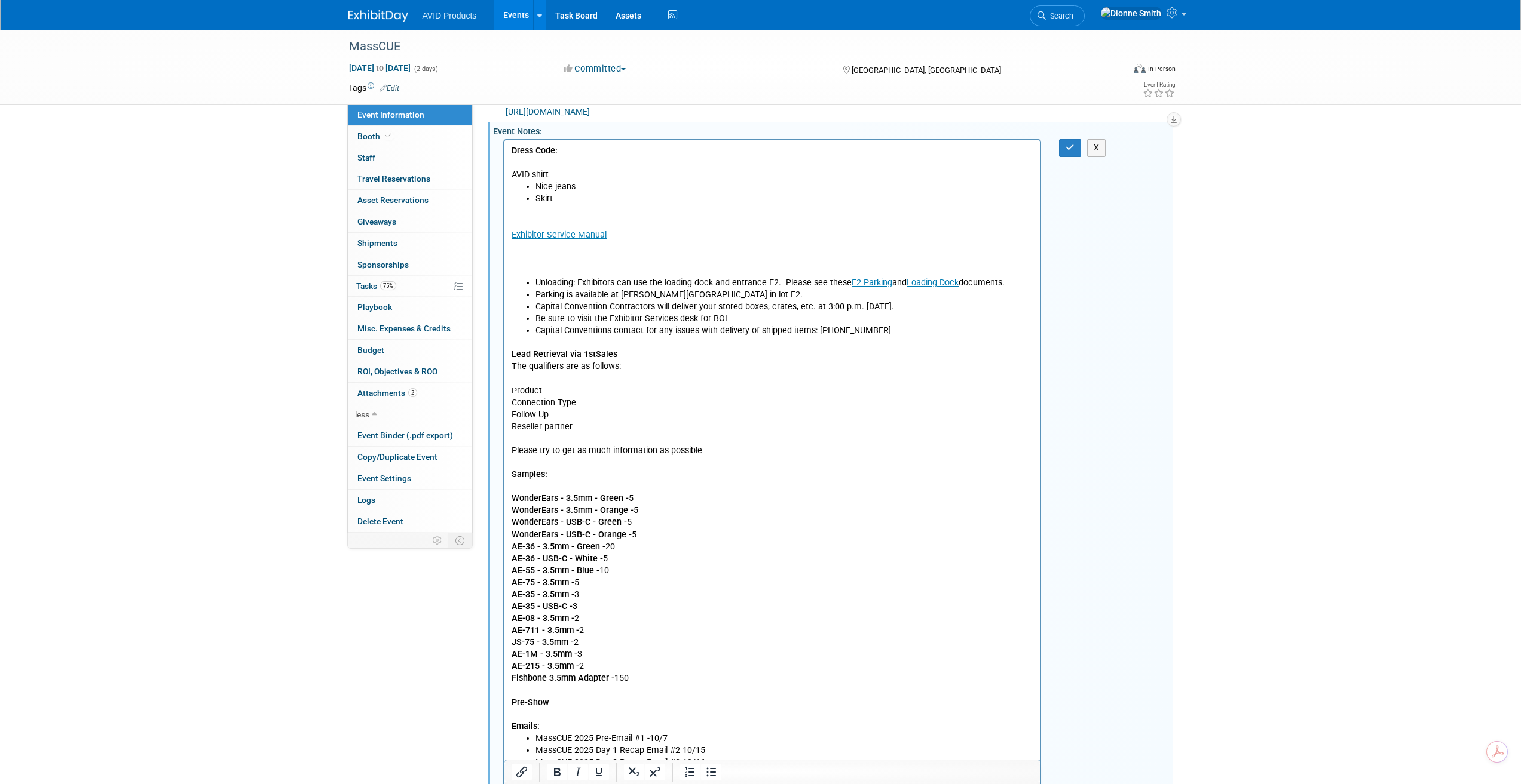
click at [513, 172] on p "AVID shirt" at bounding box center [772, 169] width 522 height 24
click at [510, 177] on body "Dress Code: AVID shirt Nice jeans Skirt Exhibitor Service Manual Unloading: Exh…" at bounding box center [771, 636] width 523 height 983
click at [706, 774] on icon "Bullet list" at bounding box center [711, 772] width 14 height 14
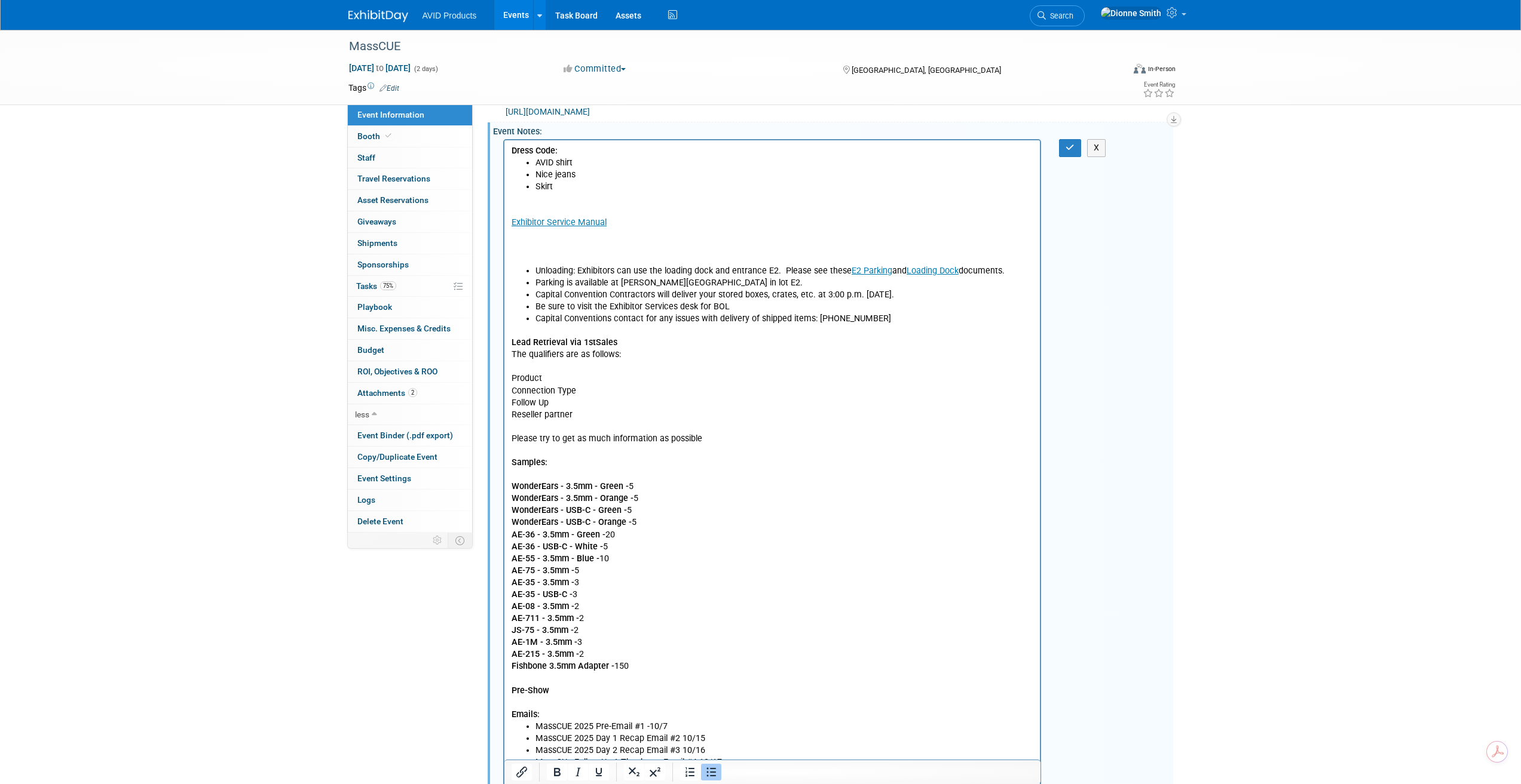
click at [574, 149] on p "Dress Code:" at bounding box center [772, 151] width 522 height 12
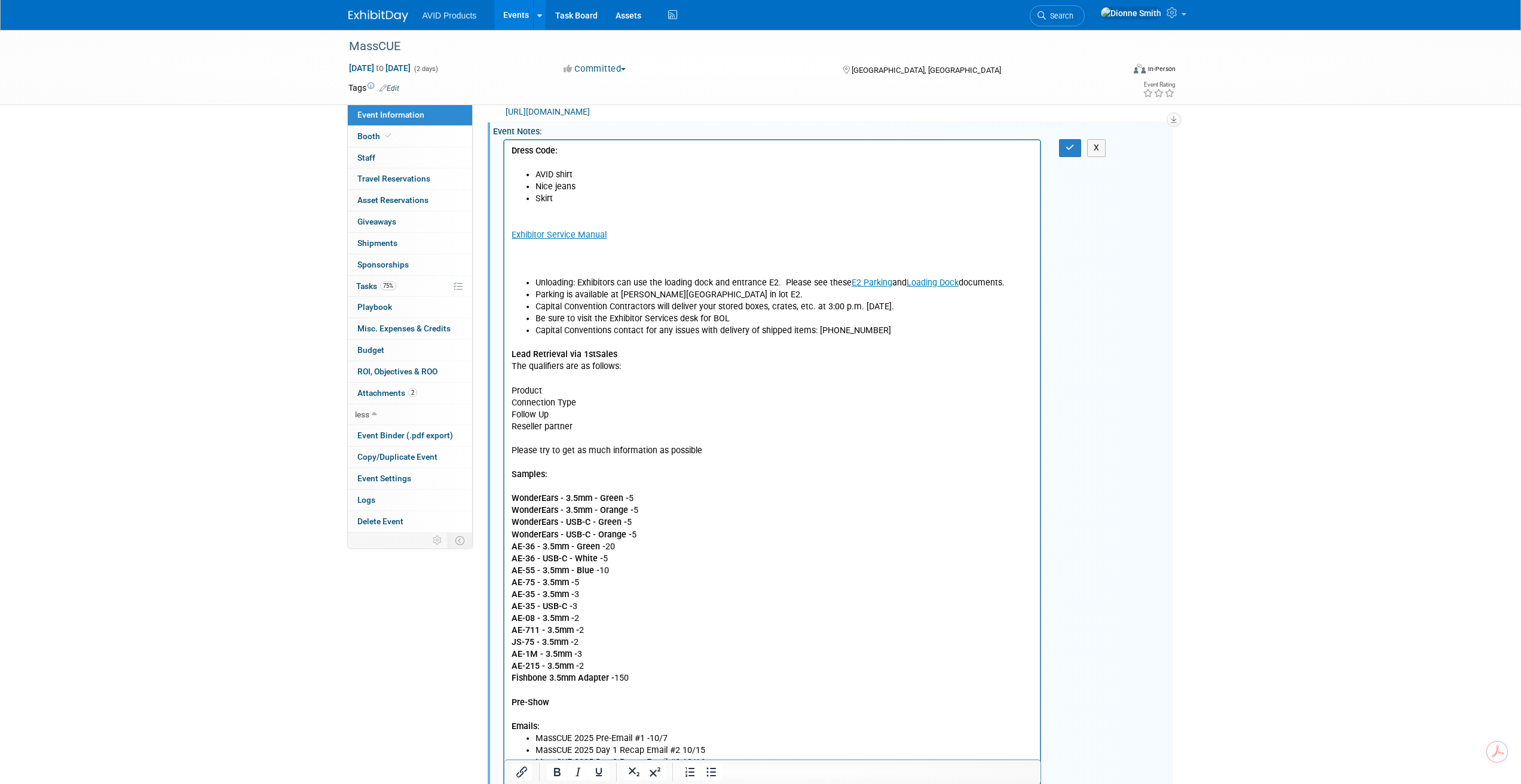
click at [555, 265] on p "Exhibitor Service Manual" at bounding box center [772, 241] width 522 height 72
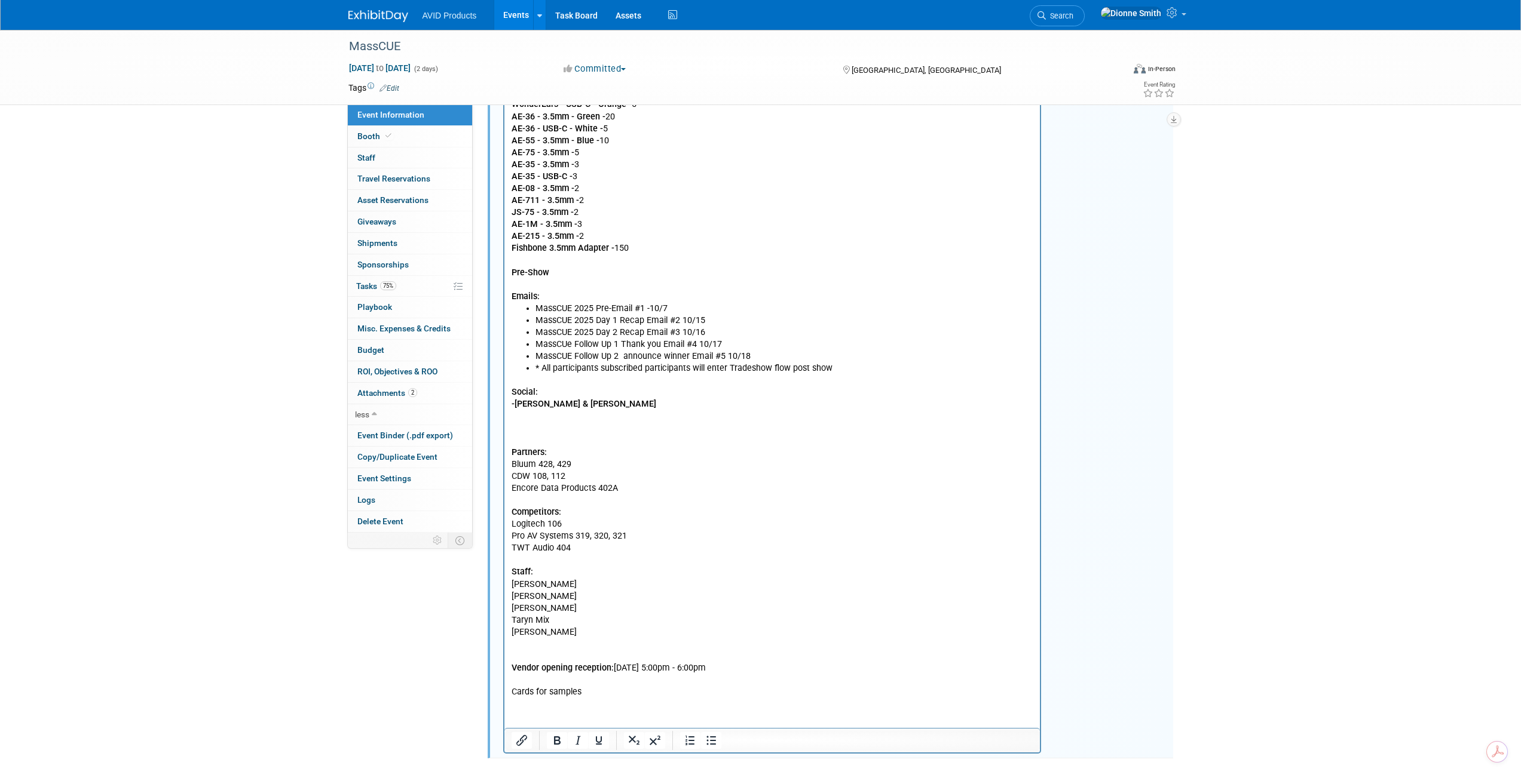
scroll to position [819, 0]
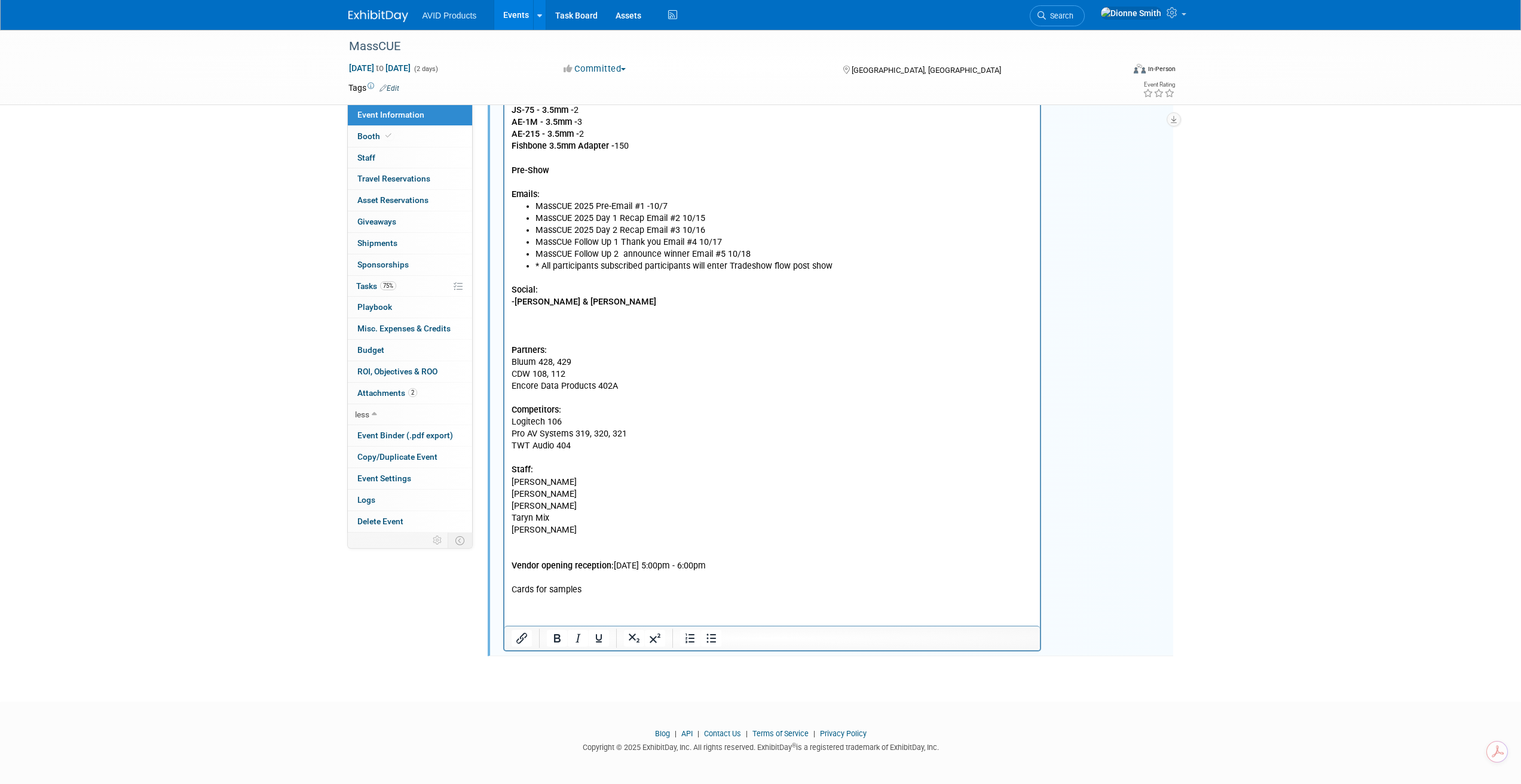
click at [538, 319] on p "Social: -Kadria & Michelle Partners: Bluum 428, 429 CDW 108, 112 Encore Data Pr…" at bounding box center [772, 434] width 522 height 324
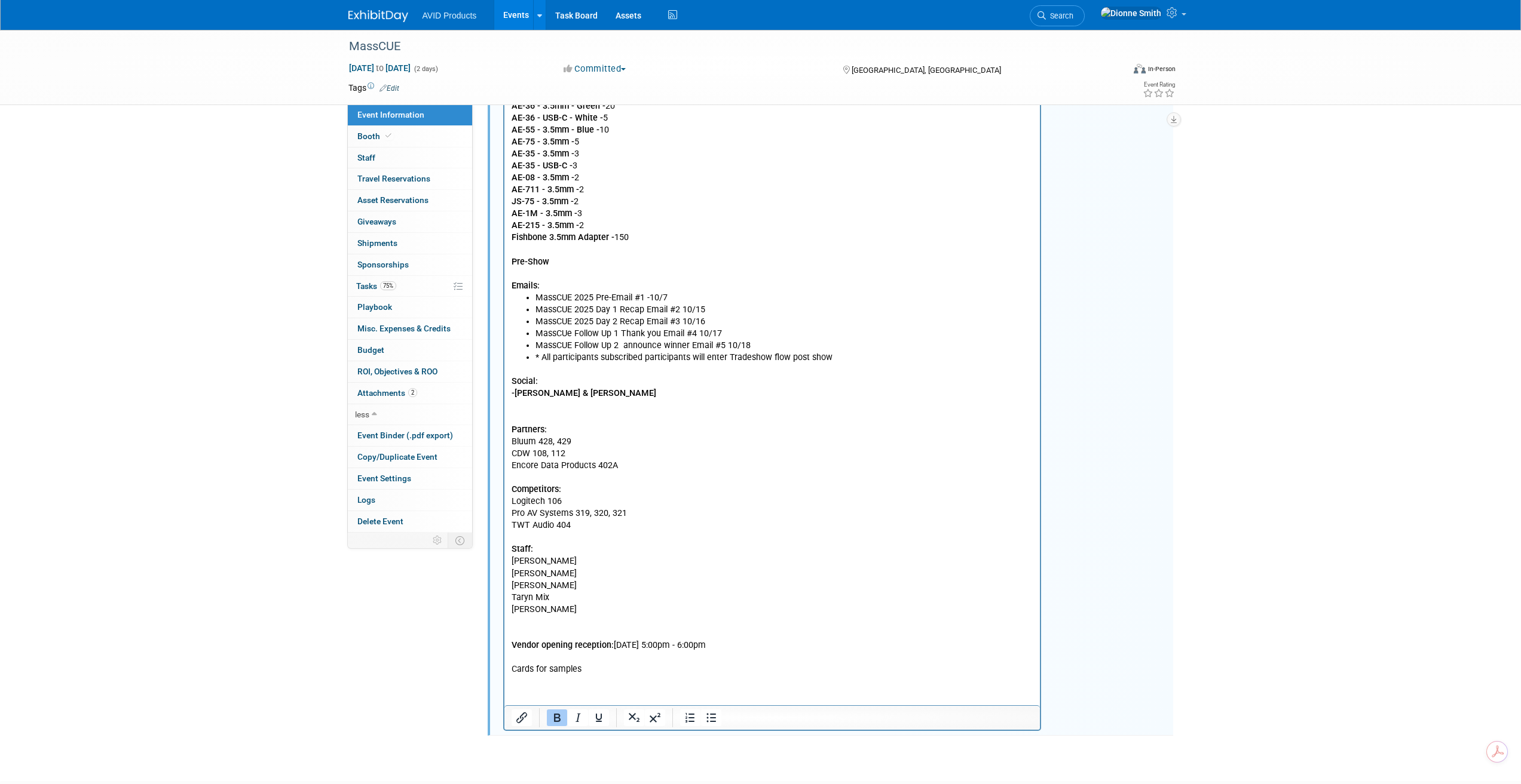
scroll to position [627, 0]
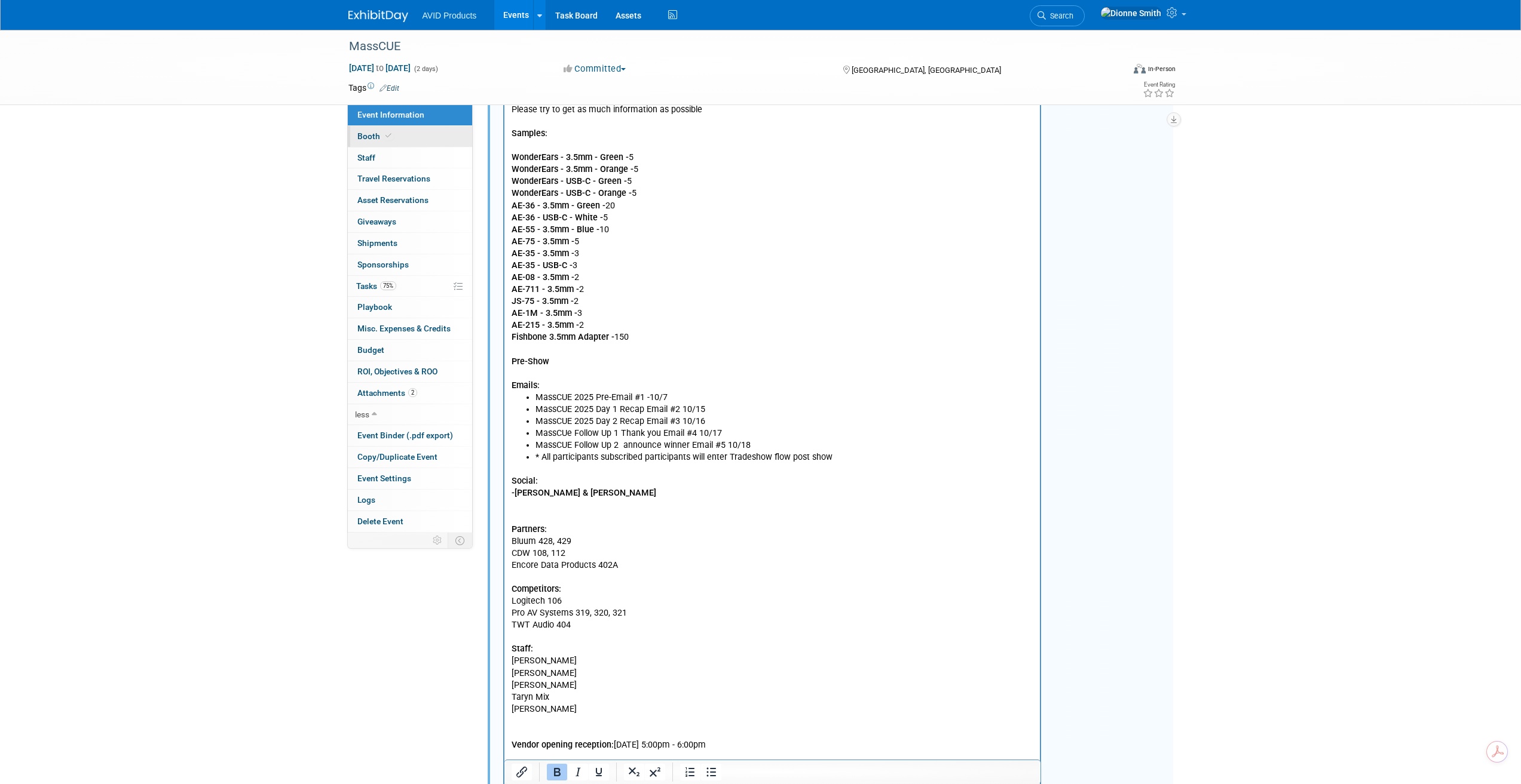
click at [361, 134] on span "Booth" at bounding box center [375, 136] width 36 height 10
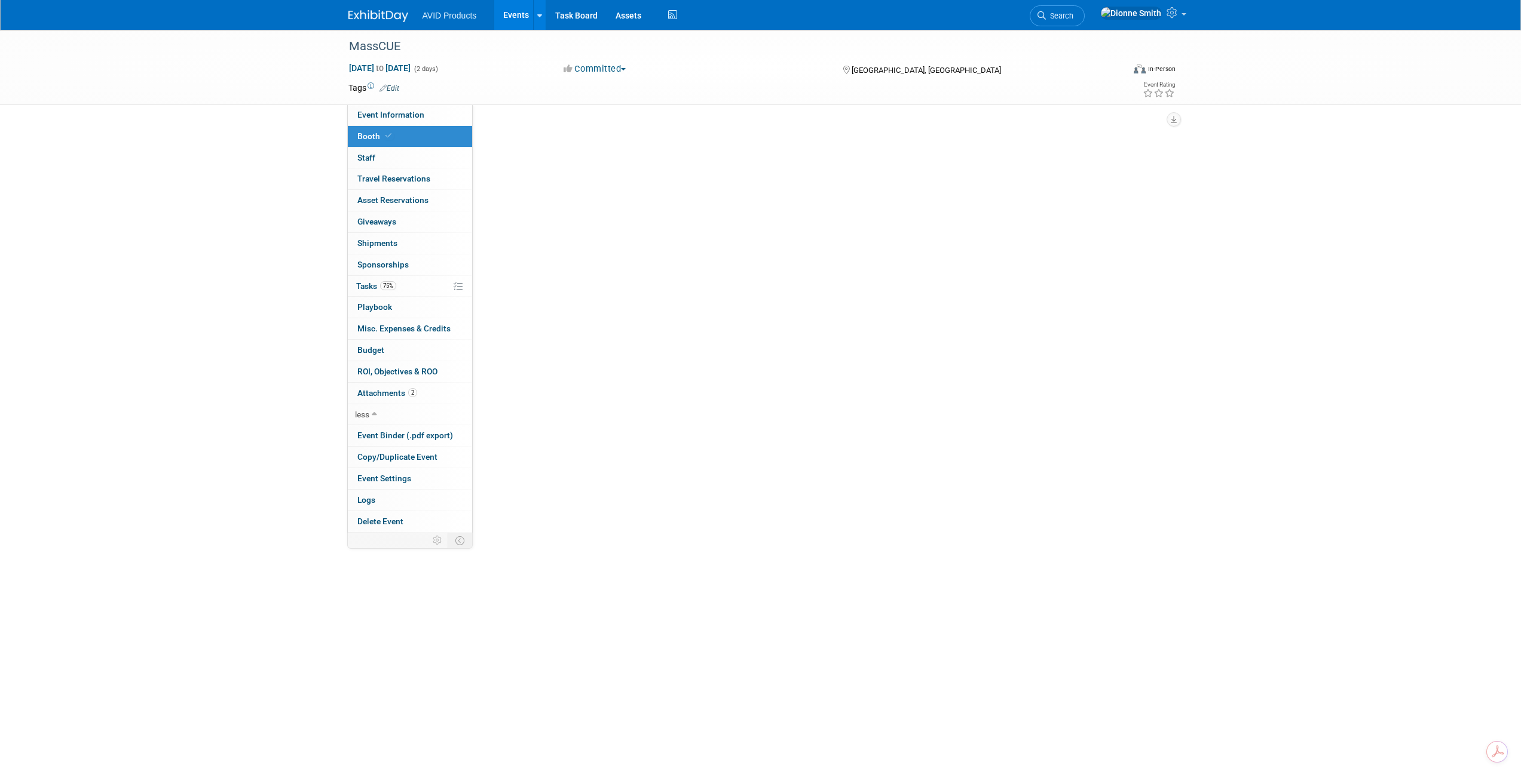
scroll to position [0, 0]
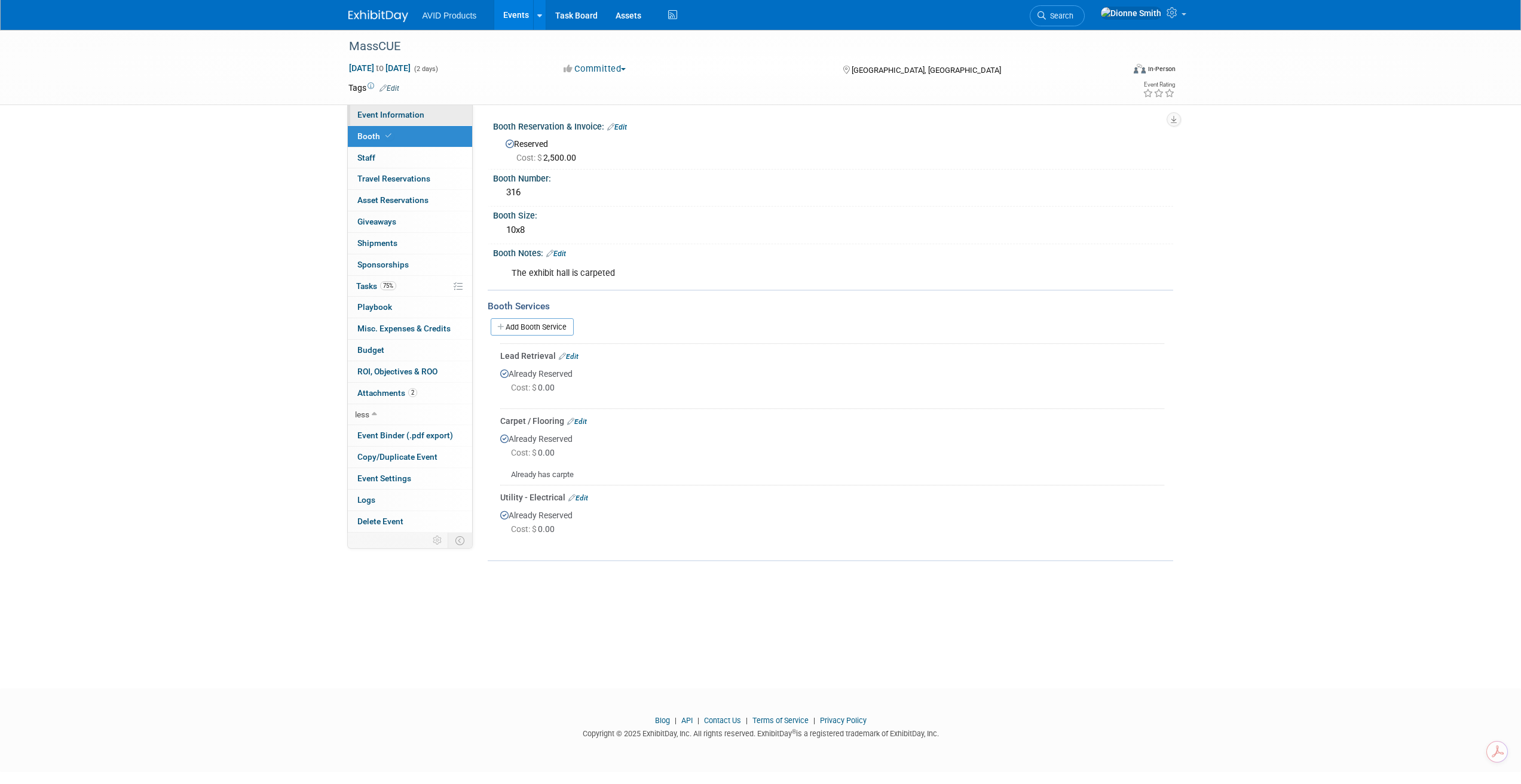
click at [382, 115] on span "Event Information" at bounding box center [391, 114] width 67 height 10
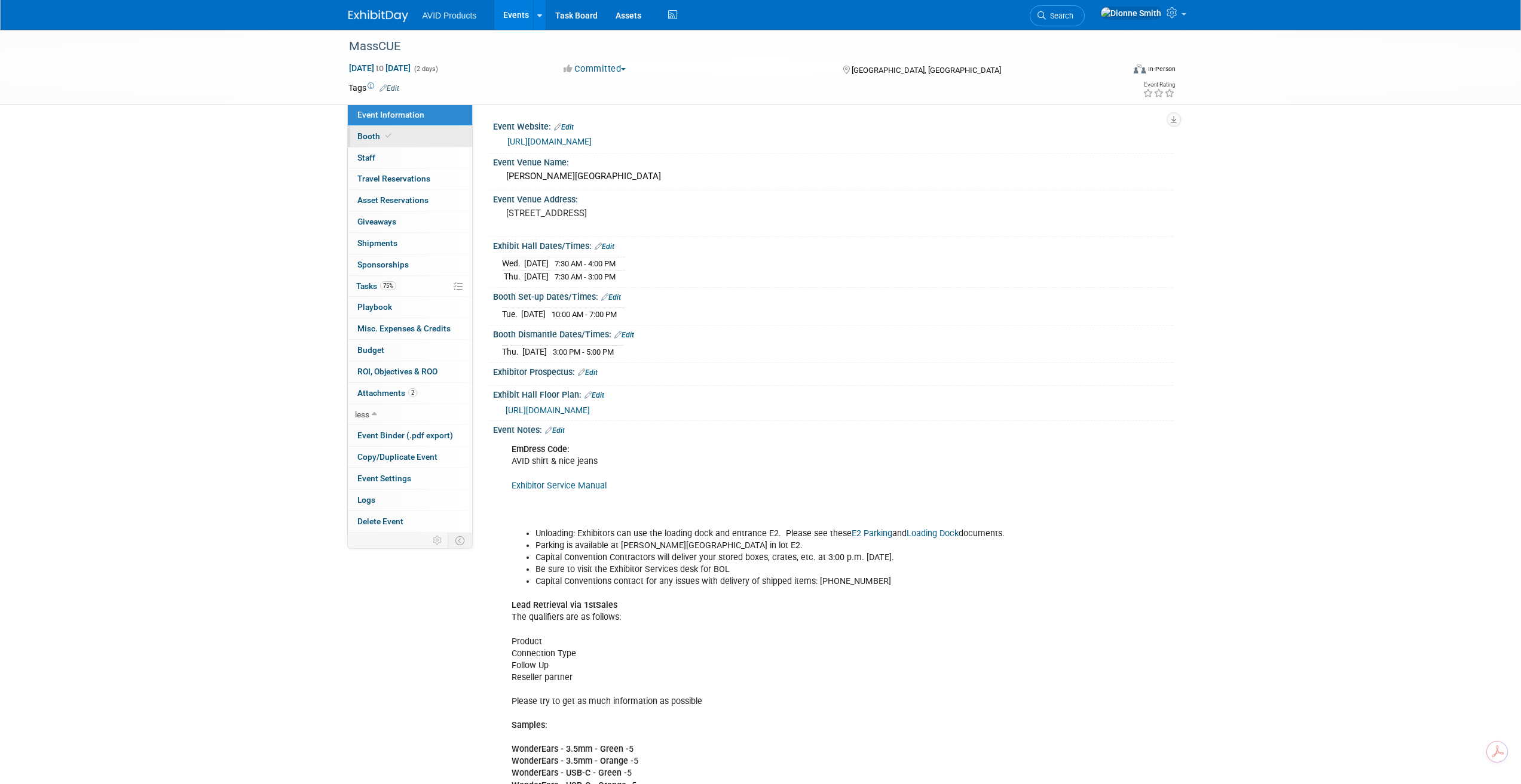
click at [378, 136] on span "Booth" at bounding box center [375, 136] width 36 height 10
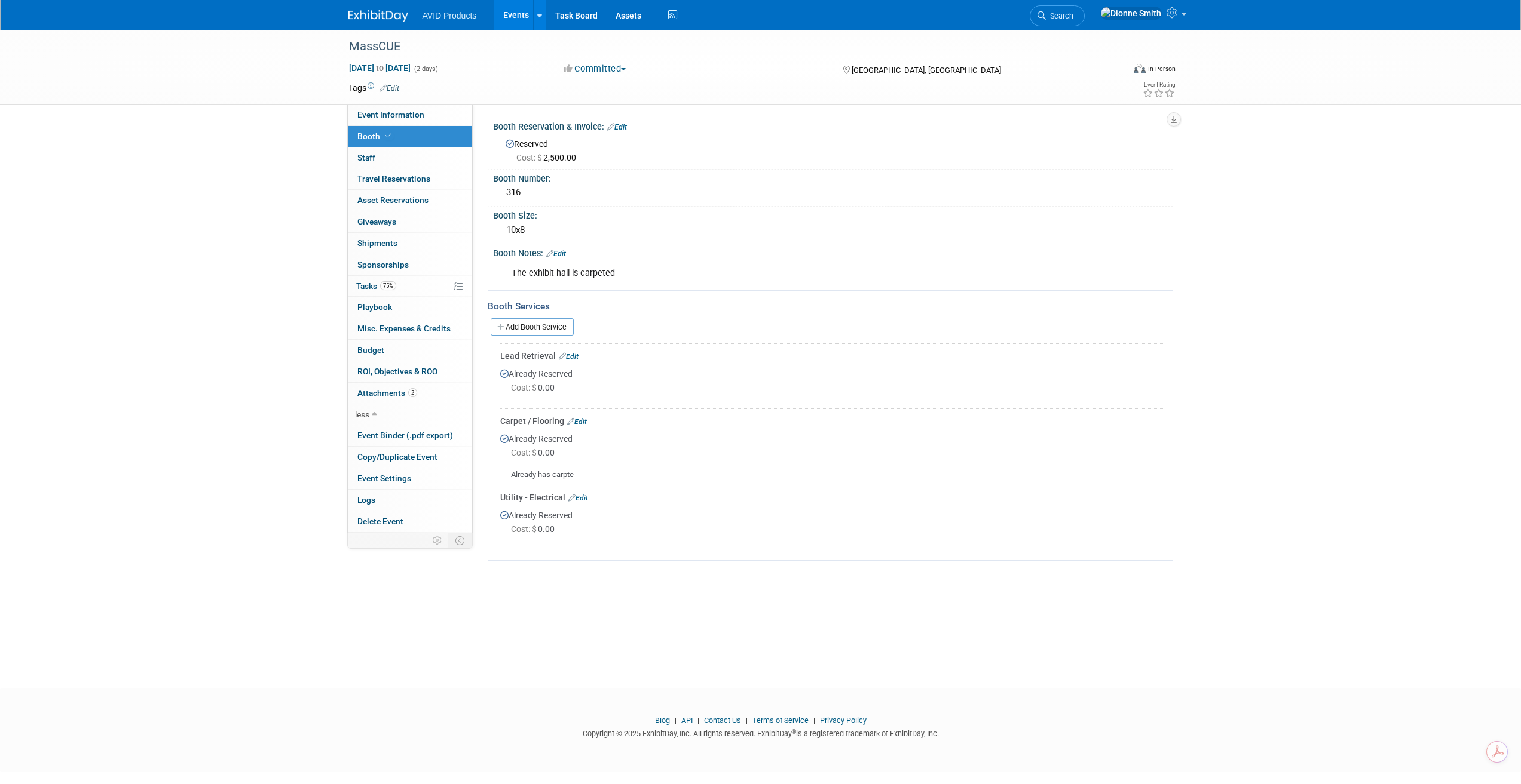
click at [564, 250] on link "Edit" at bounding box center [556, 253] width 19 height 8
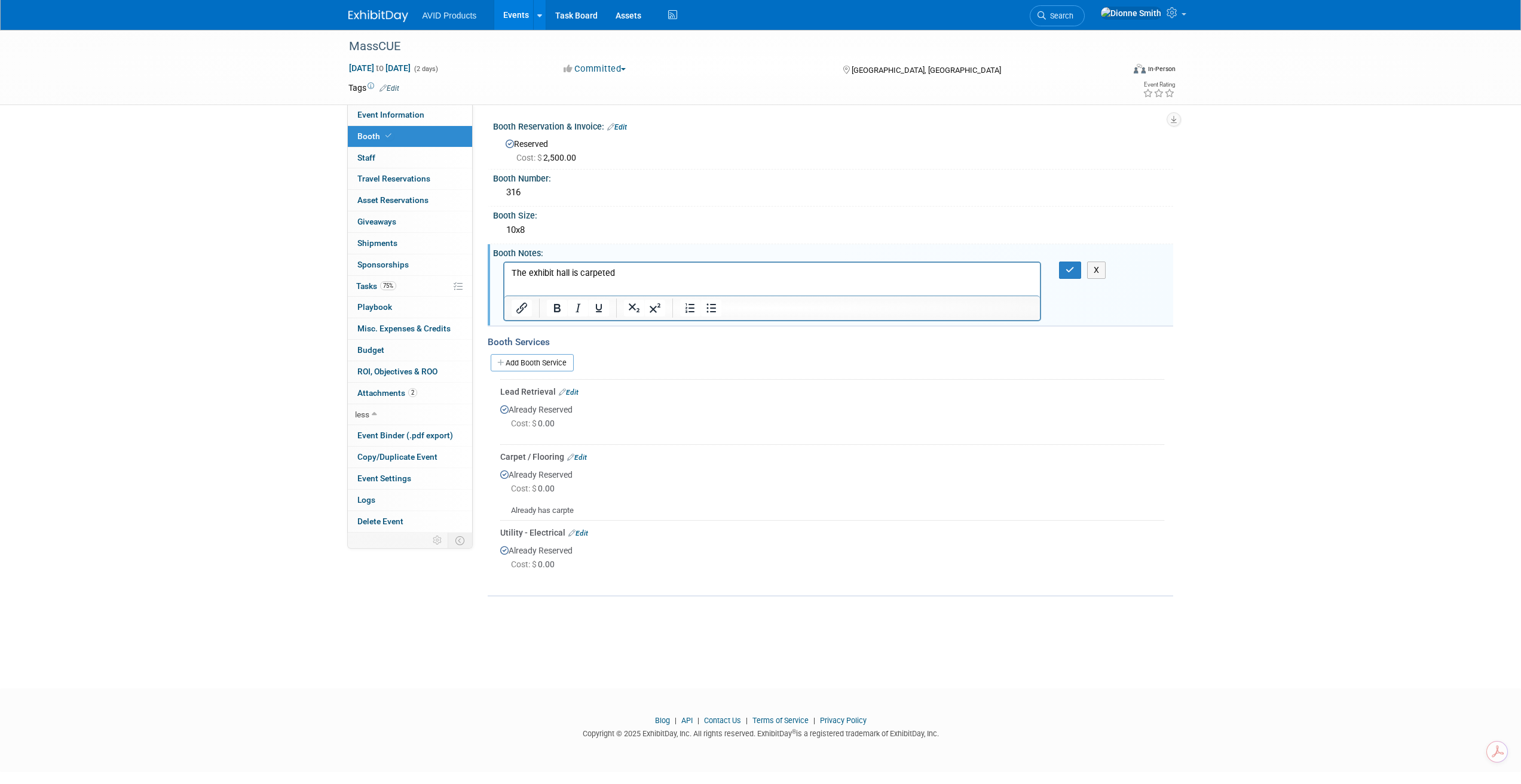
click at [643, 273] on p "The exhibit hall is carpeted" at bounding box center [772, 273] width 522 height 12
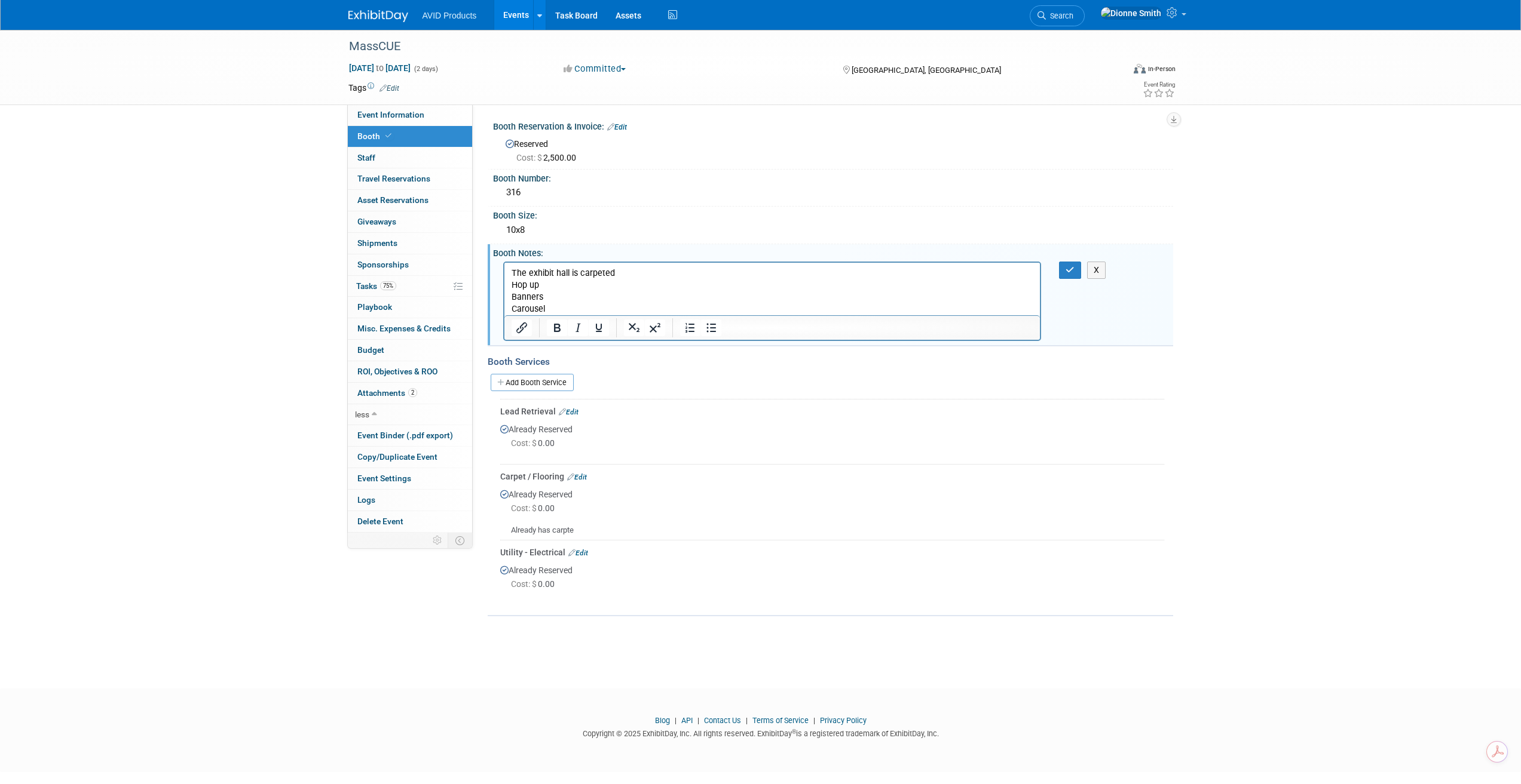
click at [546, 311] on p "Carousel" at bounding box center [772, 309] width 522 height 12
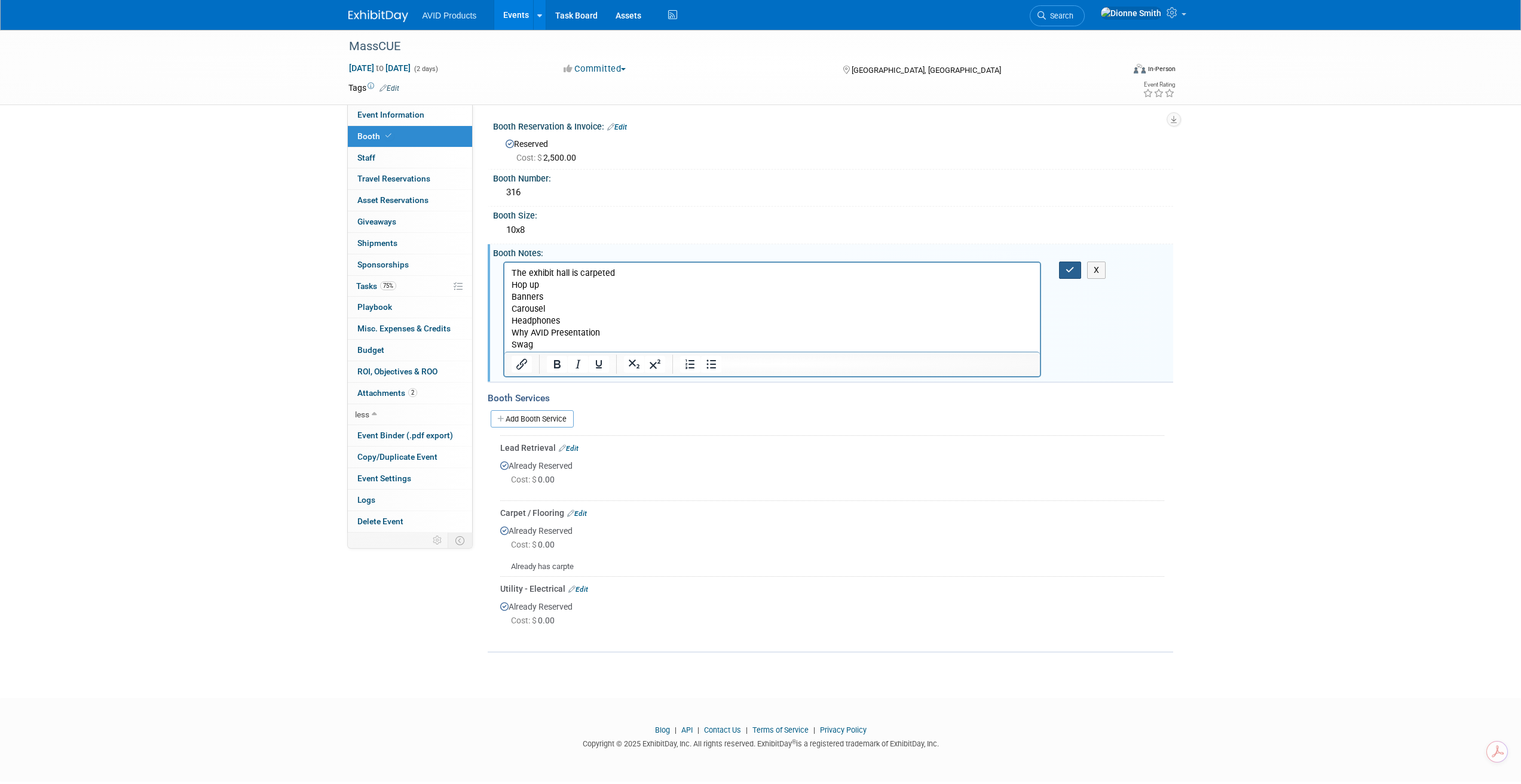
click at [1074, 275] on button "button" at bounding box center [1069, 271] width 22 height 18
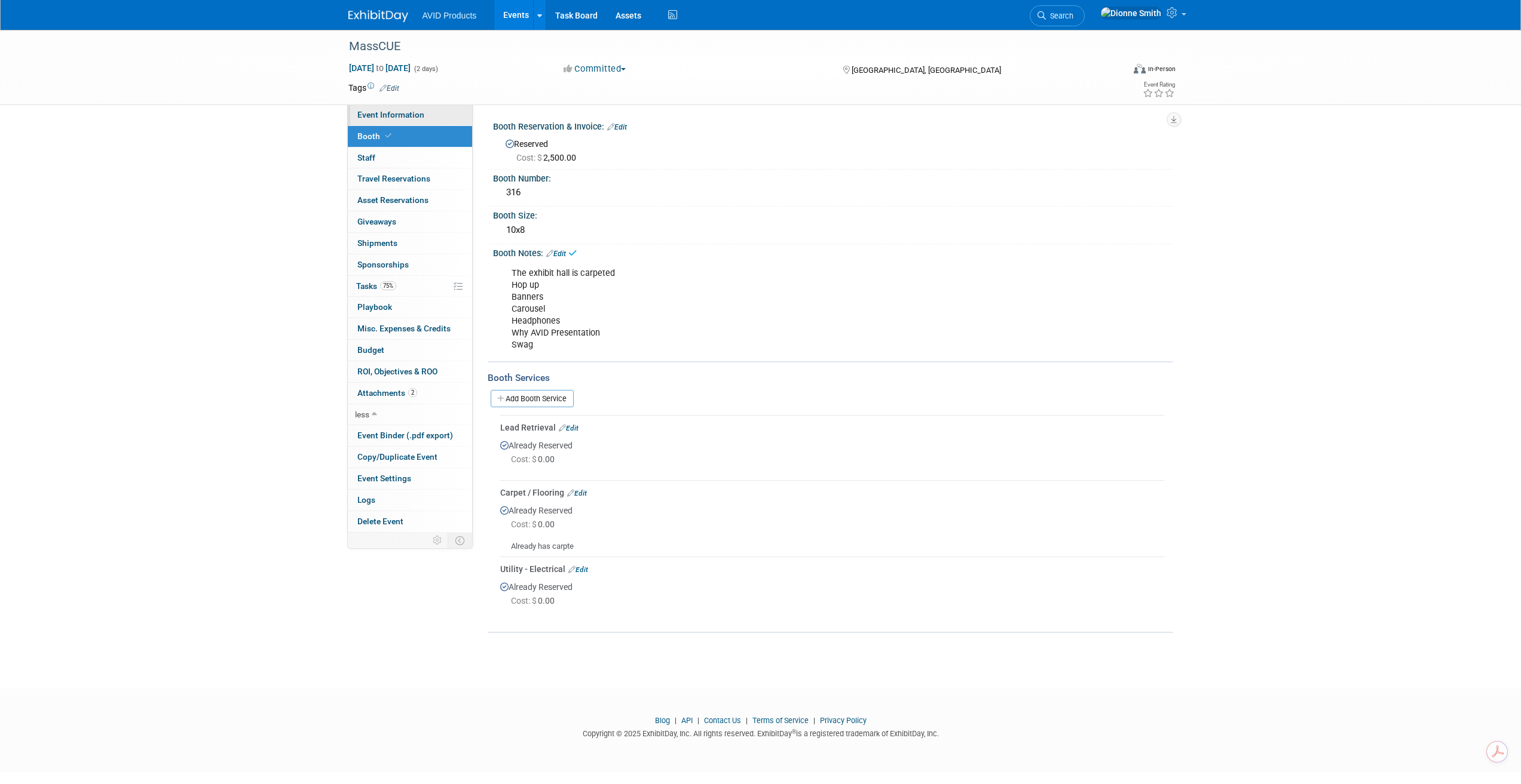
click at [373, 114] on span "Event Information" at bounding box center [391, 114] width 67 height 10
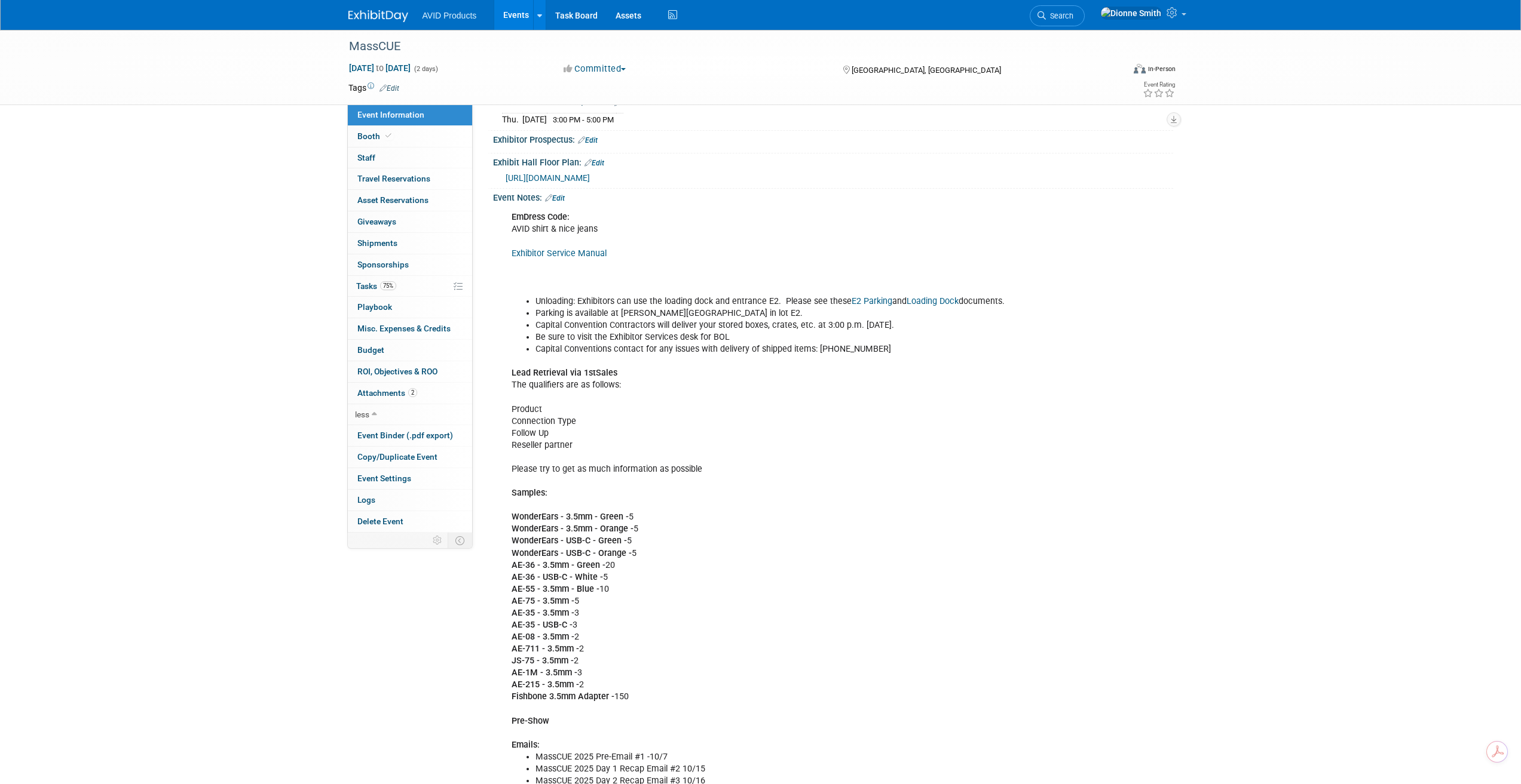
scroll to position [239, 0]
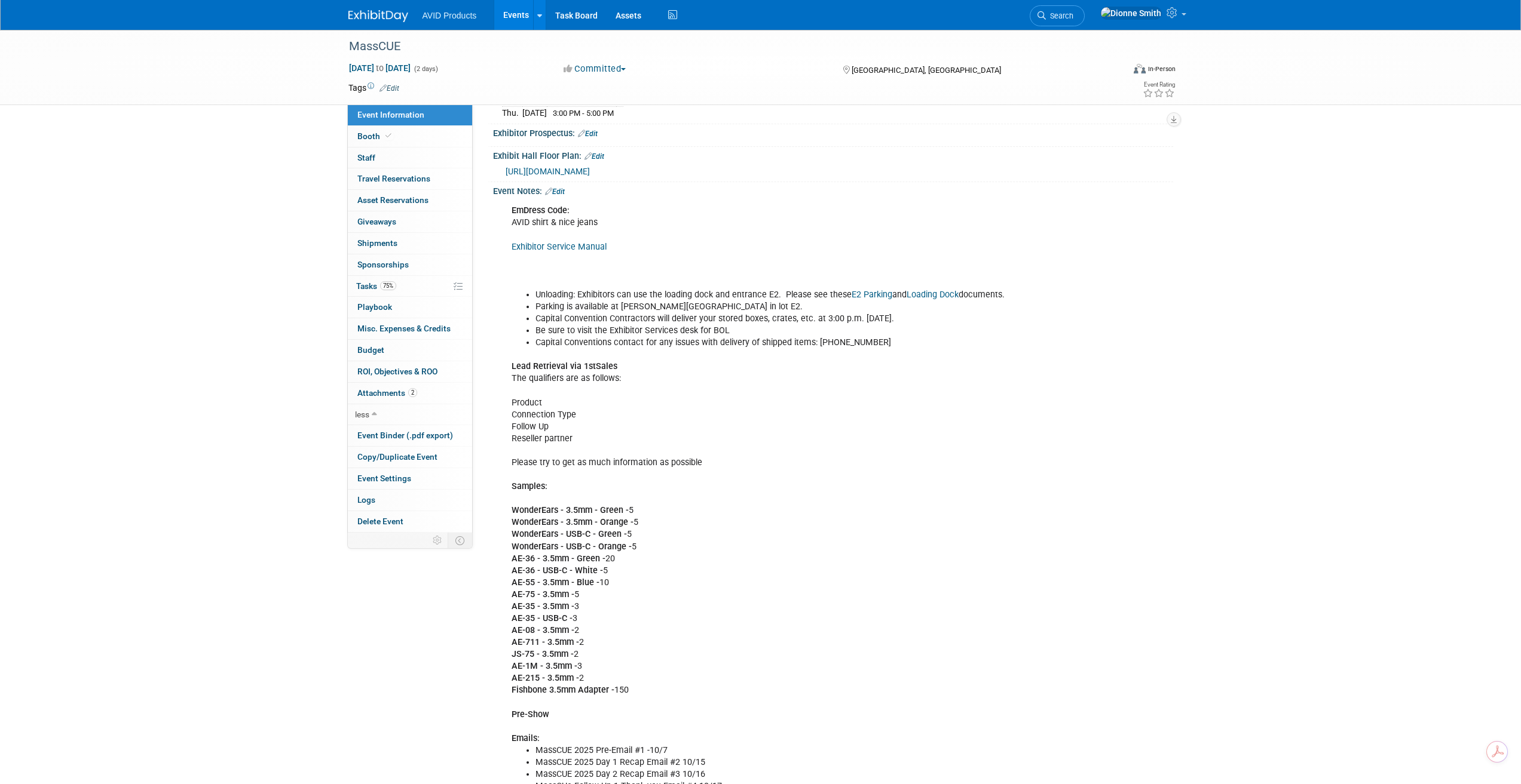
click at [564, 188] on link "Edit" at bounding box center [555, 191] width 19 height 8
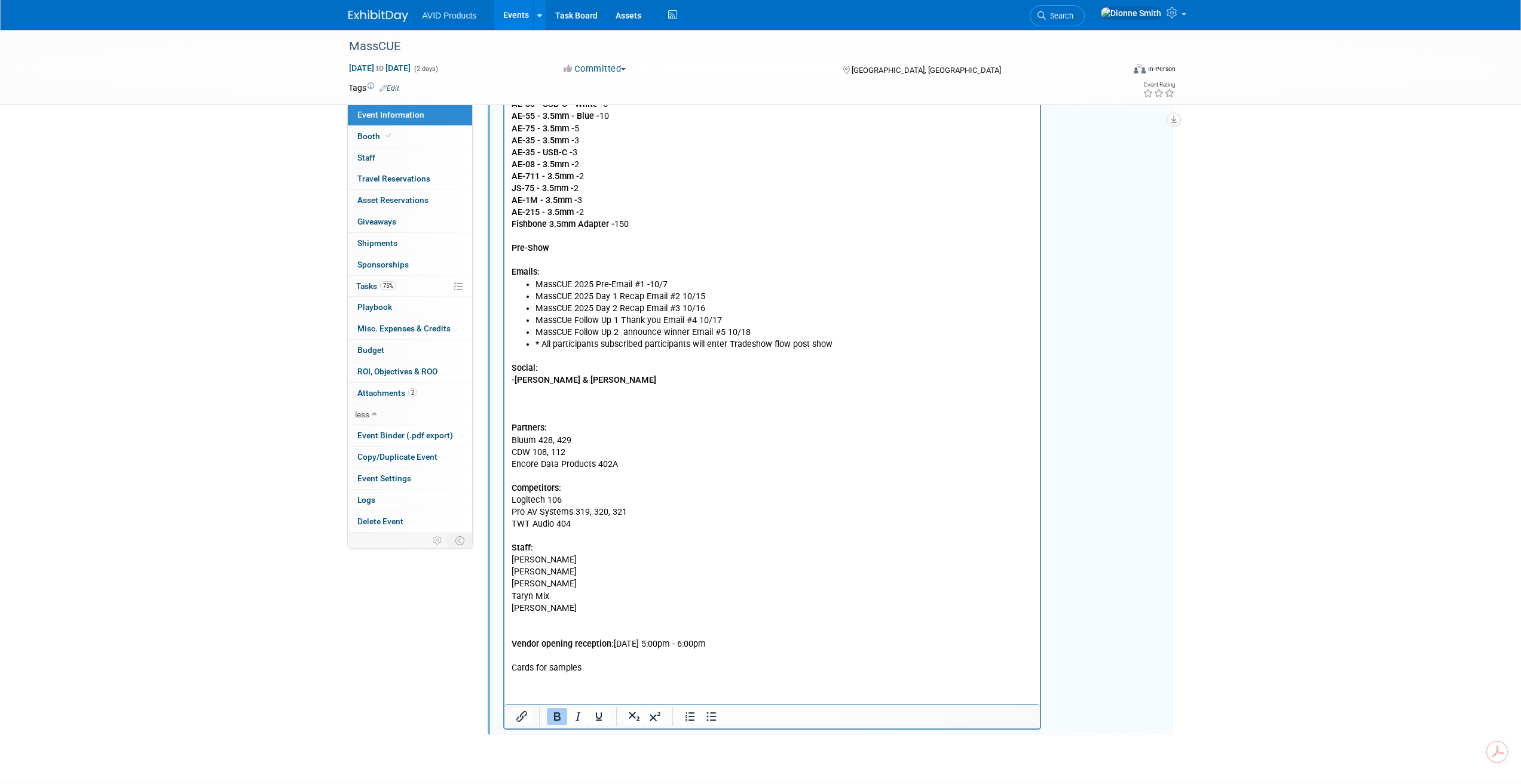
scroll to position [717, 0]
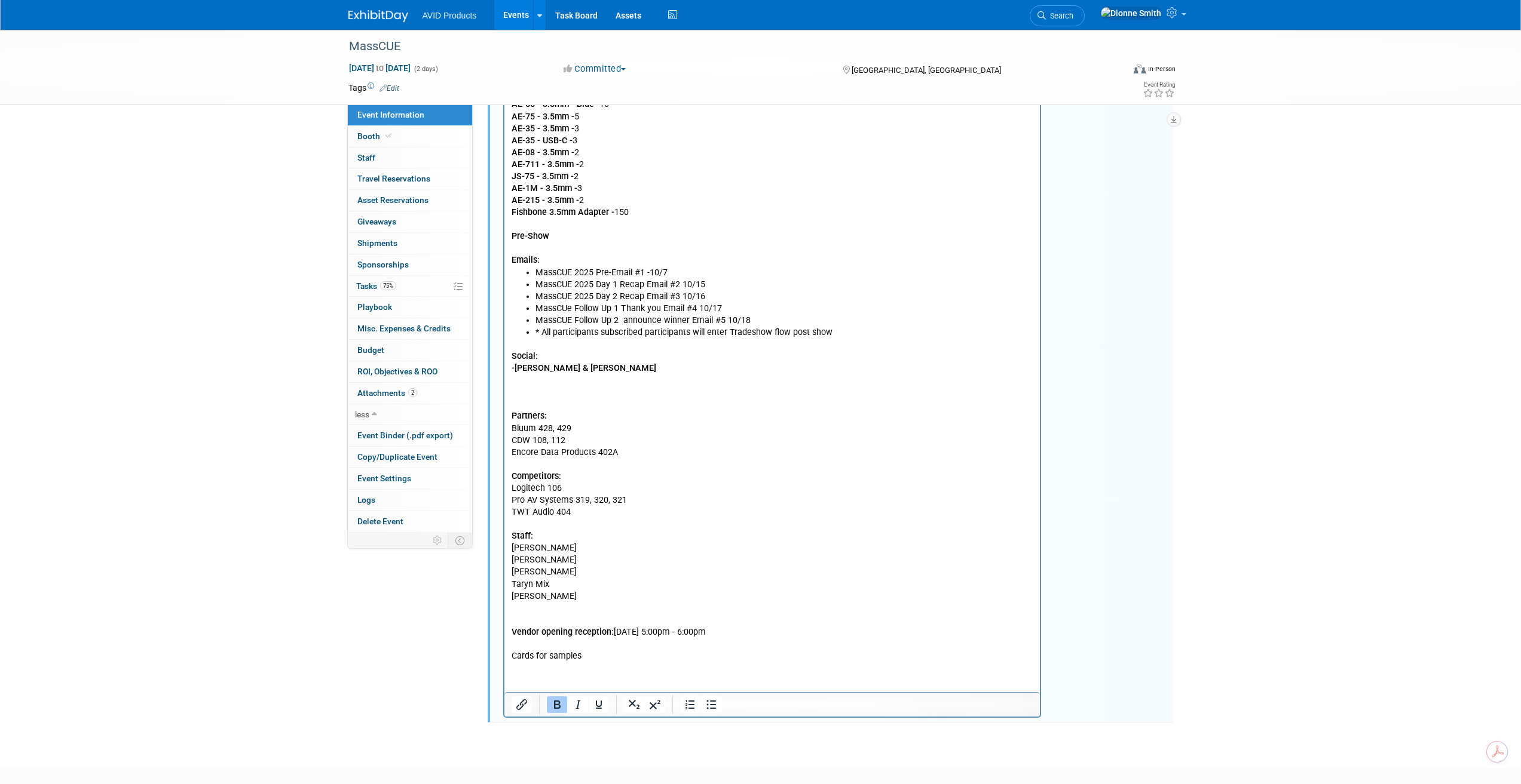
click at [838, 334] on li "* All participants subscribed participants will enter Tradeshow flow post show" at bounding box center [784, 334] width 498 height 12
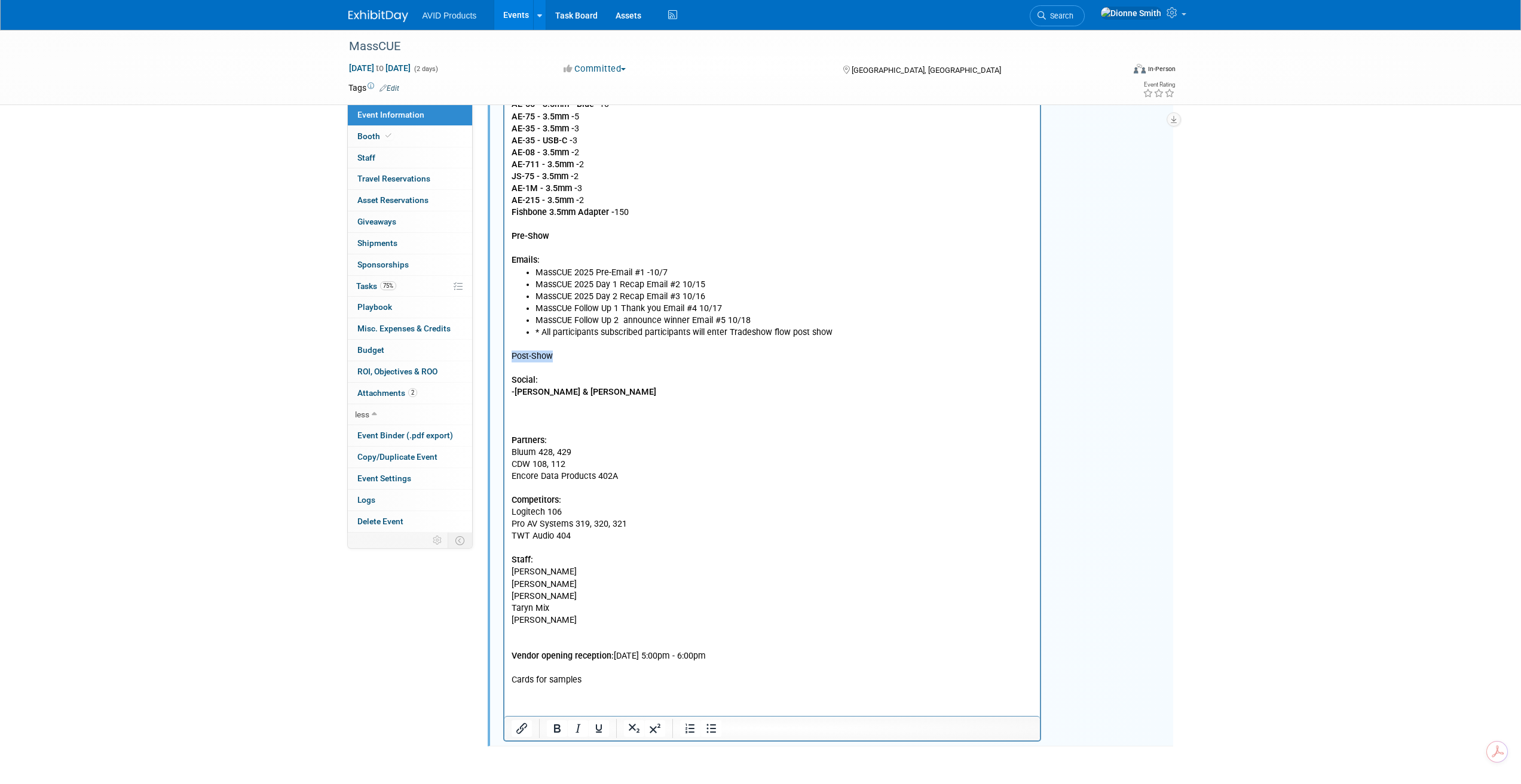
drag, startPoint x: 558, startPoint y: 361, endPoint x: 504, endPoint y: 362, distance: 54.0
click at [504, 362] on html "EmDress Code: AVID shirt & nice jeans Exhibitor Service Manual Unloading: Exhib…" at bounding box center [771, 204] width 536 height 964
click at [552, 726] on icon "Bold" at bounding box center [557, 728] width 14 height 14
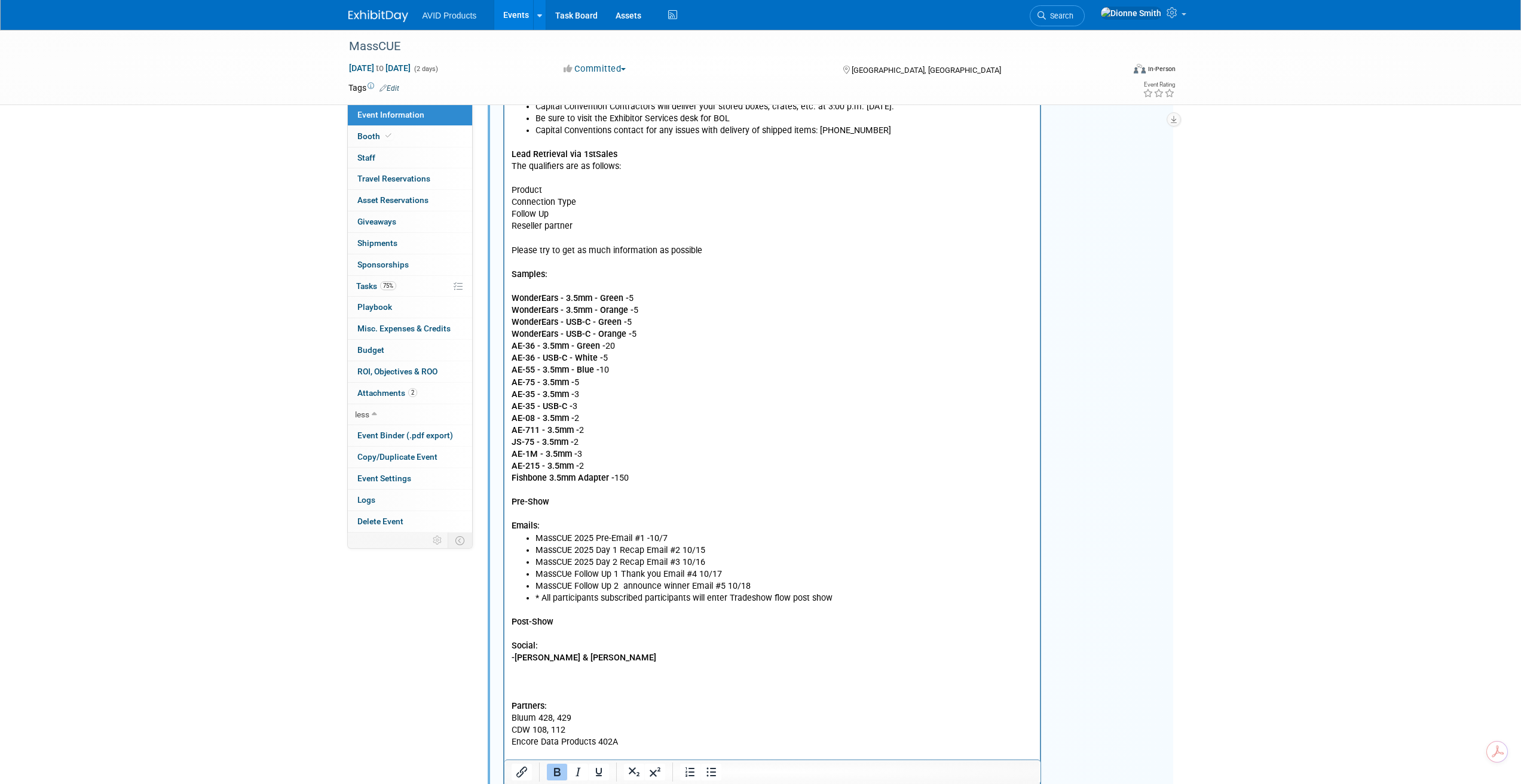
scroll to position [538, 0]
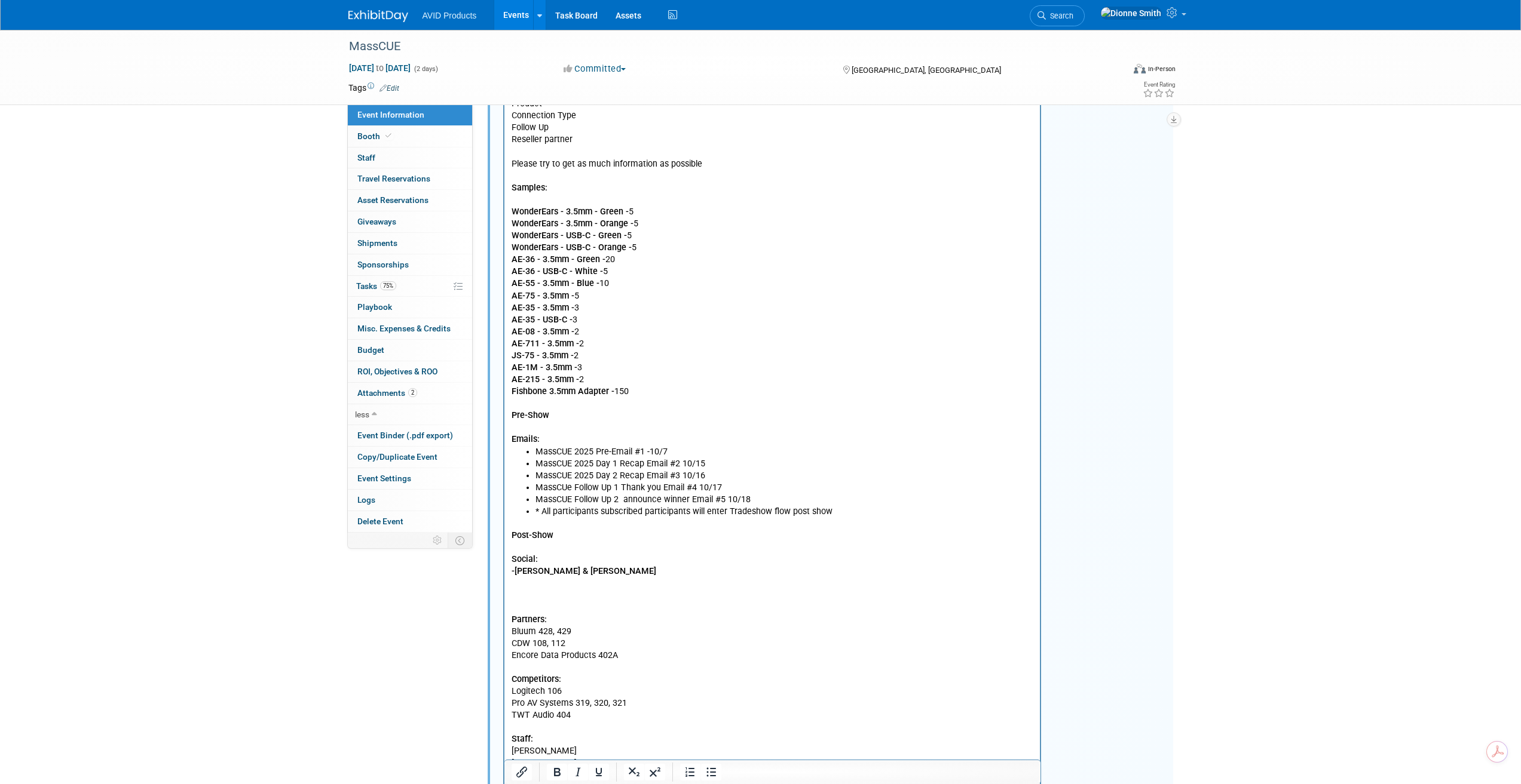
click at [640, 400] on p "Lead Retrieval via 1stSales The qualifiers are as follows: Product Connection T…" at bounding box center [772, 249] width 522 height 396
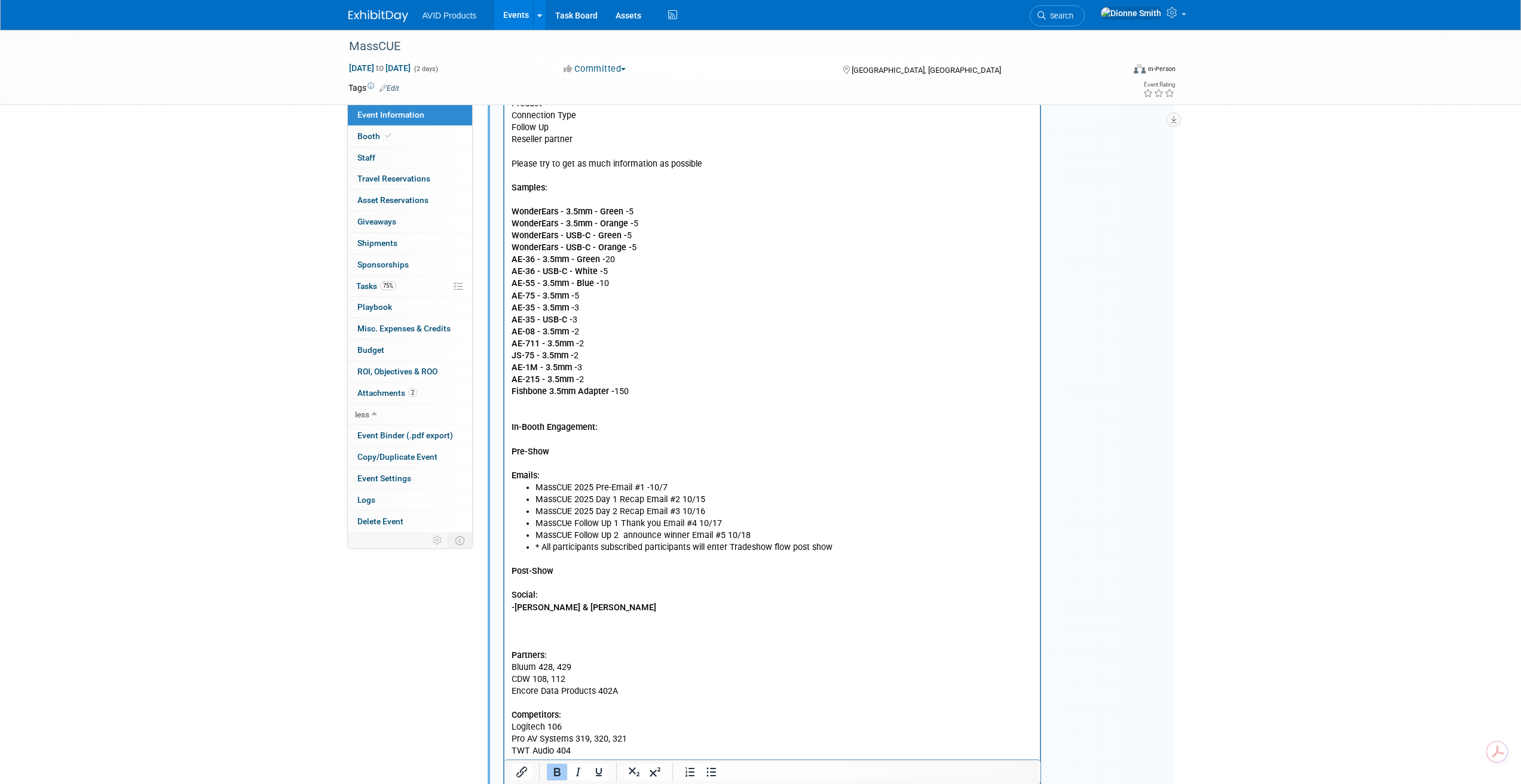
click at [604, 426] on p "In-Booth Engagement:" at bounding box center [772, 428] width 522 height 12
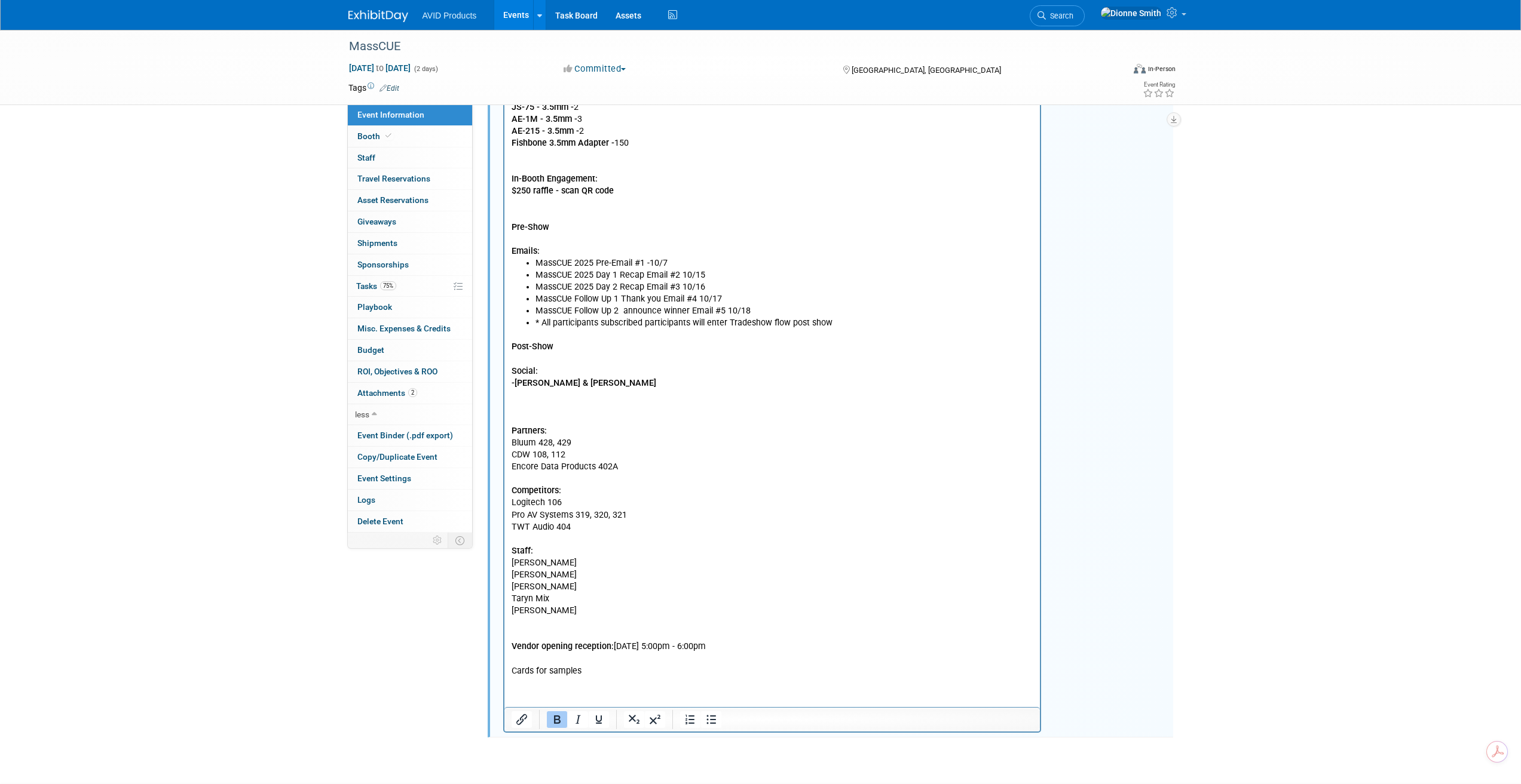
scroll to position [748, 0]
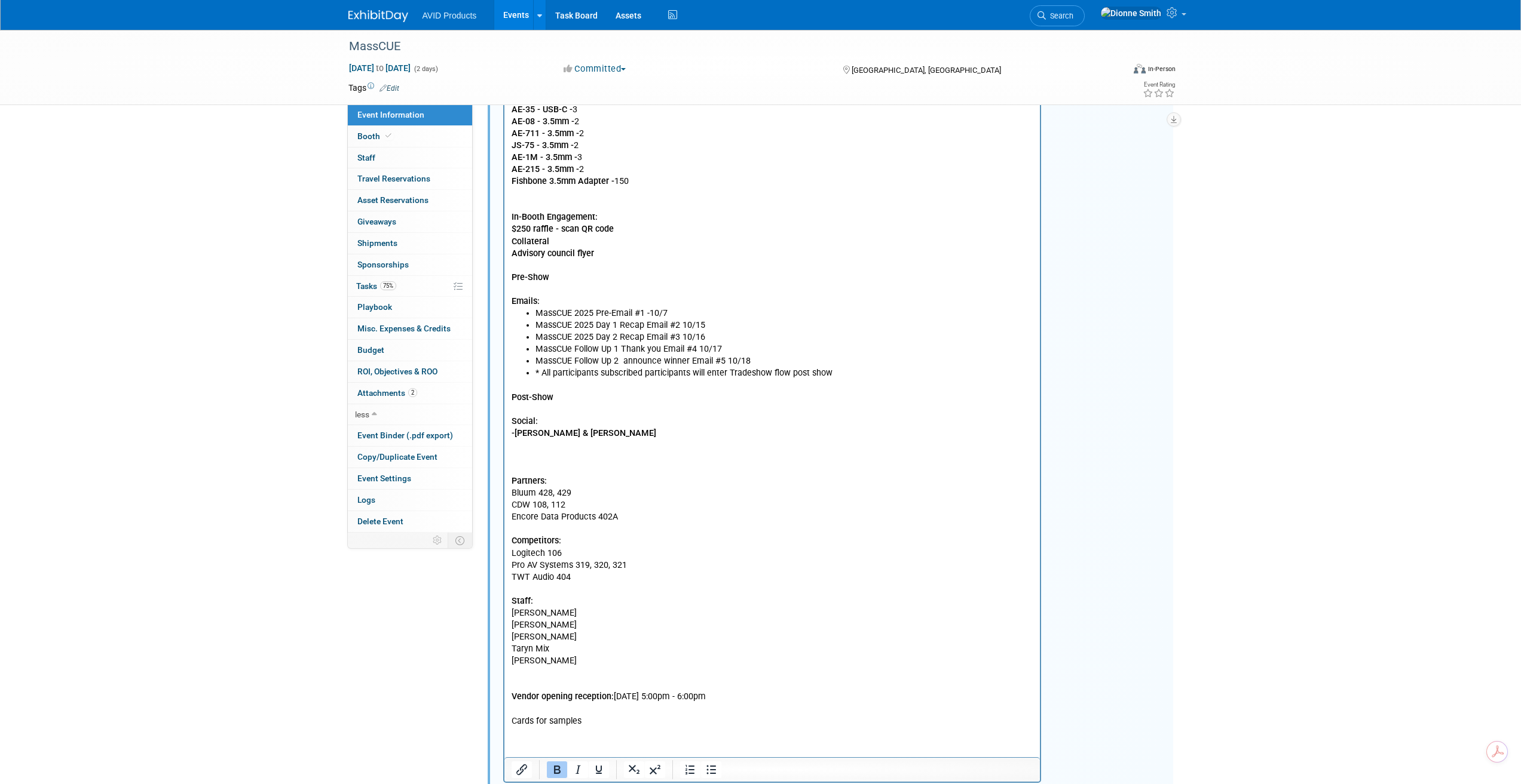
click at [628, 253] on p "Advisory council flyer" at bounding box center [772, 255] width 522 height 12
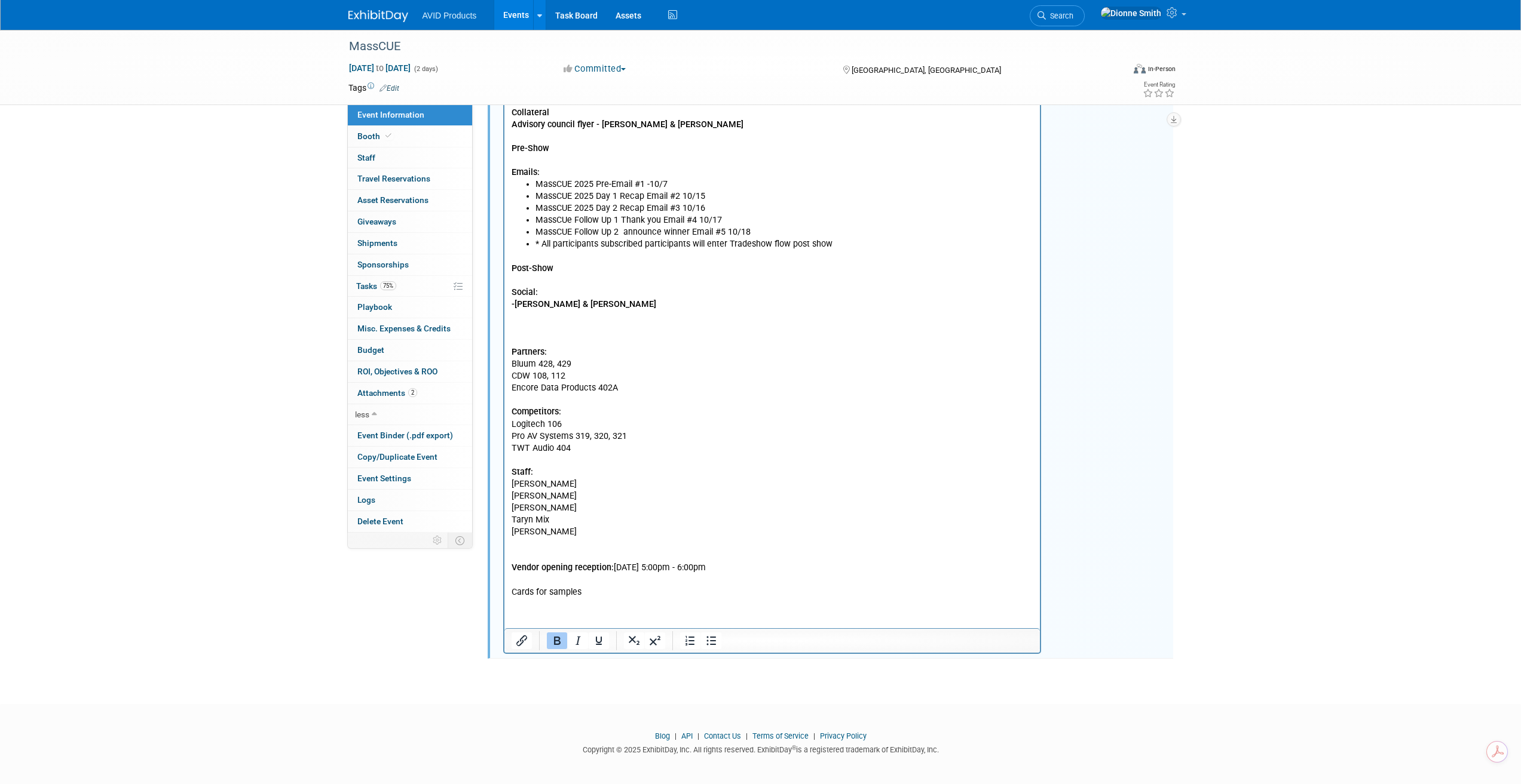
scroll to position [880, 0]
drag, startPoint x: 593, startPoint y: 595, endPoint x: 487, endPoint y: 588, distance: 106.2
click at [504, 588] on html "EmDress Code: AVID shirt & nice jeans Exhibitor Service Manual Unloading: Exhib…" at bounding box center [771, 78] width 536 height 1036
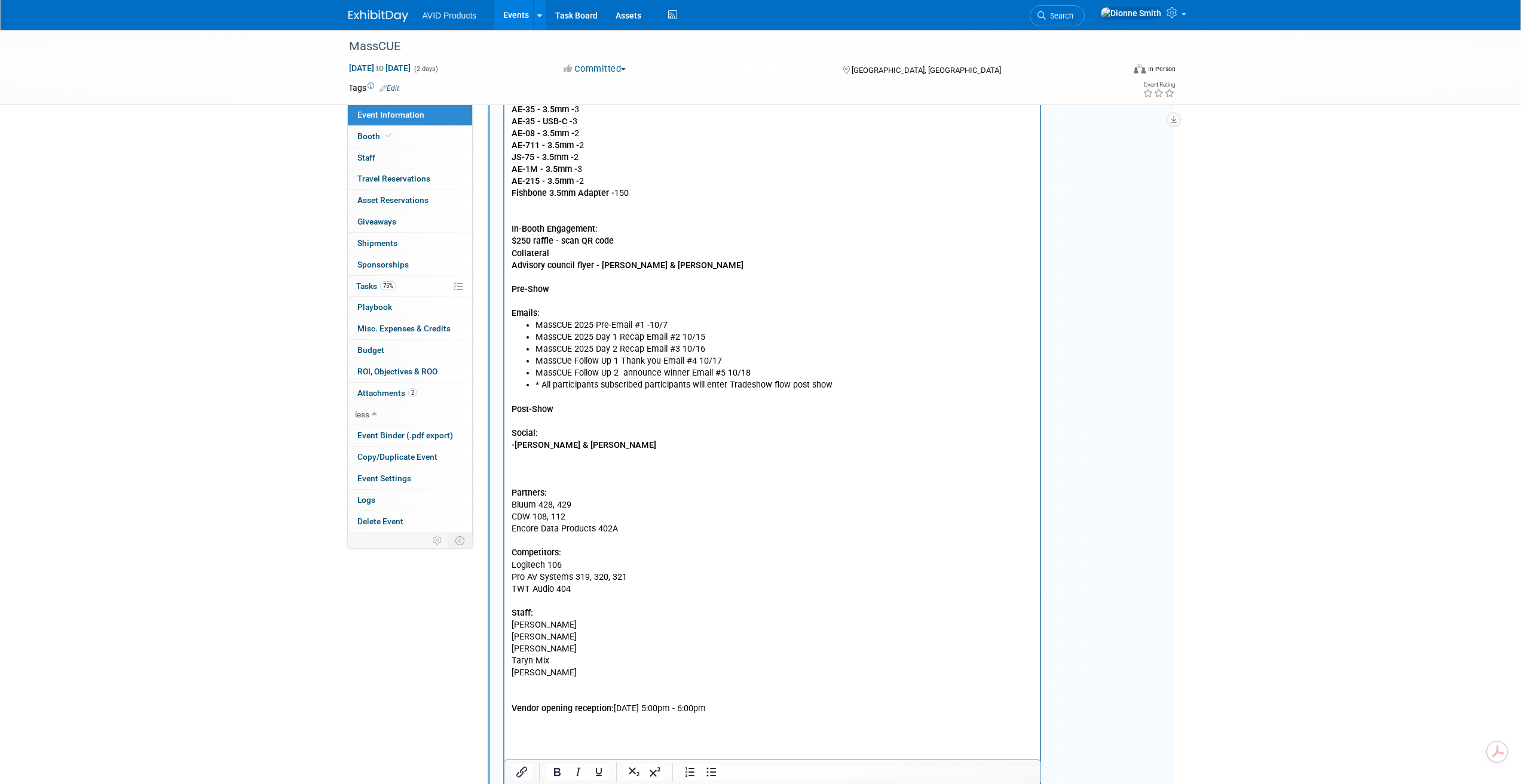
scroll to position [461, 0]
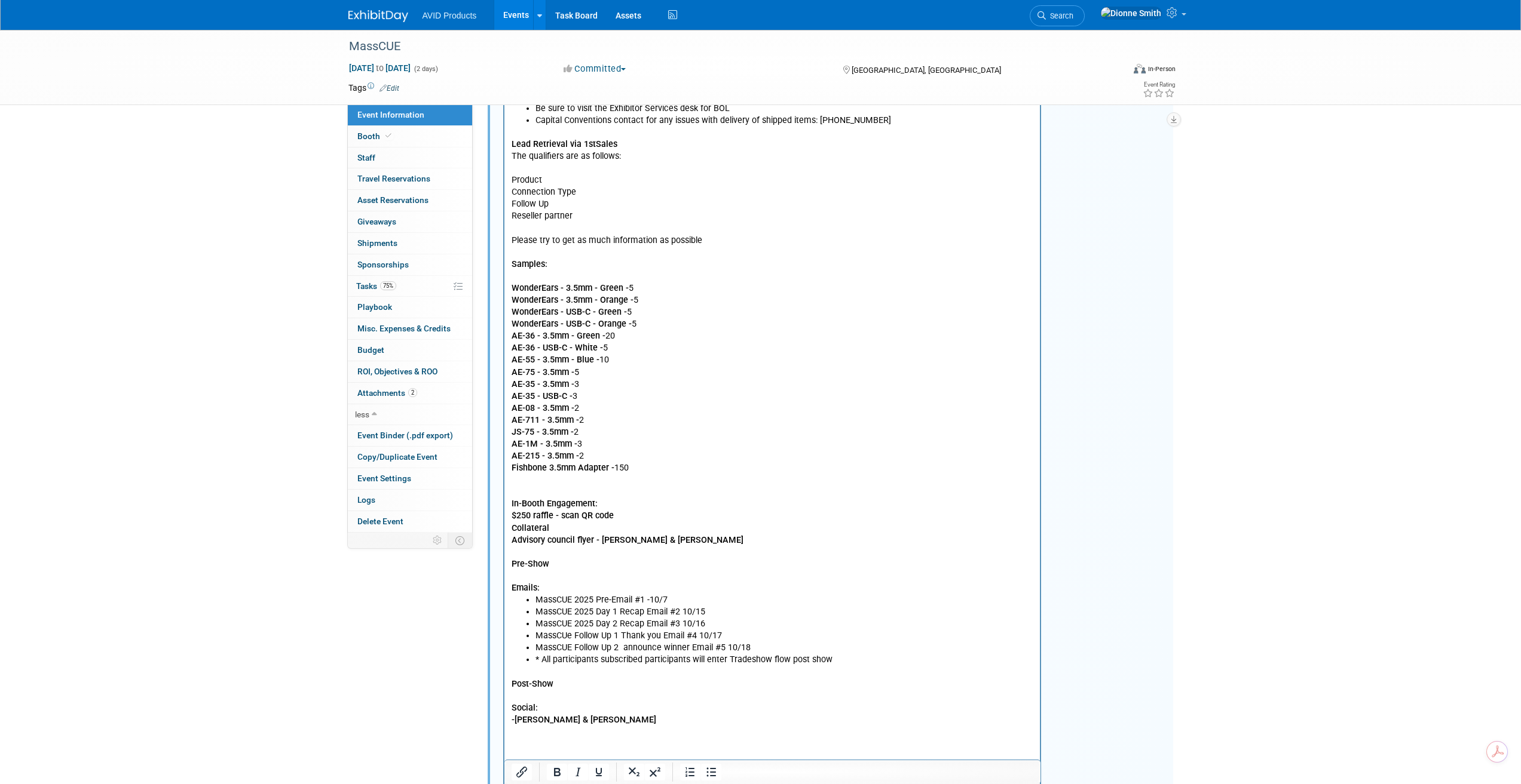
click at [654, 540] on p "Advisory council flyer - Tom & Taryn" at bounding box center [772, 542] width 522 height 12
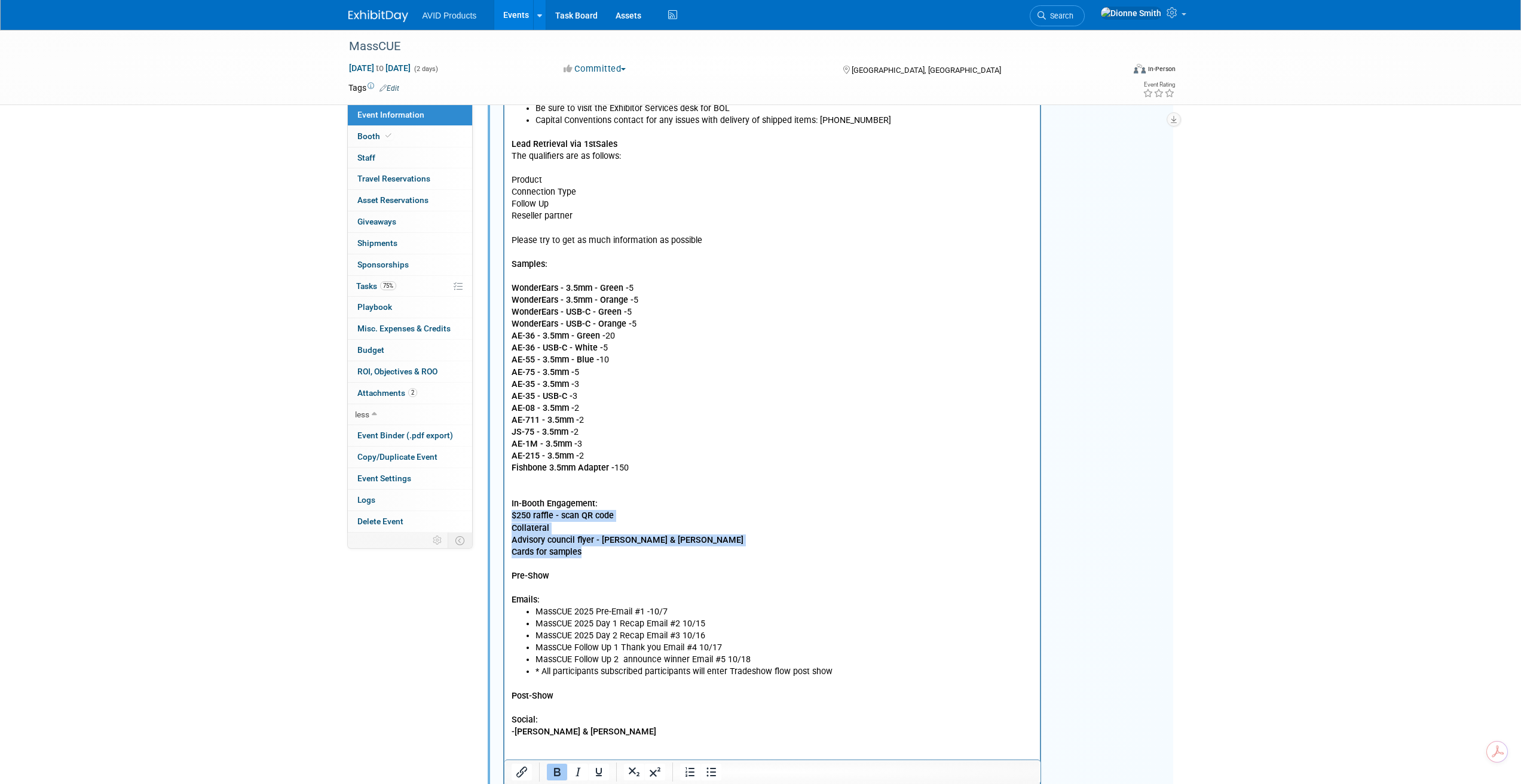
drag, startPoint x: 597, startPoint y: 554, endPoint x: 496, endPoint y: 518, distance: 107.2
click at [504, 518] on html "EmDress Code: AVID shirt & nice jeans Exhibitor Service Manual Unloading: Exhib…" at bounding box center [771, 503] width 536 height 1049
click at [560, 771] on icon "Bold" at bounding box center [557, 772] width 6 height 8
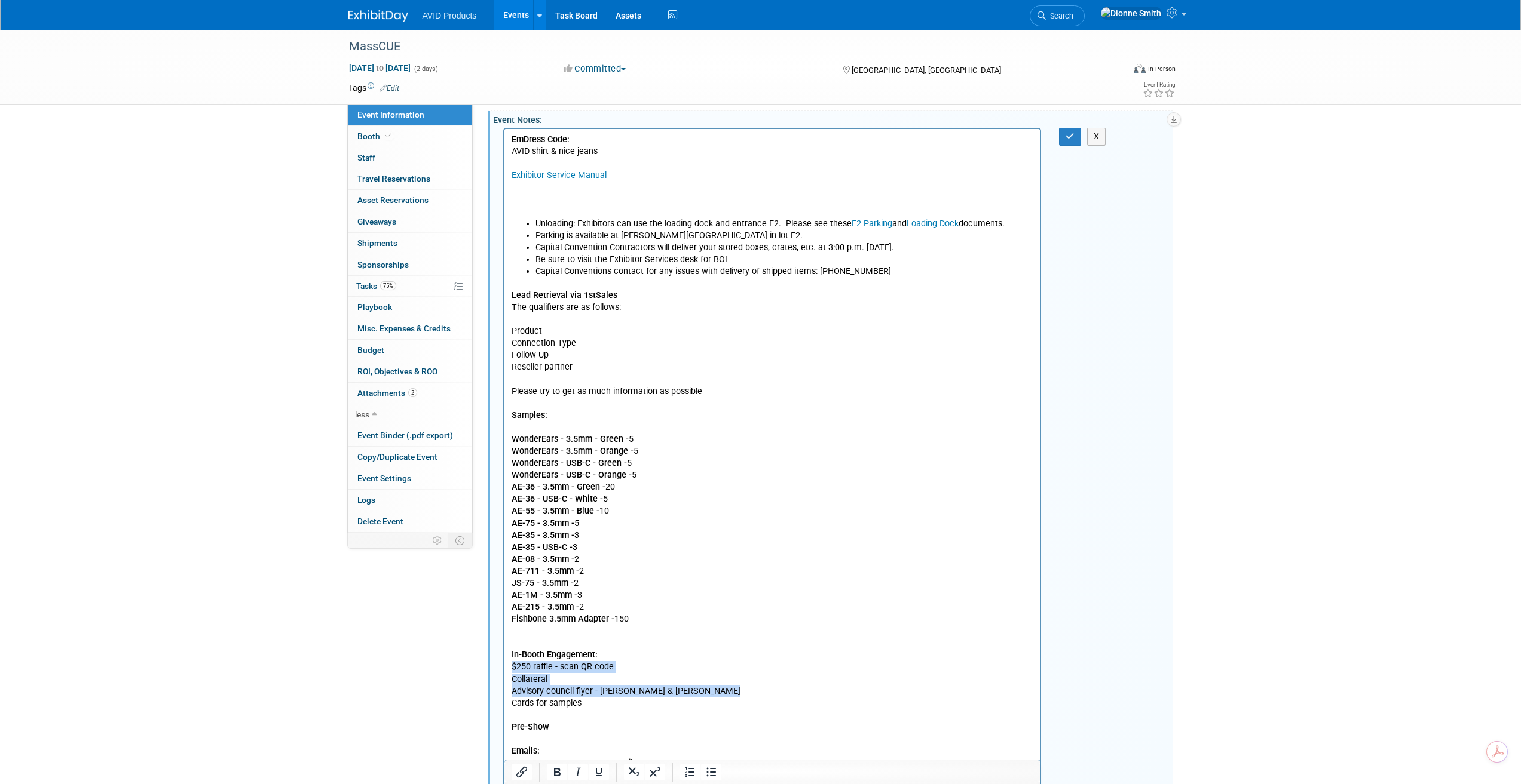
scroll to position [282, 0]
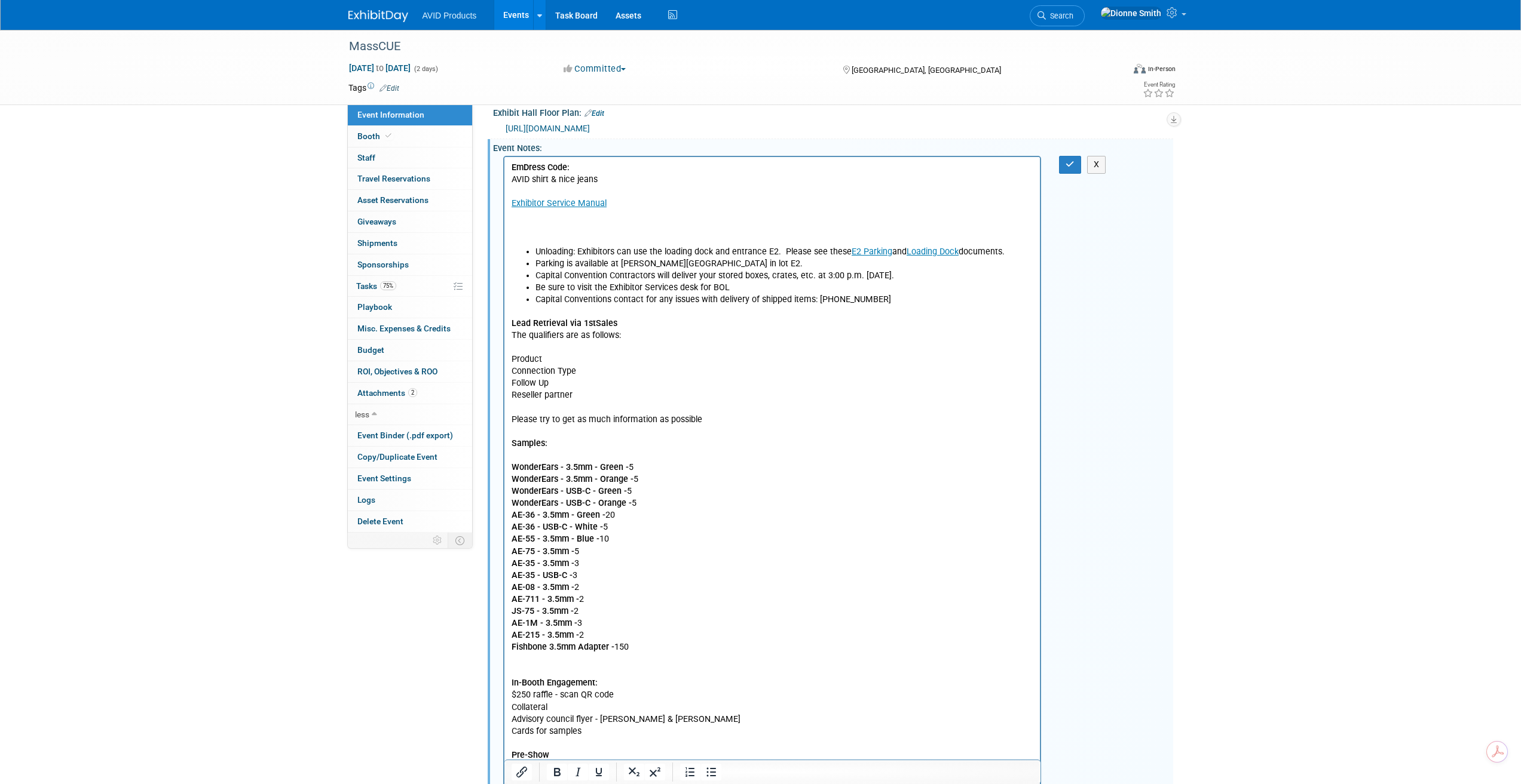
click at [623, 215] on p "EmDress Code: AVID shirt & nice jeans Exhibitor Service Manual" at bounding box center [772, 204] width 522 height 84
click at [1063, 168] on button "button" at bounding box center [1069, 165] width 22 height 18
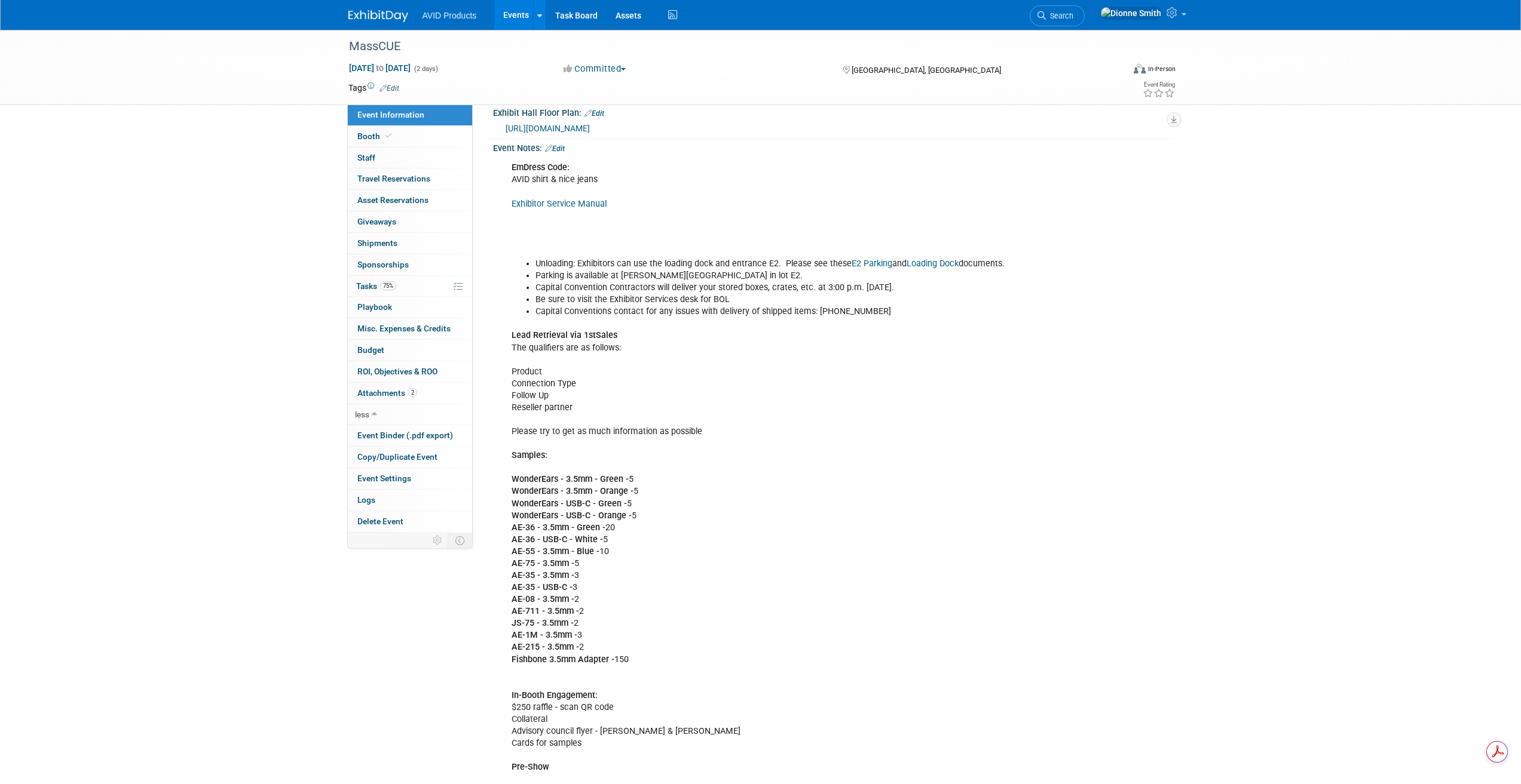
click at [982, 449] on div "EmDress Code: AVID shirt & nice jeans Exhibitor Service Manual Unloading: Exhib…" at bounding box center [772, 677] width 538 height 1043
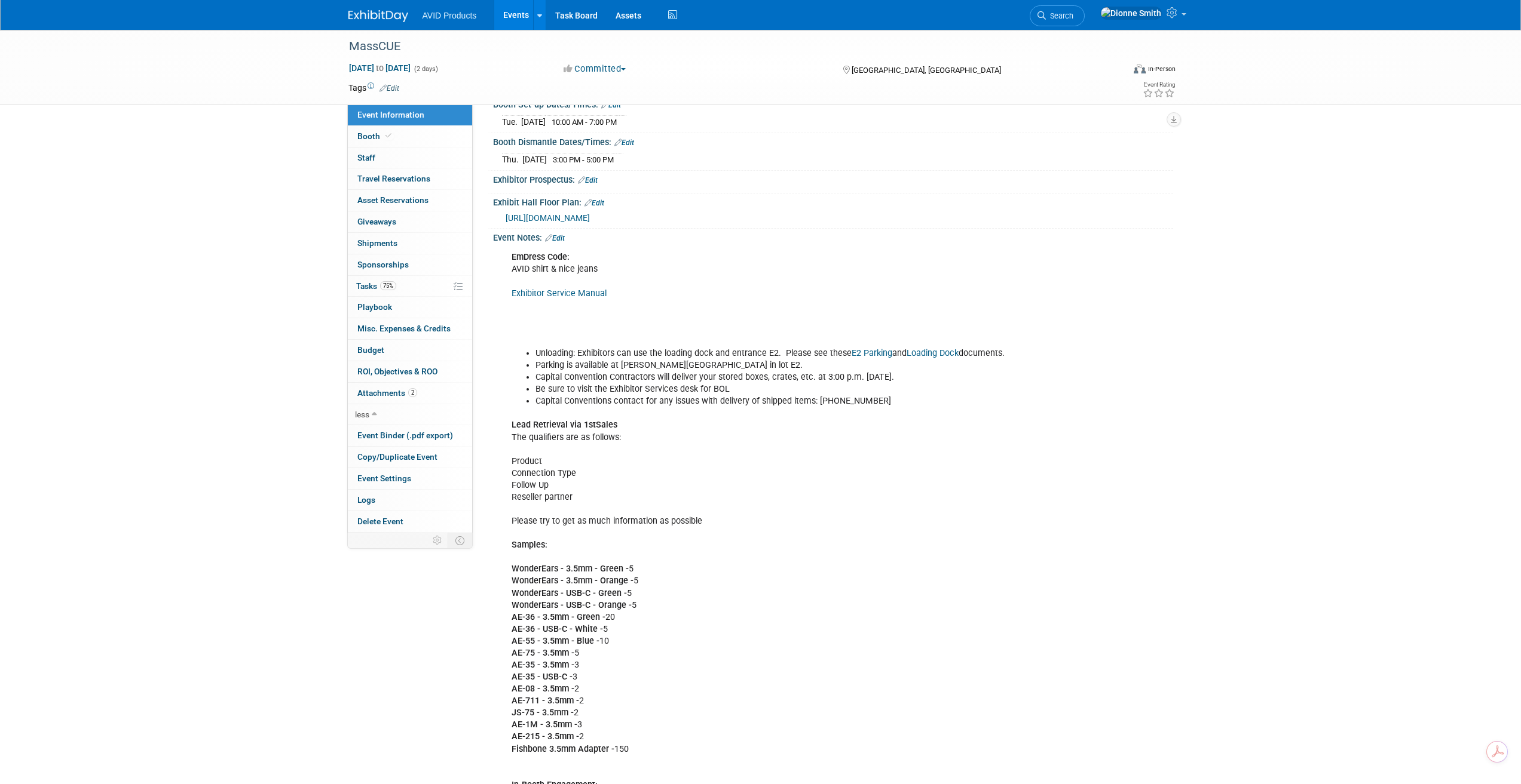
scroll to position [163, 0]
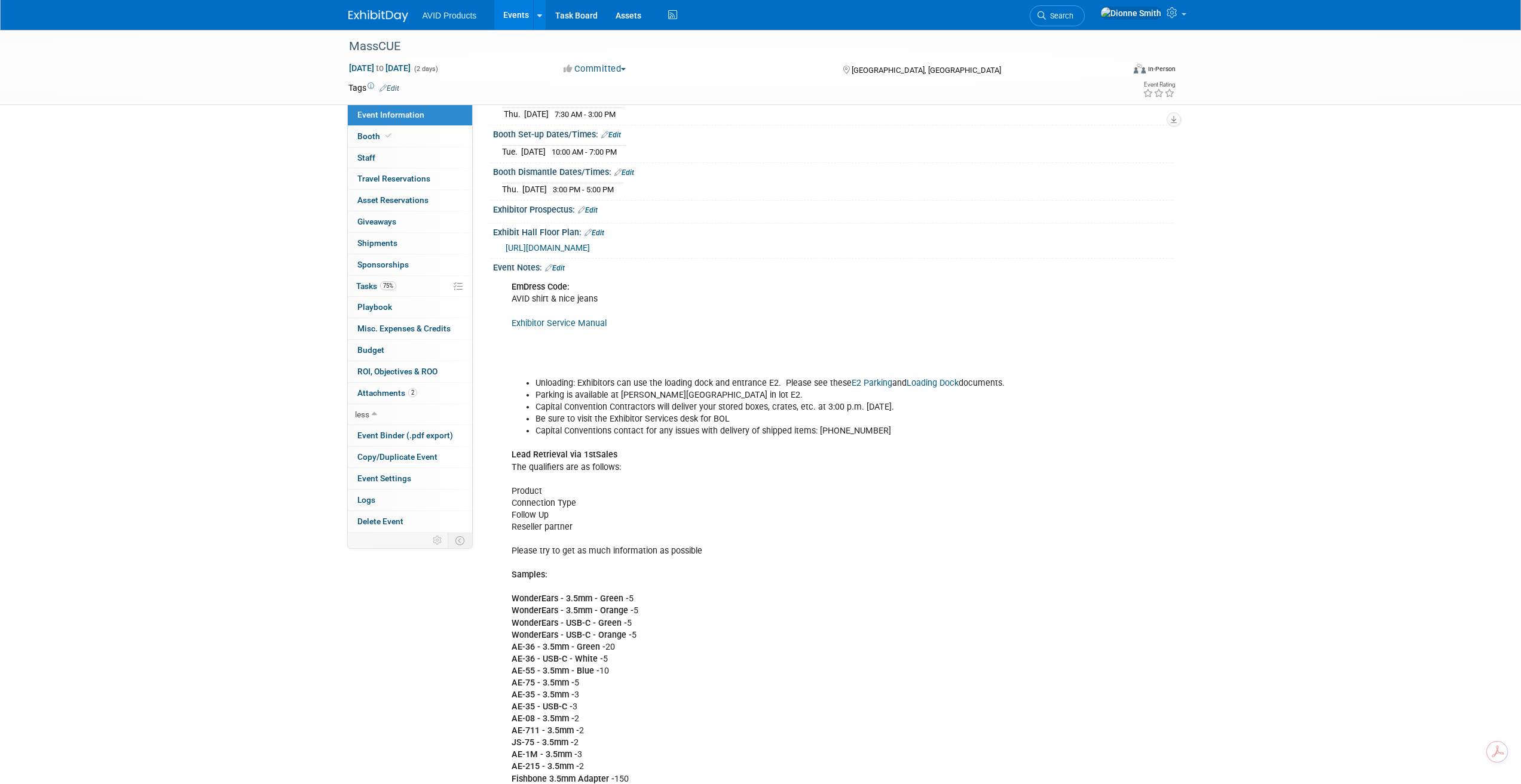
click at [565, 265] on link "Edit" at bounding box center [555, 267] width 19 height 8
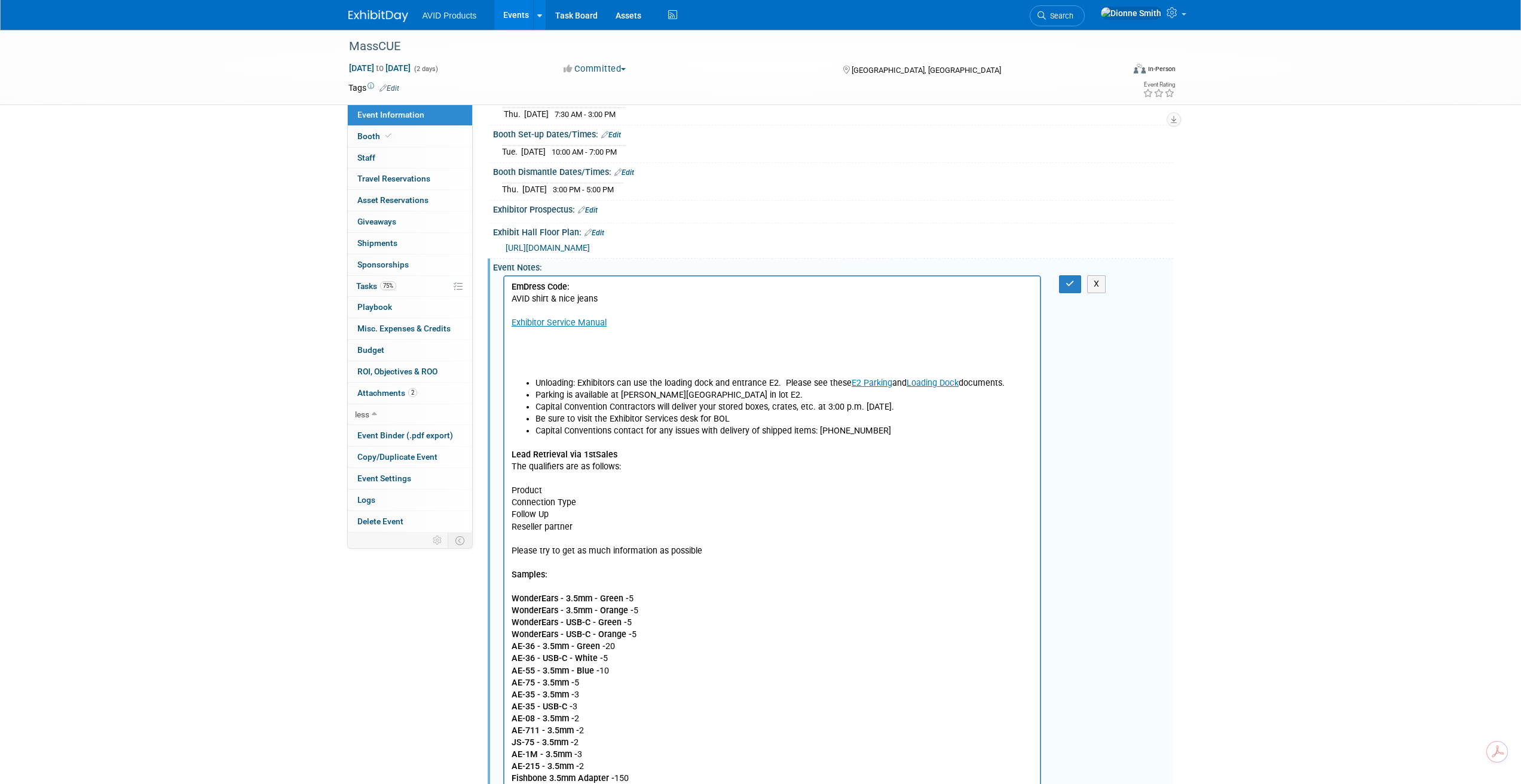
scroll to position [0, 0]
drag, startPoint x: 606, startPoint y: 301, endPoint x: 551, endPoint y: 298, distance: 55.1
click at [551, 298] on p "EmDress Code: AVID shirt & nice jeans Exhibitor Service Manual" at bounding box center [772, 329] width 522 height 96
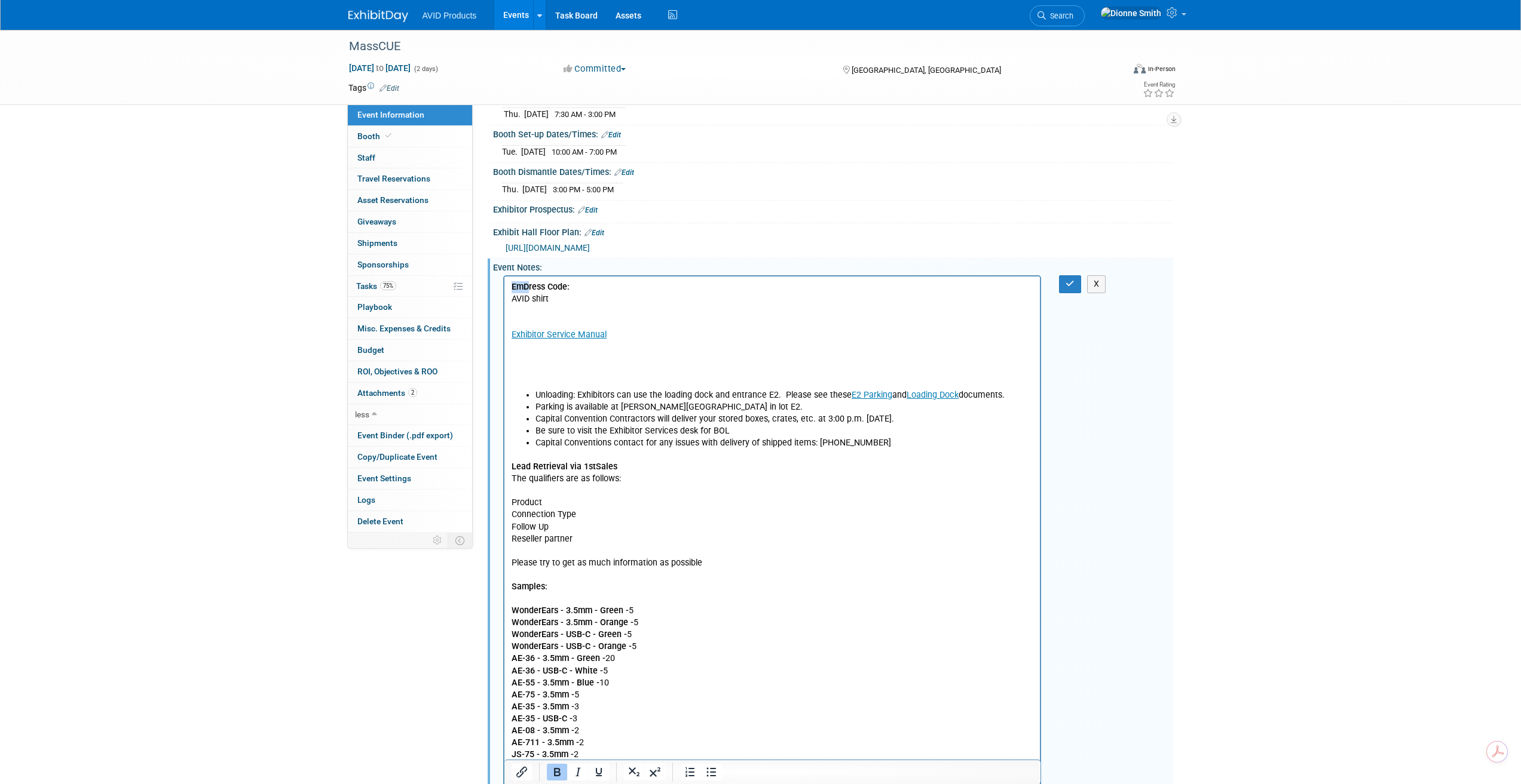
drag, startPoint x: 525, startPoint y: 288, endPoint x: 491, endPoint y: 288, distance: 34.0
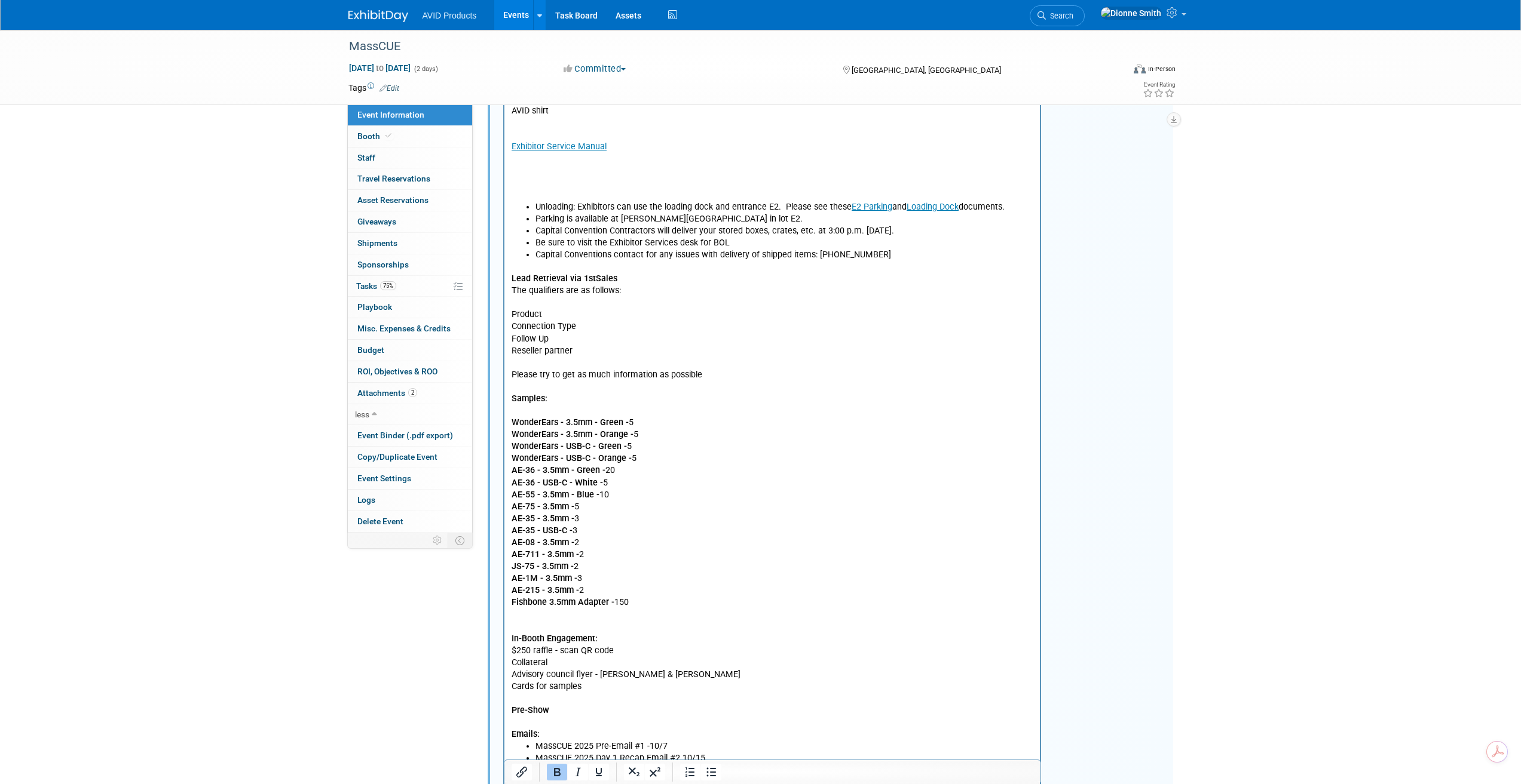
scroll to position [234, 0]
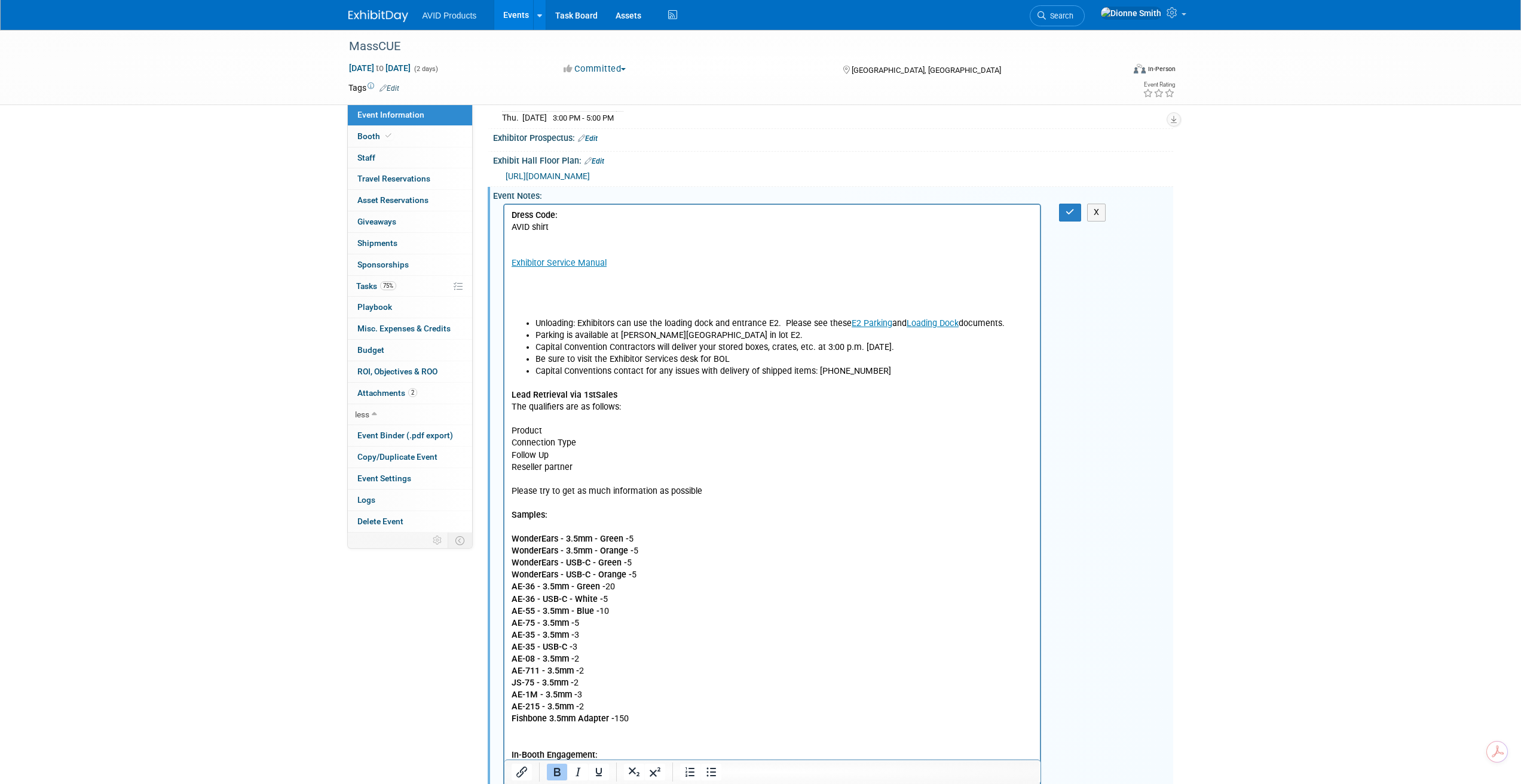
click at [544, 241] on p "Exhibitor Service Manual" at bounding box center [772, 275] width 522 height 84
click at [596, 285] on p "Exhibitor Service Manual" at bounding box center [772, 275] width 522 height 84
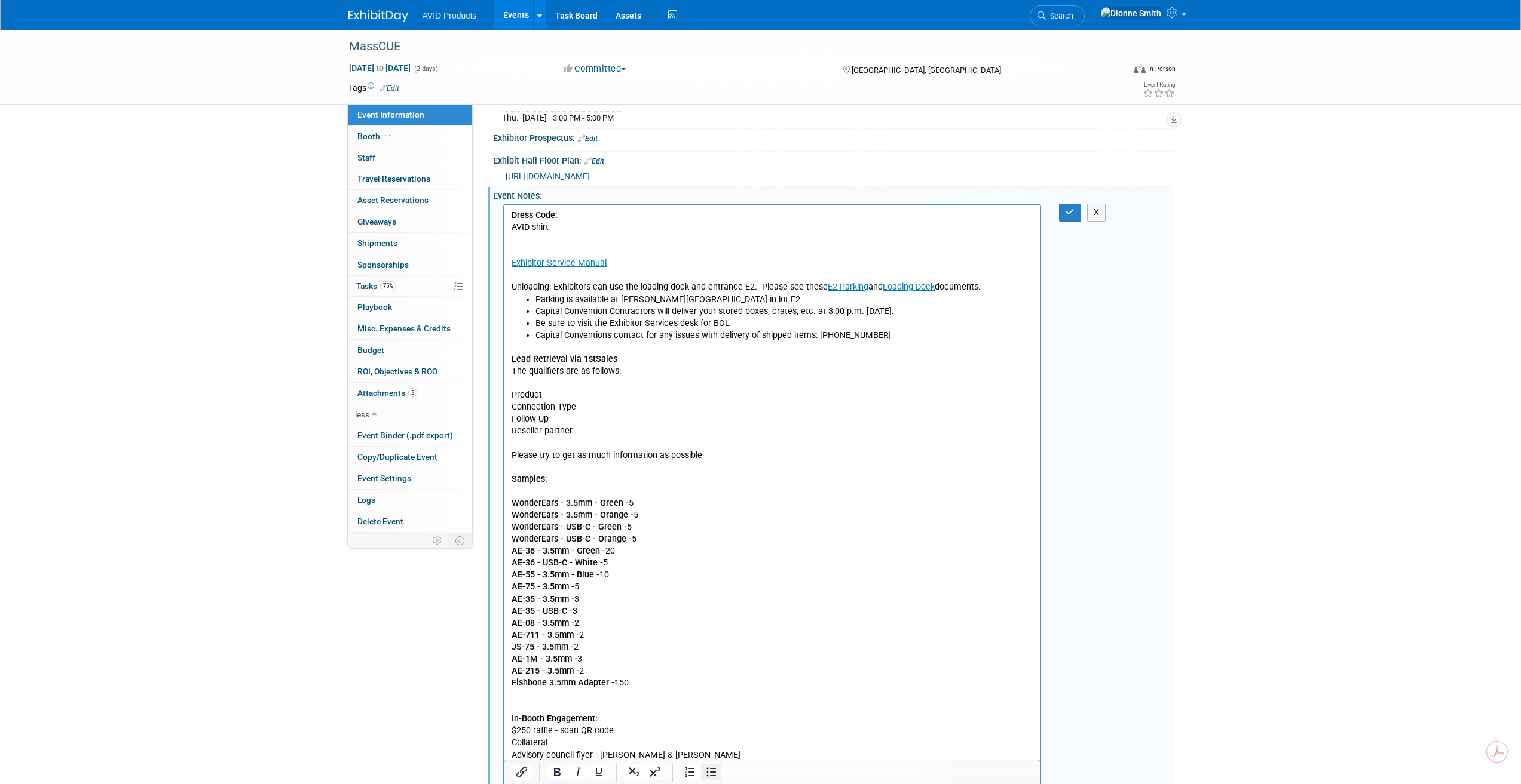
click at [709, 771] on icon "Bullet list" at bounding box center [711, 772] width 14 height 14
drag, startPoint x: 710, startPoint y: 776, endPoint x: 703, endPoint y: 764, distance: 13.9
click at [710, 775] on icon "Bullet list" at bounding box center [711, 772] width 14 height 14
click at [619, 273] on p "Exhibitor Service Manual Unloading: Exhibitors can use the loading dock and ent…" at bounding box center [772, 264] width 522 height 60
click at [506, 289] on html "Dress Code: AVID shirt Exhibitor Service Manual Unloading: Exhibitors can use t…" at bounding box center [771, 711] width 536 height 1012
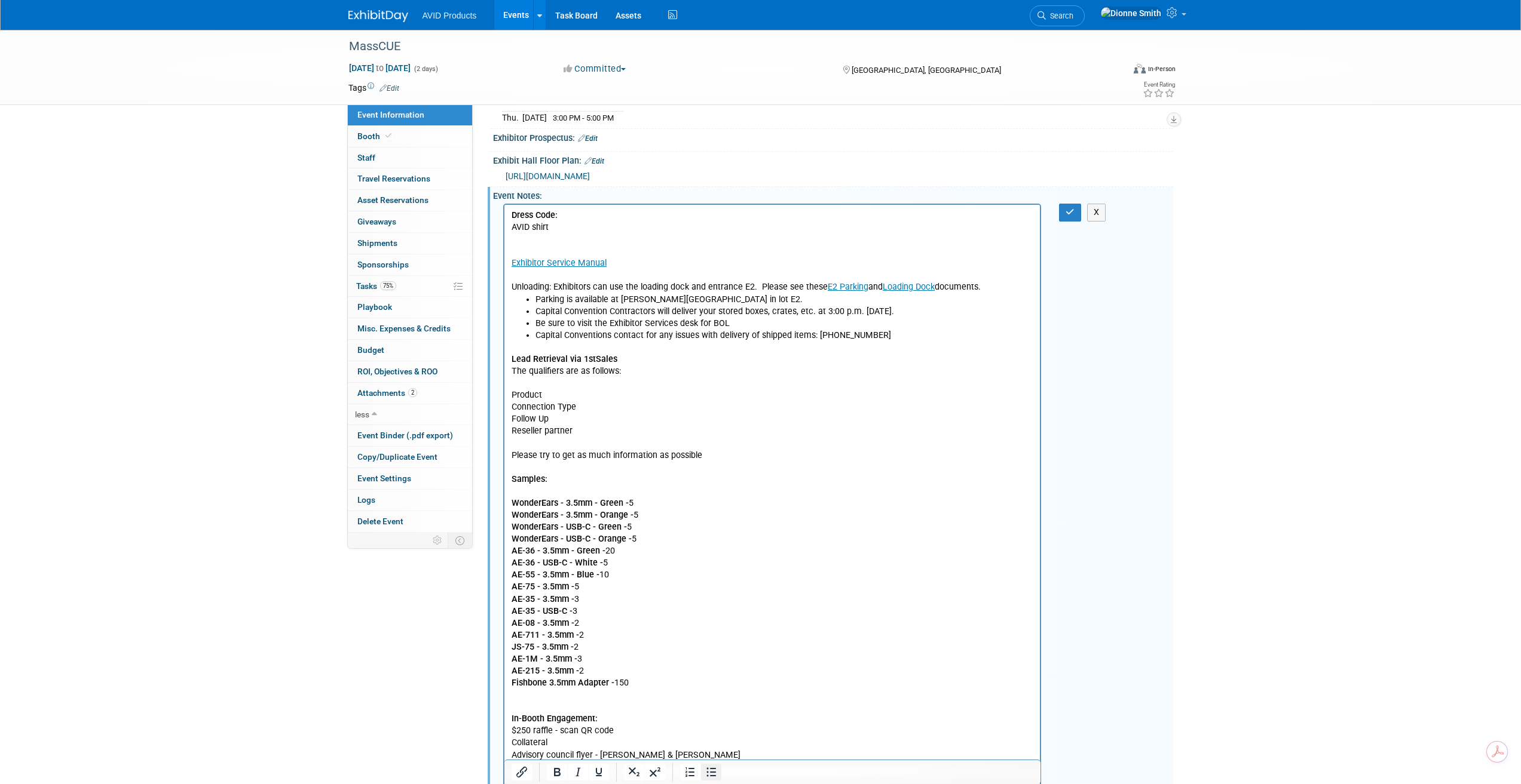
click at [714, 772] on icon "Bullet list" at bounding box center [711, 772] width 10 height 9
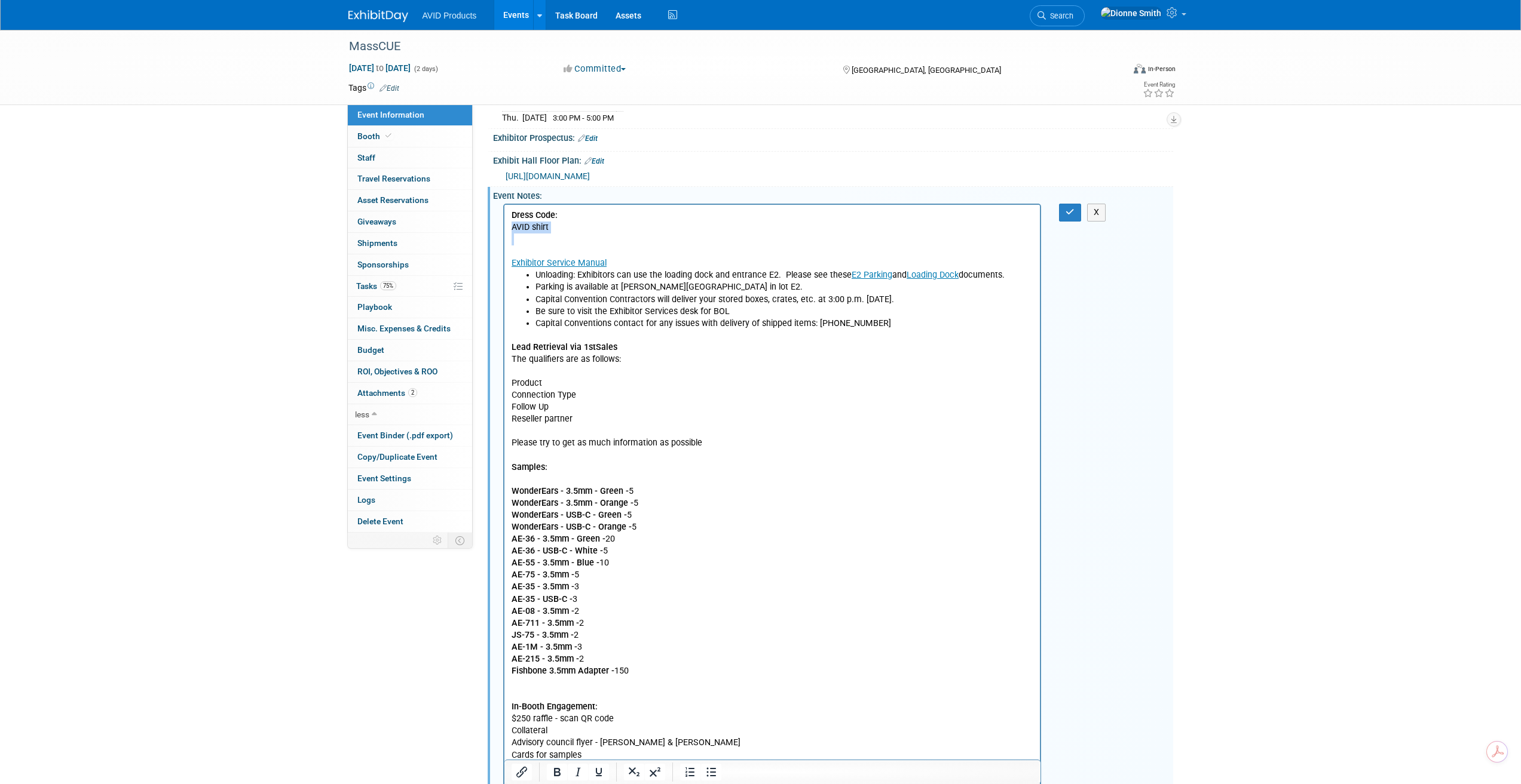
drag, startPoint x: 555, startPoint y: 234, endPoint x: 503, endPoint y: 229, distance: 52.2
click at [504, 229] on html "Dress Code: AVID shirt Exhibitor Service Manual Unloading: Exhibitors can use t…" at bounding box center [771, 705] width 536 height 1000
click at [737, 461] on p "Lead Retrieval via 1stSales The qualifiers are as follows: Product Connection T…" at bounding box center [772, 570] width 522 height 480
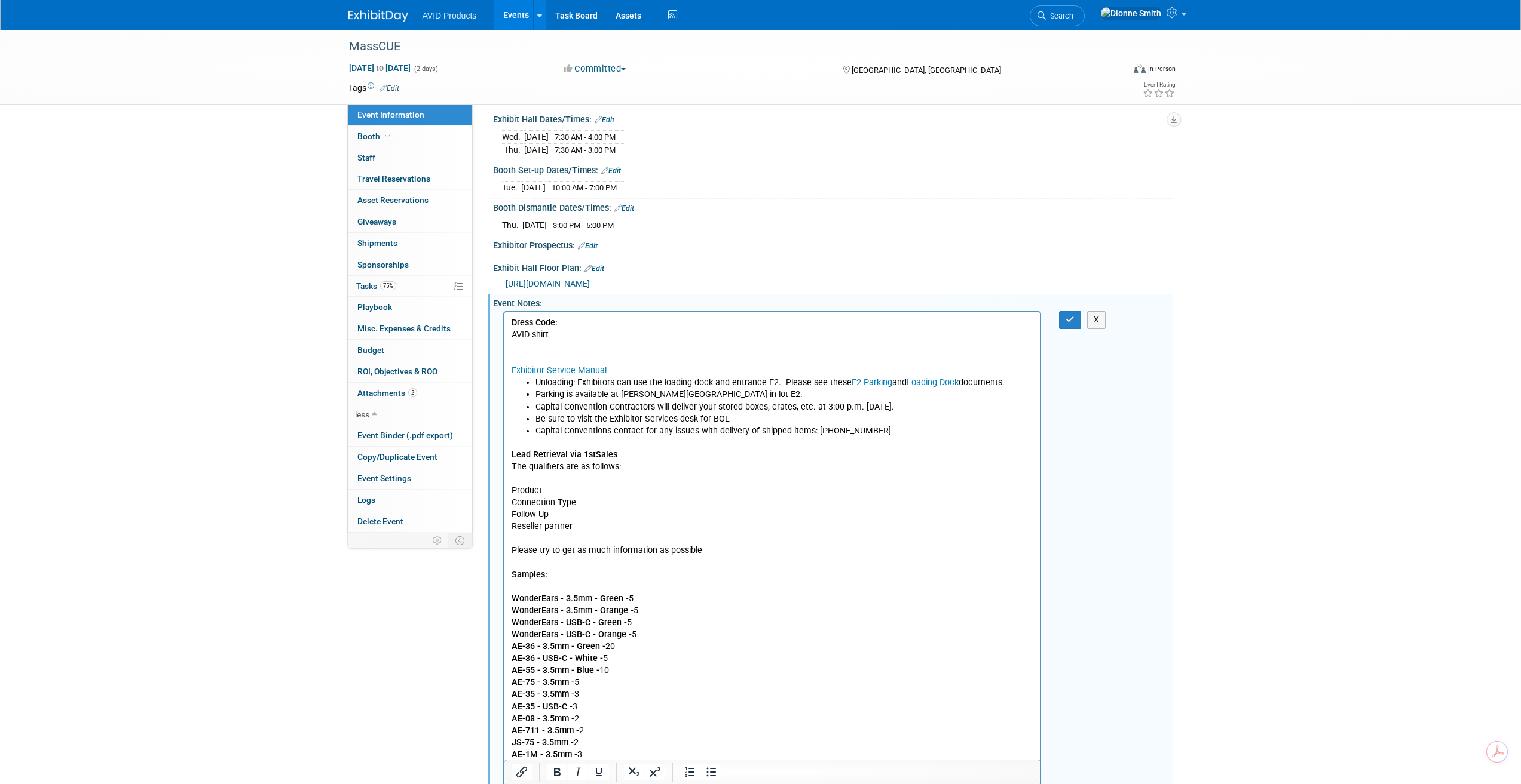
scroll to position [115, 0]
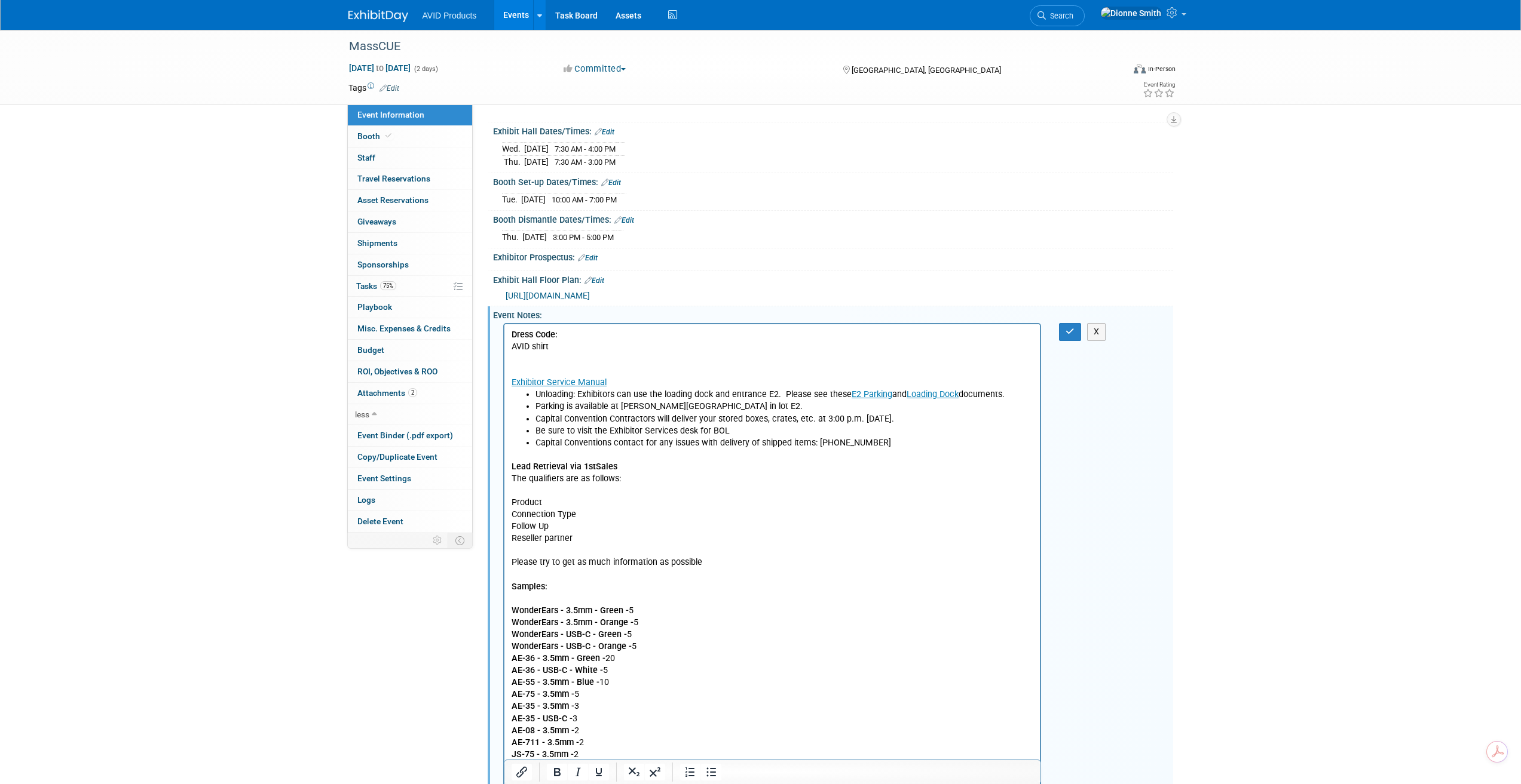
click at [578, 350] on p "Dress Code: AVID shirt" at bounding box center [772, 341] width 522 height 24
drag, startPoint x: 468, startPoint y: 340, endPoint x: 416, endPoint y: 337, distance: 52.1
click at [559, 353] on p "Exhibitor Service Manual" at bounding box center [772, 371] width 522 height 36
drag, startPoint x: 559, startPoint y: 351, endPoint x: 503, endPoint y: 347, distance: 56.1
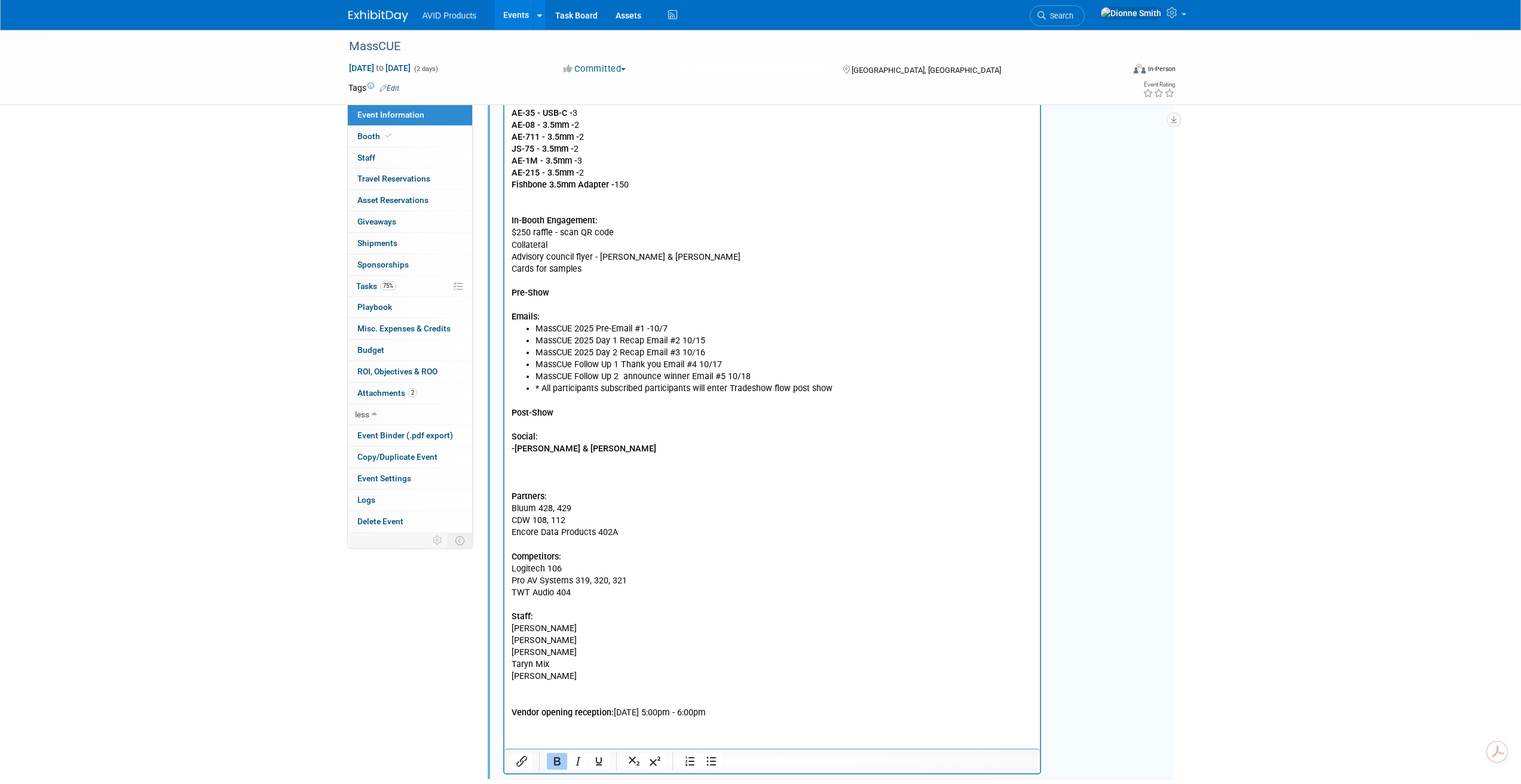
scroll to position [772, 0]
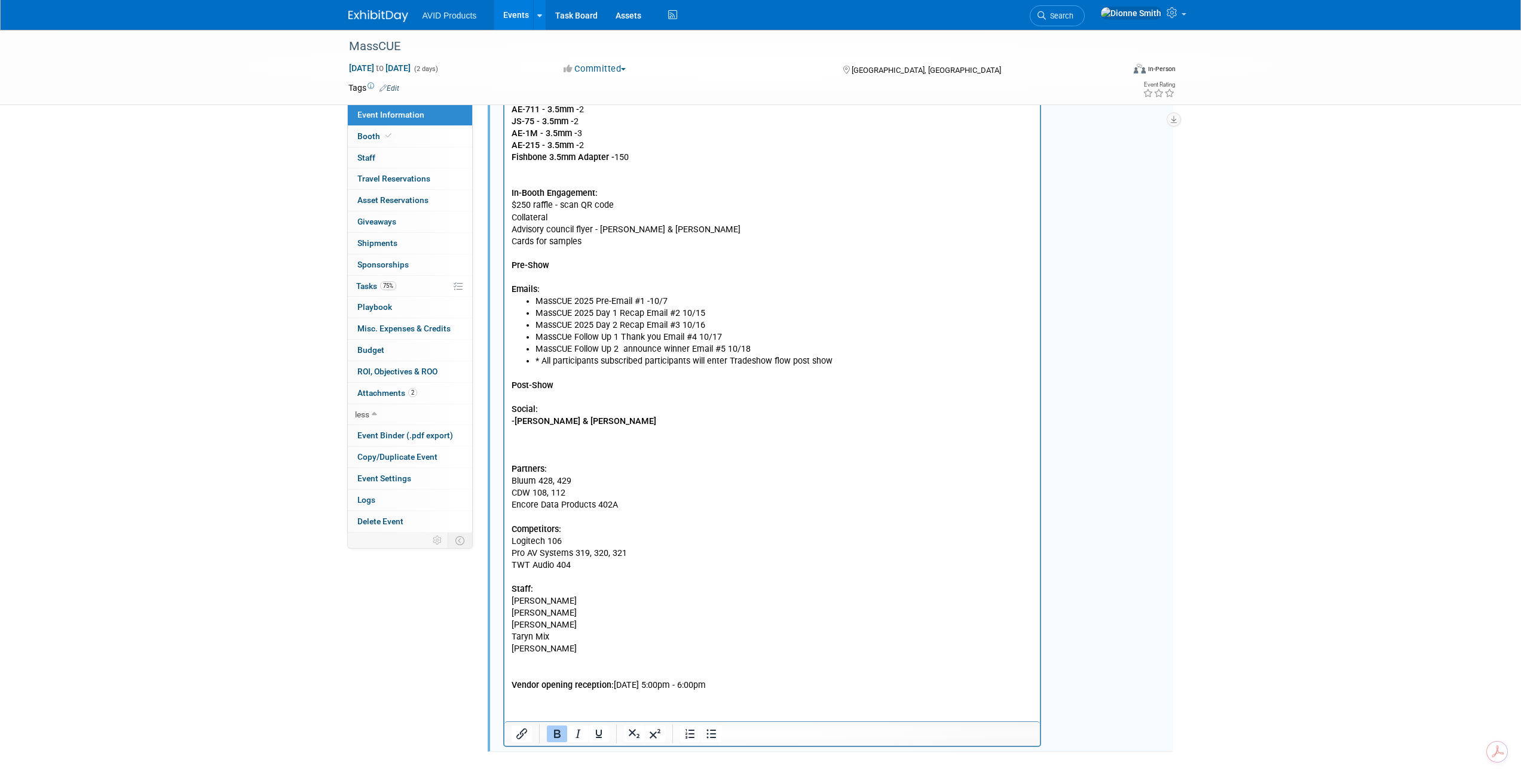
click at [542, 446] on p "Post-Show Social: -Kadria & Michelle Partners: Bluum 428, 429 CDW 108, 112 Enco…" at bounding box center [772, 530] width 522 height 324
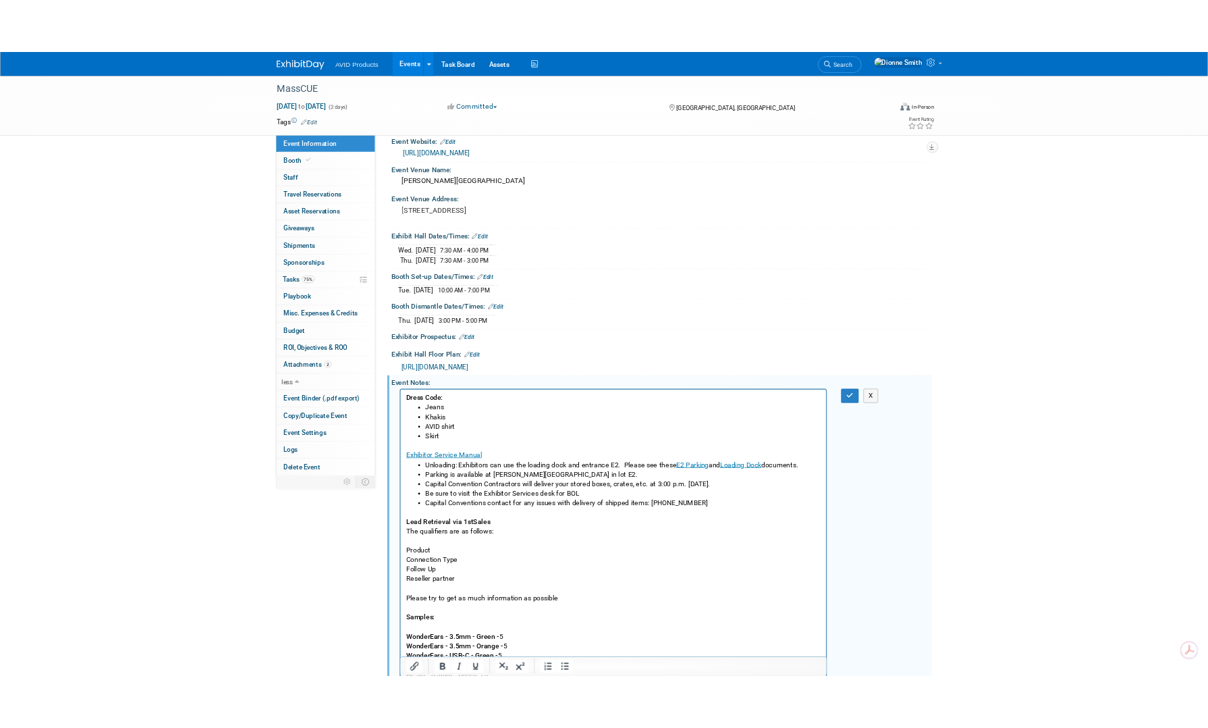
scroll to position [0, 0]
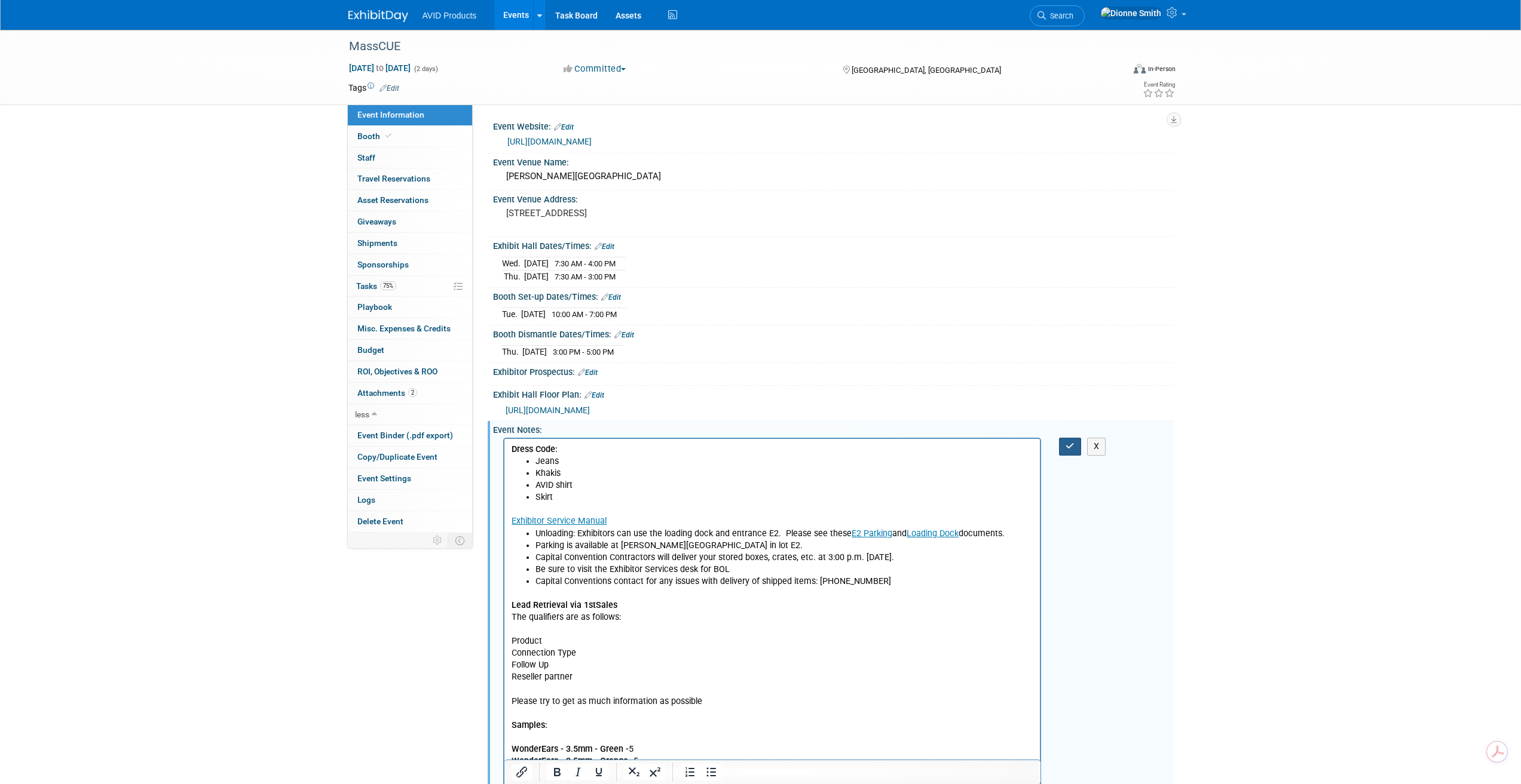
click at [1072, 444] on icon "button" at bounding box center [1070, 446] width 9 height 8
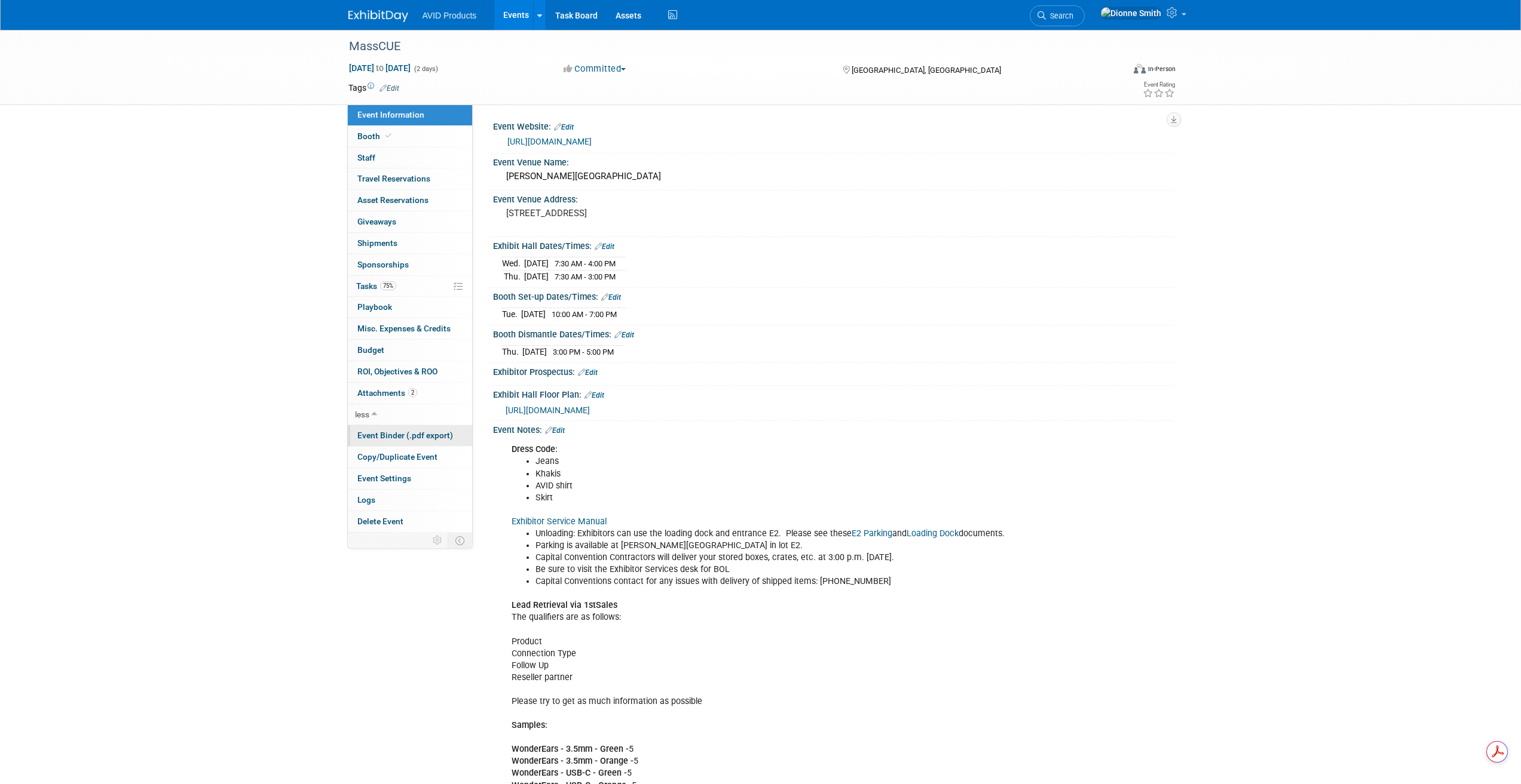
click at [372, 430] on link "Event Binder (.pdf export)" at bounding box center [410, 436] width 124 height 21
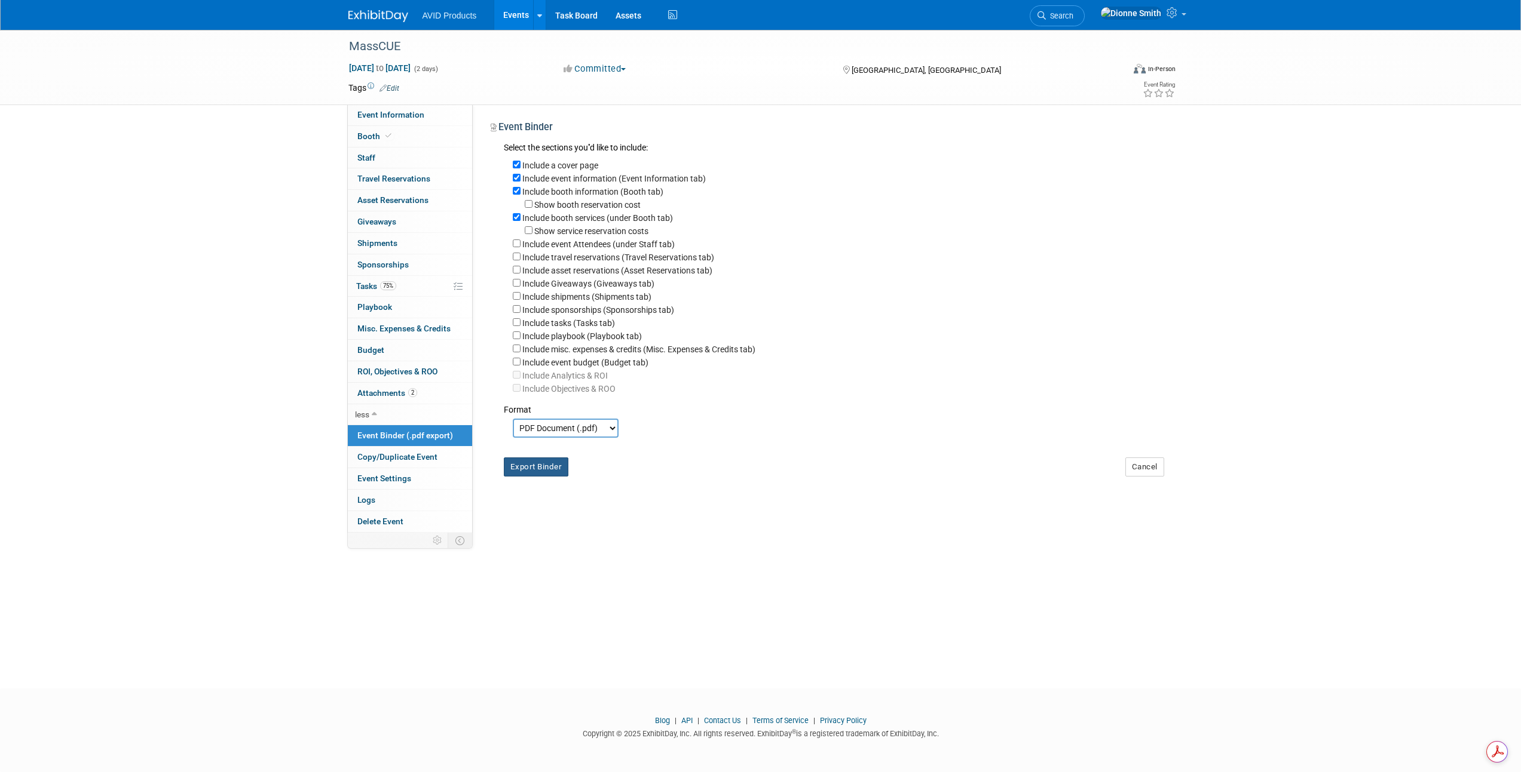
click at [532, 477] on button "Export Binder" at bounding box center [537, 467] width 66 height 19
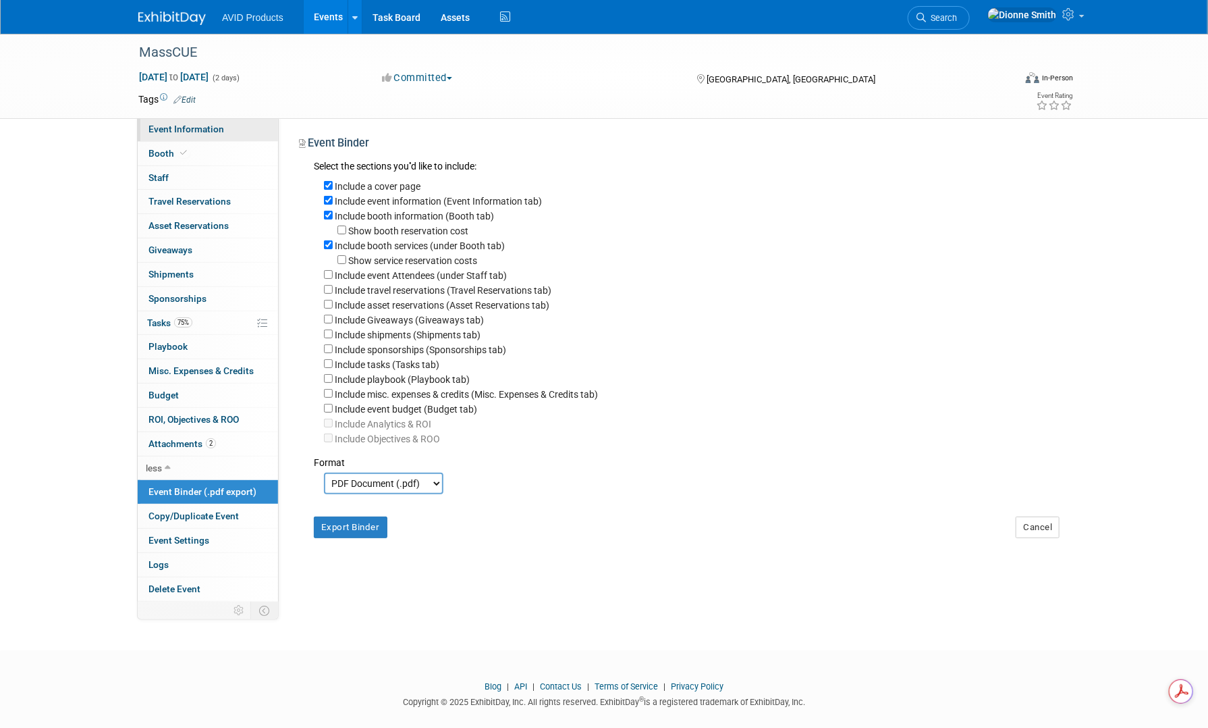
click at [183, 132] on span "Event Information" at bounding box center [187, 129] width 76 height 11
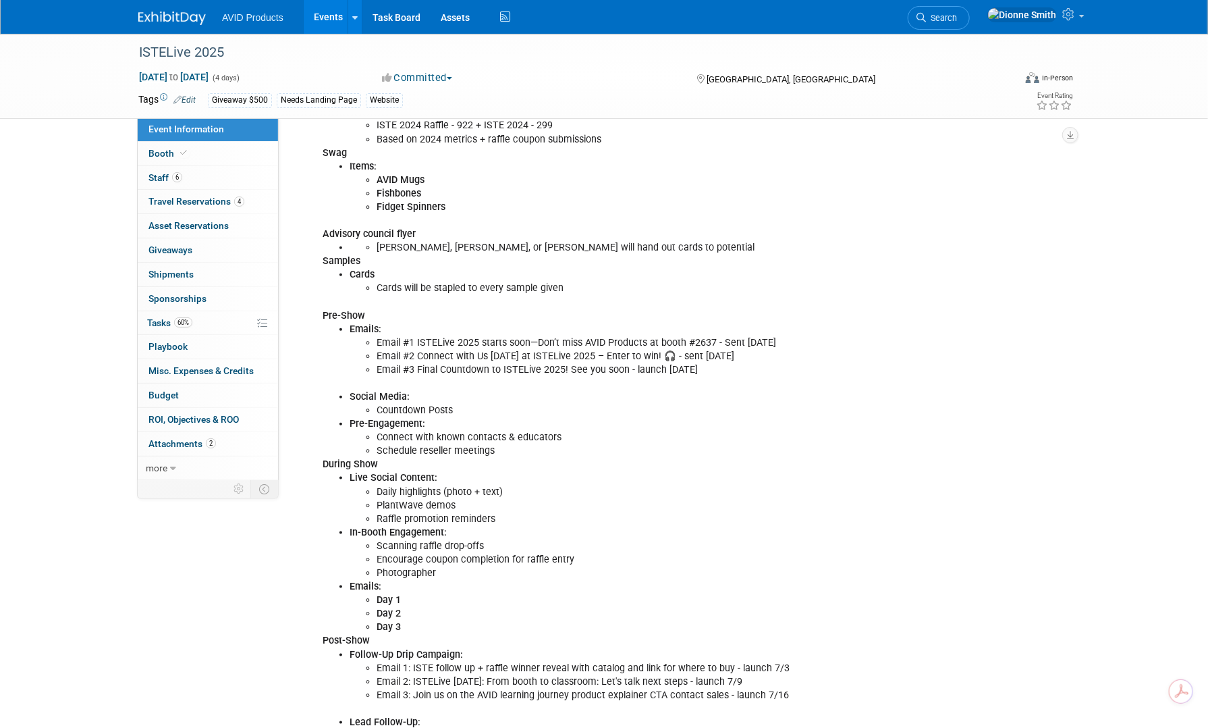
scroll to position [1013, 0]
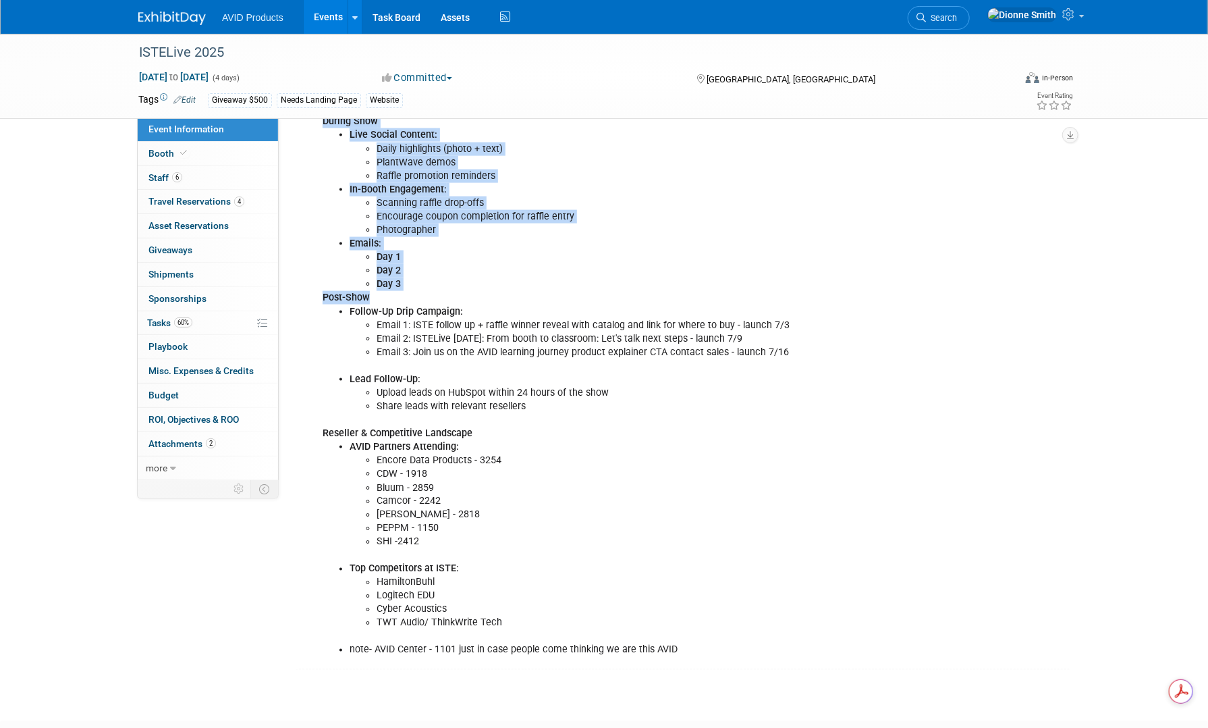
drag, startPoint x: 377, startPoint y: 290, endPoint x: 320, endPoint y: 301, distance: 58.5
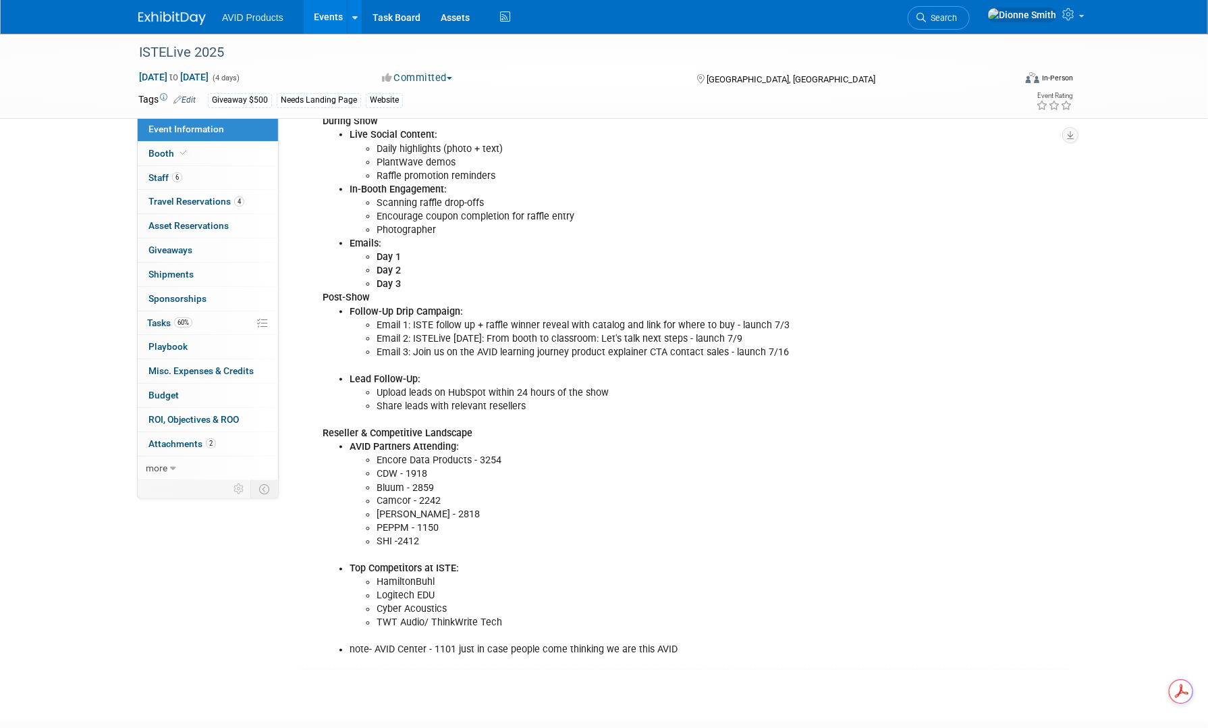
click at [375, 306] on b "Follow-Up Drip Campaign:" at bounding box center [406, 311] width 113 height 11
drag, startPoint x: 375, startPoint y: 298, endPoint x: 315, endPoint y: 292, distance: 60.3
click at [315, 292] on div "Hotel Contessa 0.4 miles from [GEOGRAPHIC_DATA] [STREET_ADDRESS] (210) 229-9222…" at bounding box center [617, 94] width 608 height 1138
copy b "Post-Show"
click at [512, 402] on li "Share leads with relevant resellers" at bounding box center [645, 407] width 537 height 14
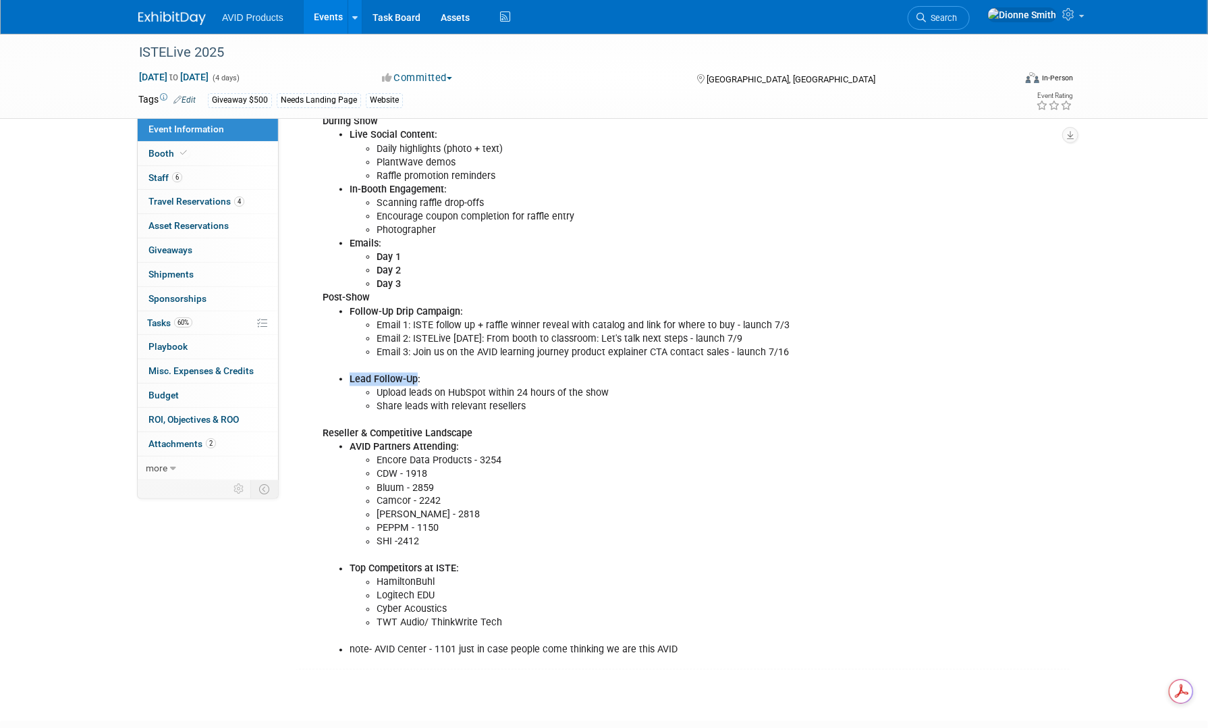
drag, startPoint x: 348, startPoint y: 373, endPoint x: 417, endPoint y: 377, distance: 69.6
click at [417, 377] on ul "Lead Follow-Up: Upload leads on HubSpot within 24 hours of the show Share leads…" at bounding box center [618, 393] width 591 height 41
copy b "Lead Follow-Up"
drag, startPoint x: 486, startPoint y: 385, endPoint x: 359, endPoint y: 389, distance: 127.0
click at [359, 389] on ul "Upload leads on HubSpot within 24 hours of the show Share leads with relevant r…" at bounding box center [632, 399] width 564 height 27
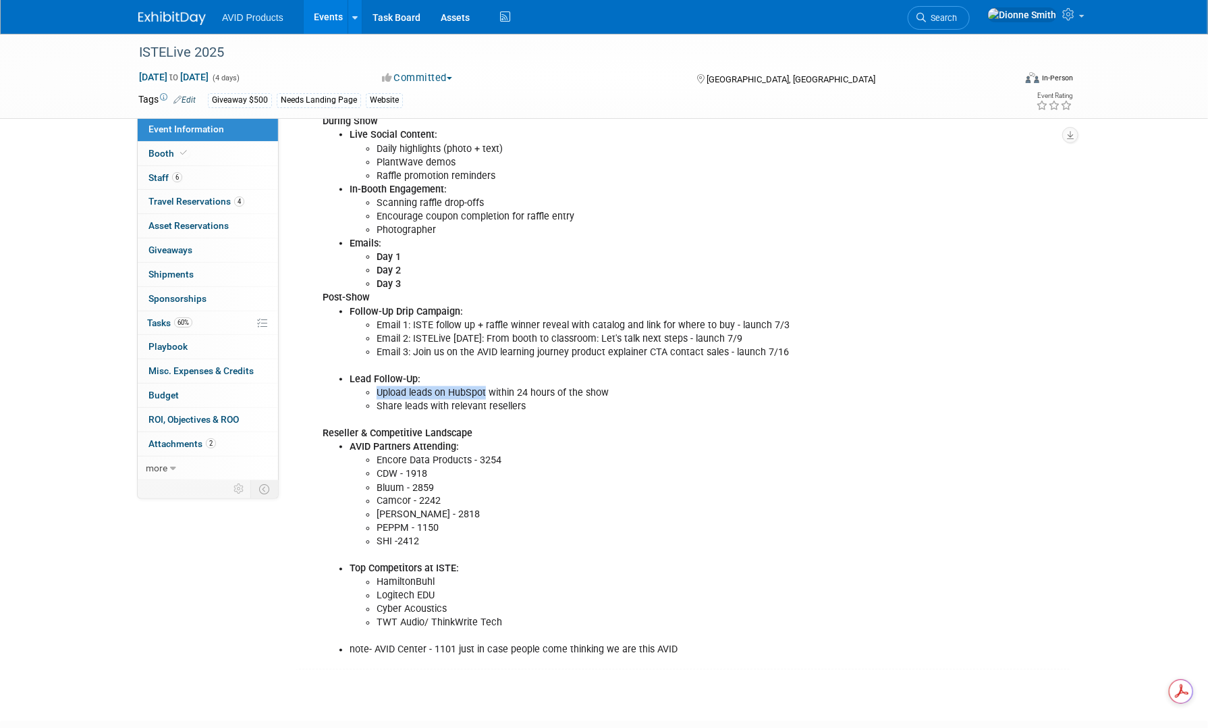
copy li "Upload leads on HubSpot"
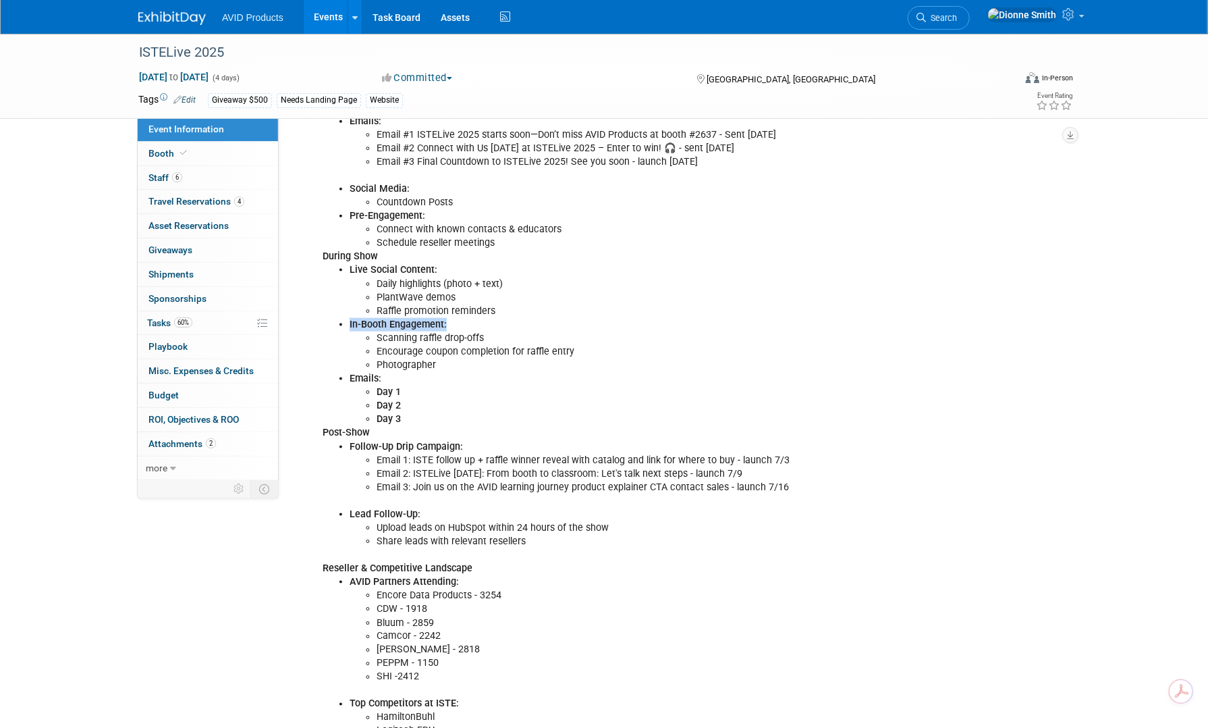
click at [445, 319] on li "In-Booth Engagement: Scanning raffle drop-offs Encourage coupon completion for …" at bounding box center [632, 345] width 564 height 54
copy b "In-Booth Engagement:"
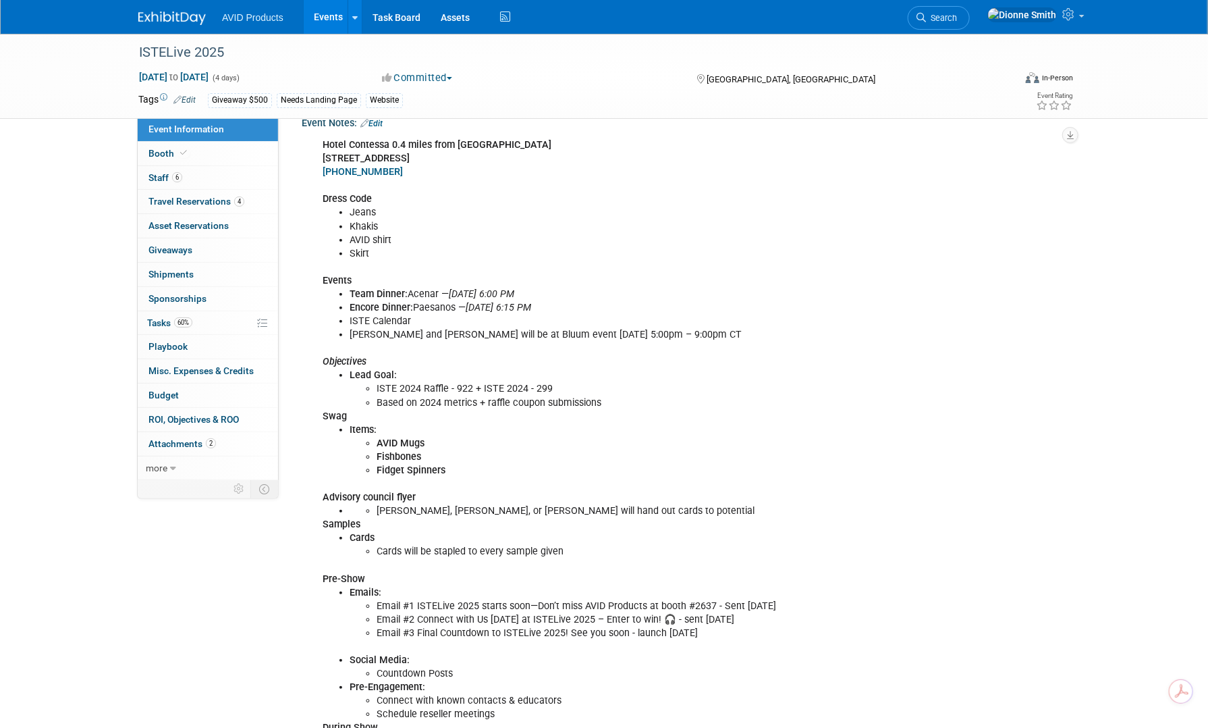
scroll to position [405, 0]
drag, startPoint x: 370, startPoint y: 250, endPoint x: 352, endPoint y: 249, distance: 17.6
click at [352, 249] on li "Skirt" at bounding box center [632, 255] width 564 height 14
click at [385, 249] on li "Skirt" at bounding box center [632, 255] width 564 height 14
drag, startPoint x: 367, startPoint y: 252, endPoint x: 346, endPoint y: 250, distance: 20.3
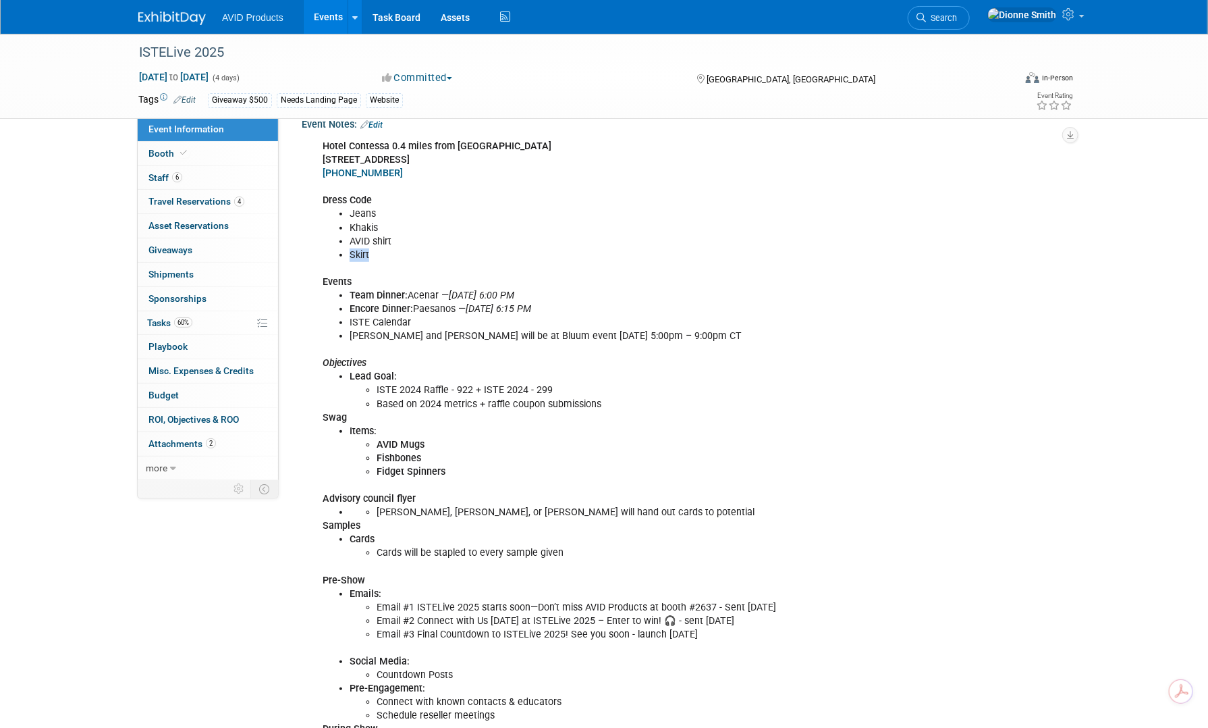
click at [346, 250] on ul "[PERSON_NAME] AVID shirt Skirt" at bounding box center [618, 234] width 591 height 54
copy li "Skirt"
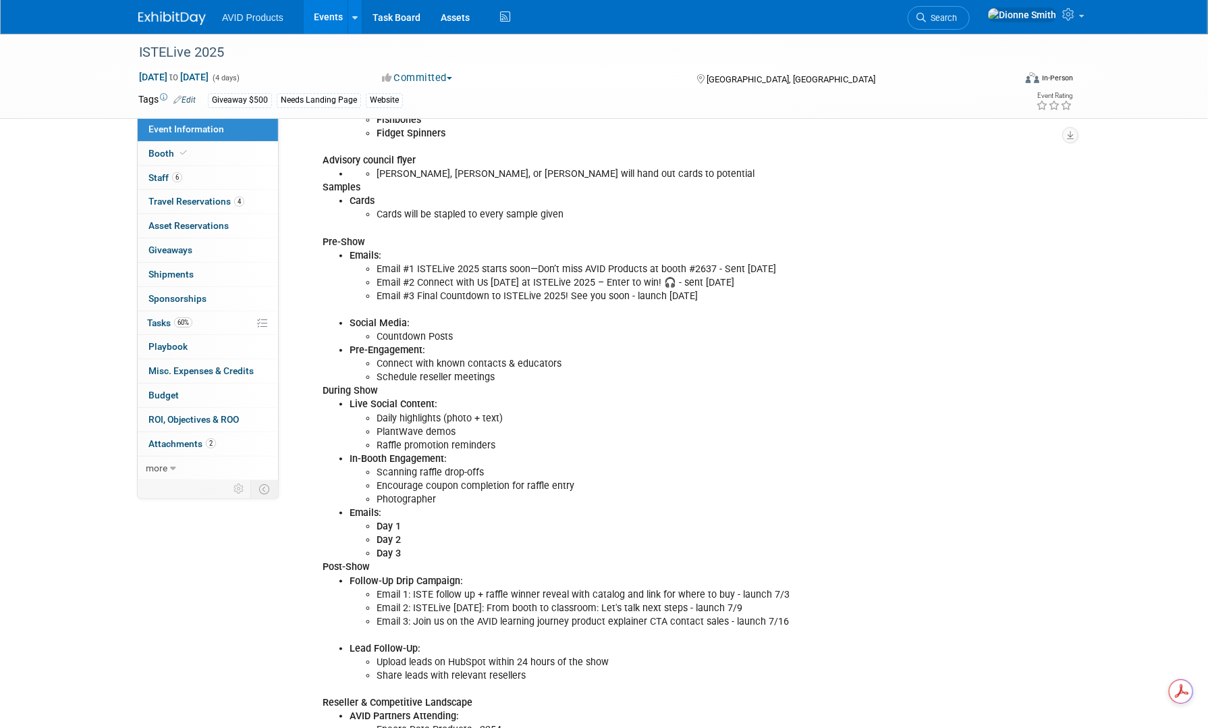
scroll to position [810, 0]
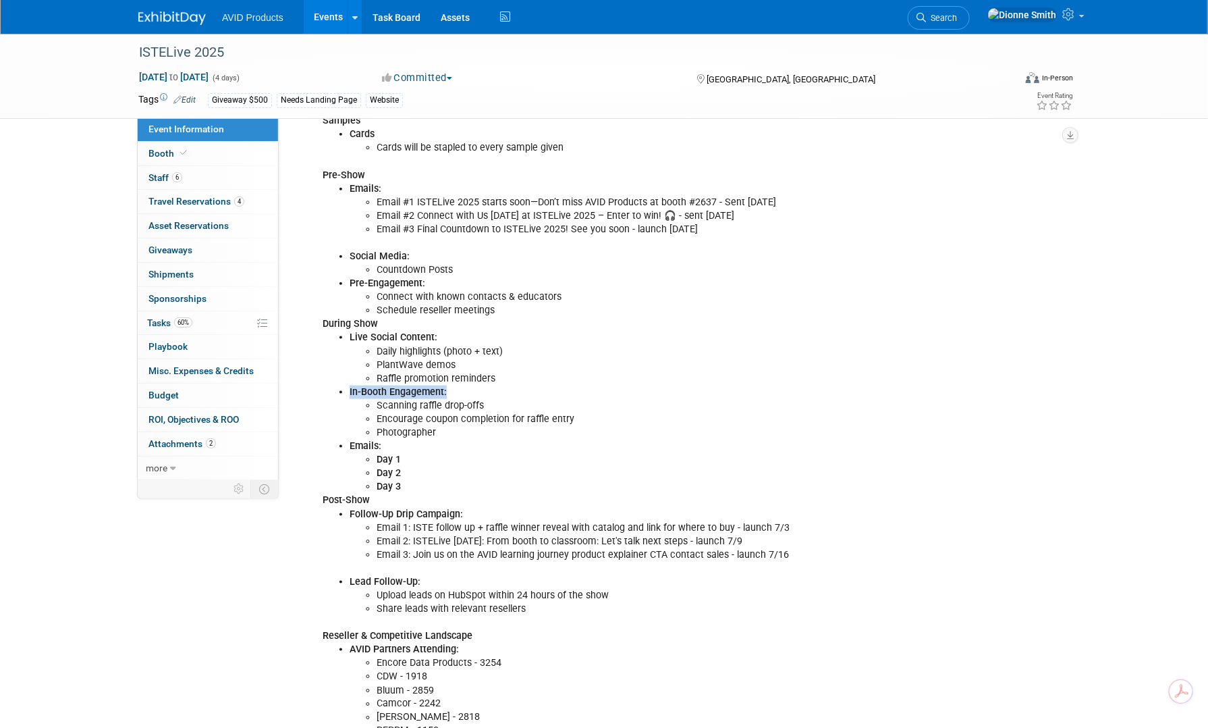
drag, startPoint x: 347, startPoint y: 388, endPoint x: 445, endPoint y: 387, distance: 97.9
click at [445, 387] on ul "Live Social Content: Daily highlights (photo + text) PlantWave demos Raffle pro…" at bounding box center [618, 412] width 591 height 163
copy b "In-Booth Engagement:"
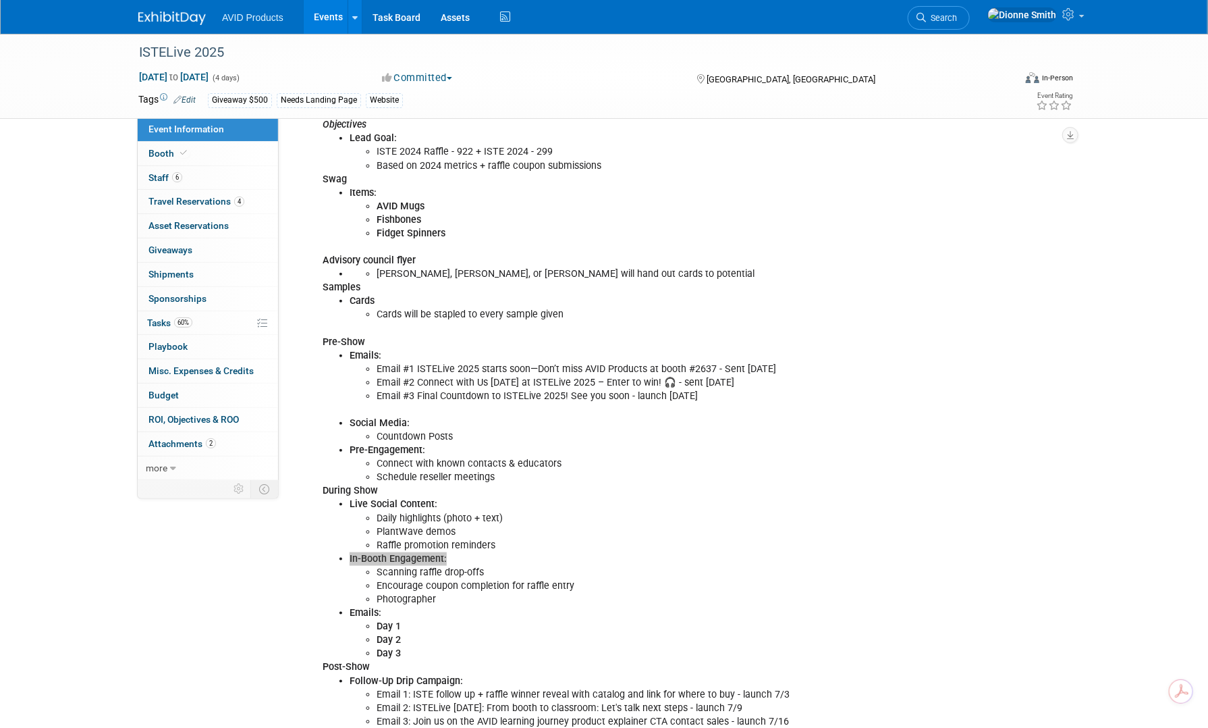
scroll to position [608, 0]
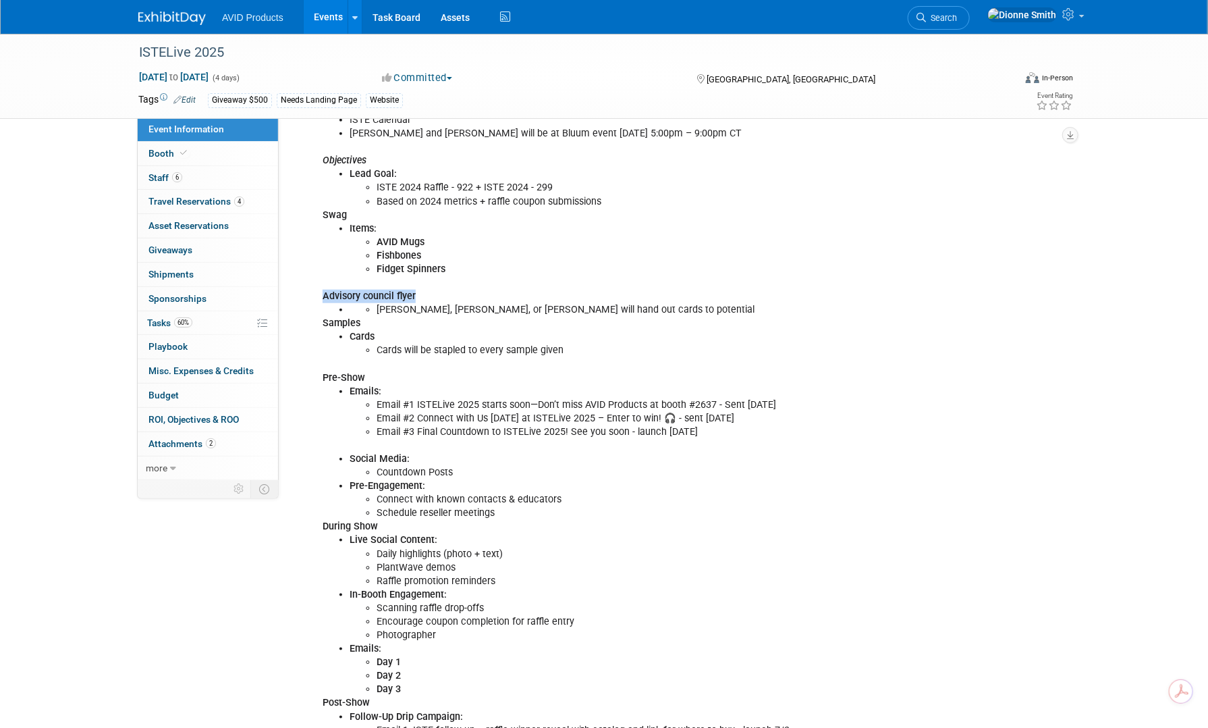
drag, startPoint x: 425, startPoint y: 286, endPoint x: 323, endPoint y: 290, distance: 102.0
click at [323, 290] on div "Hotel Contessa 0.4 miles from [GEOGRAPHIC_DATA] [STREET_ADDRESS] (210) 229-9222…" at bounding box center [617, 499] width 608 height 1138
copy b "Advisory council flyer"
click at [424, 292] on div "Hotel Contessa 0.4 miles from [GEOGRAPHIC_DATA] [STREET_ADDRESS] (210) 229-9222…" at bounding box center [617, 499] width 608 height 1138
drag, startPoint x: 421, startPoint y: 287, endPoint x: 322, endPoint y: 214, distance: 122.6
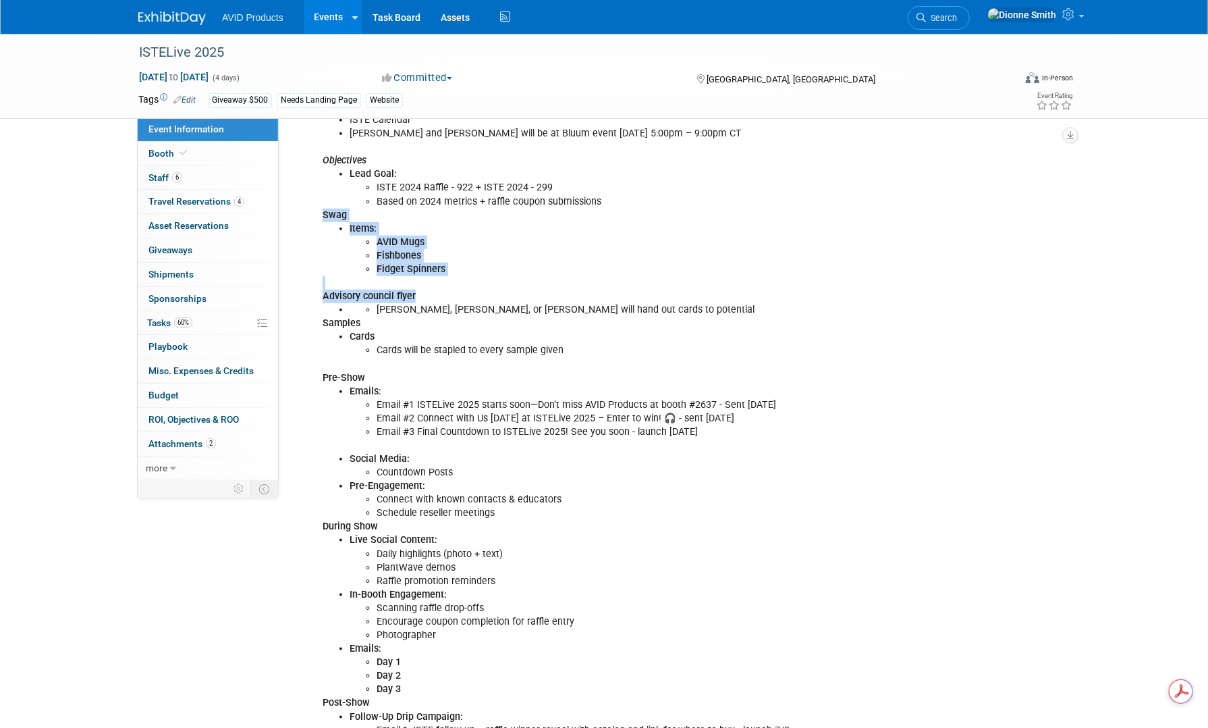
click at [322, 214] on div "Hotel Contessa 0.4 miles from [GEOGRAPHIC_DATA] [STREET_ADDRESS] (210) 229-9222…" at bounding box center [617, 499] width 608 height 1138
copy div "Swag Items: AVID Mugs Fishbones Fidget Spinners Advisory council flyer"
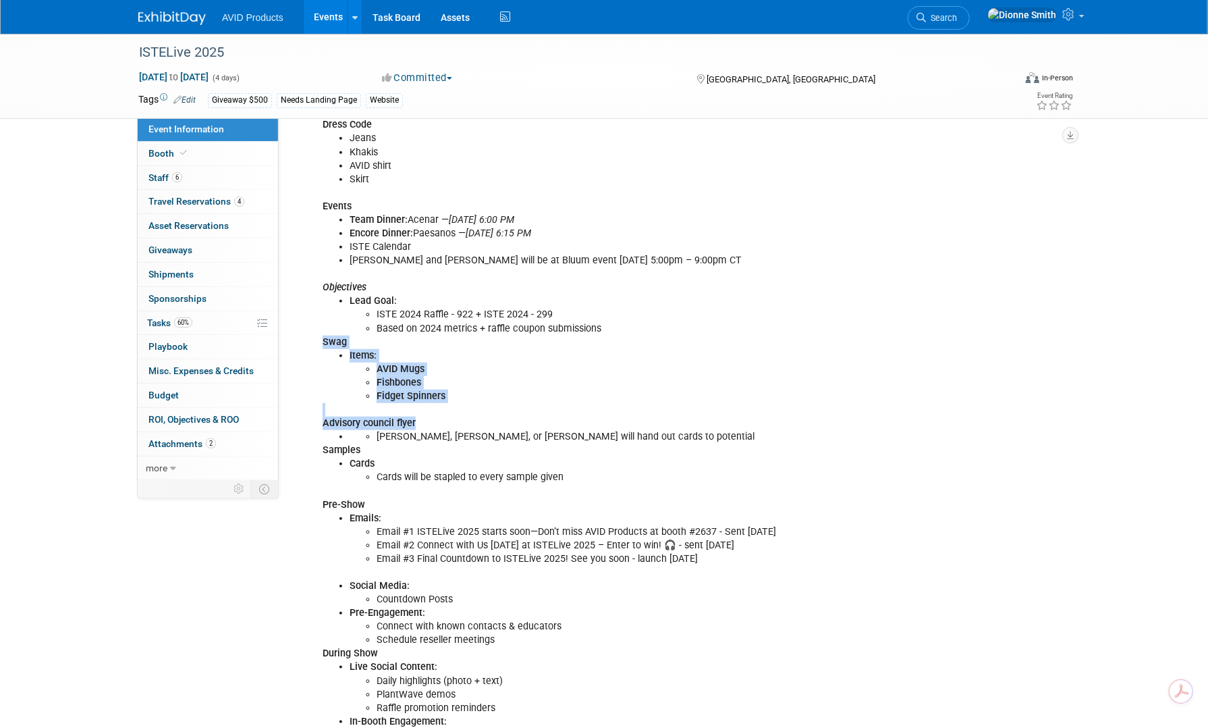
click at [481, 334] on li "Based on 2024 metrics + raffle coupon submissions" at bounding box center [645, 329] width 537 height 14
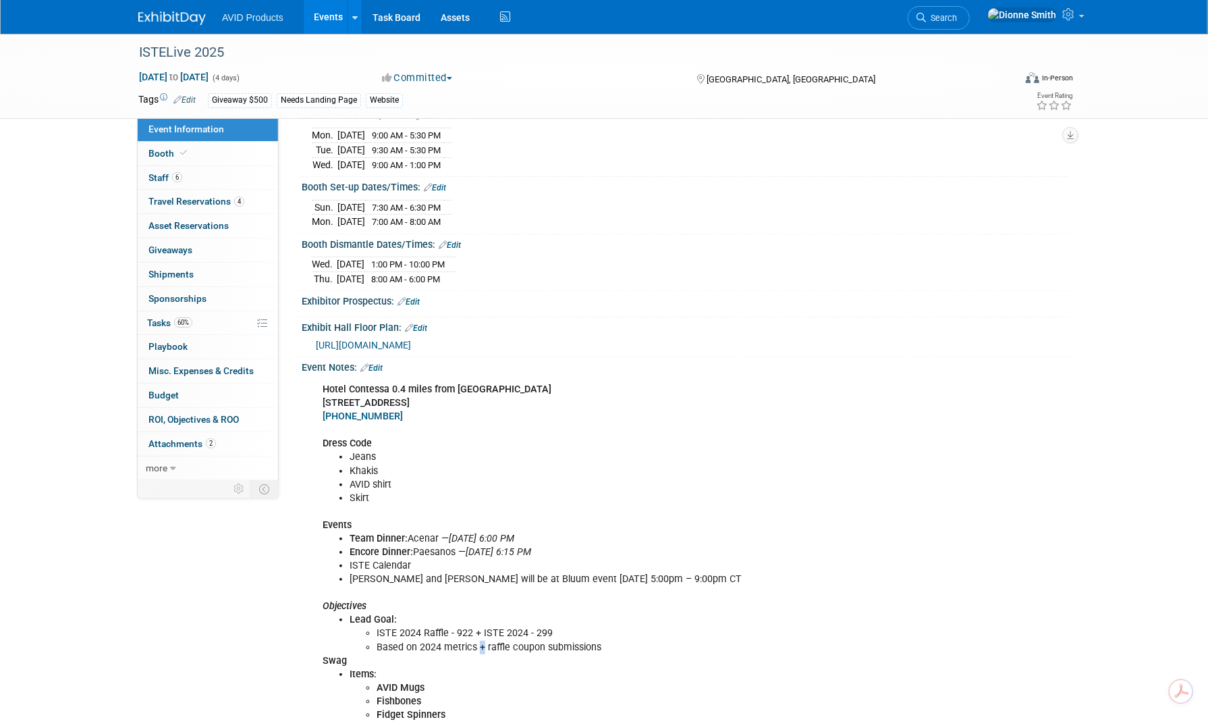
scroll to position [135, 0]
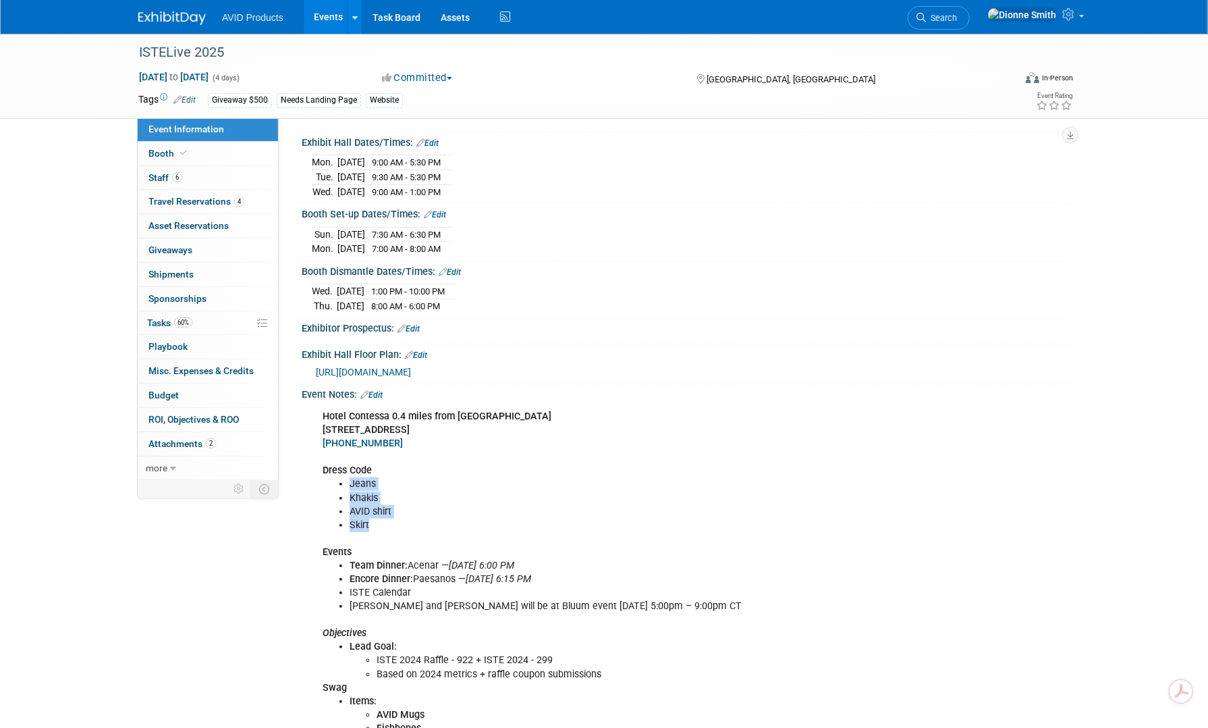
drag, startPoint x: 353, startPoint y: 518, endPoint x: 350, endPoint y: 484, distance: 33.9
click at [350, 484] on ul "[PERSON_NAME] AVID shirt Skirt" at bounding box center [618, 504] width 591 height 54
copy ul "[PERSON_NAME] AVID shirt Skirt"
